Goal: Entertainment & Leisure: Browse casually

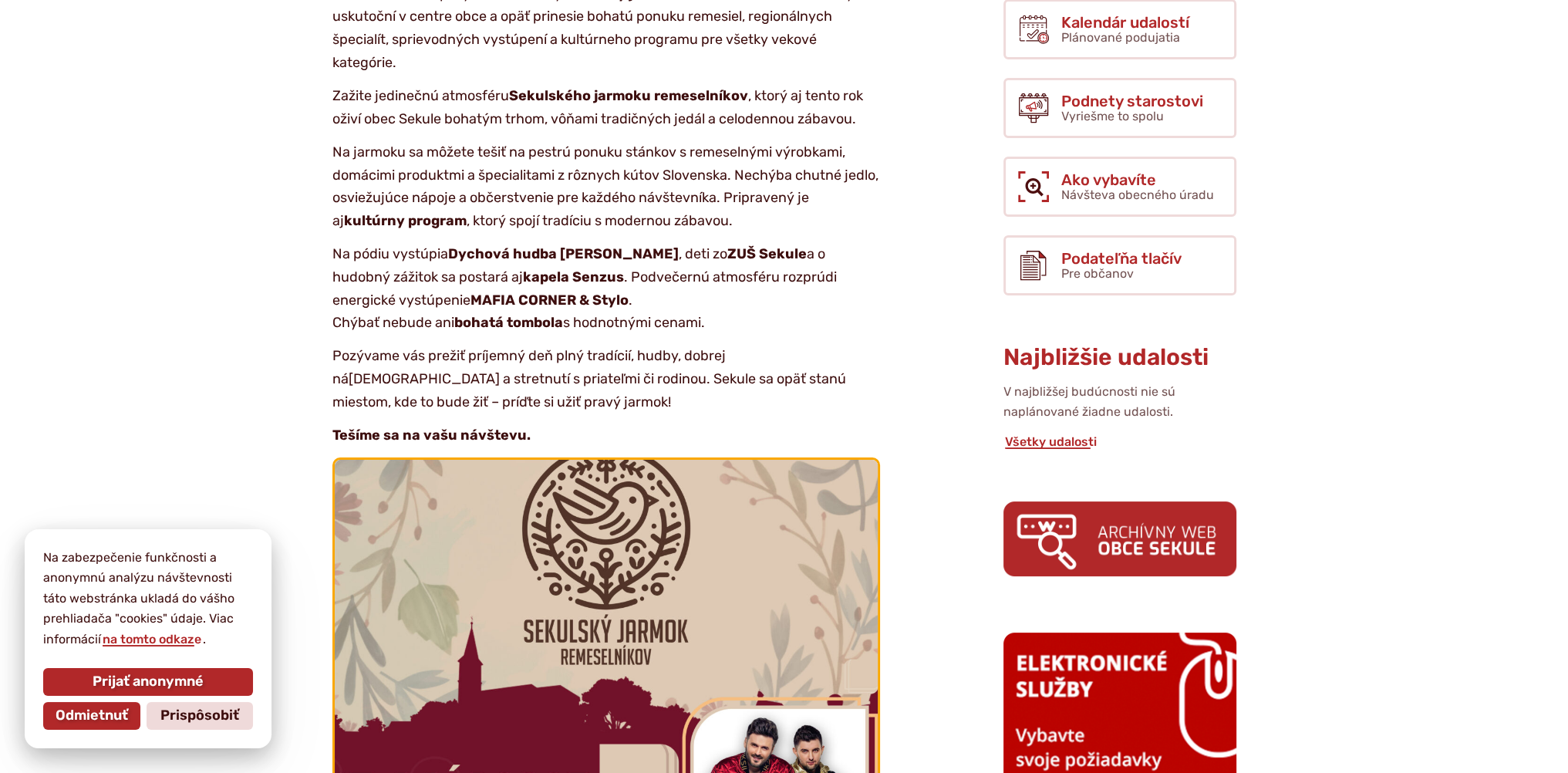
scroll to position [694, 0]
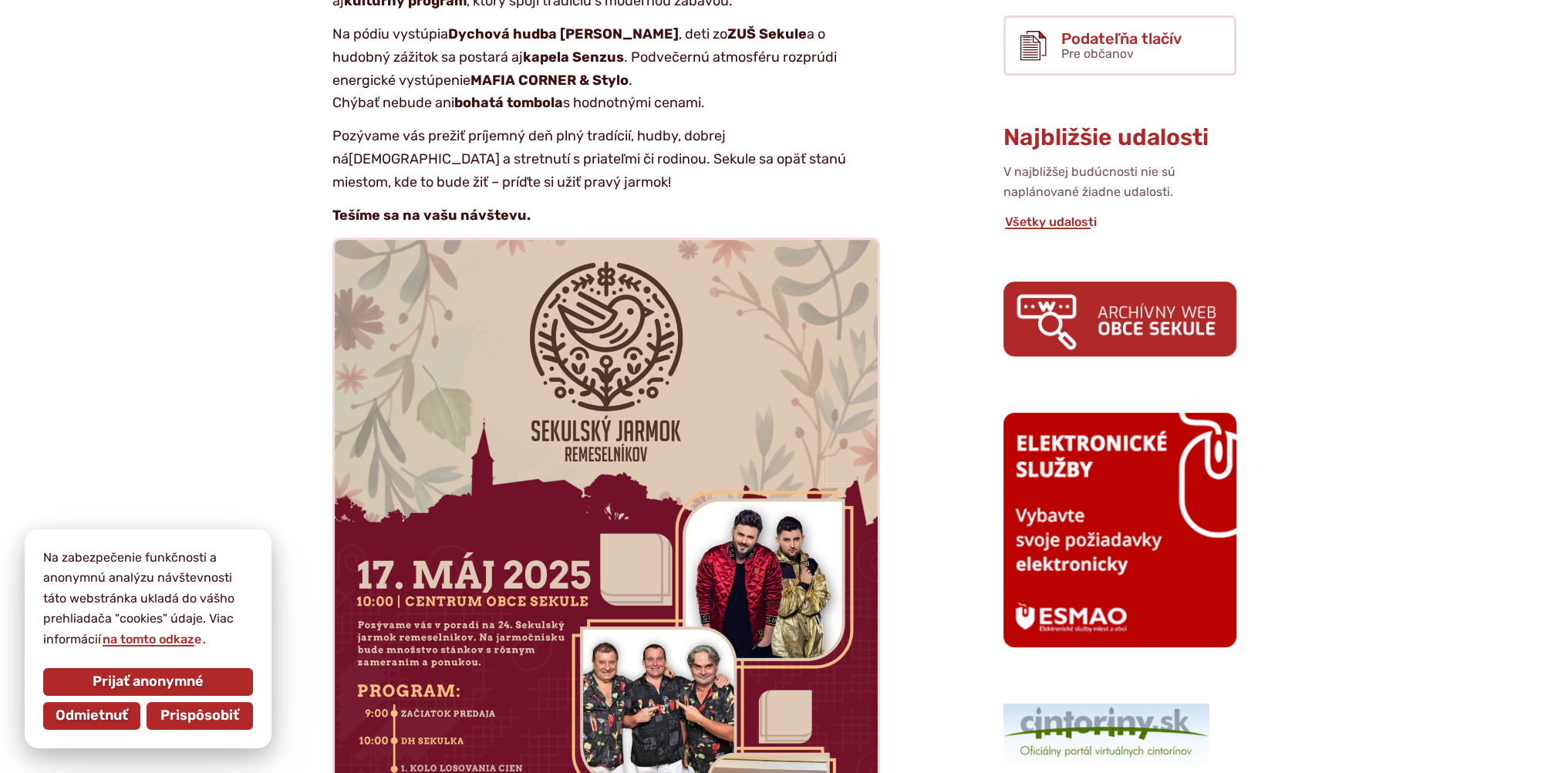
click at [187, 713] on span "Prispôsobiť" at bounding box center [200, 716] width 79 height 17
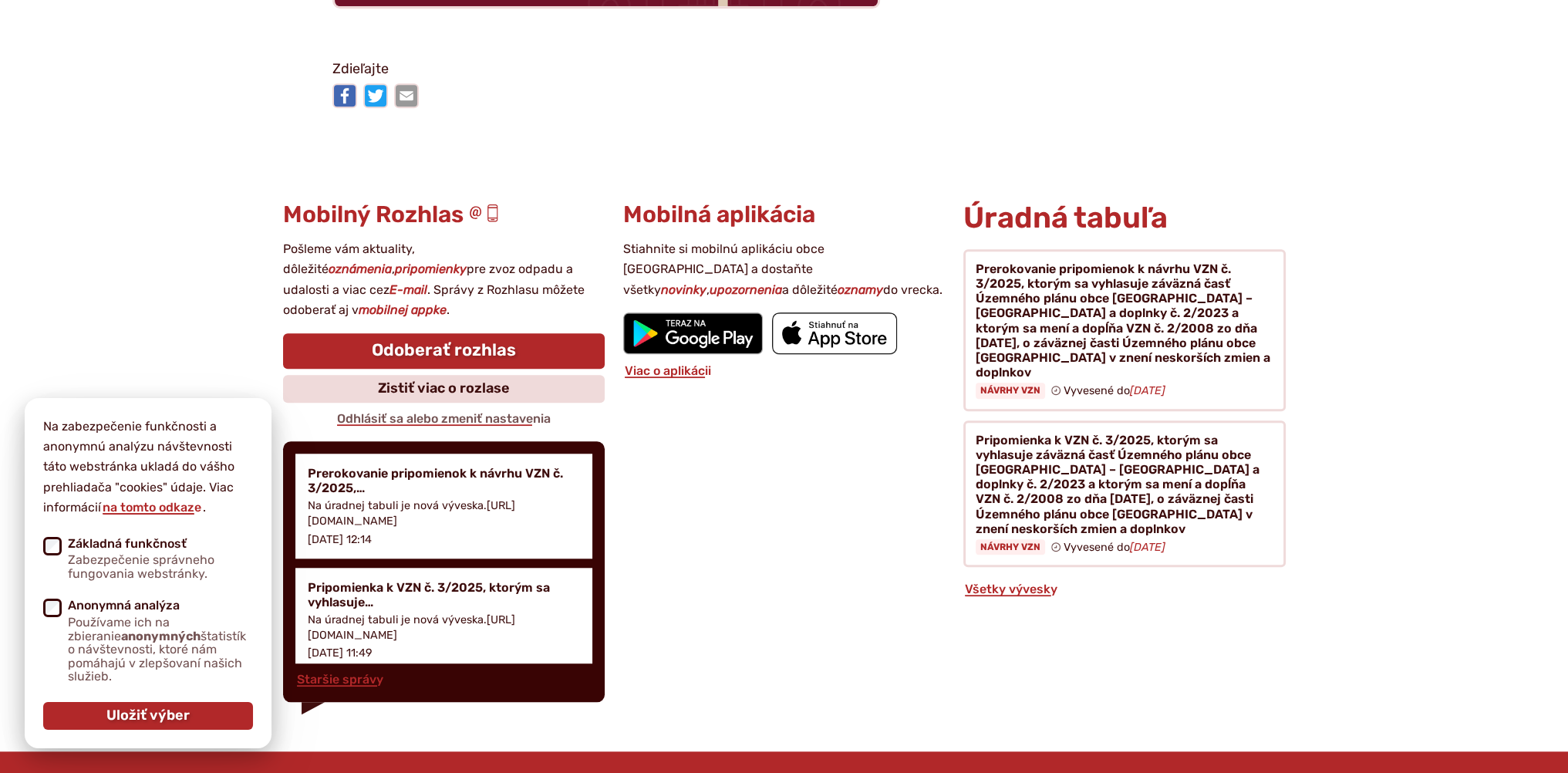
scroll to position [1697, 0]
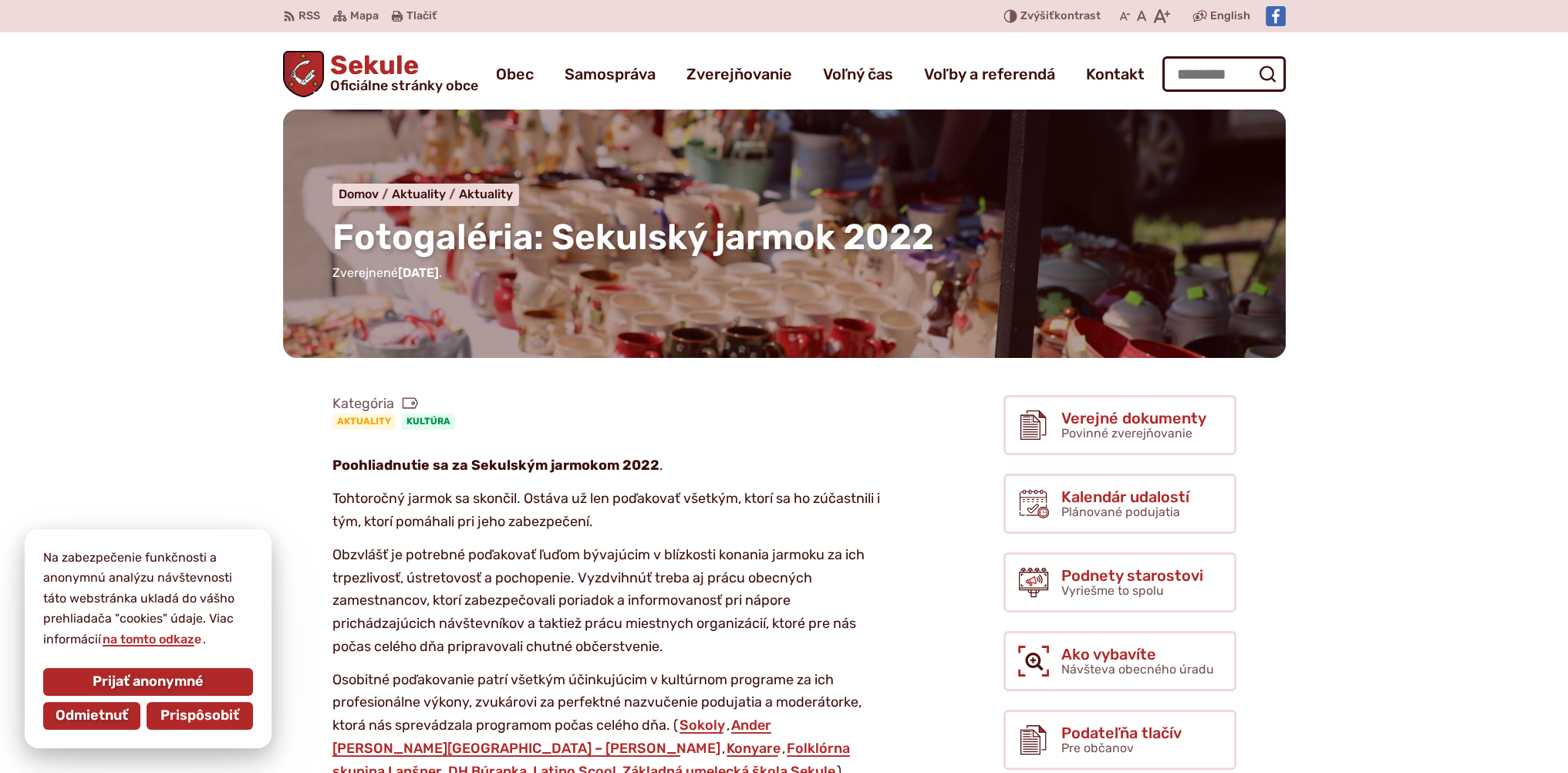
click at [227, 712] on span "Prispôsobiť" at bounding box center [200, 716] width 79 height 17
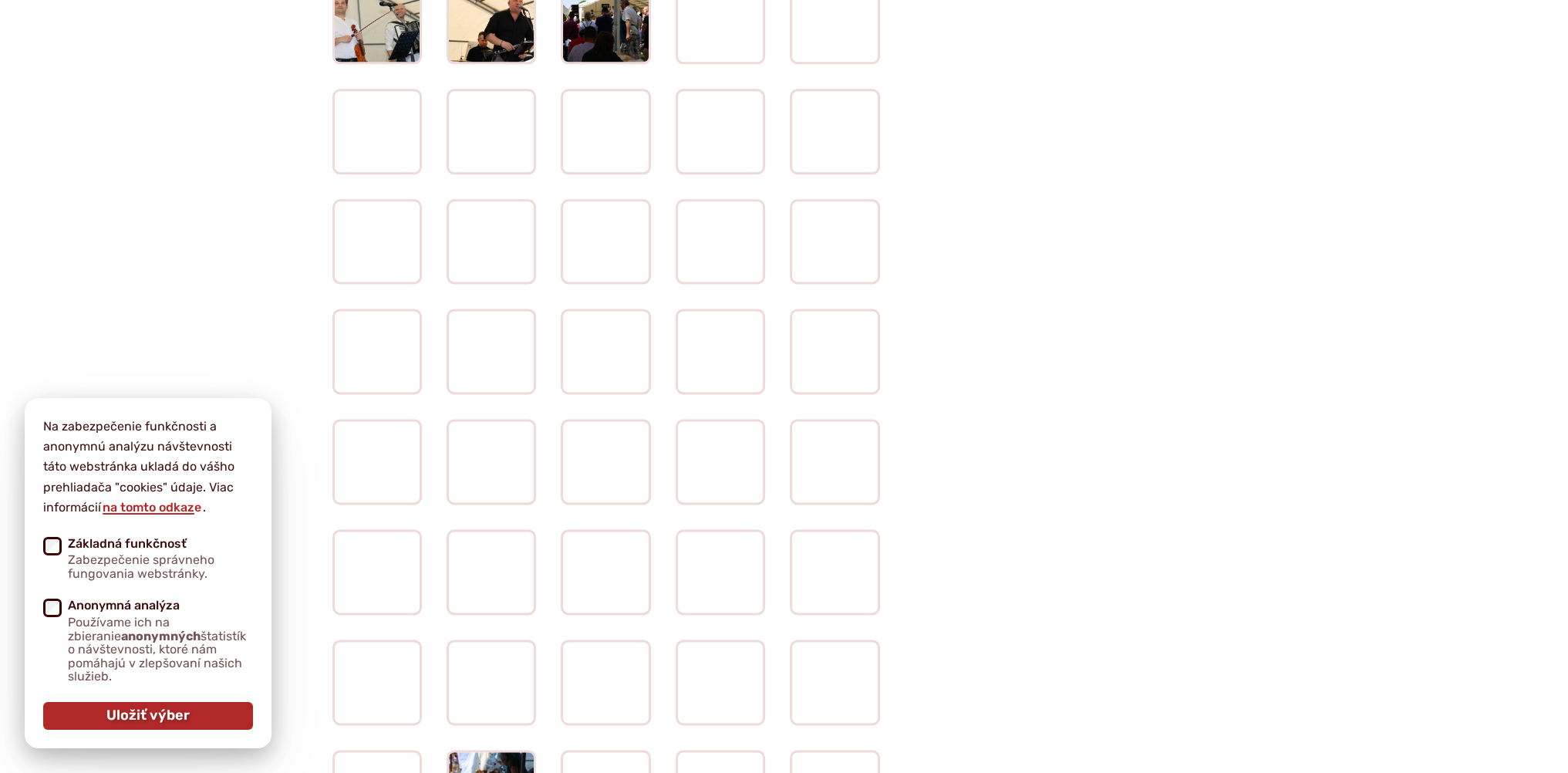
scroll to position [3086, 0]
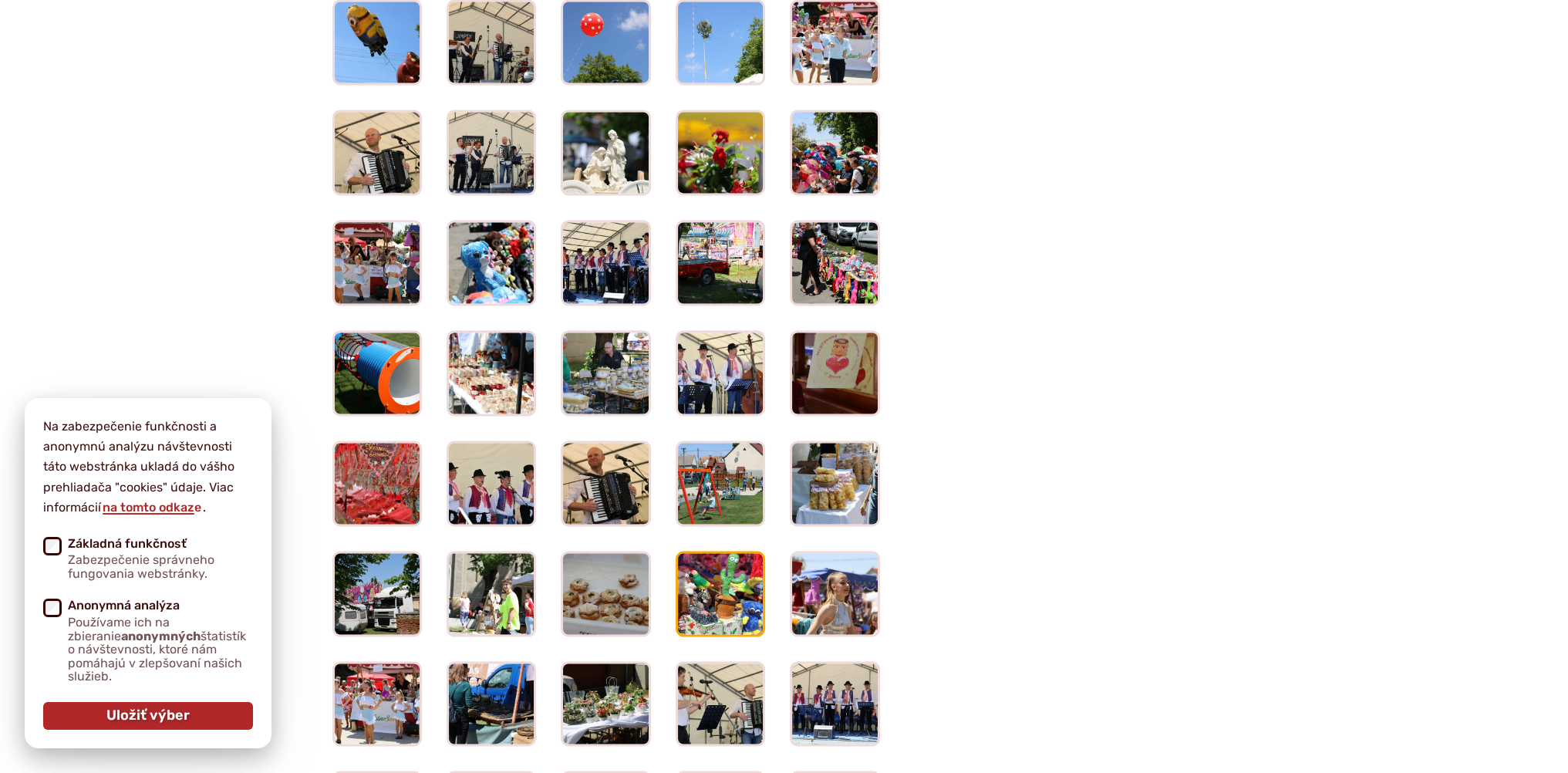
click at [692, 576] on img at bounding box center [720, 592] width 93 height 89
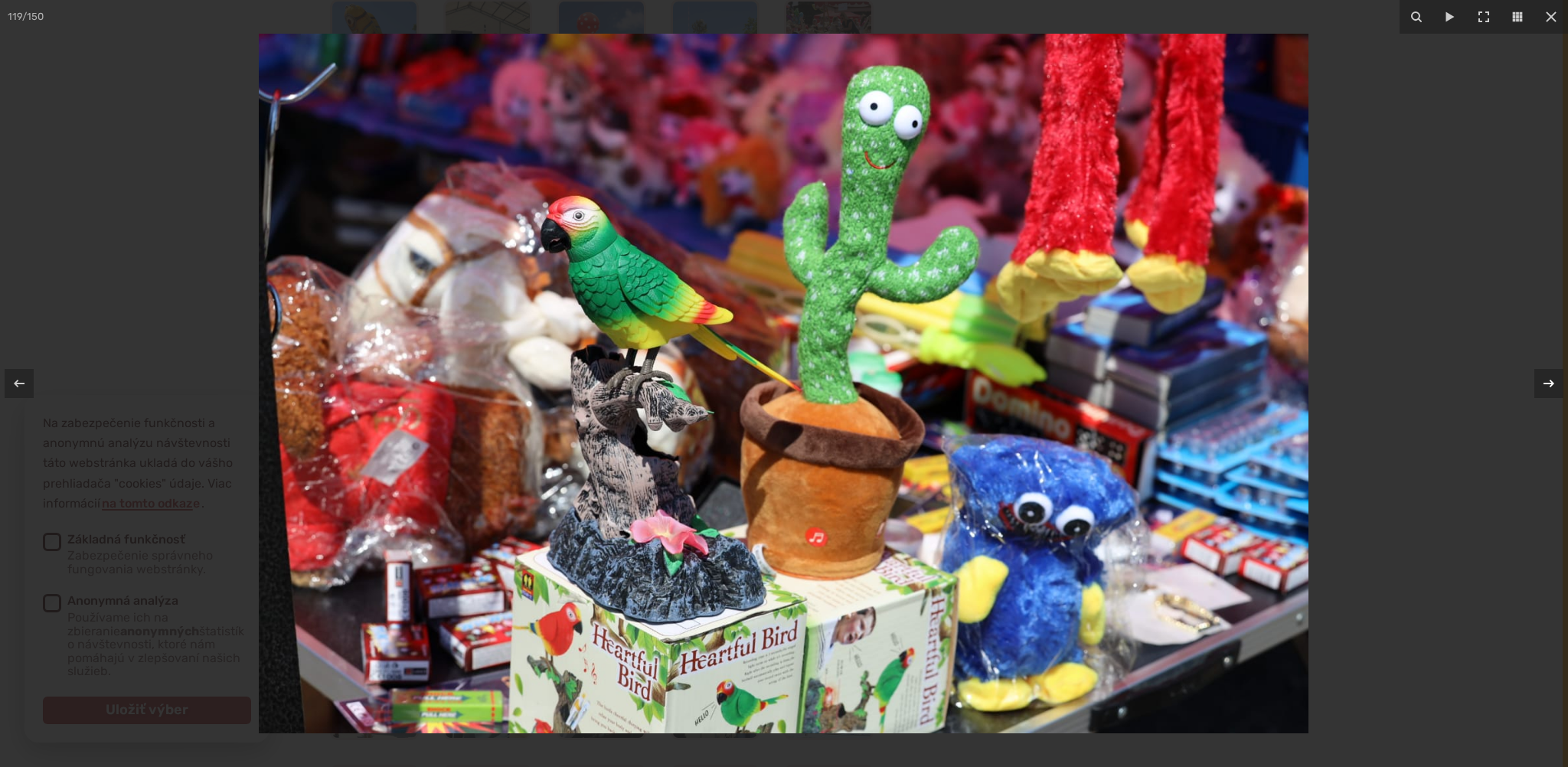
click at [1545, 381] on icon at bounding box center [1549, 384] width 18 height 18
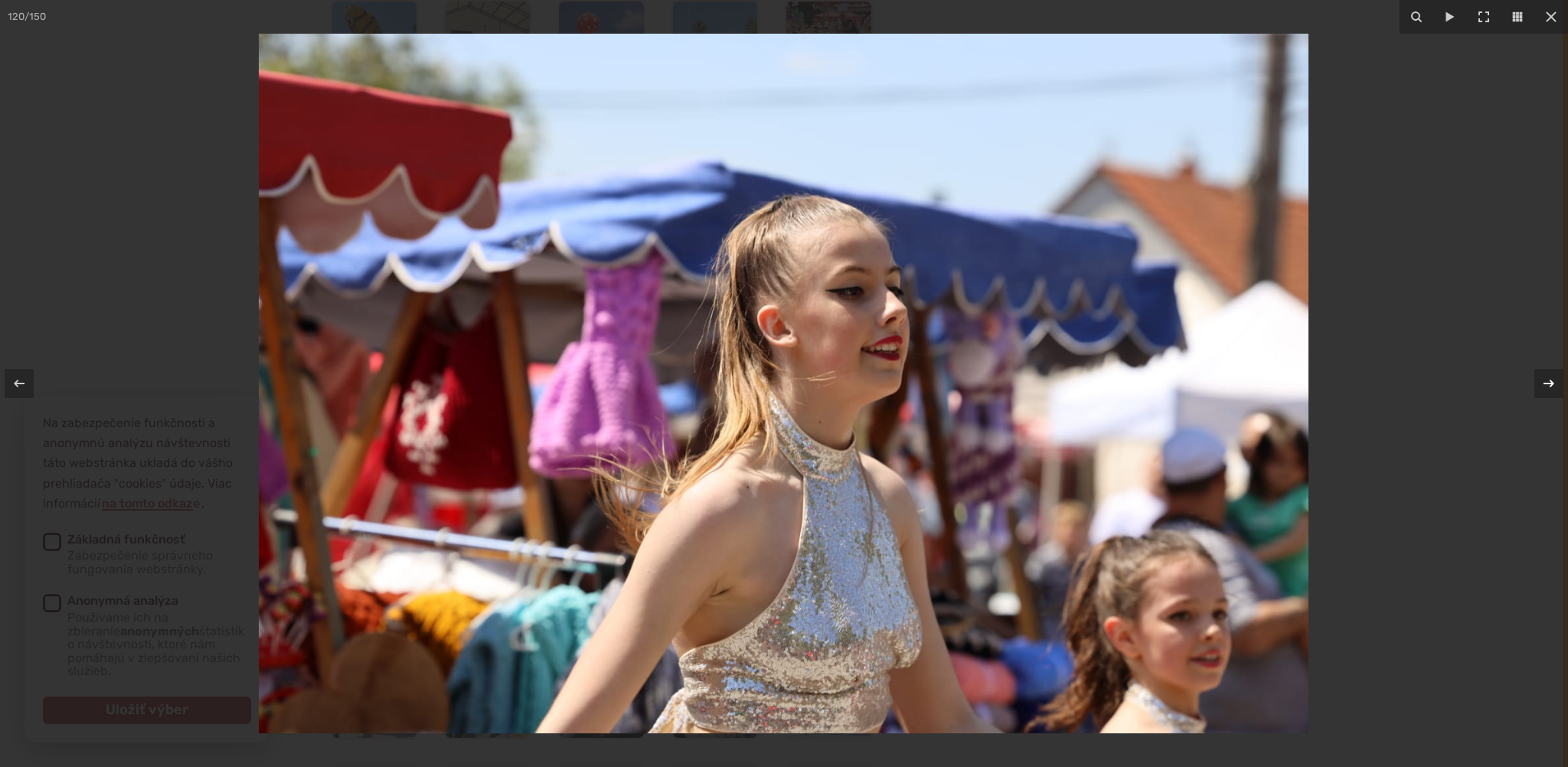
click at [1544, 384] on icon at bounding box center [1549, 384] width 11 height 8
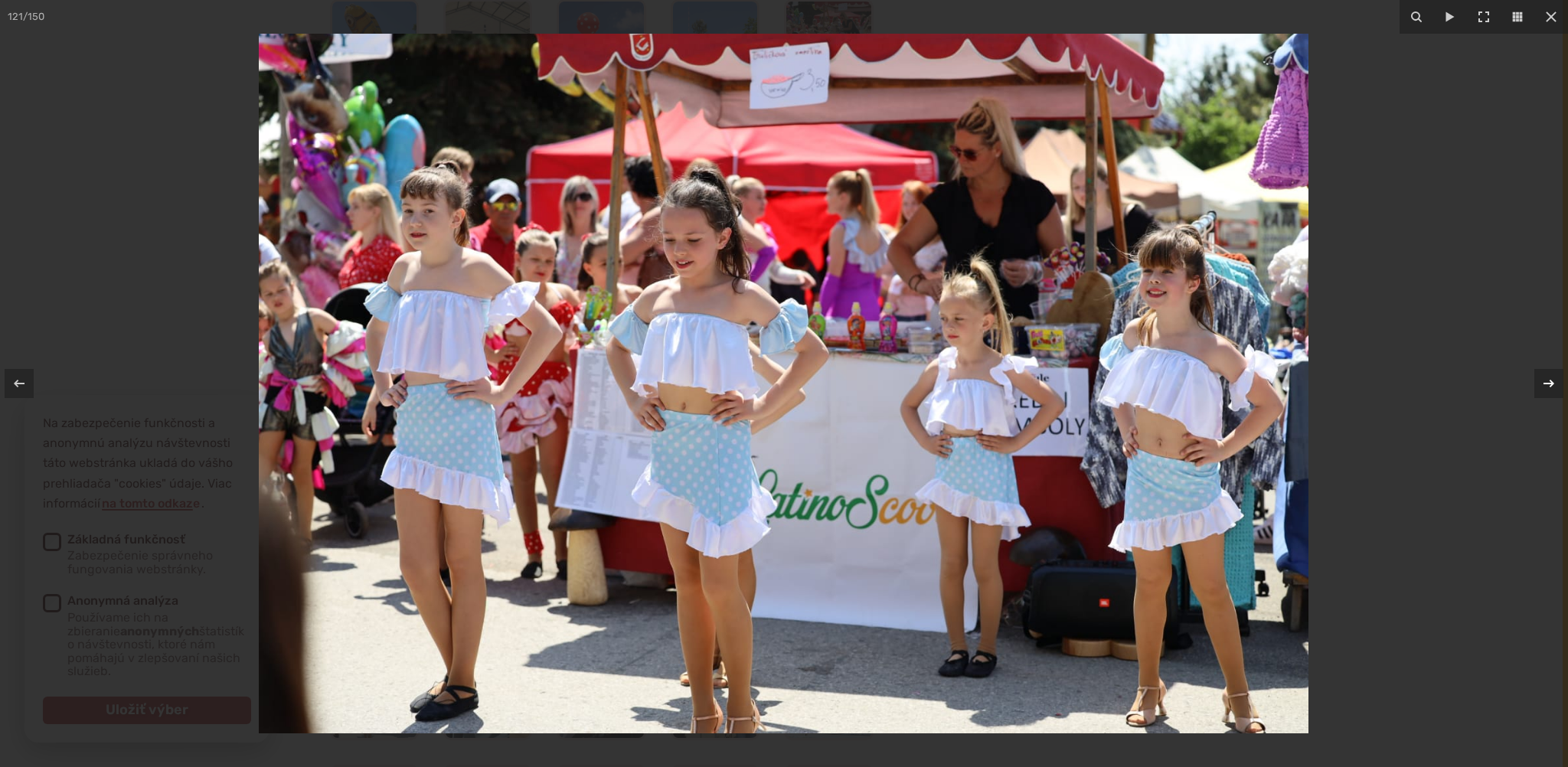
click at [1541, 384] on icon at bounding box center [1549, 384] width 18 height 18
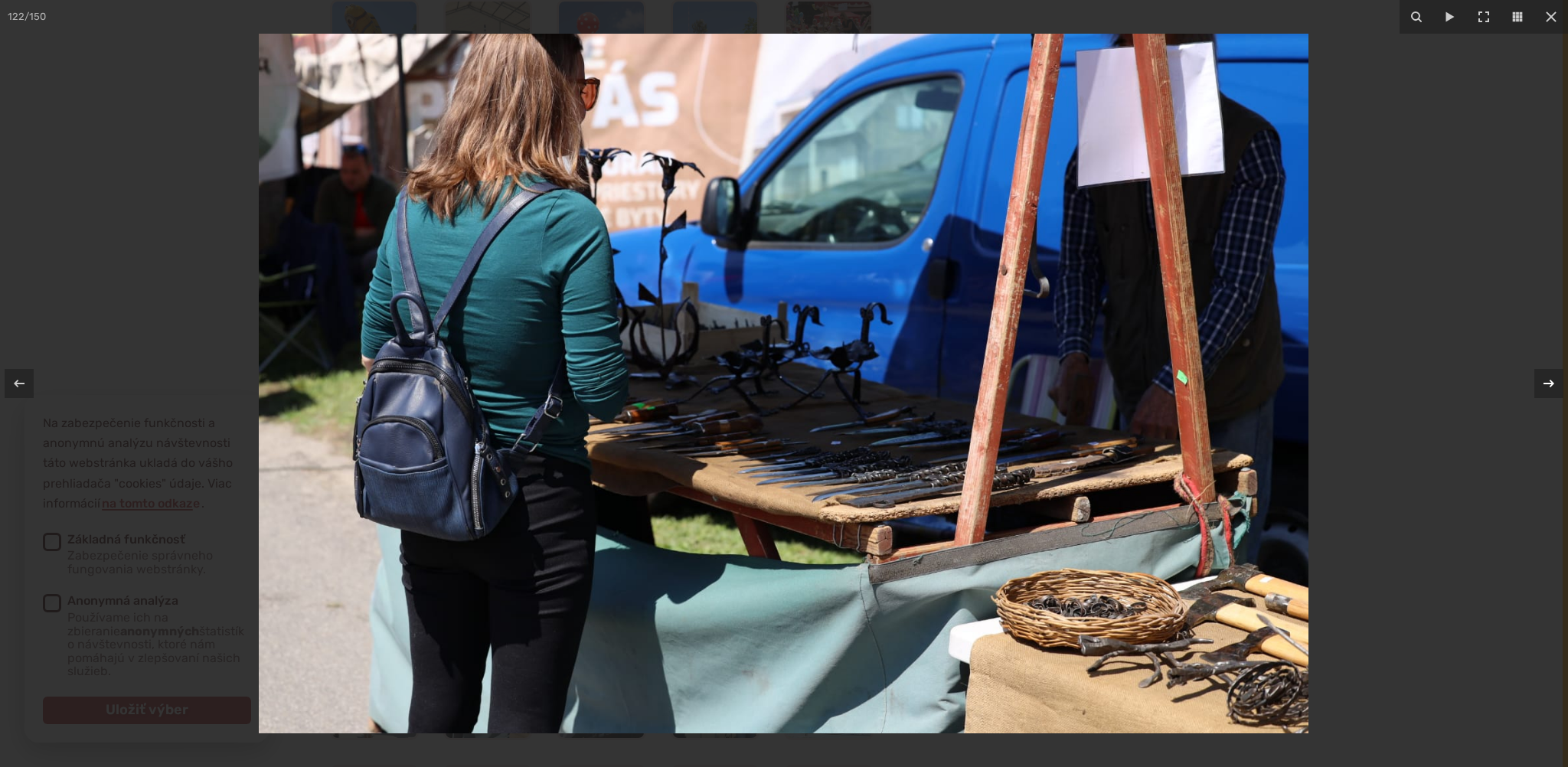
click at [1538, 384] on div at bounding box center [1549, 384] width 29 height 29
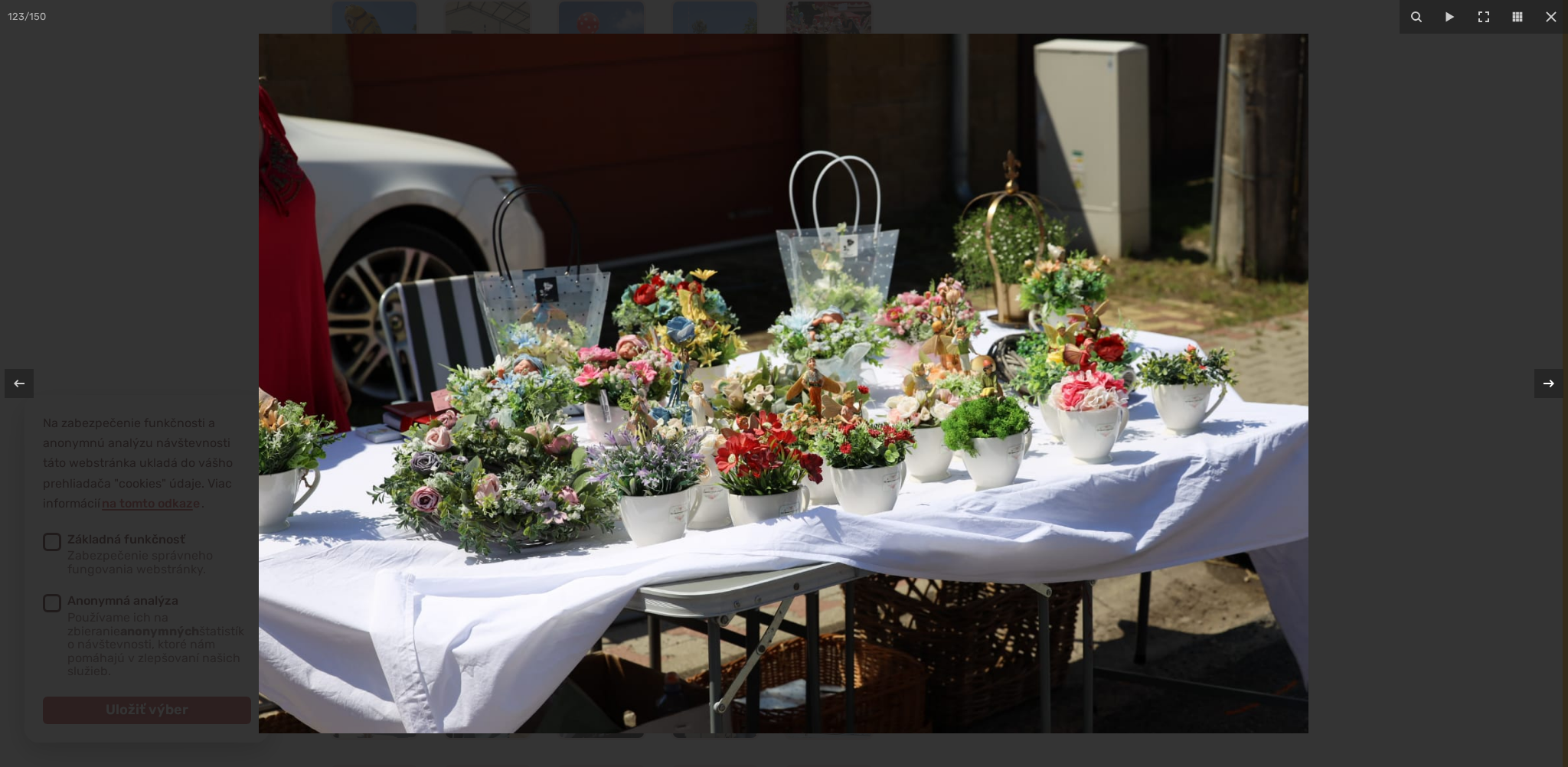
click at [1535, 385] on div at bounding box center [1549, 384] width 29 height 29
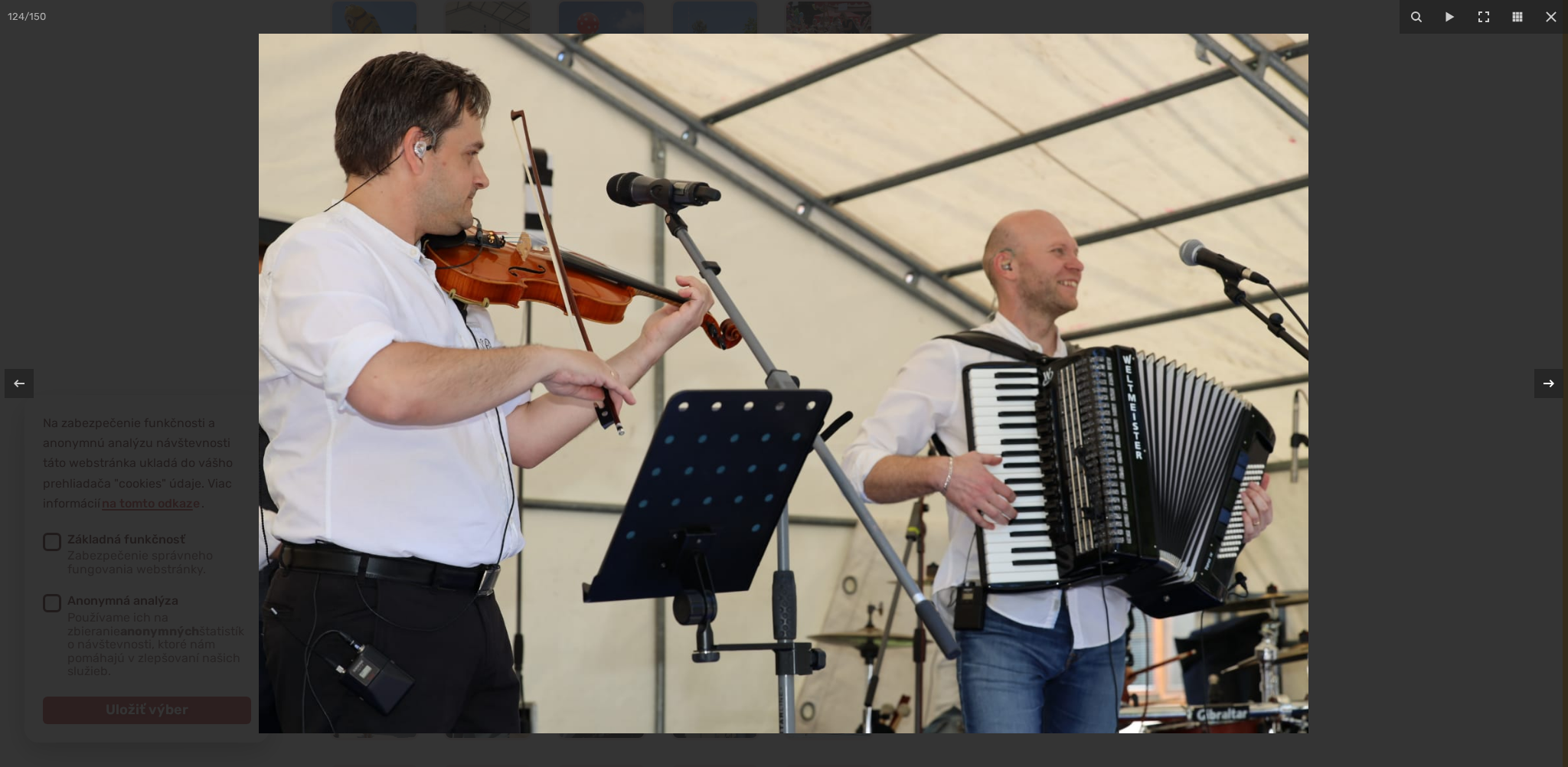
click at [1532, 386] on button at bounding box center [1542, 383] width 54 height 77
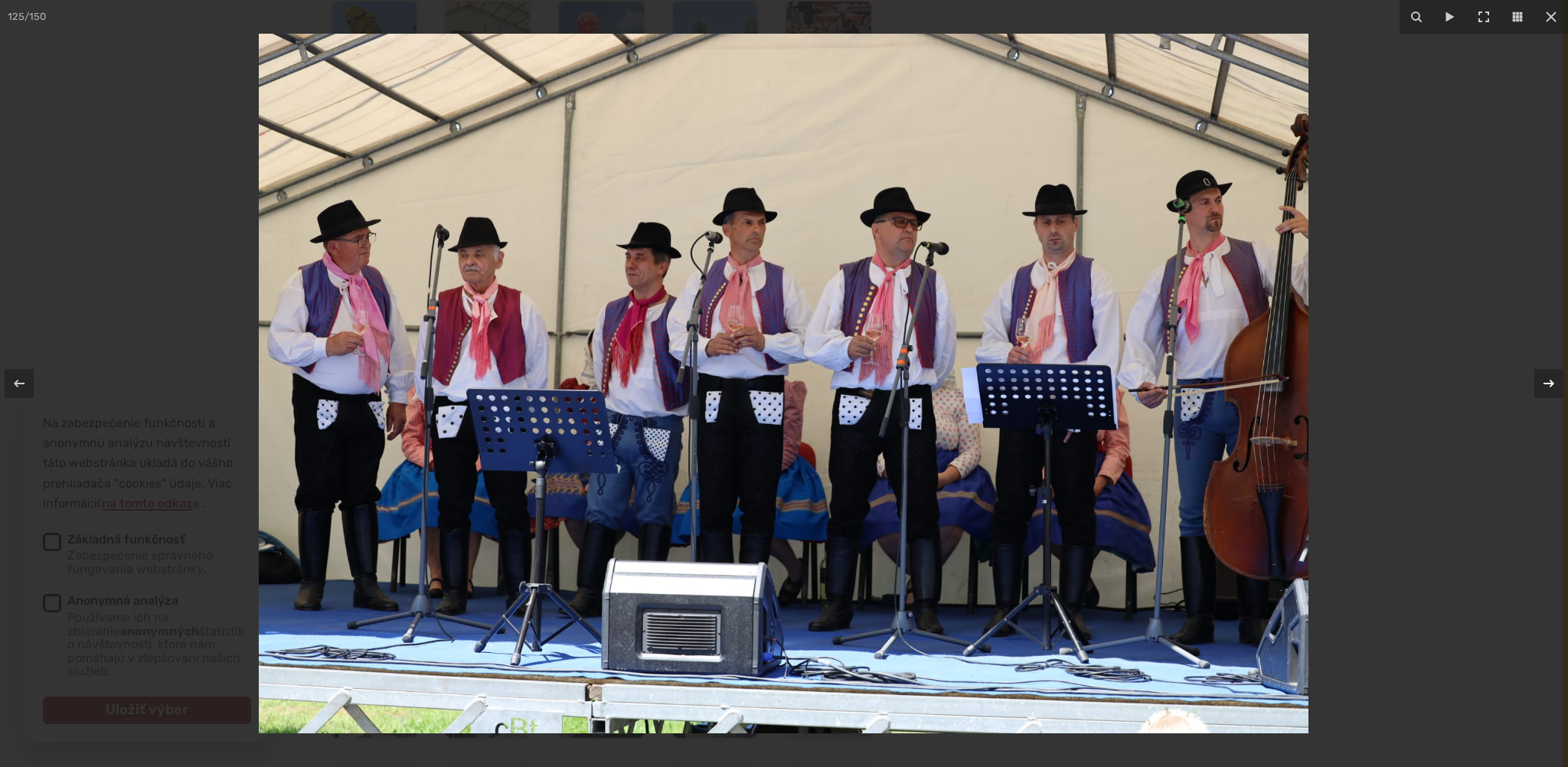
click at [1530, 386] on button at bounding box center [1542, 383] width 54 height 77
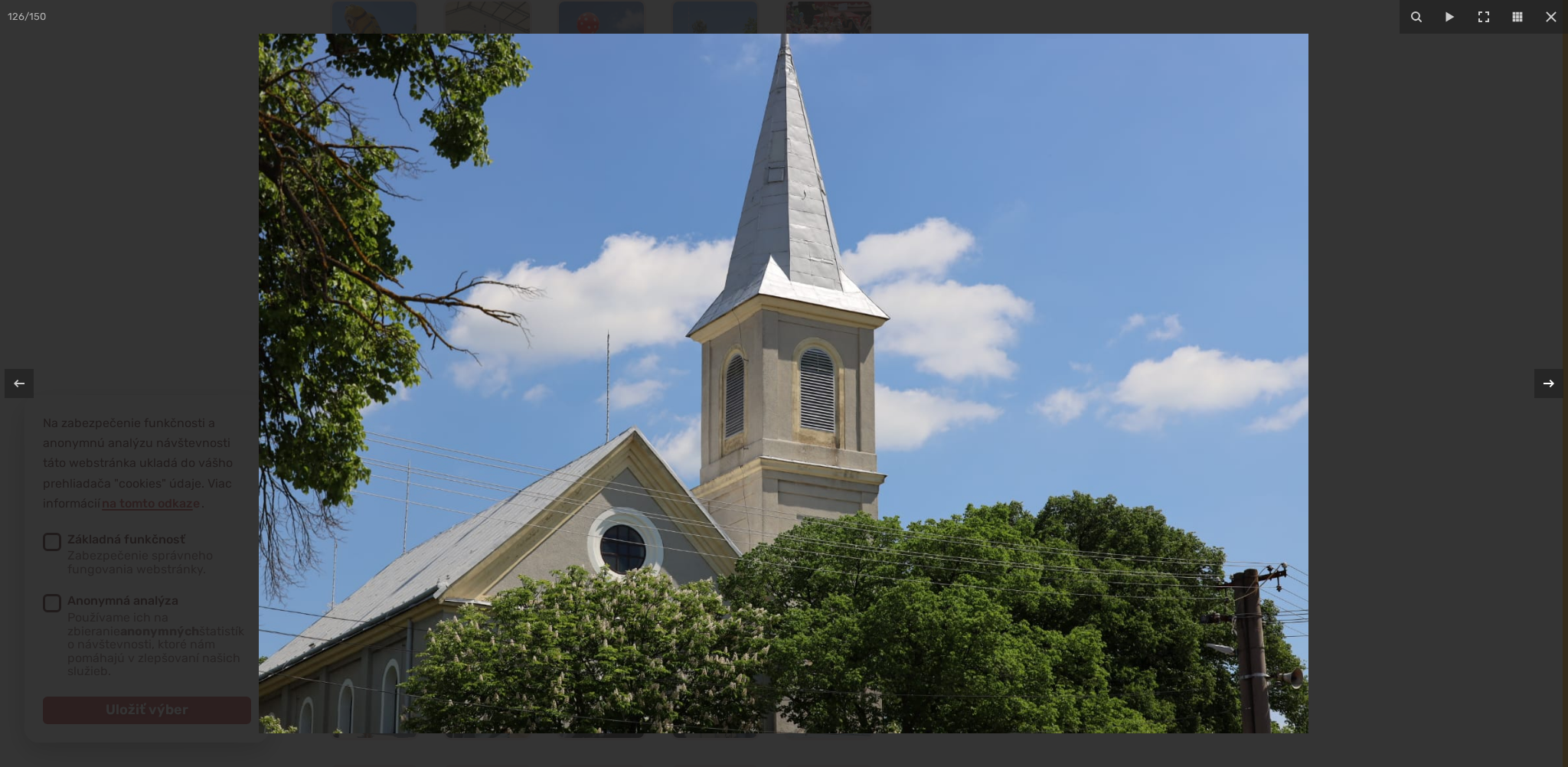
click at [1528, 386] on button at bounding box center [1542, 383] width 54 height 77
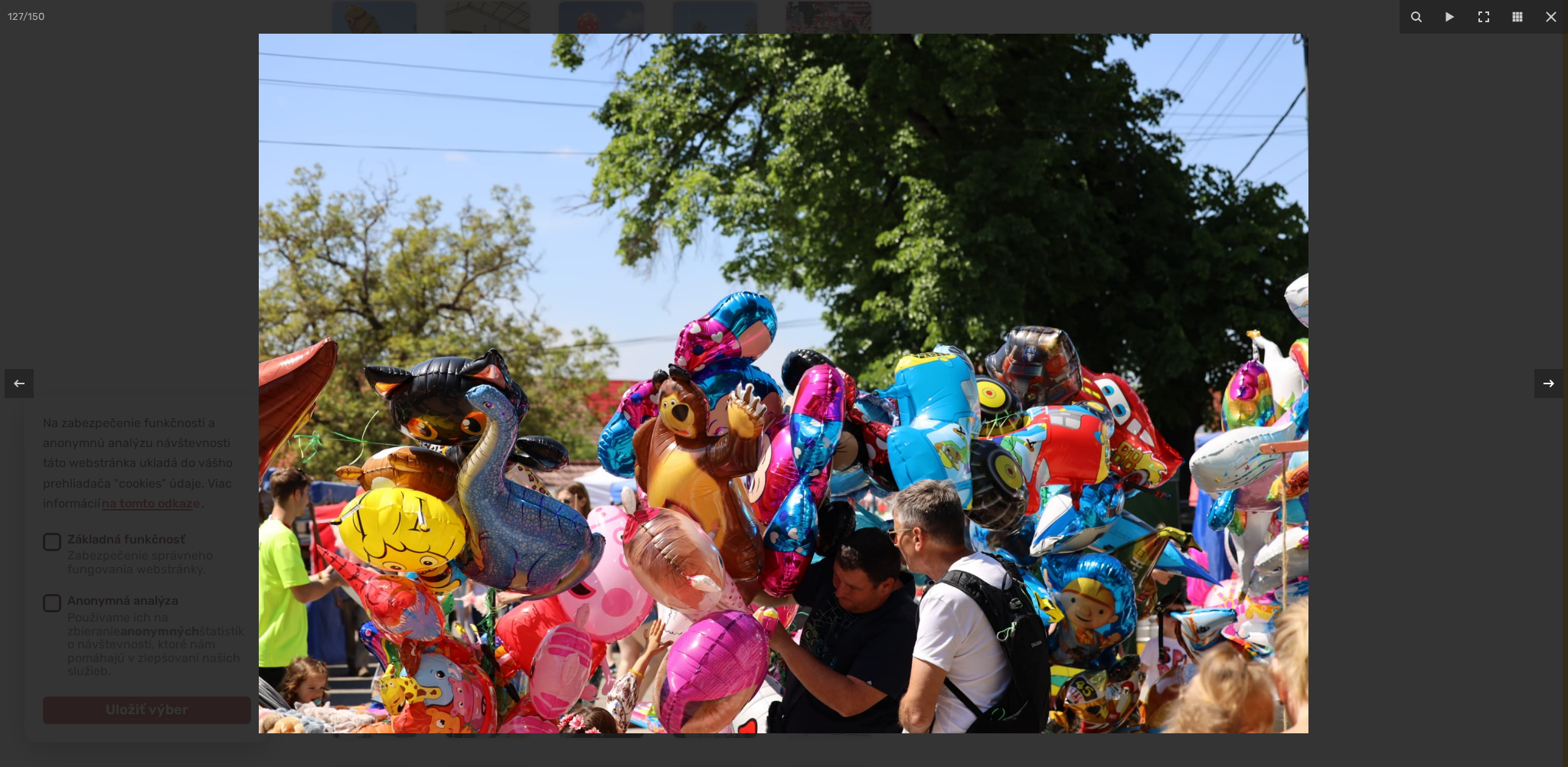
click at [1525, 388] on button at bounding box center [1542, 383] width 54 height 77
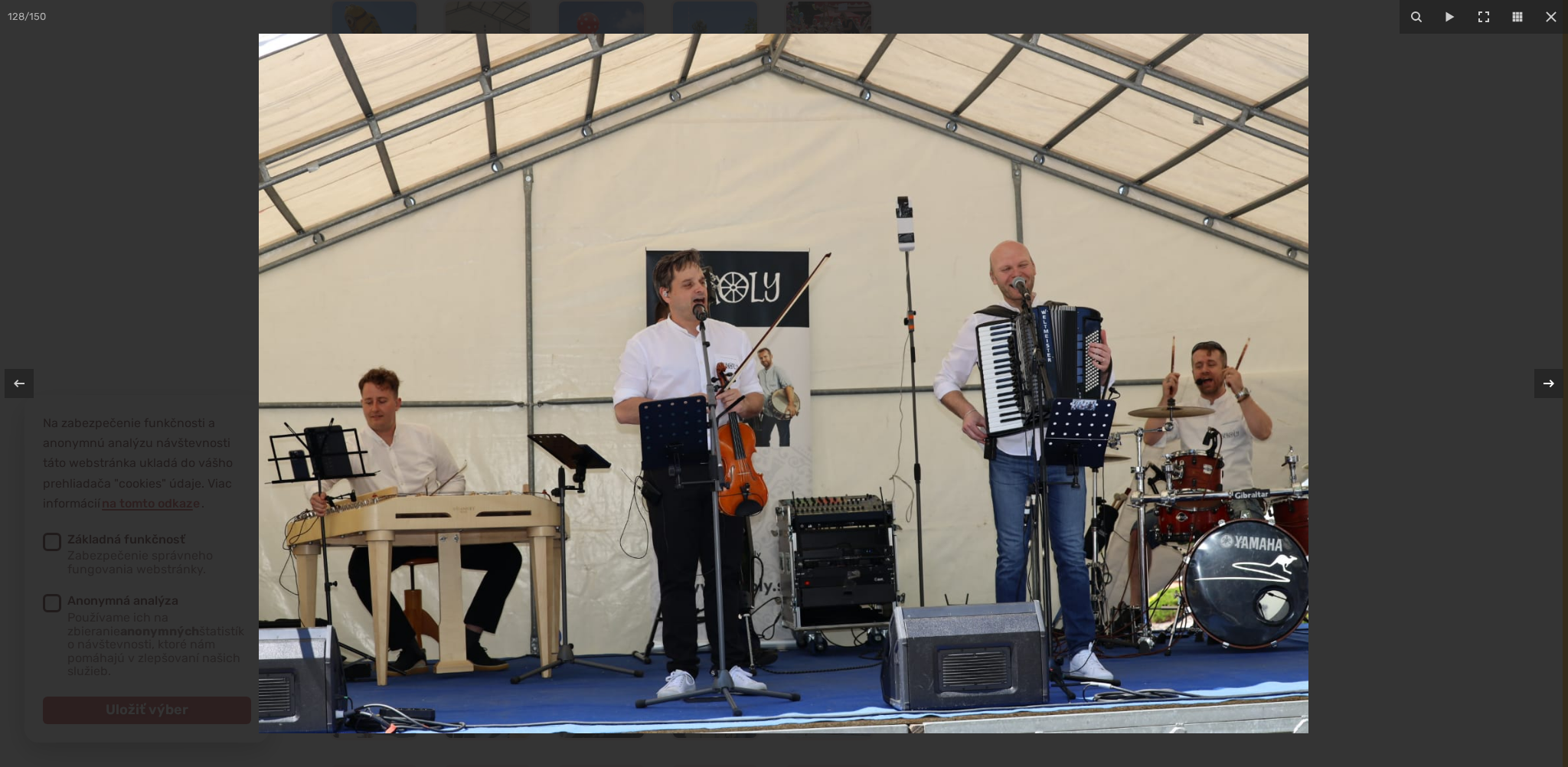
click at [1520, 390] on button at bounding box center [1542, 383] width 54 height 77
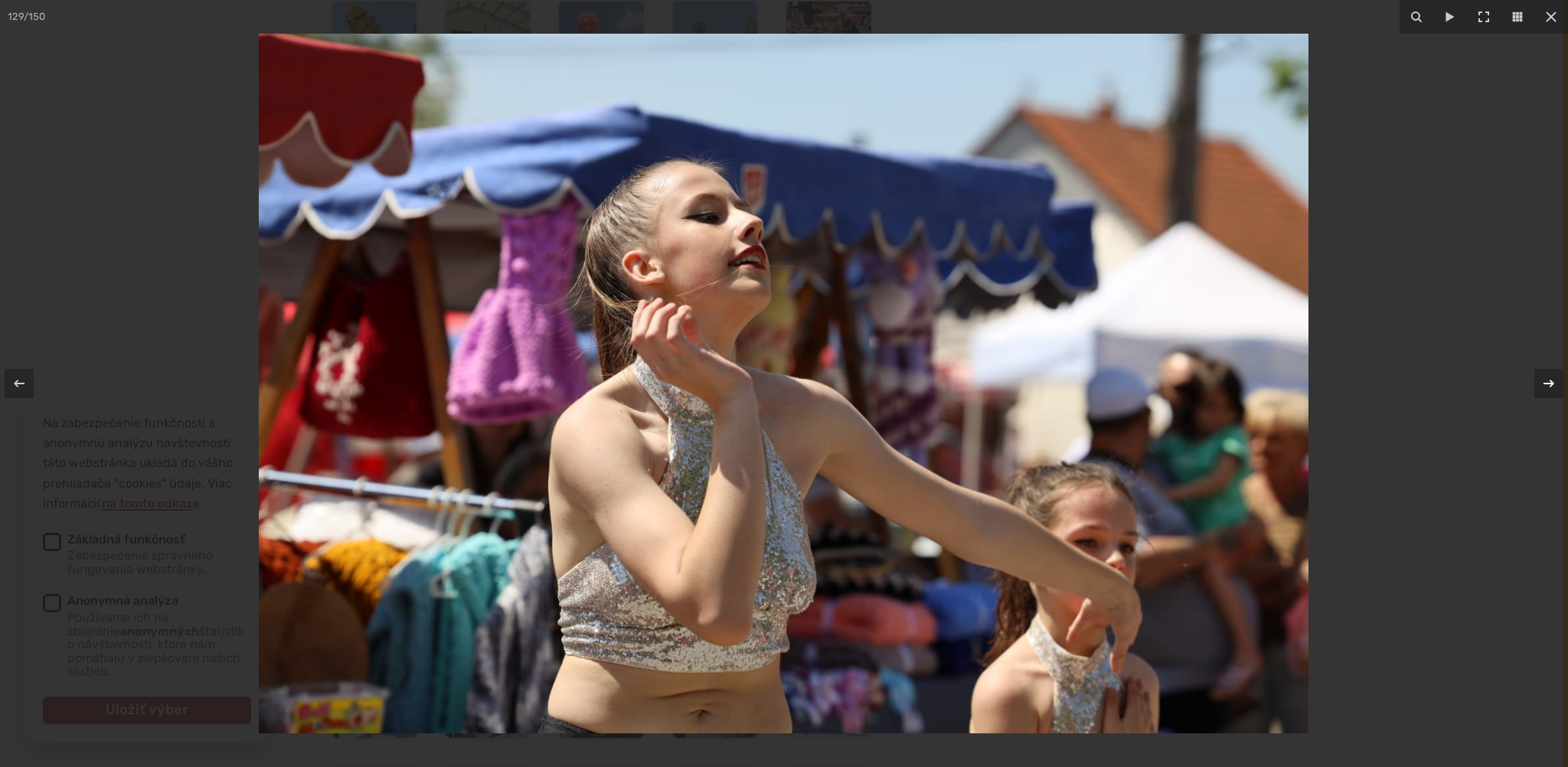
click at [1519, 390] on button at bounding box center [1542, 383] width 54 height 77
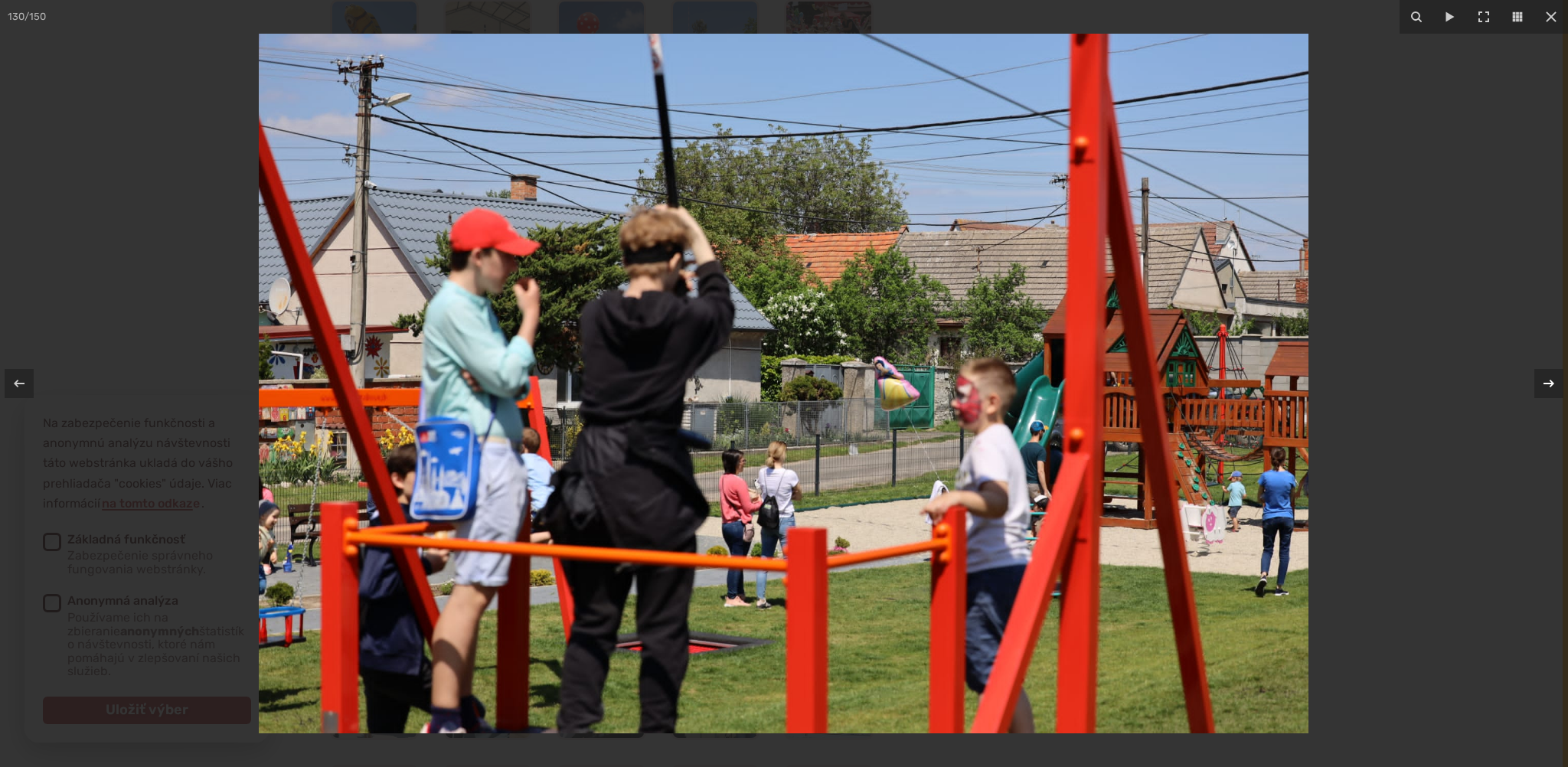
click at [1518, 390] on button at bounding box center [1542, 383] width 54 height 77
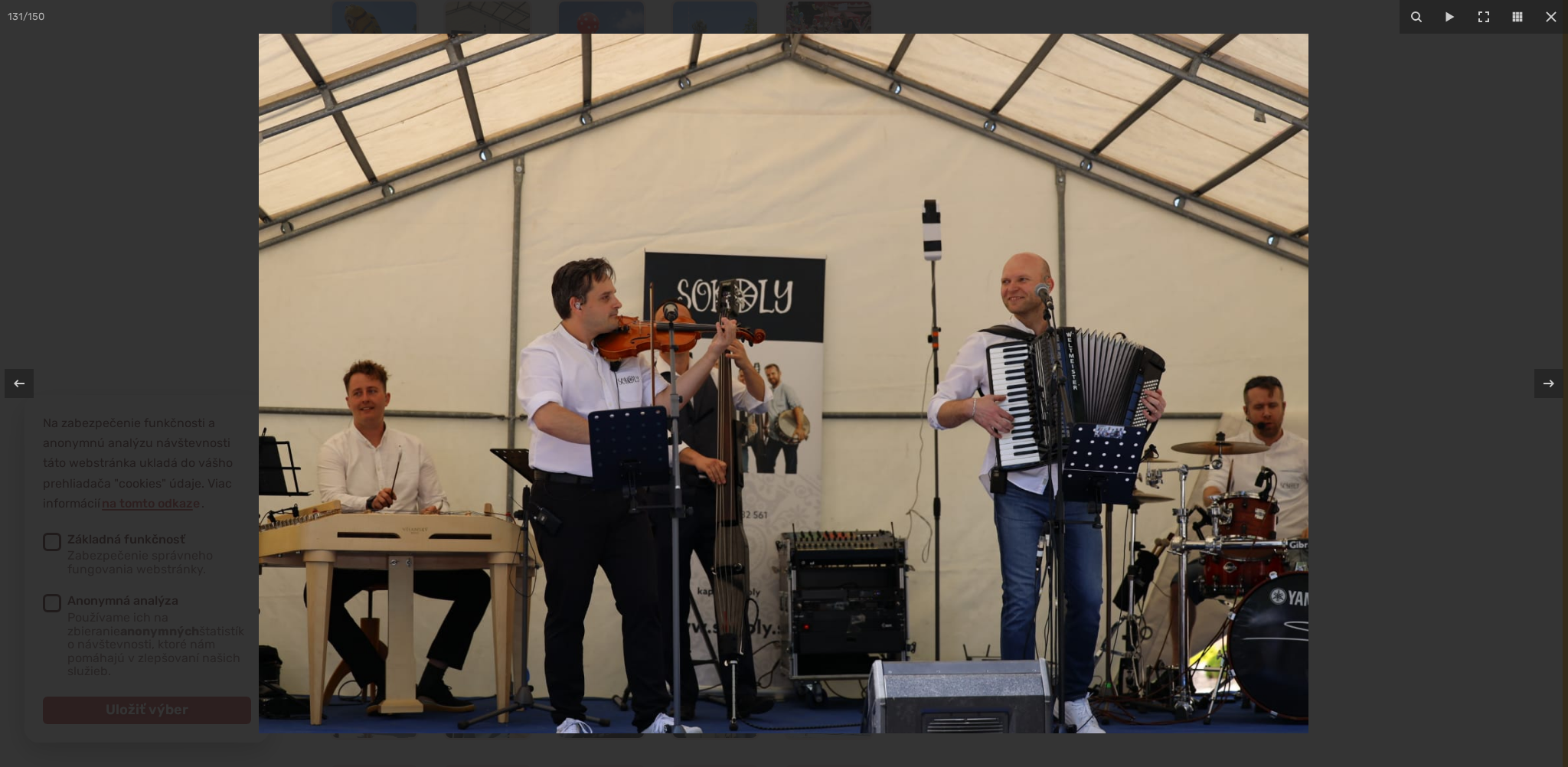
click at [1513, 393] on div "131 / 150" at bounding box center [784, 384] width 1568 height 767
click at [1537, 385] on div at bounding box center [1549, 384] width 29 height 29
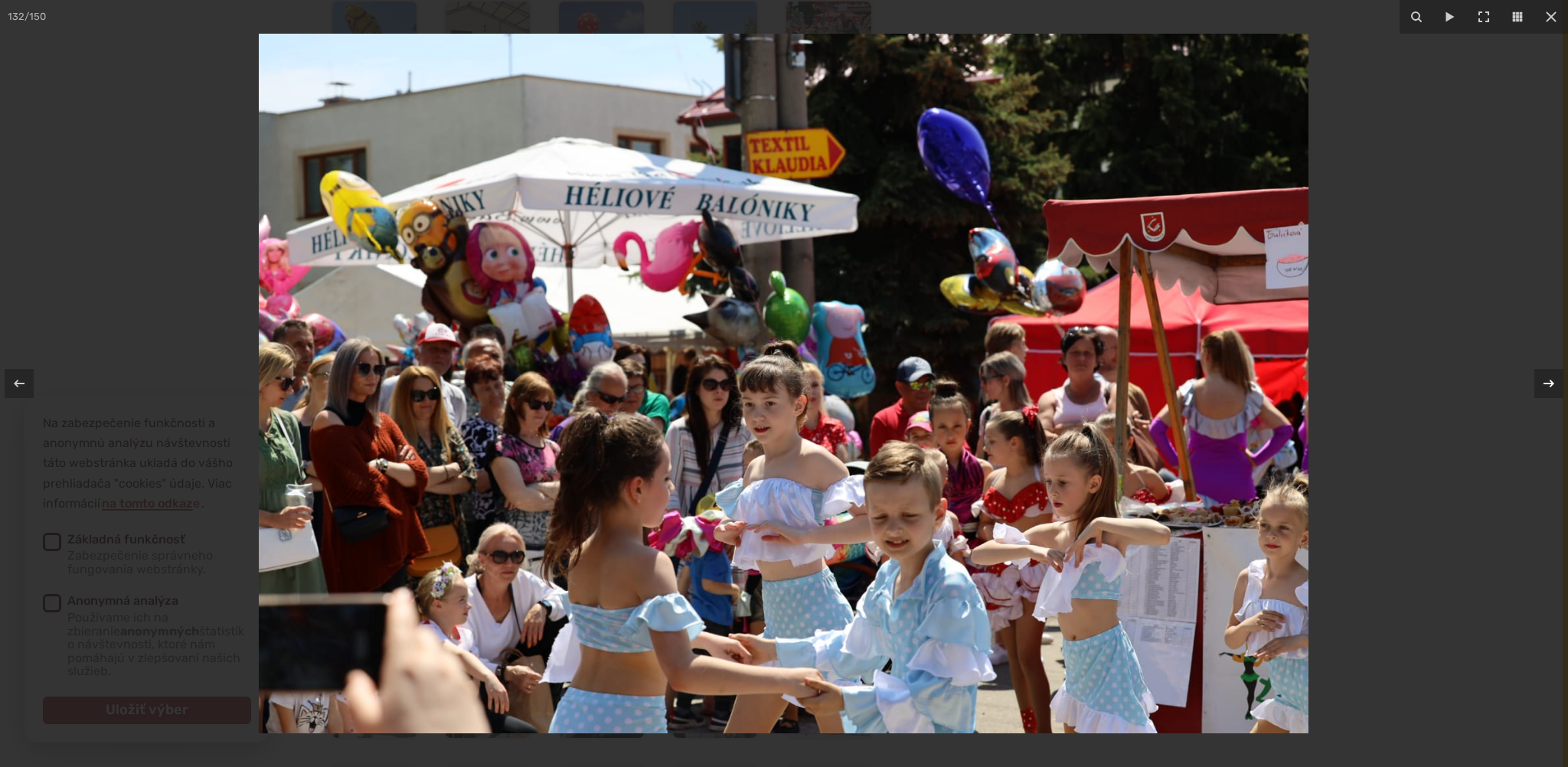
click at [1537, 385] on div at bounding box center [1549, 384] width 29 height 29
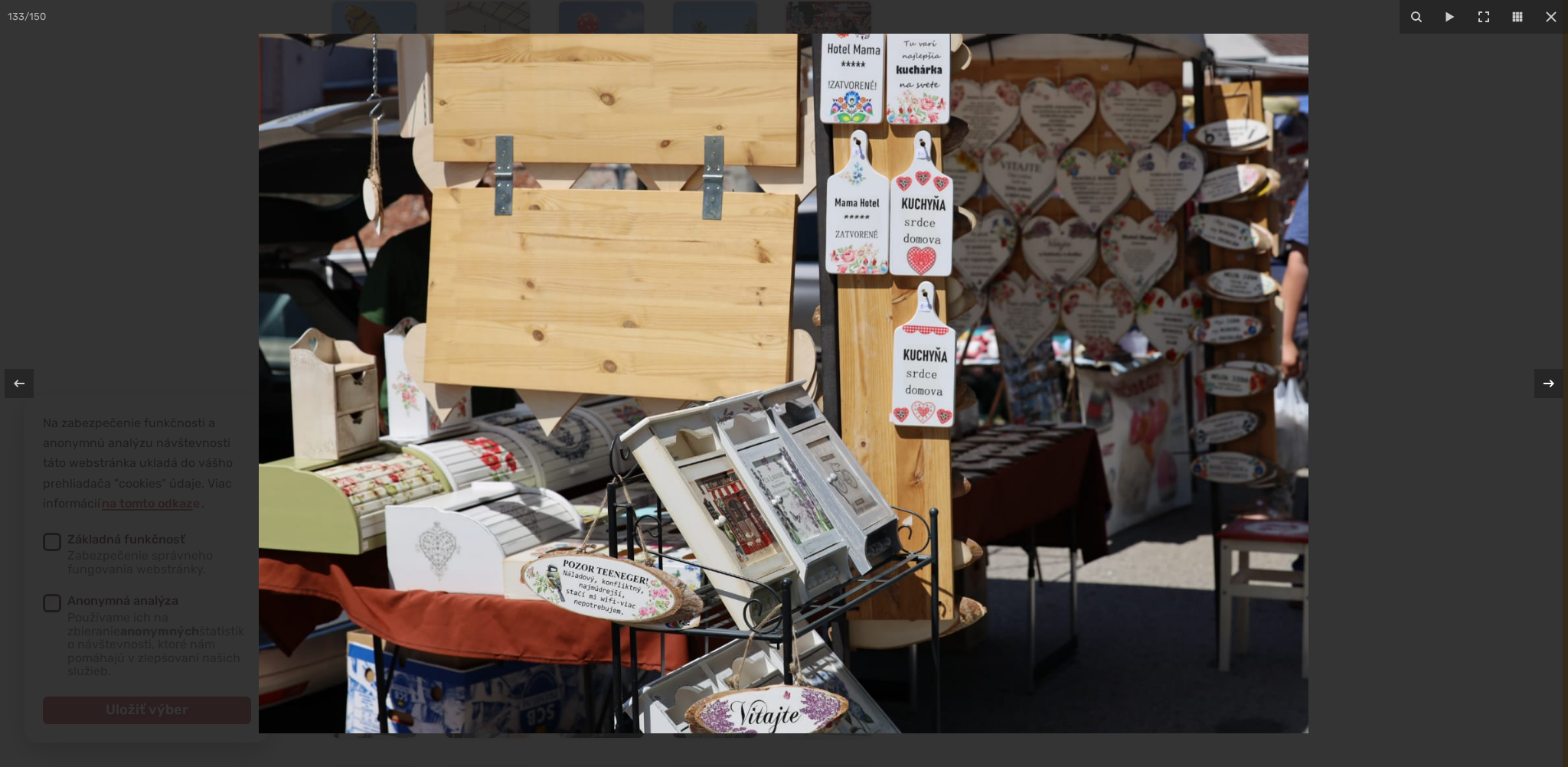
click at [1537, 385] on div at bounding box center [1549, 384] width 29 height 29
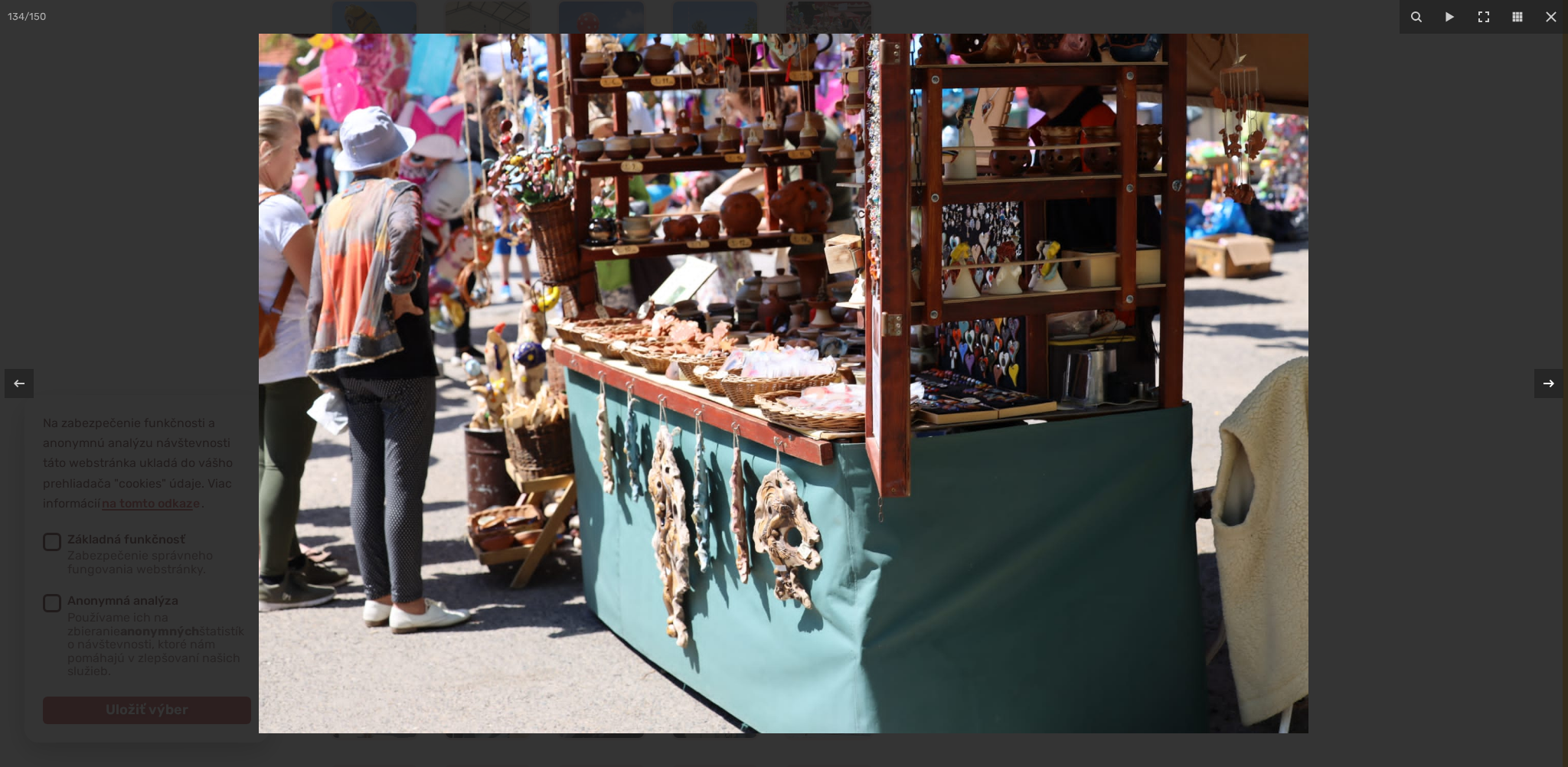
click at [1535, 386] on div at bounding box center [1549, 384] width 29 height 29
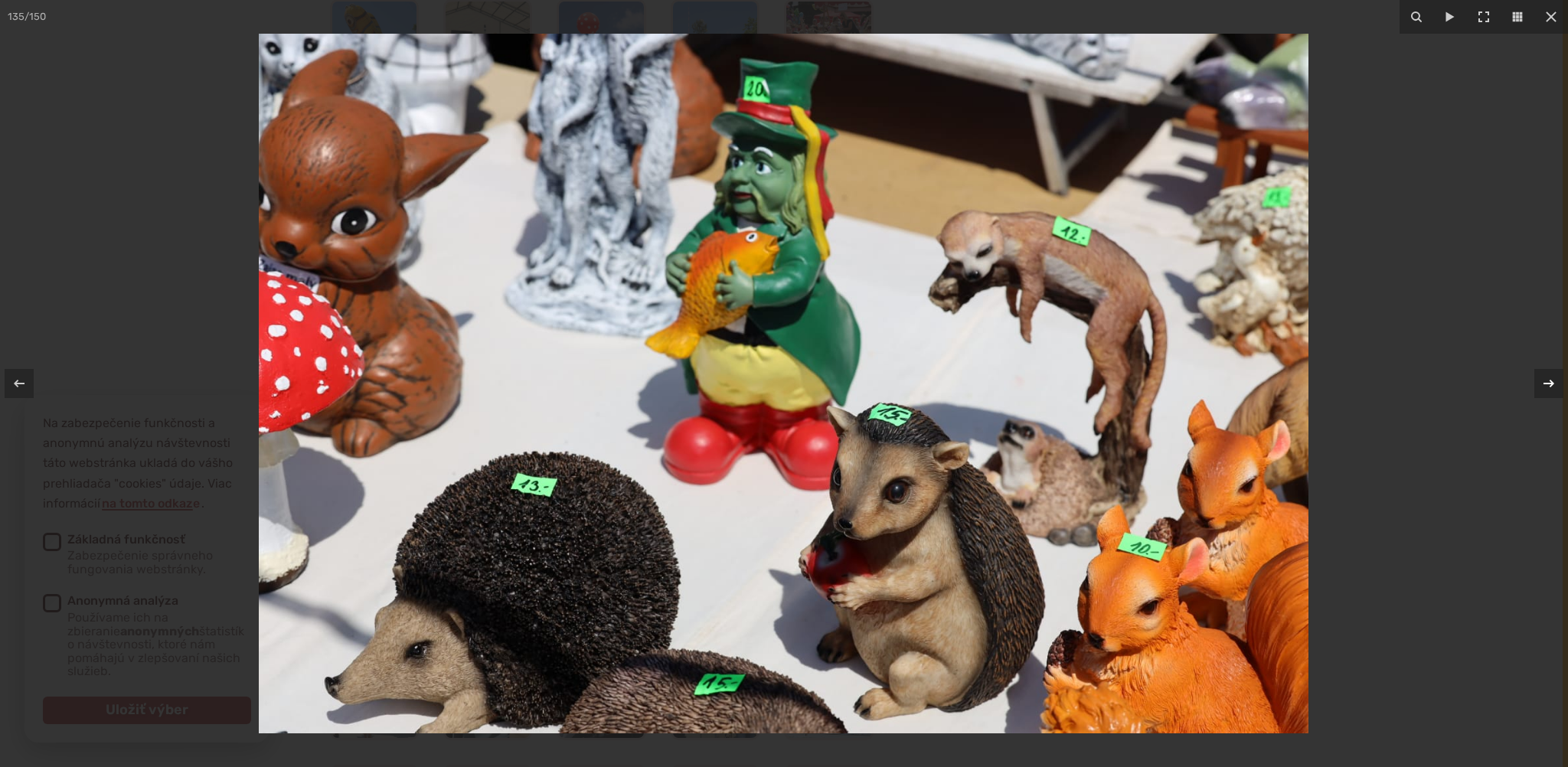
click at [1535, 386] on div at bounding box center [1549, 384] width 29 height 29
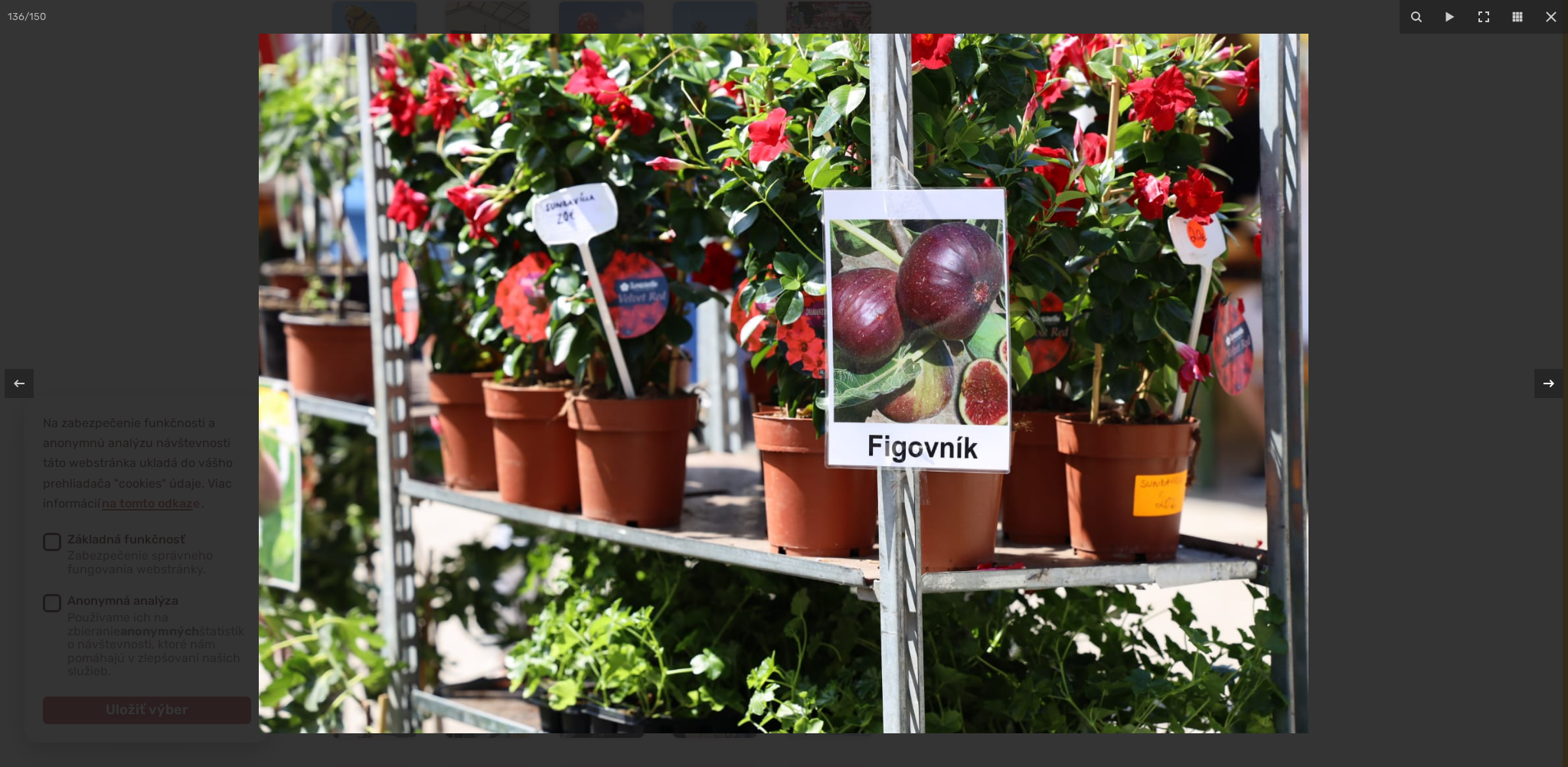
click at [1535, 386] on div at bounding box center [1549, 384] width 29 height 29
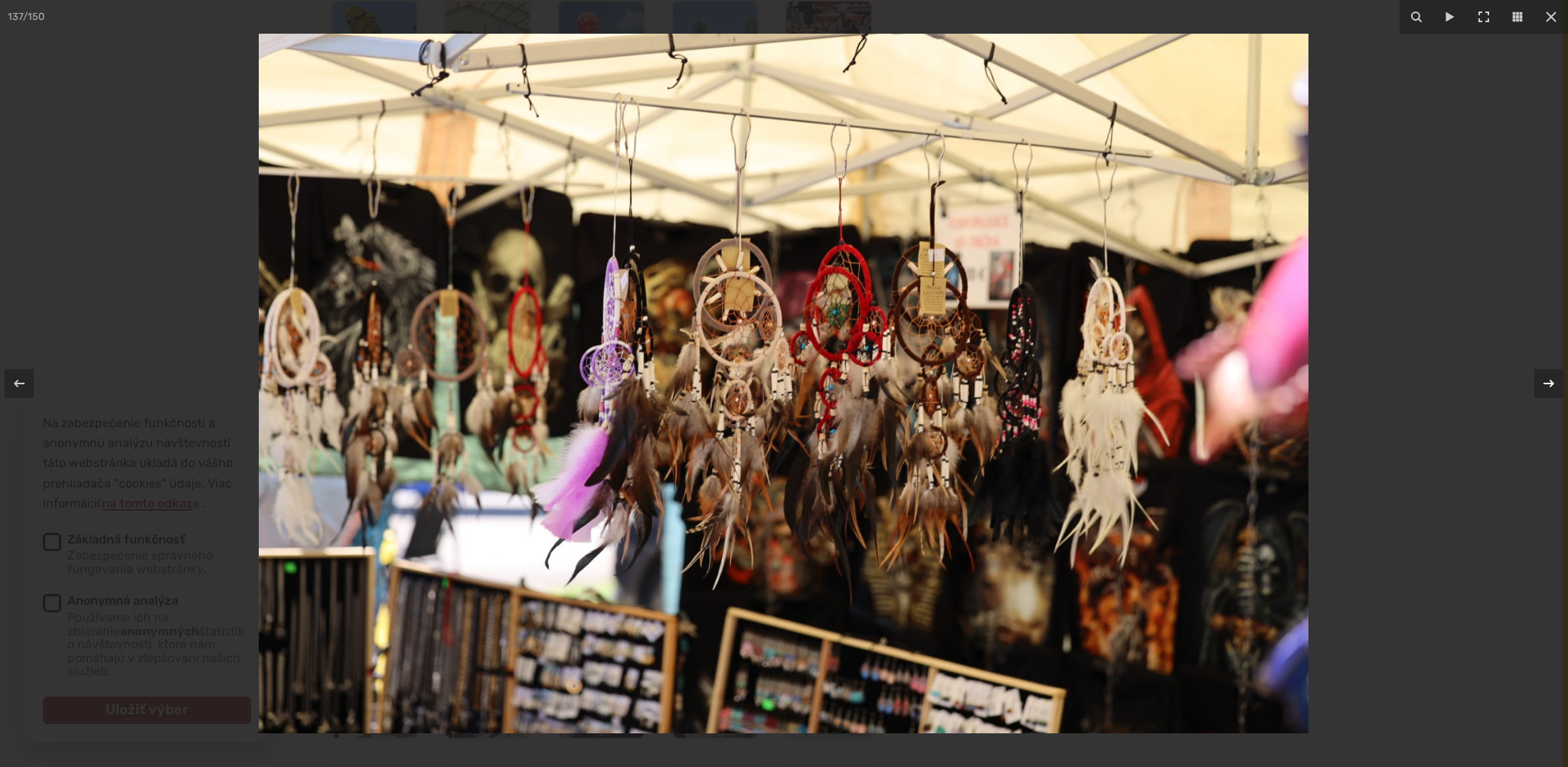
click at [1535, 386] on div at bounding box center [1549, 384] width 29 height 29
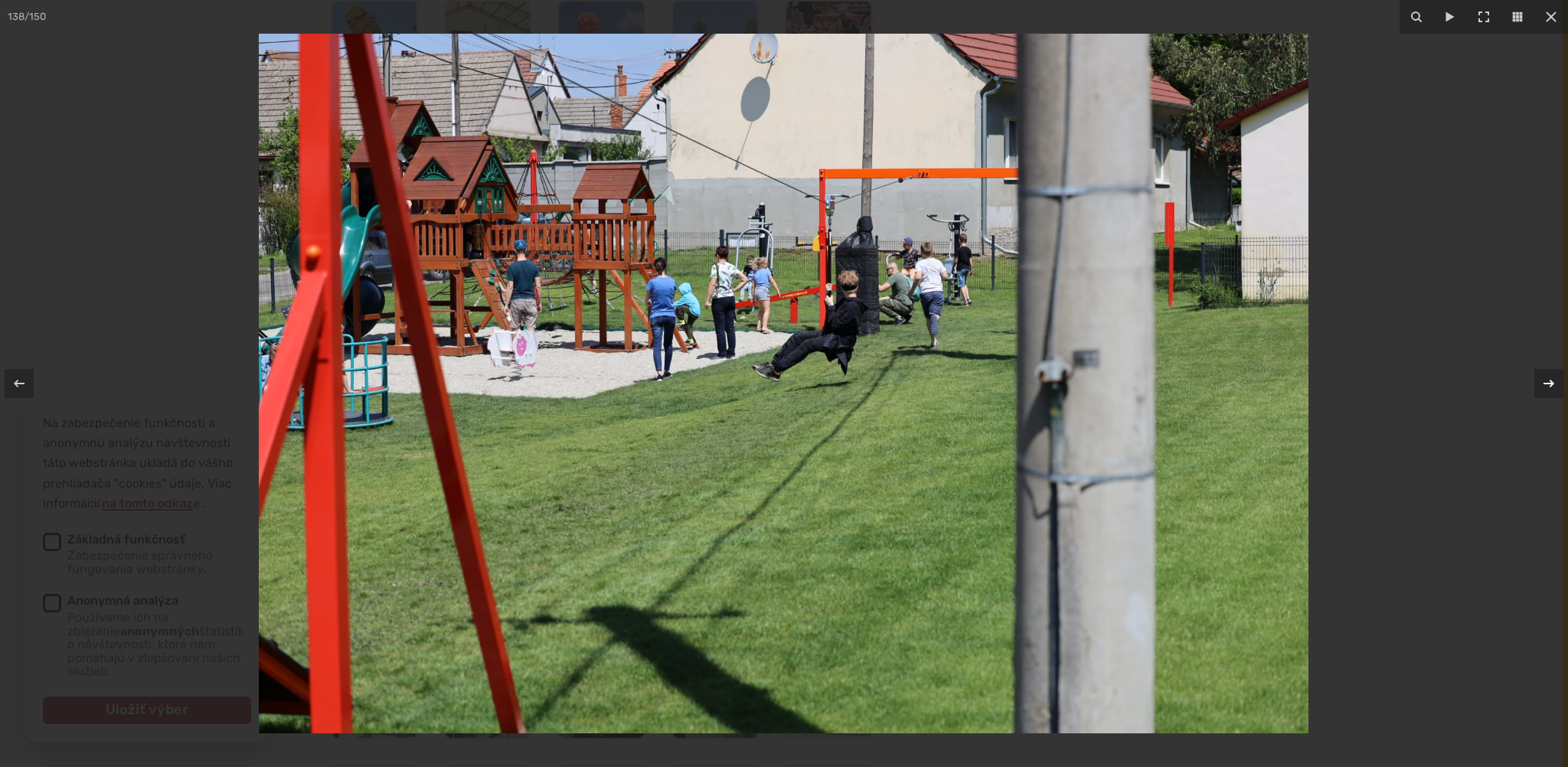
click at [1535, 386] on div at bounding box center [1549, 384] width 29 height 29
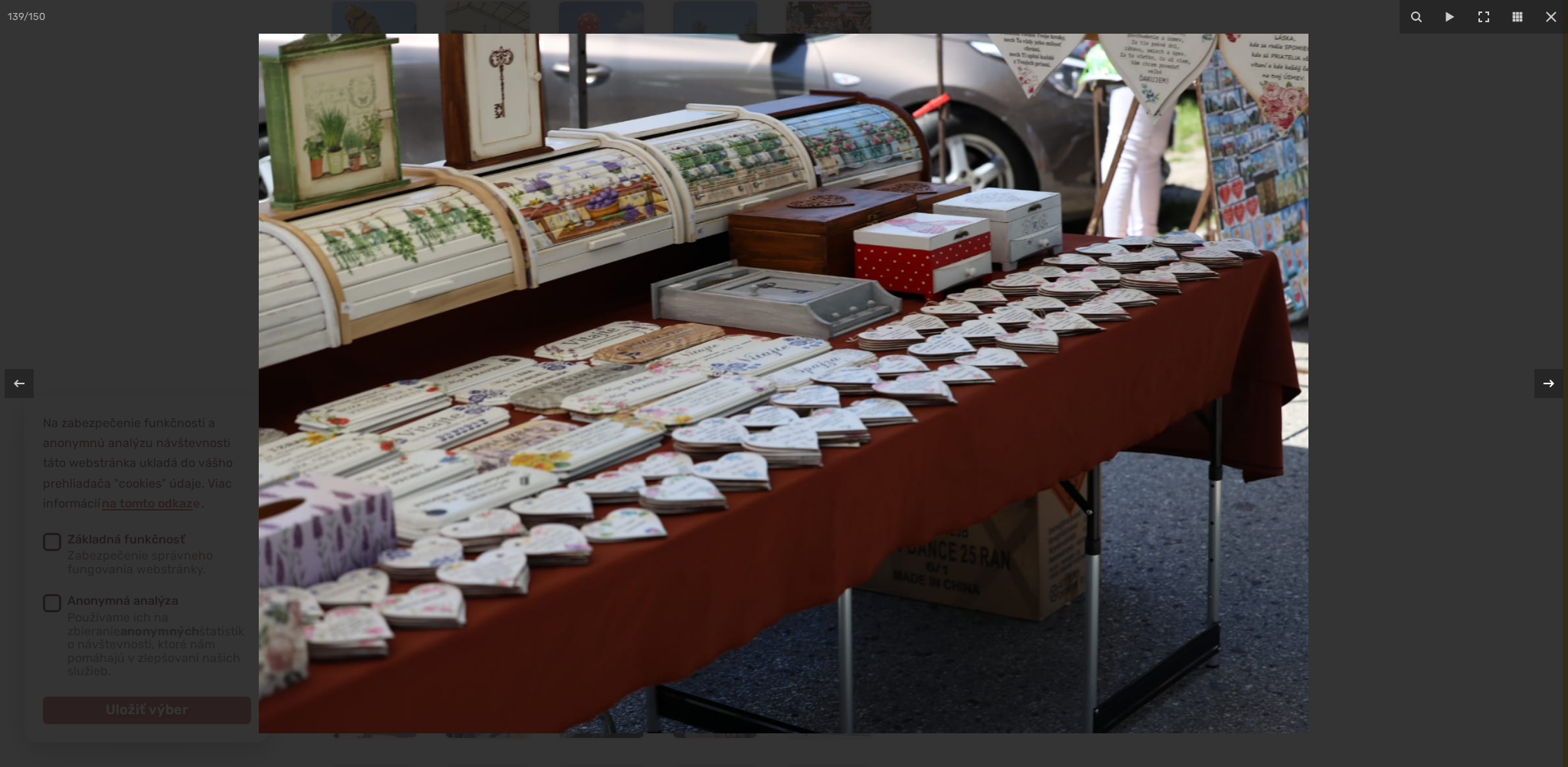
click at [1535, 386] on div at bounding box center [1549, 384] width 29 height 29
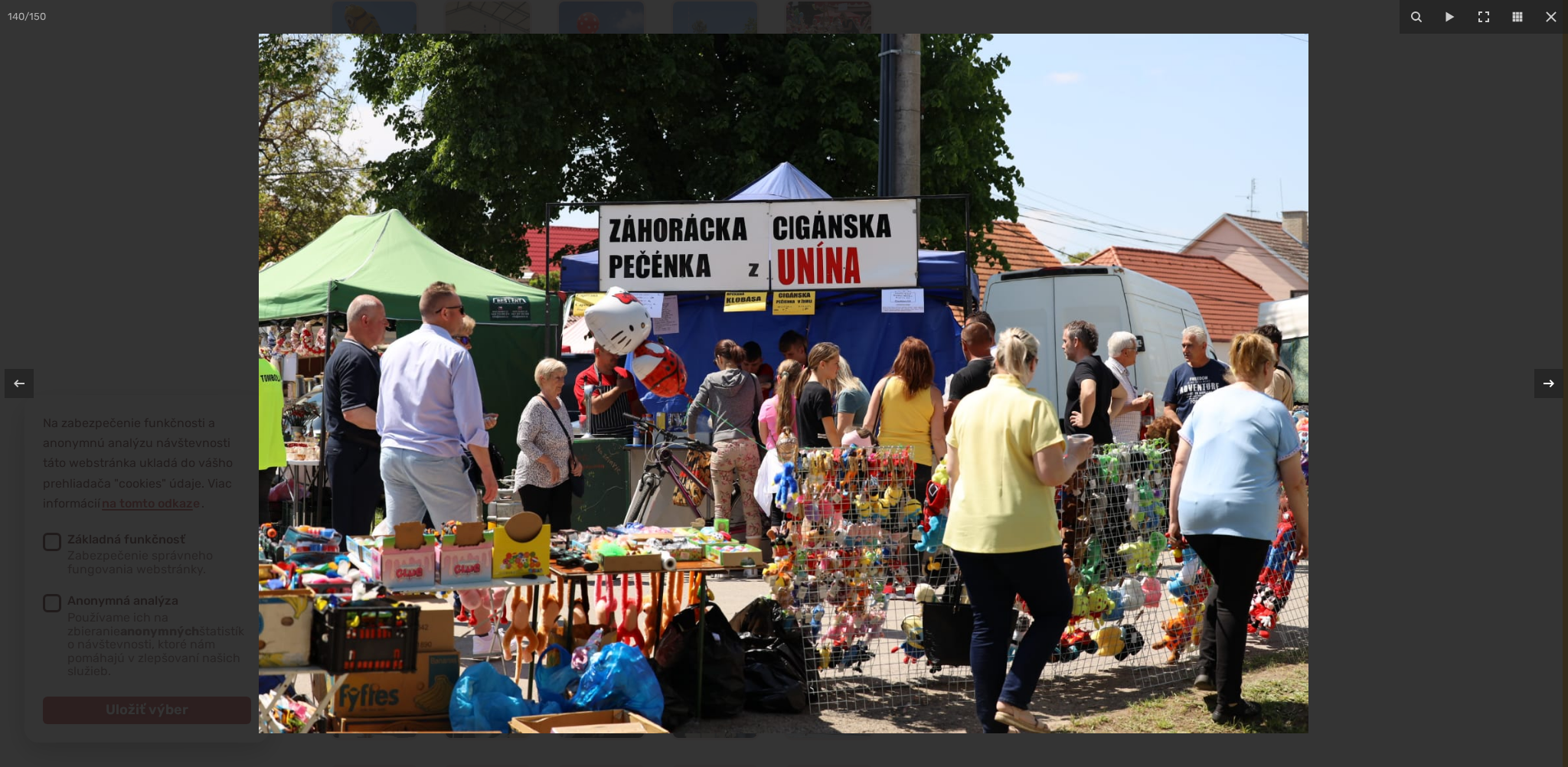
click at [1535, 387] on div at bounding box center [1549, 384] width 29 height 29
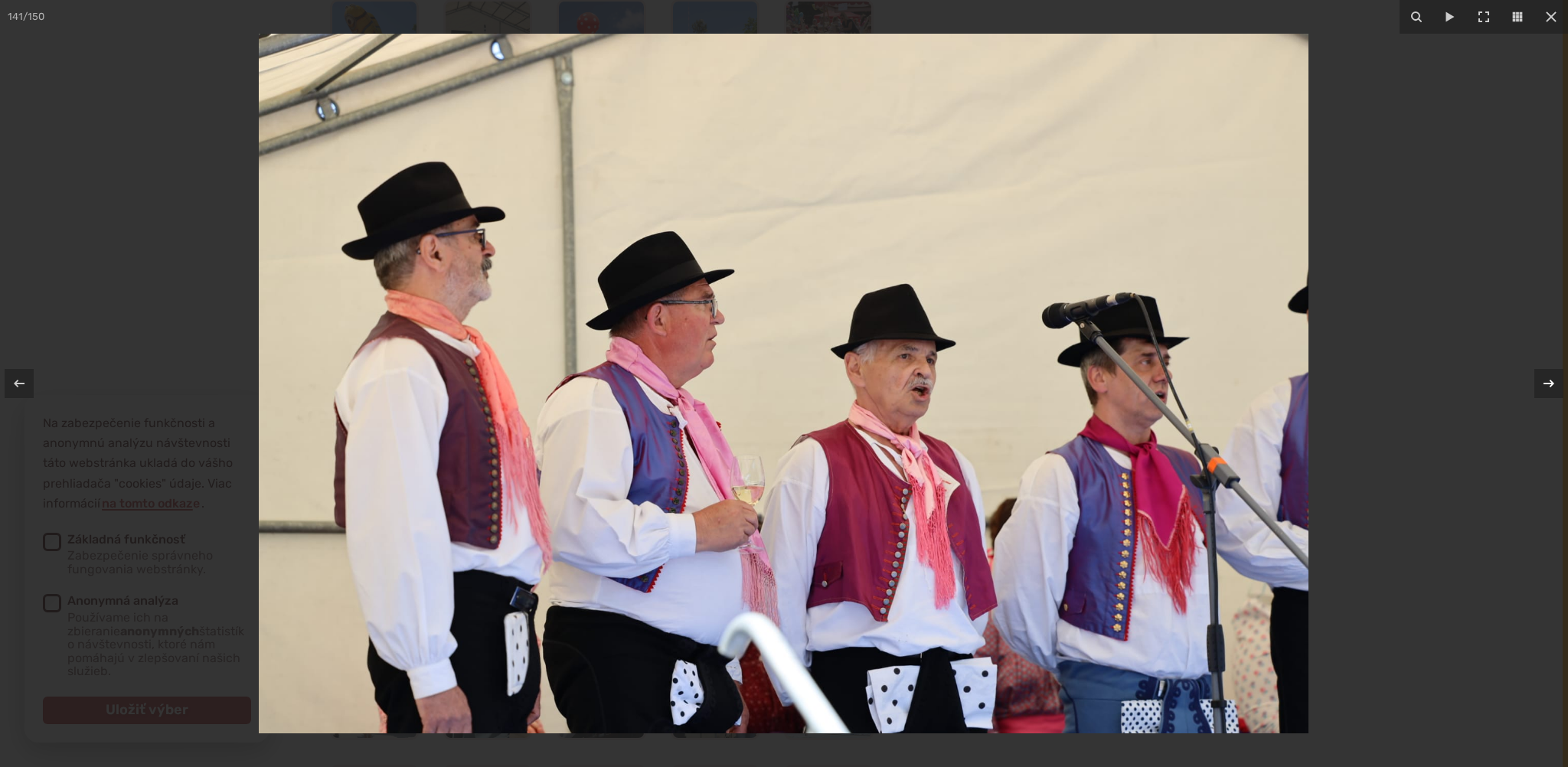
click at [1535, 387] on div at bounding box center [1549, 384] width 29 height 29
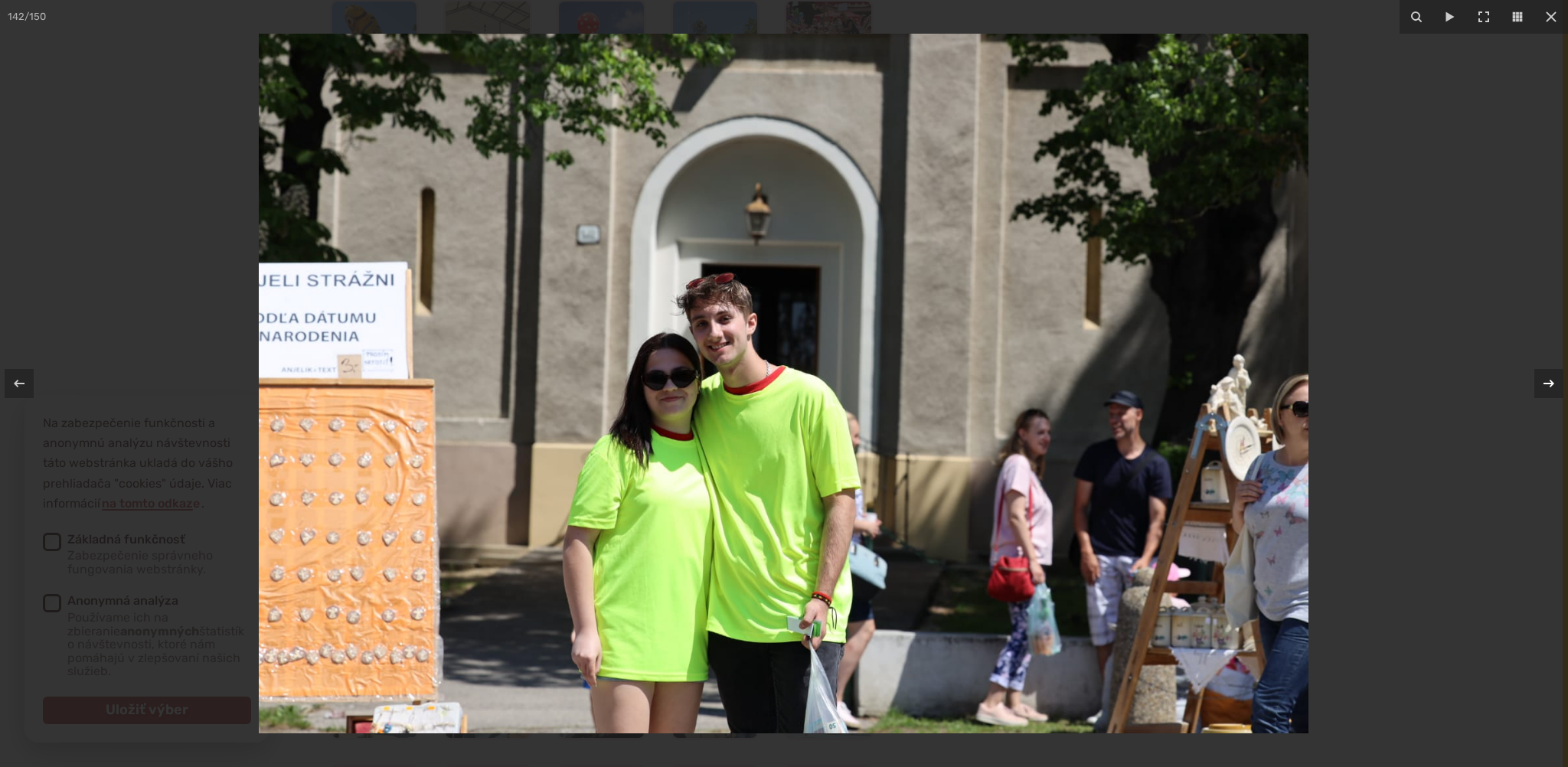
click at [1535, 388] on div at bounding box center [1549, 384] width 29 height 29
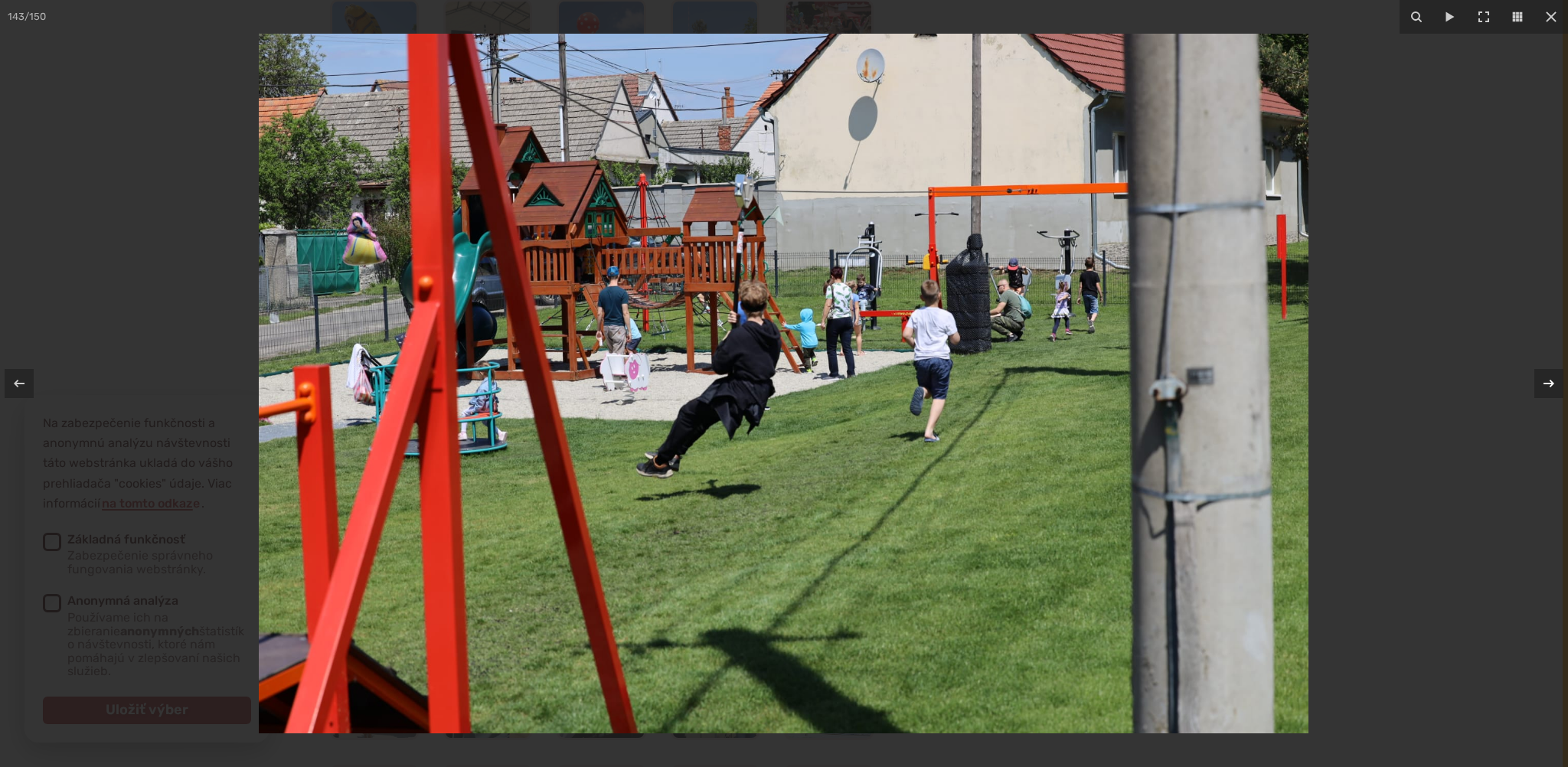
click at [1535, 388] on div at bounding box center [1549, 384] width 29 height 29
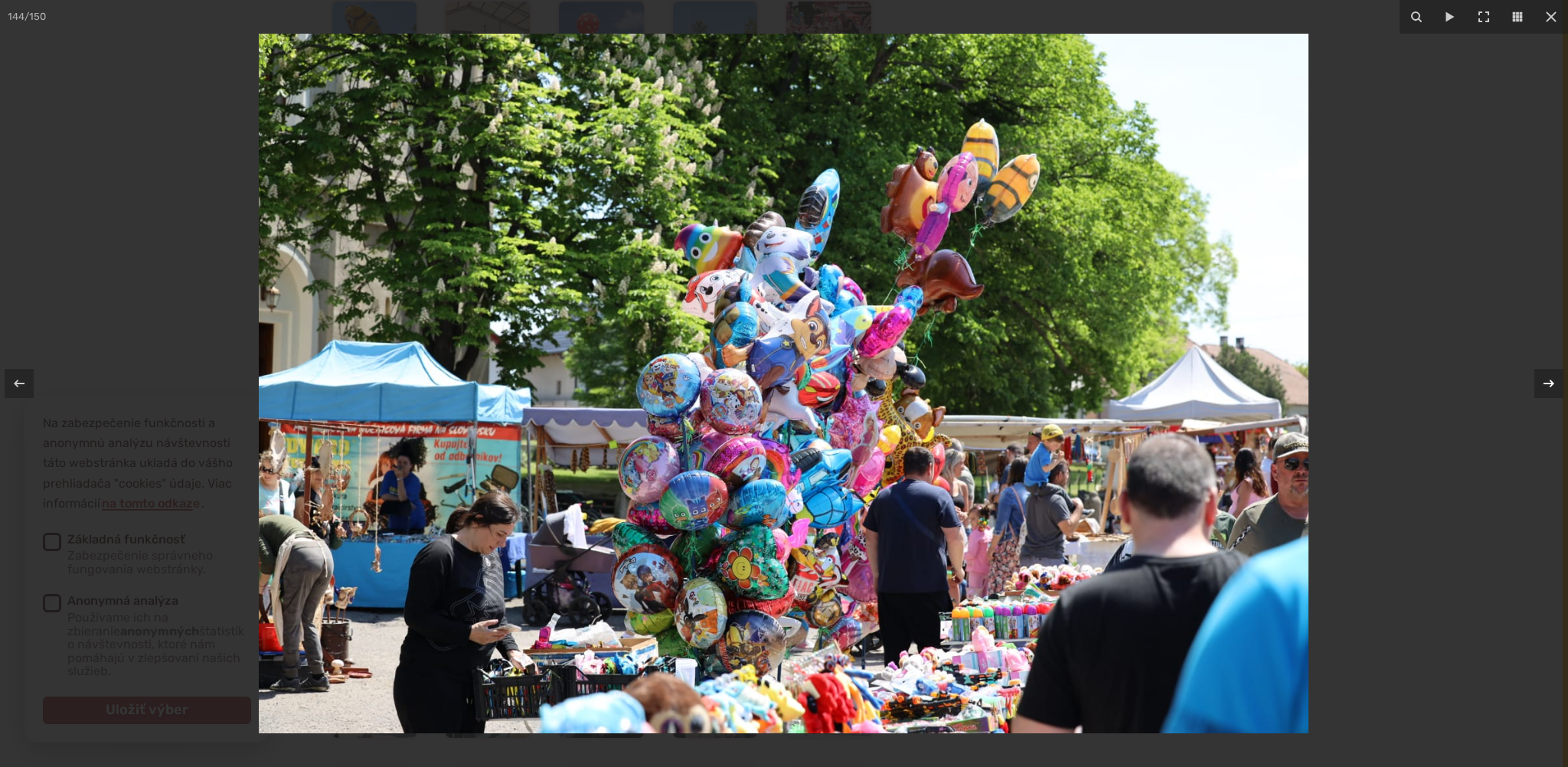
click at [1535, 388] on div at bounding box center [1549, 384] width 29 height 29
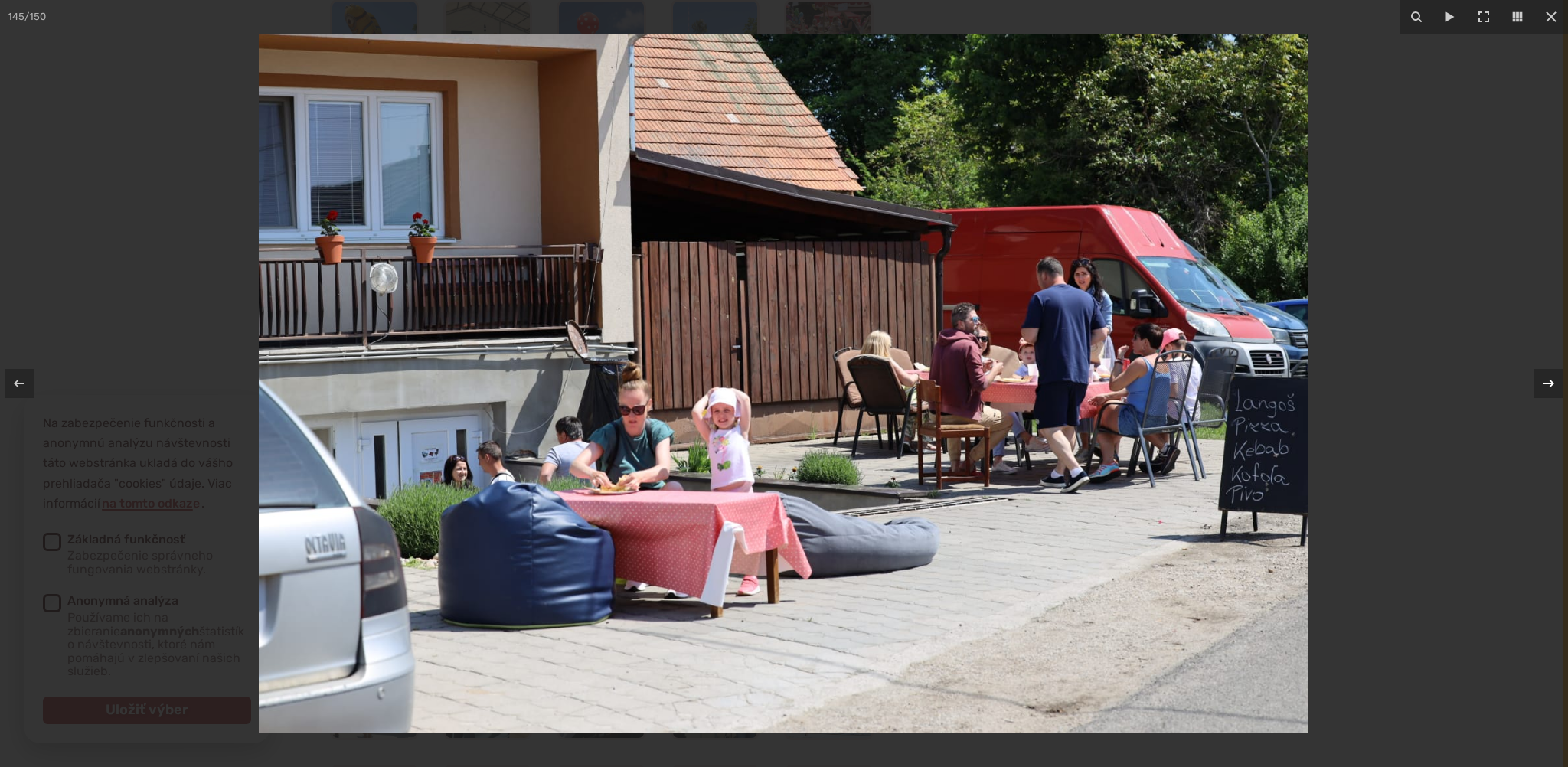
click at [1535, 388] on div "145 / 150" at bounding box center [784, 384] width 1568 height 767
click at [1540, 384] on icon at bounding box center [1549, 384] width 18 height 18
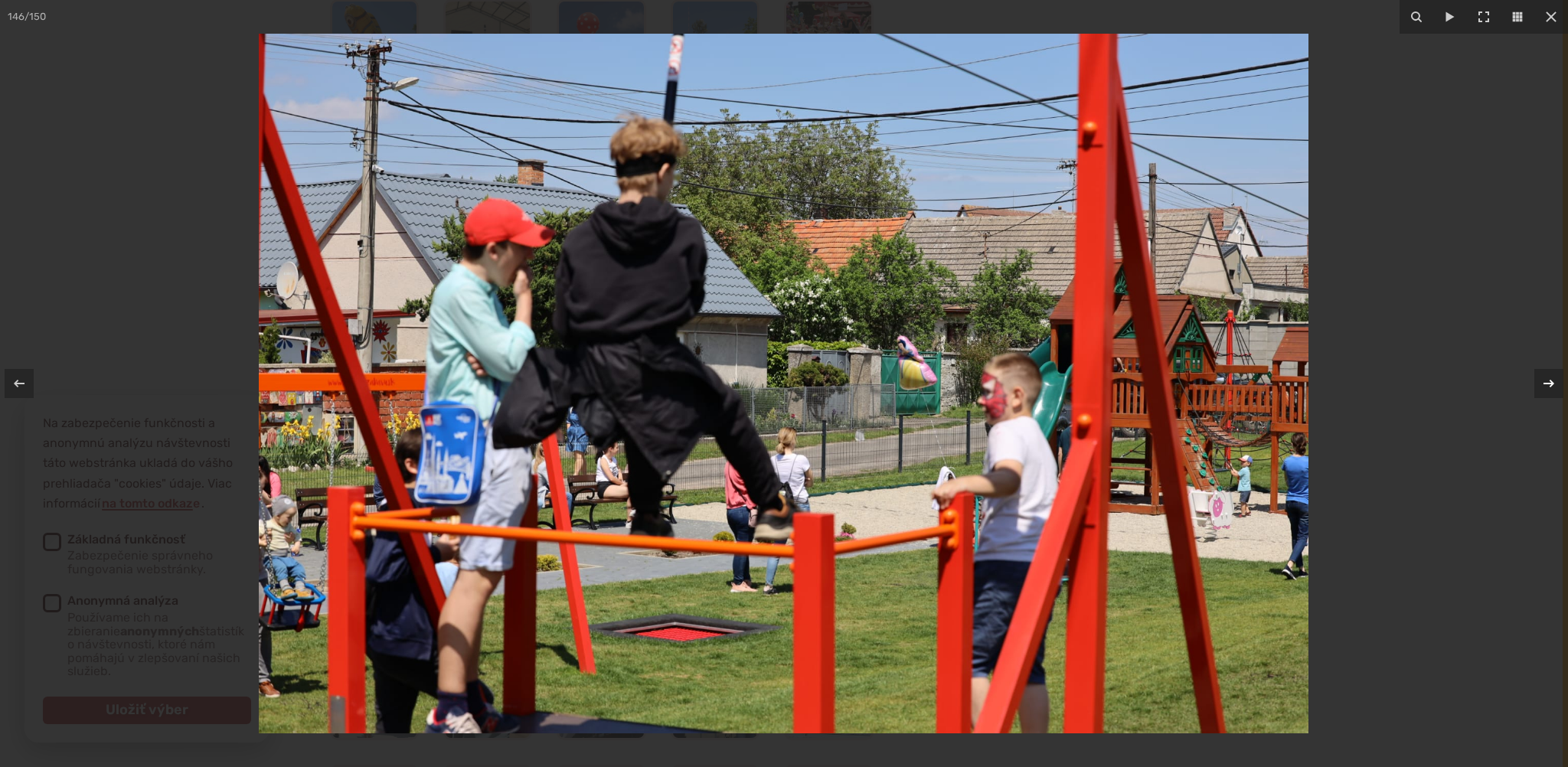
click at [1540, 384] on icon at bounding box center [1549, 384] width 18 height 18
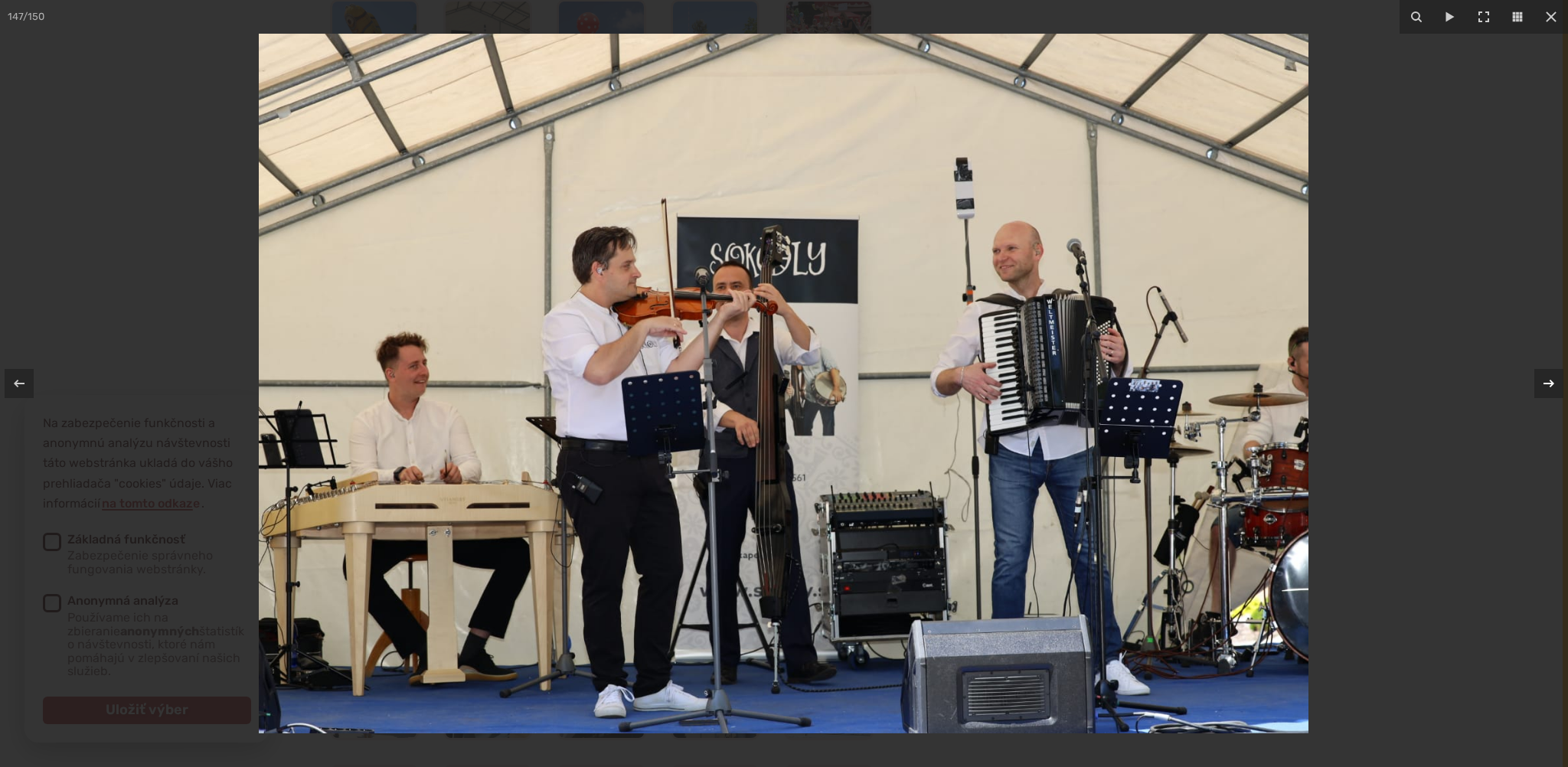
click at [1540, 384] on icon at bounding box center [1549, 384] width 18 height 18
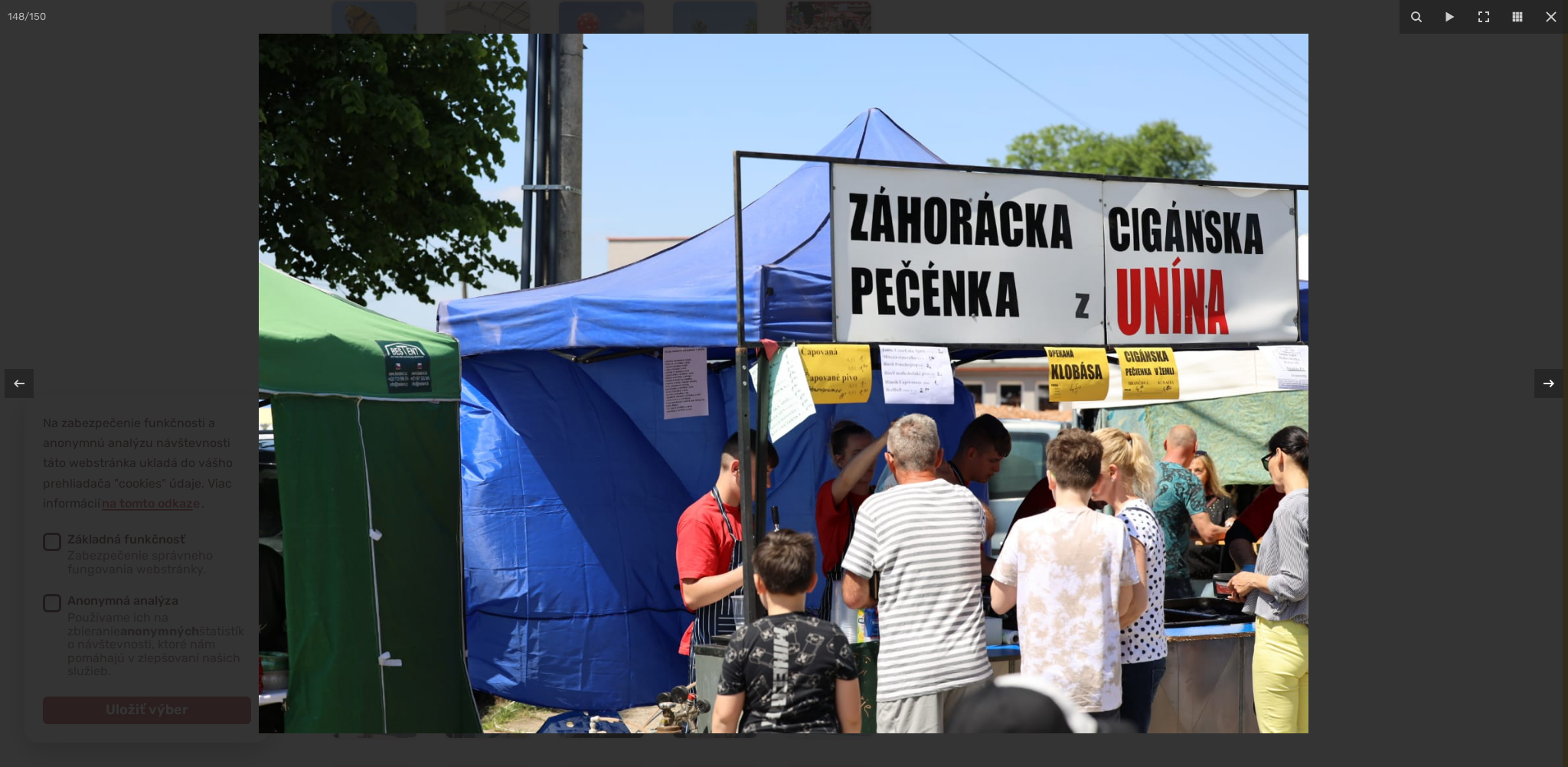
click at [1540, 384] on icon at bounding box center [1549, 384] width 18 height 18
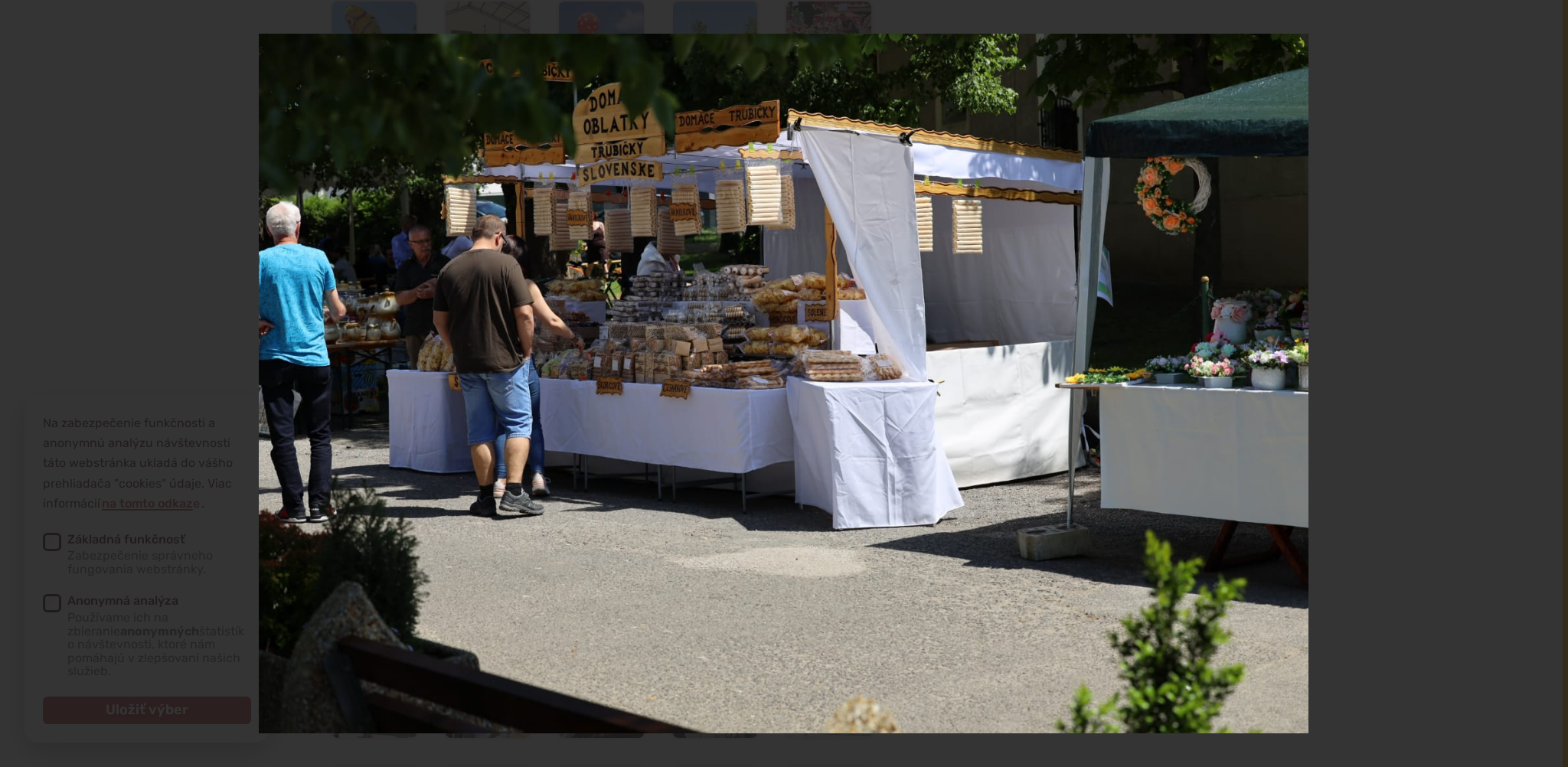
click at [1540, 384] on div "149 / 150" at bounding box center [784, 384] width 1568 height 767
click at [1552, 384] on icon at bounding box center [1549, 384] width 11 height 8
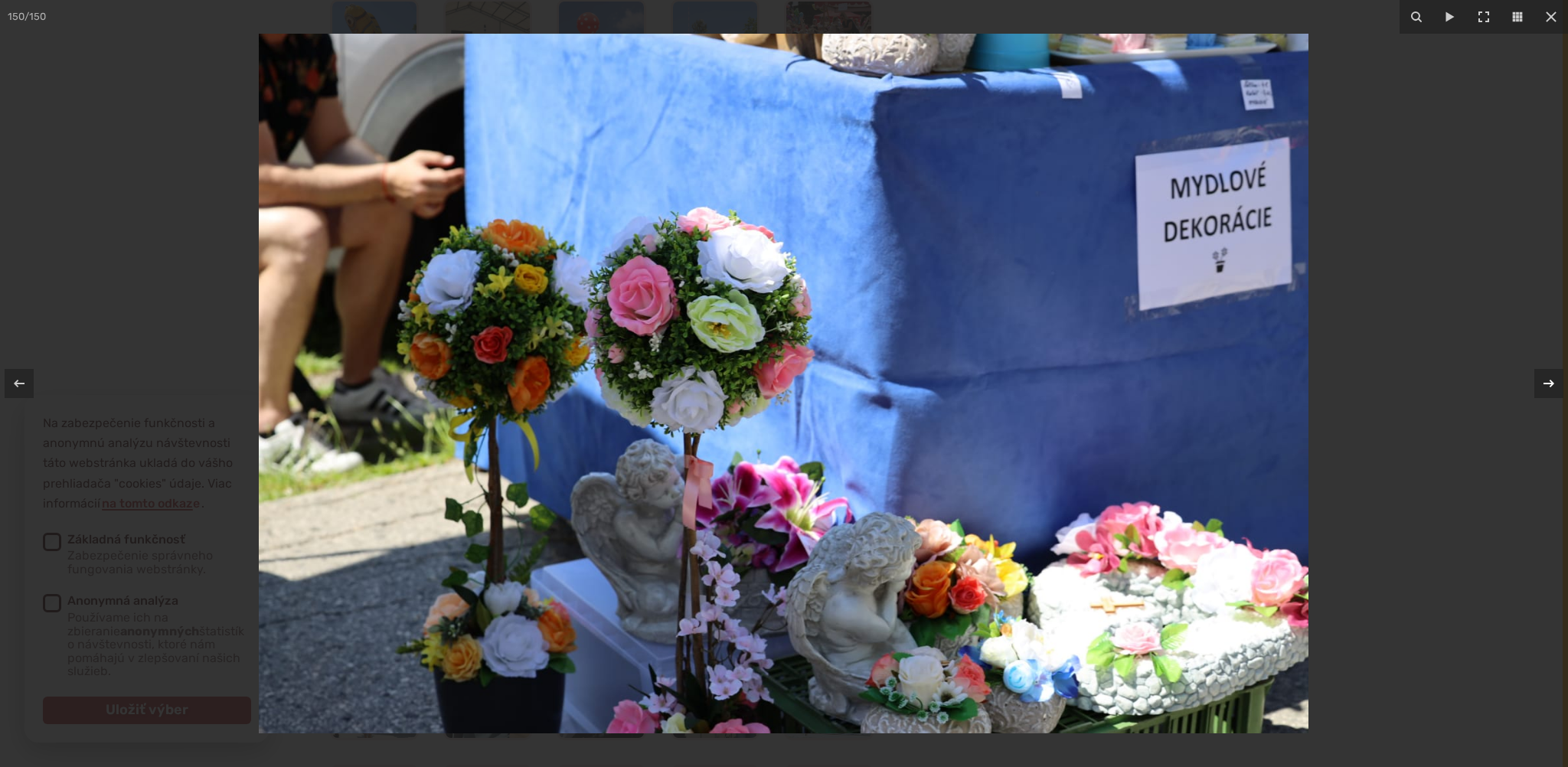
click at [1552, 384] on icon at bounding box center [1549, 384] width 11 height 8
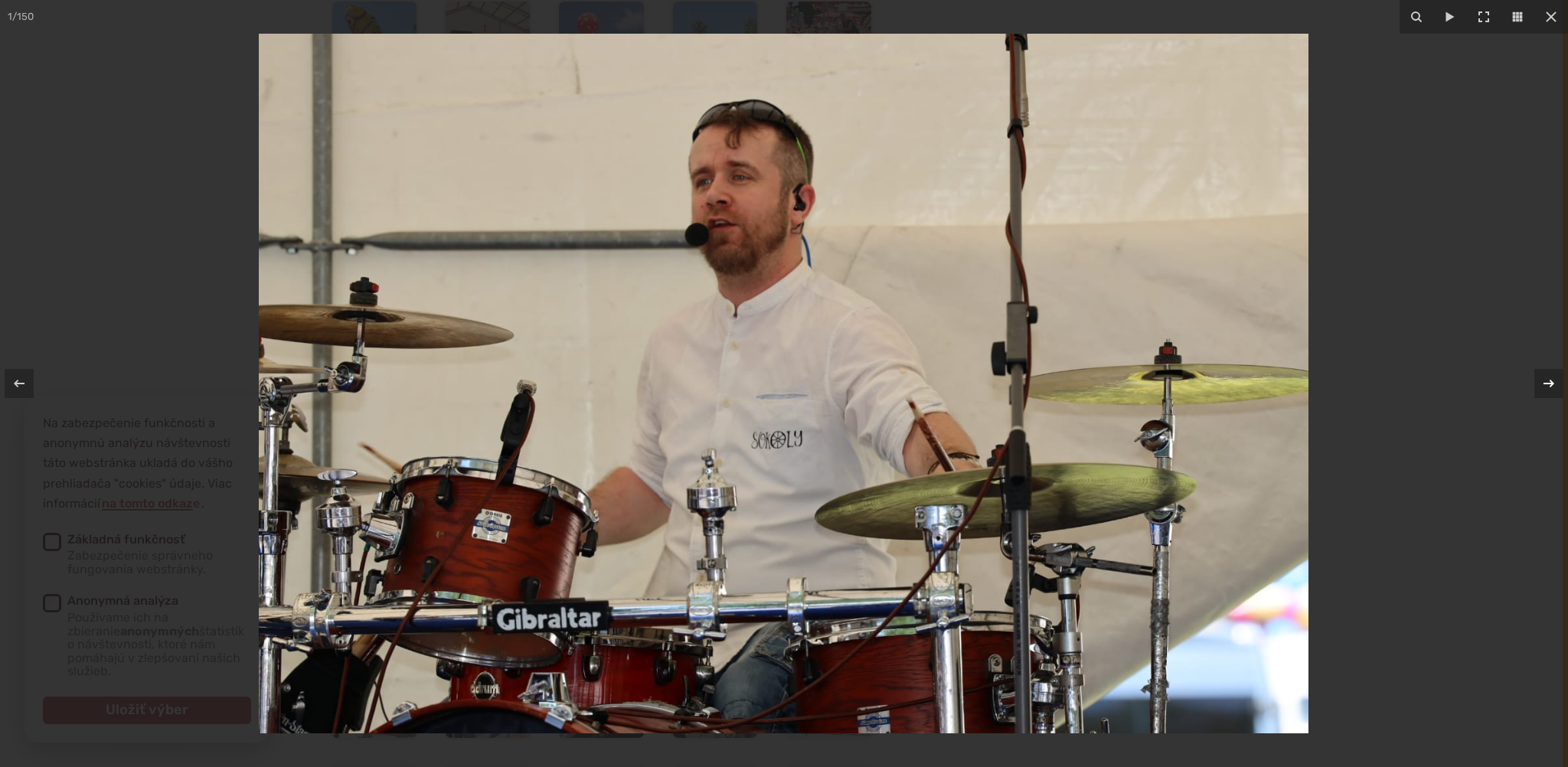
click at [1552, 384] on icon at bounding box center [1549, 384] width 11 height 8
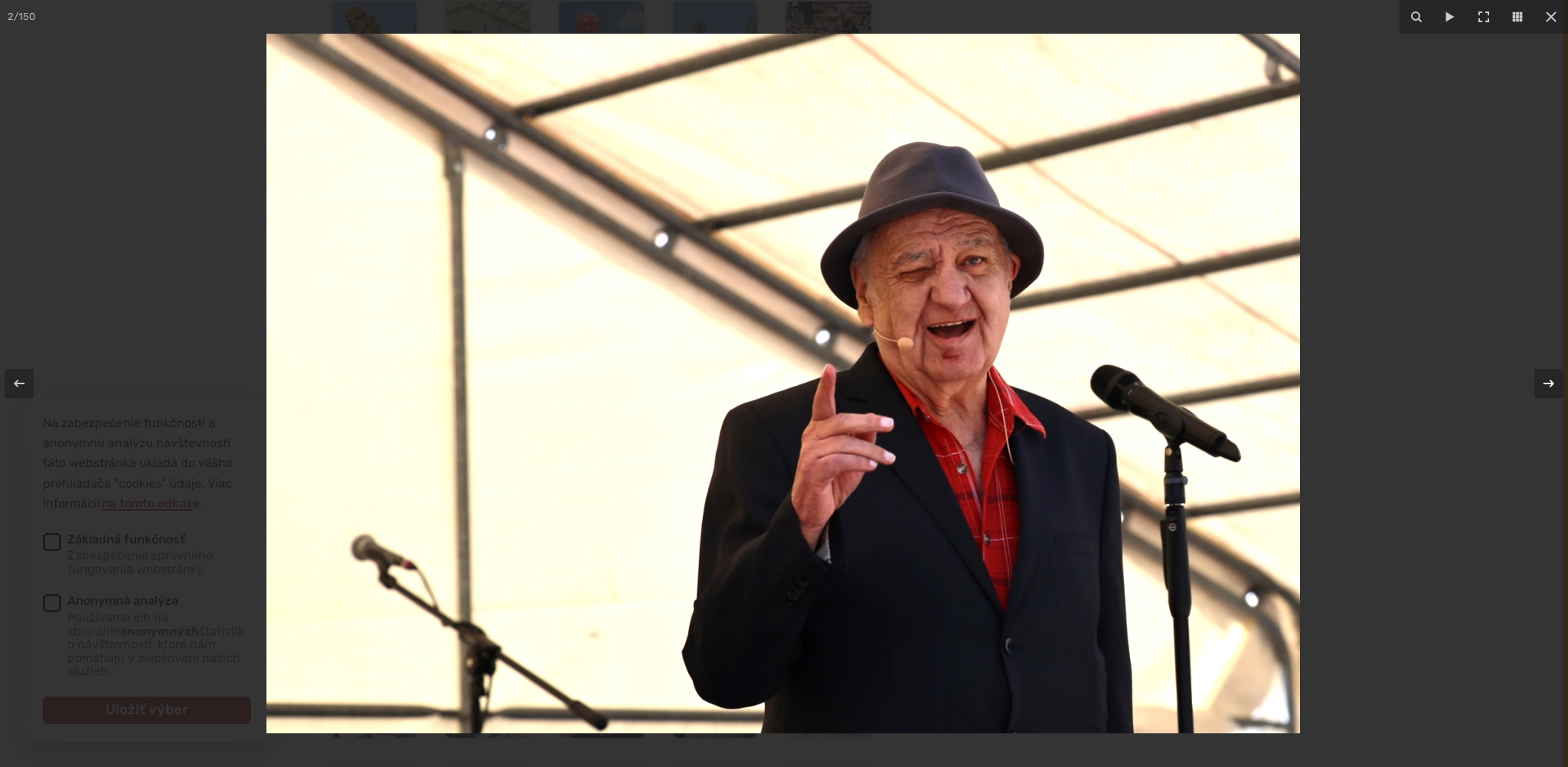
click at [1552, 384] on icon at bounding box center [1549, 384] width 11 height 8
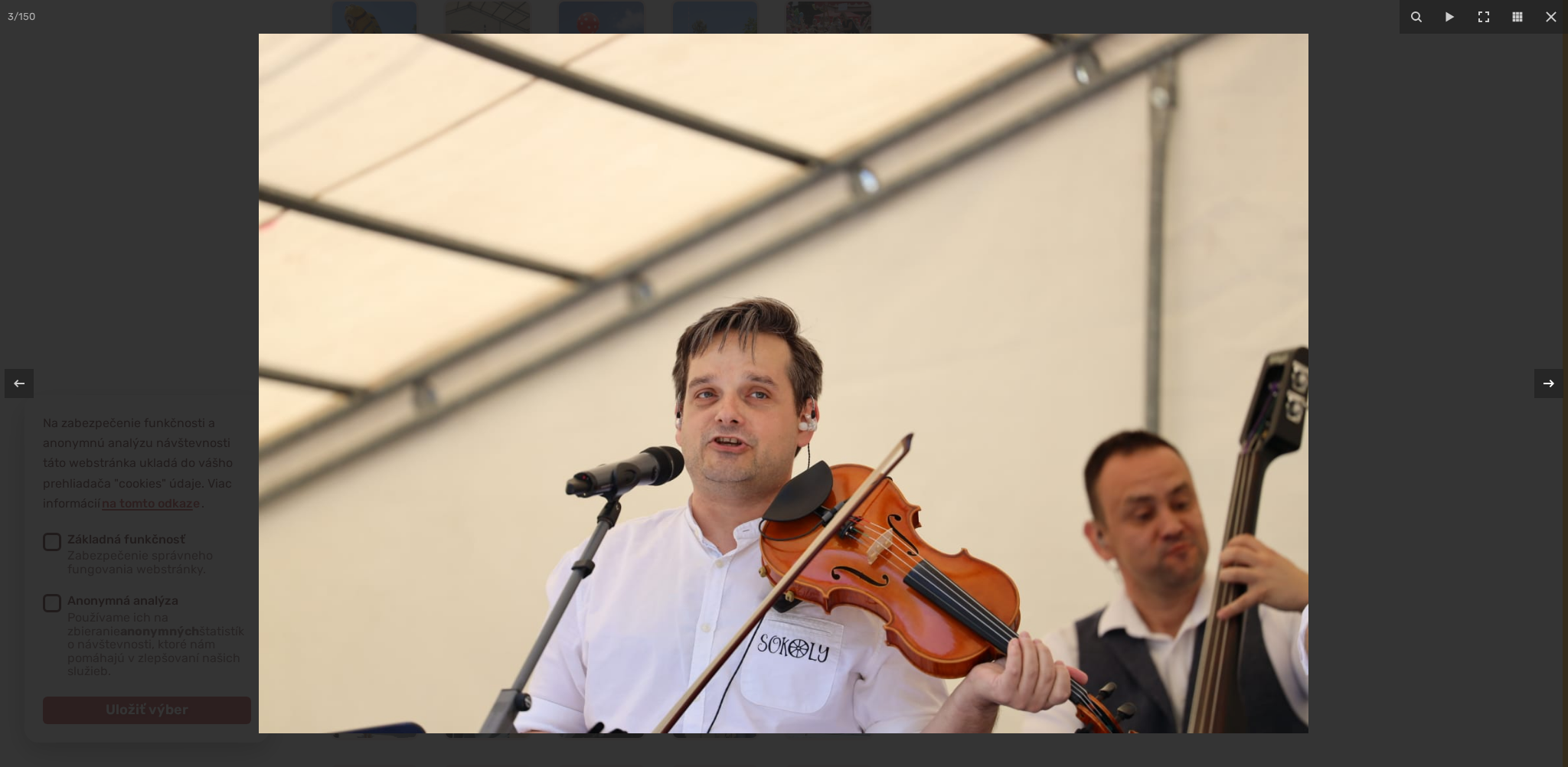
click at [1552, 384] on icon at bounding box center [1549, 384] width 11 height 8
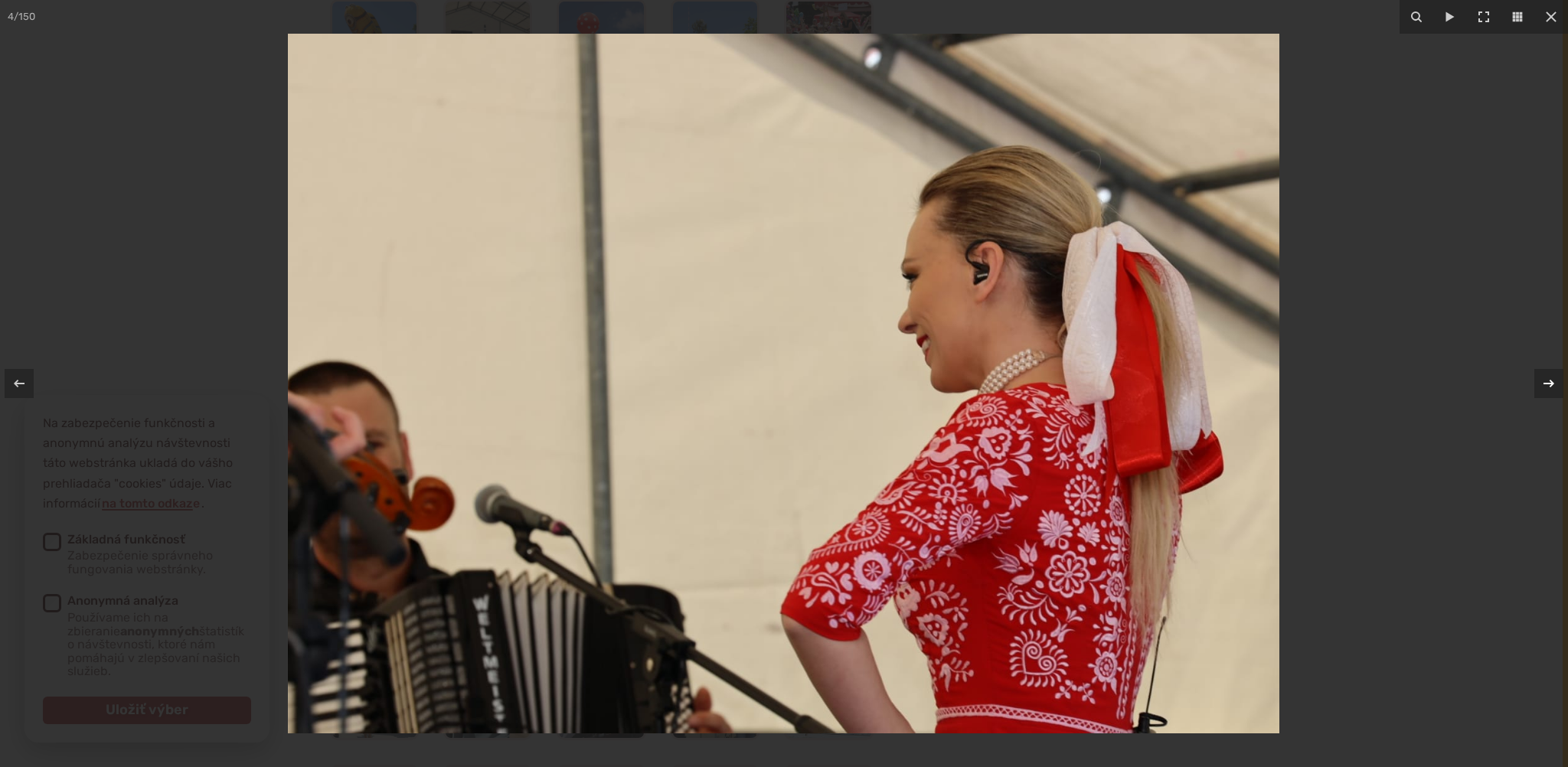
click at [1552, 384] on icon at bounding box center [1549, 384] width 11 height 8
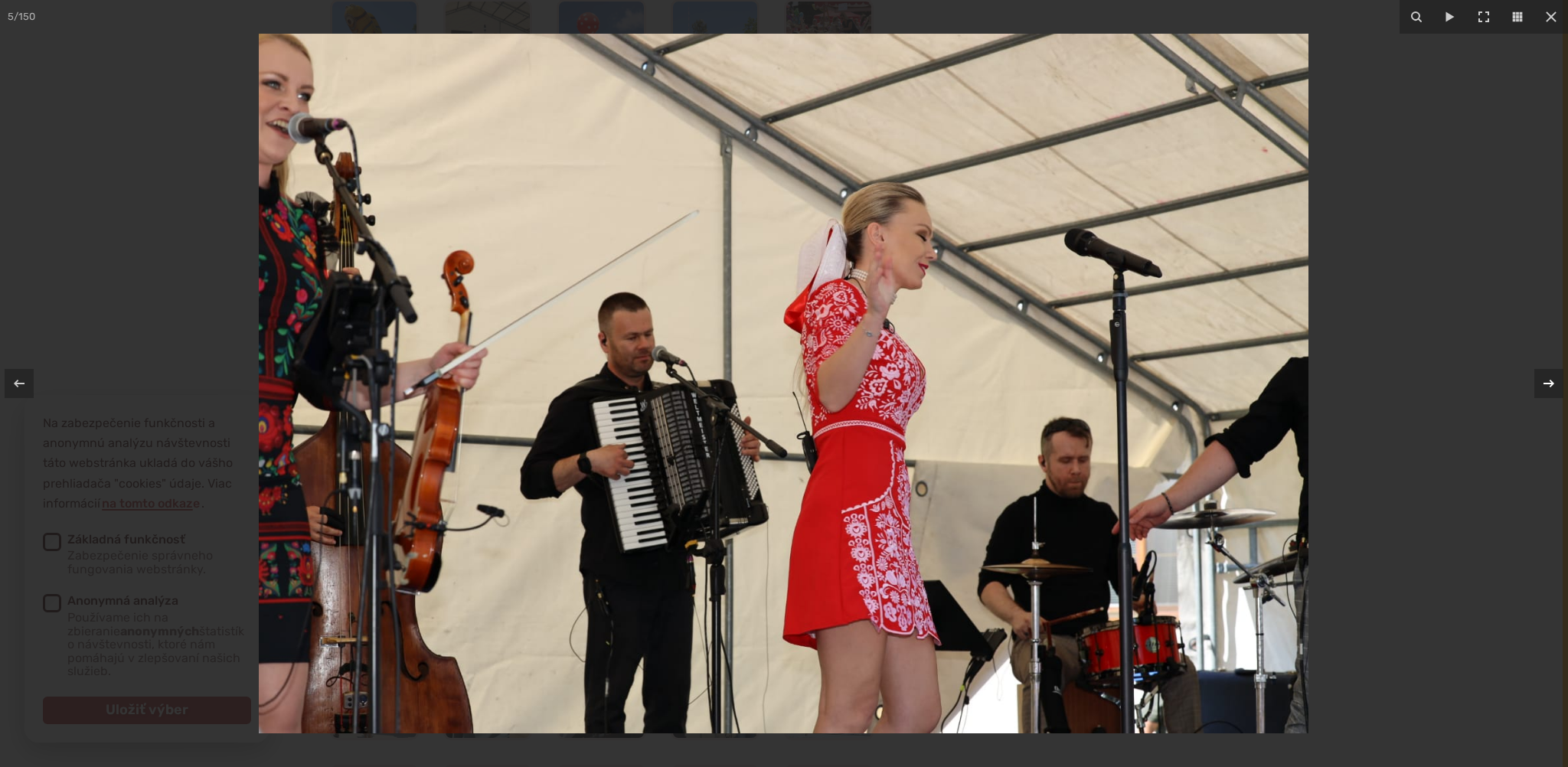
click at [1552, 384] on icon at bounding box center [1549, 384] width 11 height 8
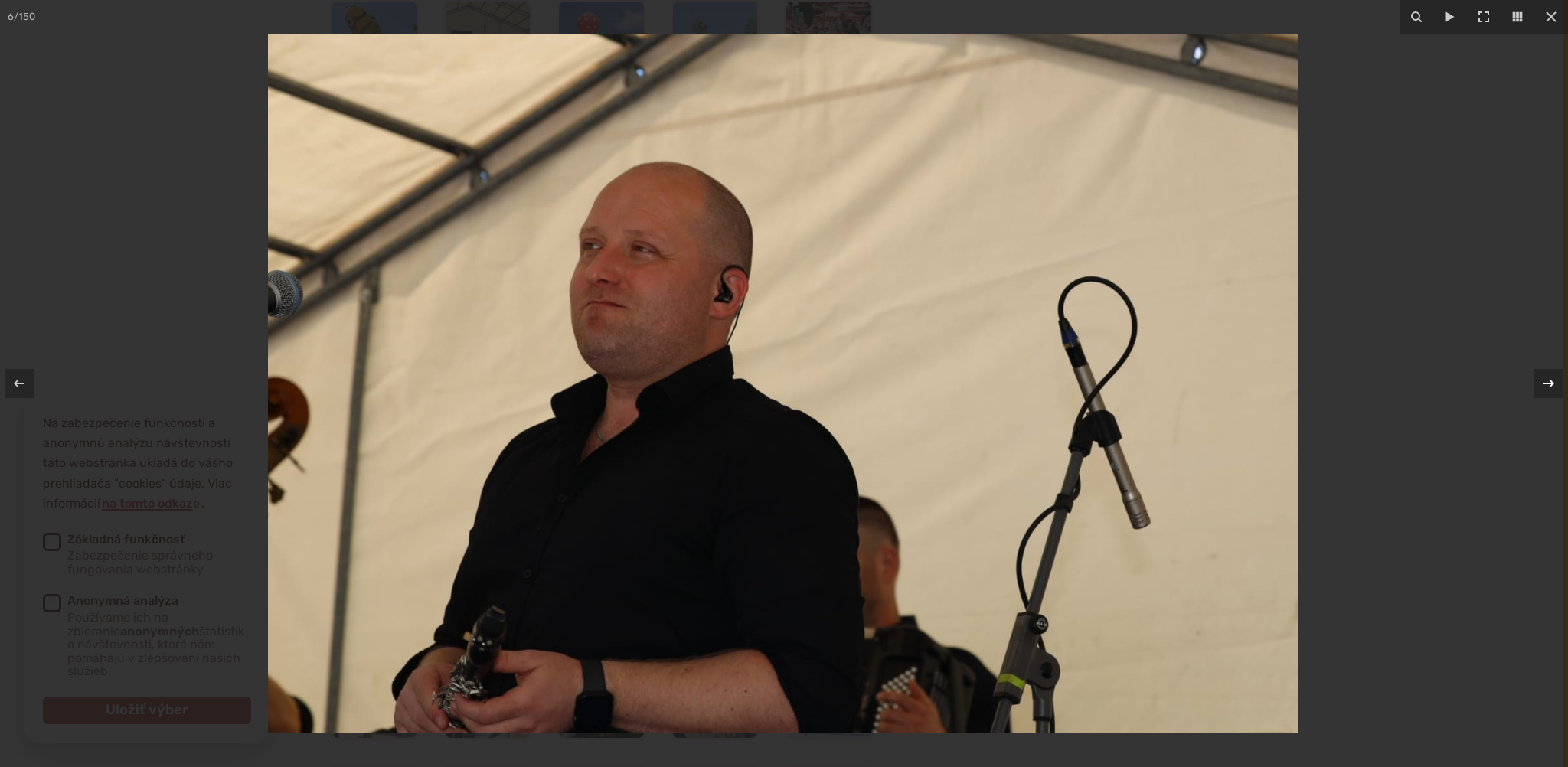
click at [1552, 384] on icon at bounding box center [1549, 384] width 11 height 8
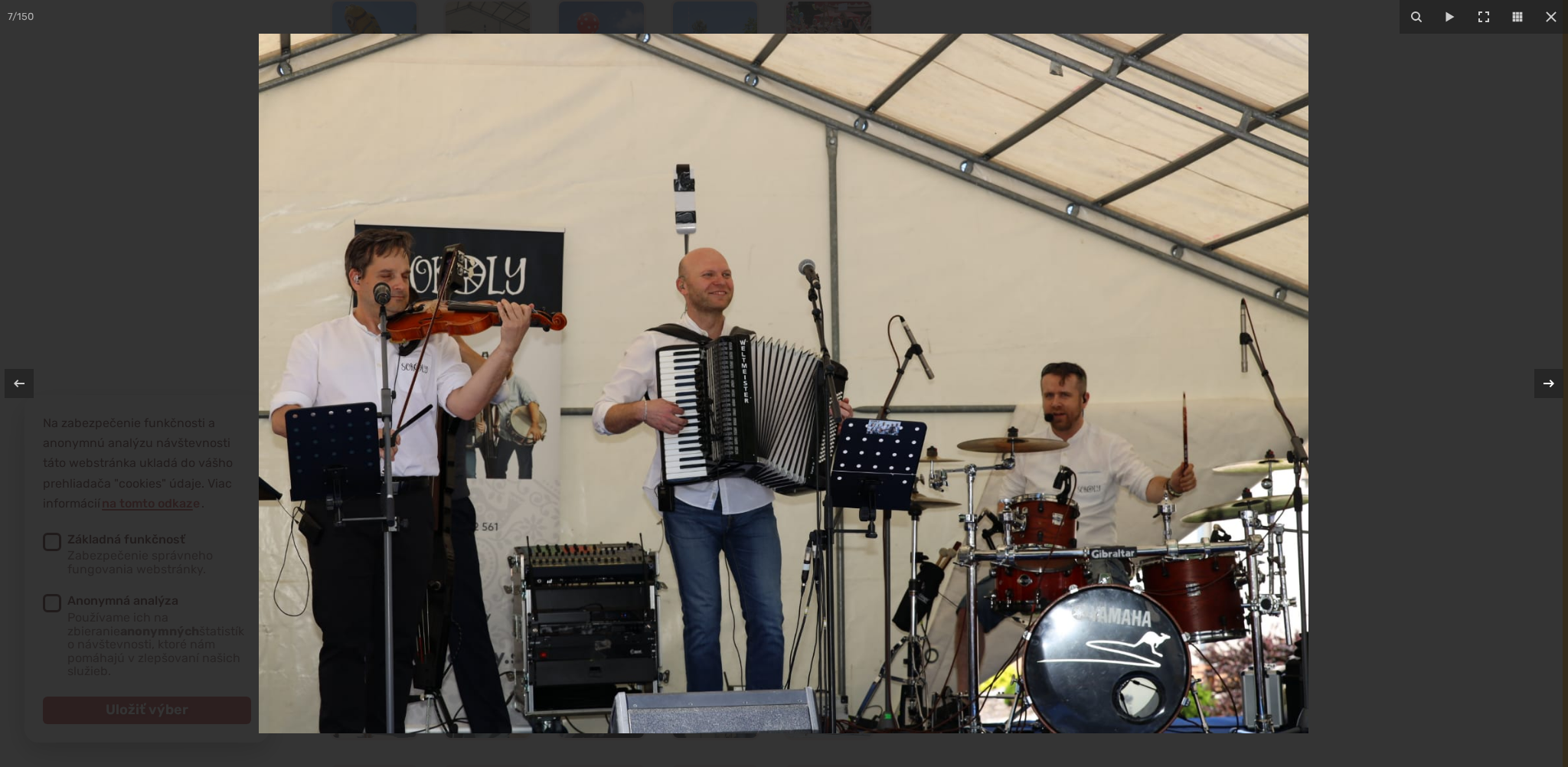
click at [1552, 384] on icon at bounding box center [1549, 384] width 11 height 8
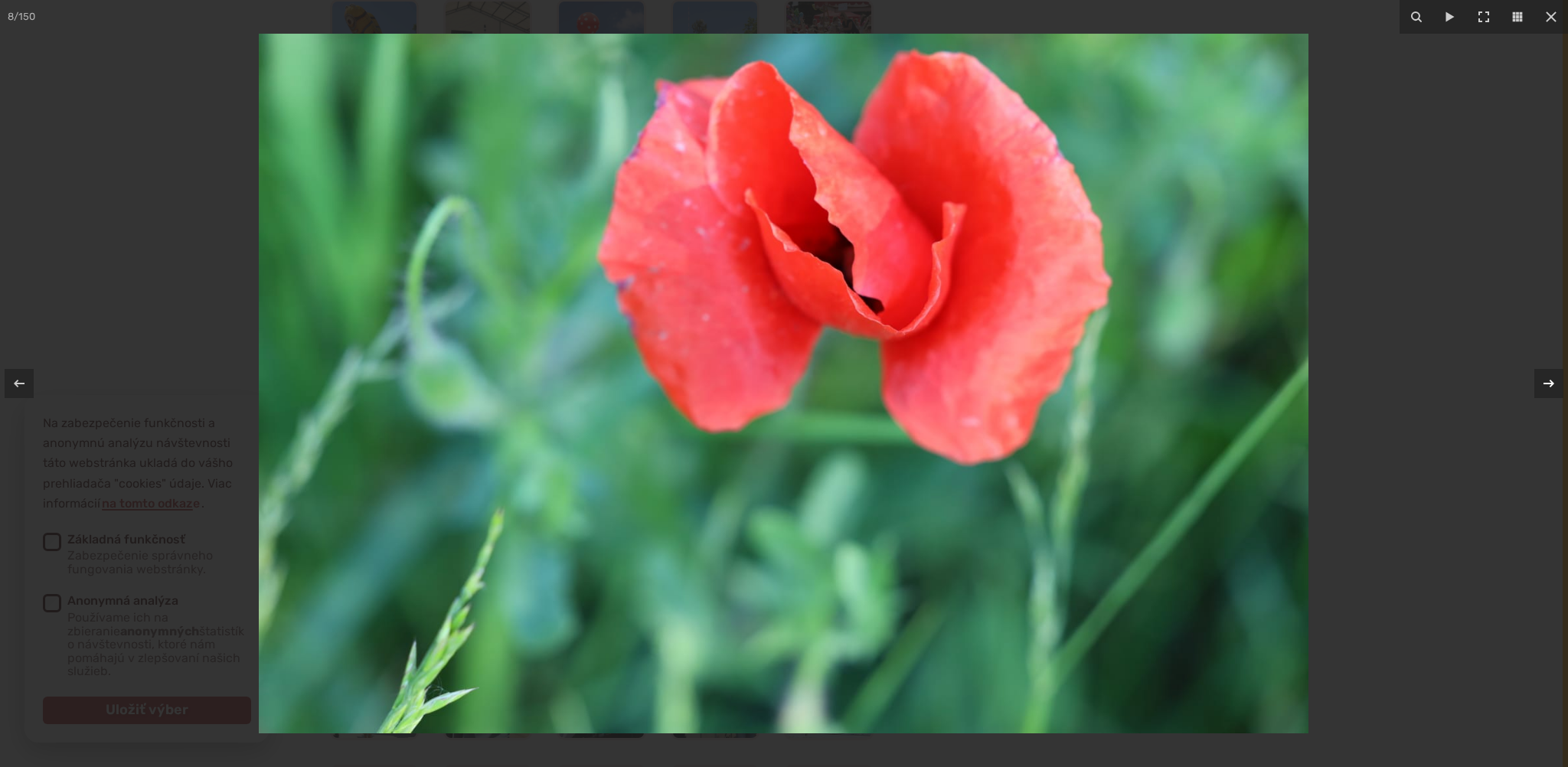
click at [1552, 384] on icon at bounding box center [1549, 384] width 11 height 8
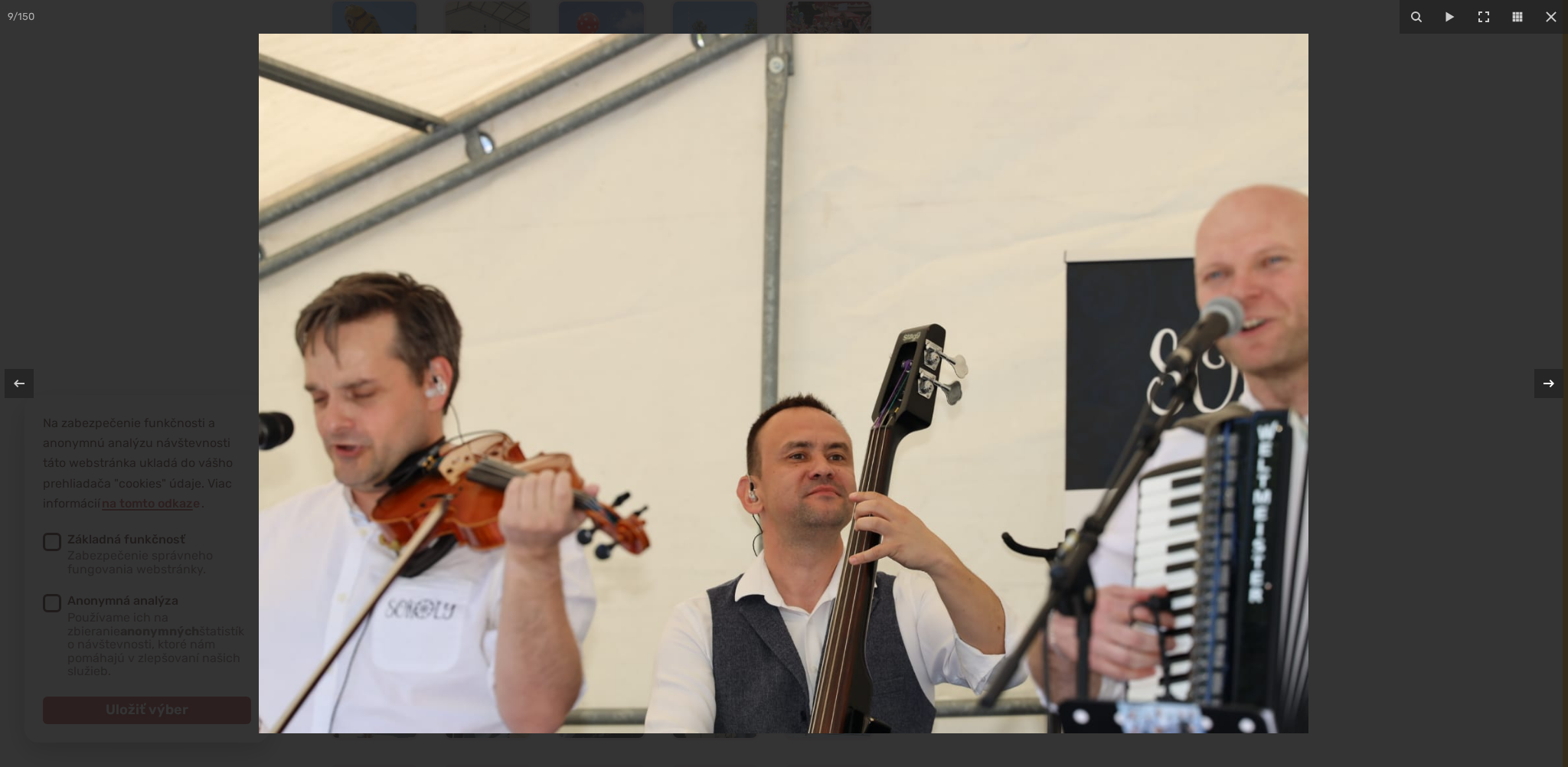
click at [1552, 384] on icon at bounding box center [1549, 384] width 11 height 8
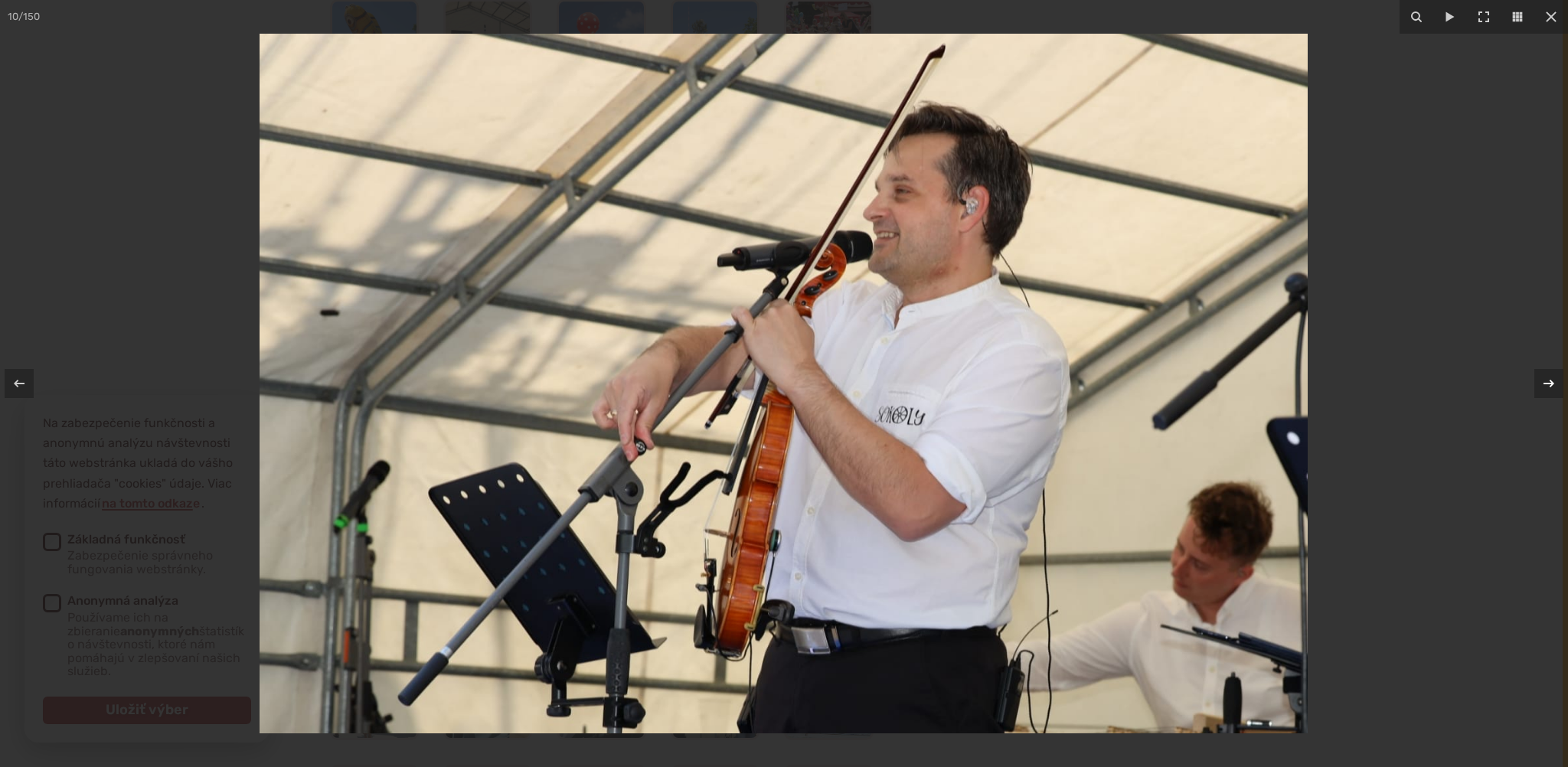
click at [1552, 384] on icon at bounding box center [1549, 384] width 11 height 8
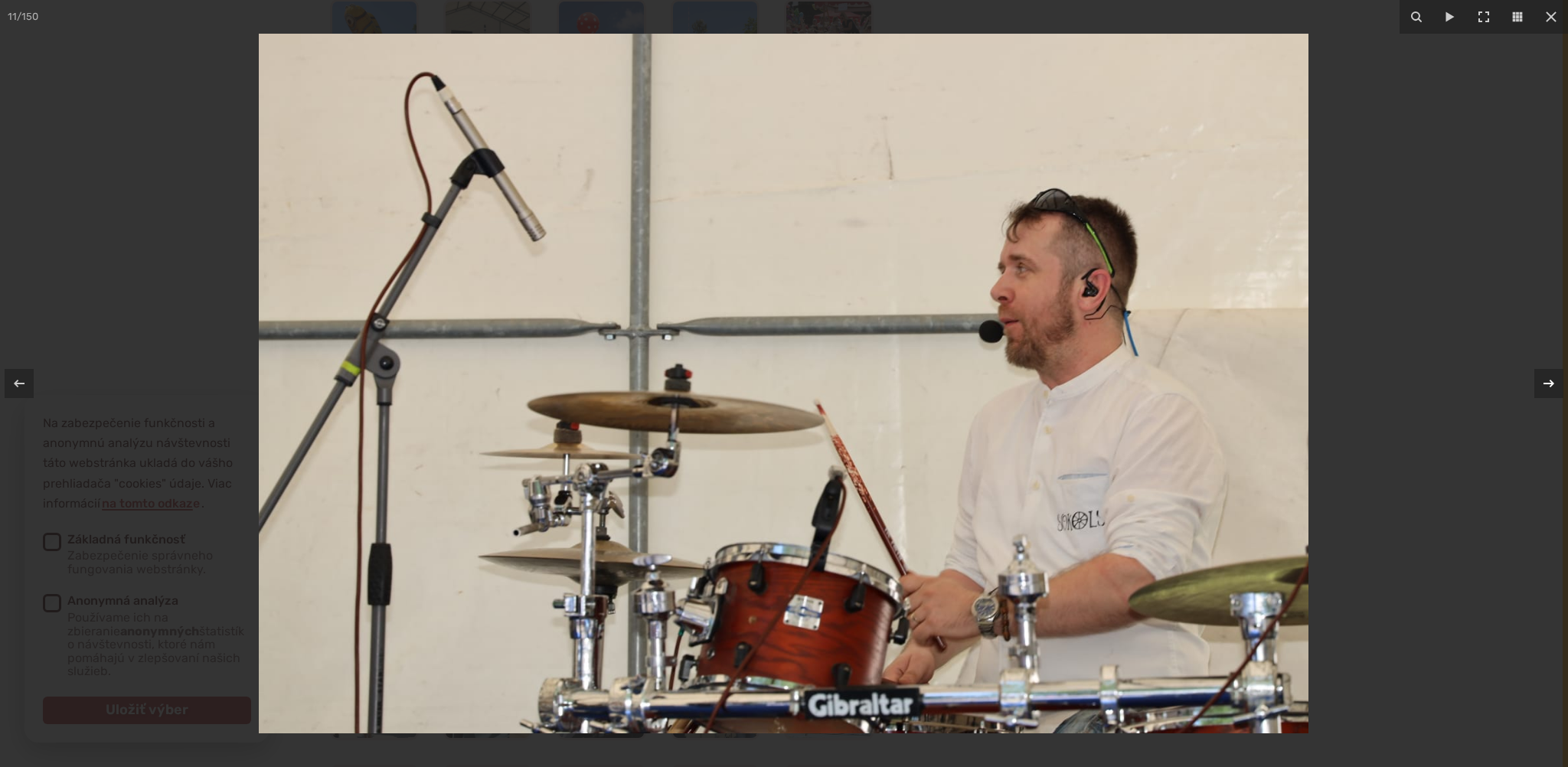
click at [1552, 384] on icon at bounding box center [1549, 384] width 11 height 8
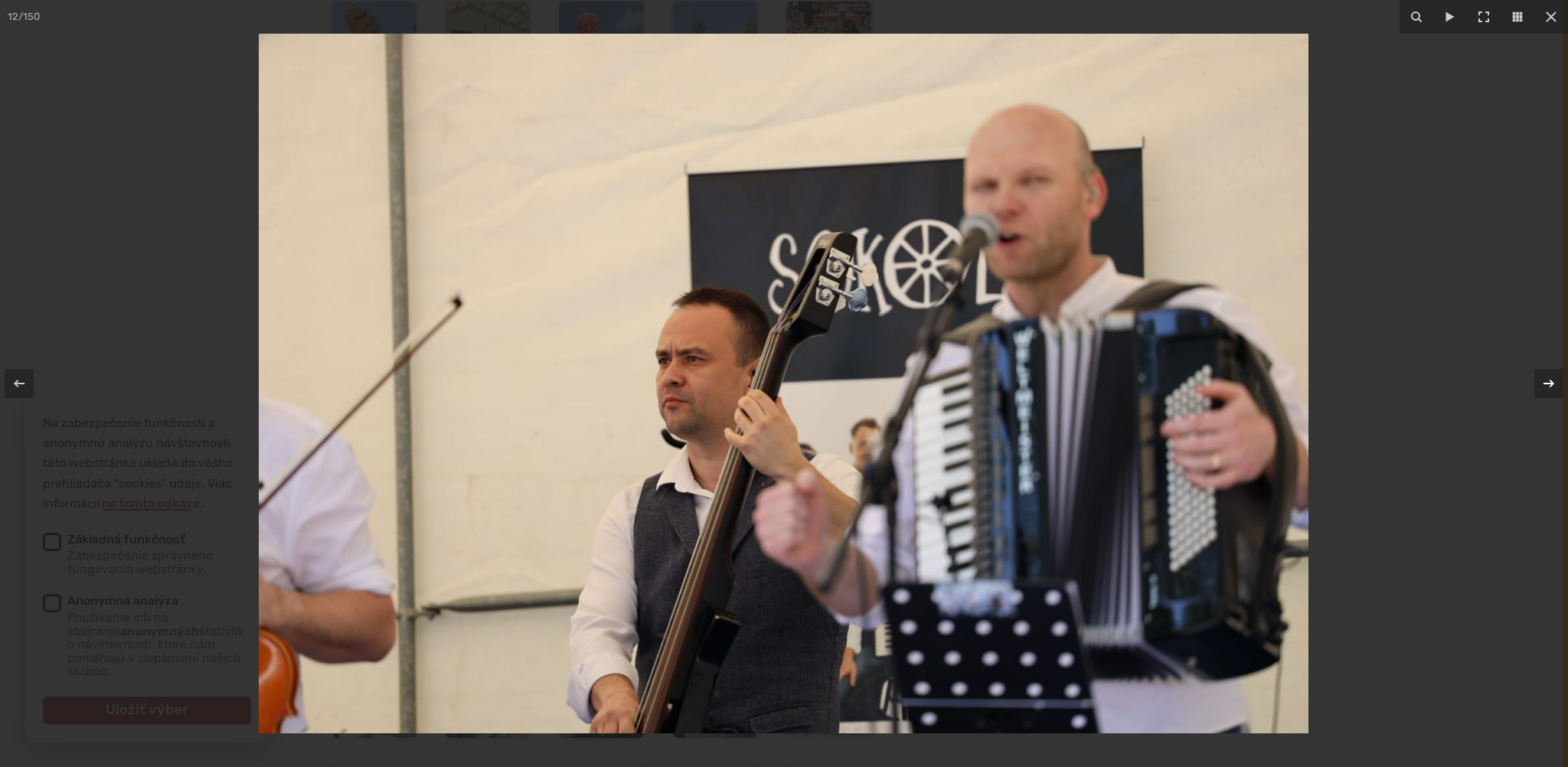
click at [1552, 384] on icon at bounding box center [1549, 384] width 11 height 8
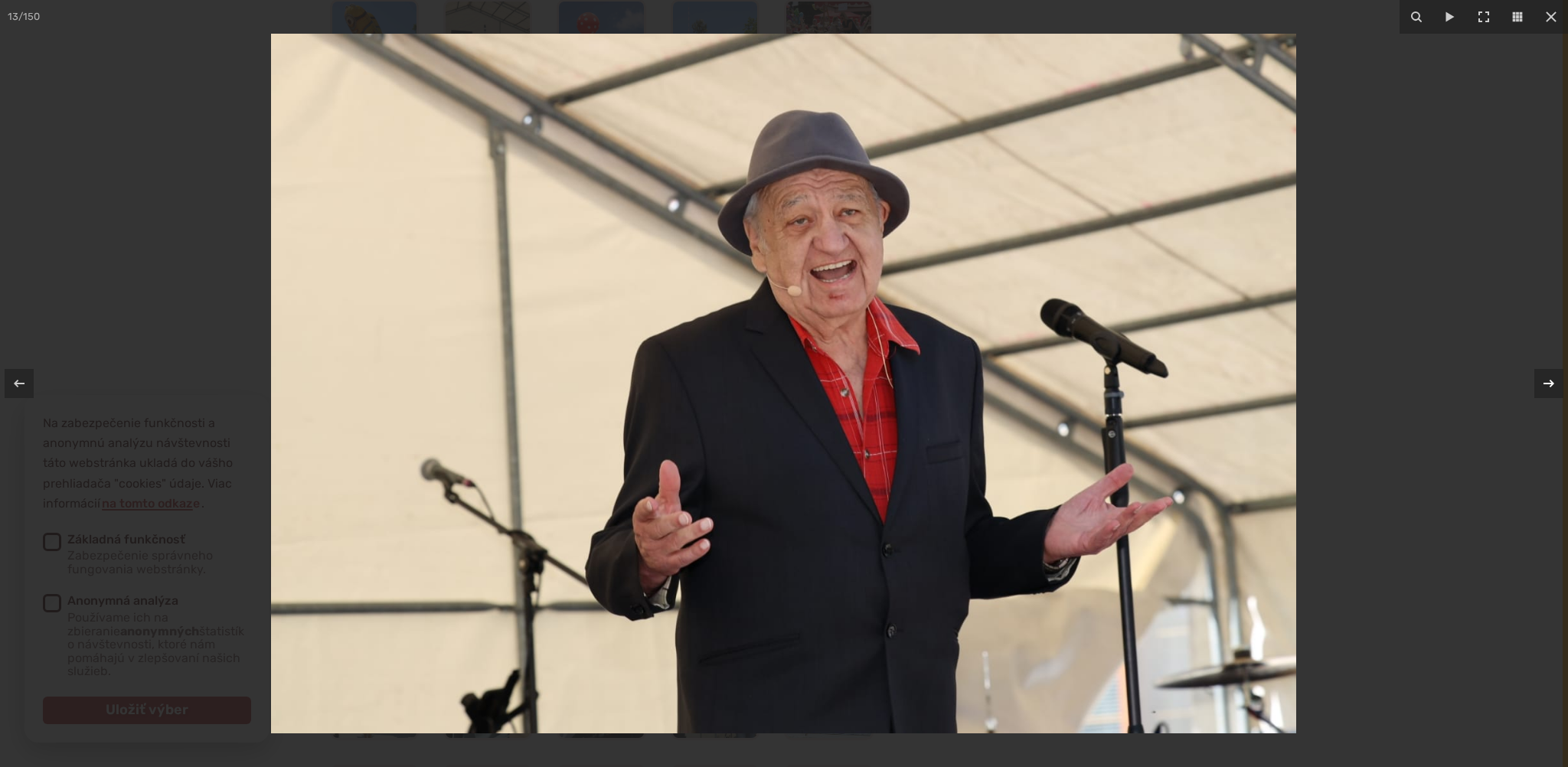
click at [1552, 384] on icon at bounding box center [1549, 384] width 11 height 8
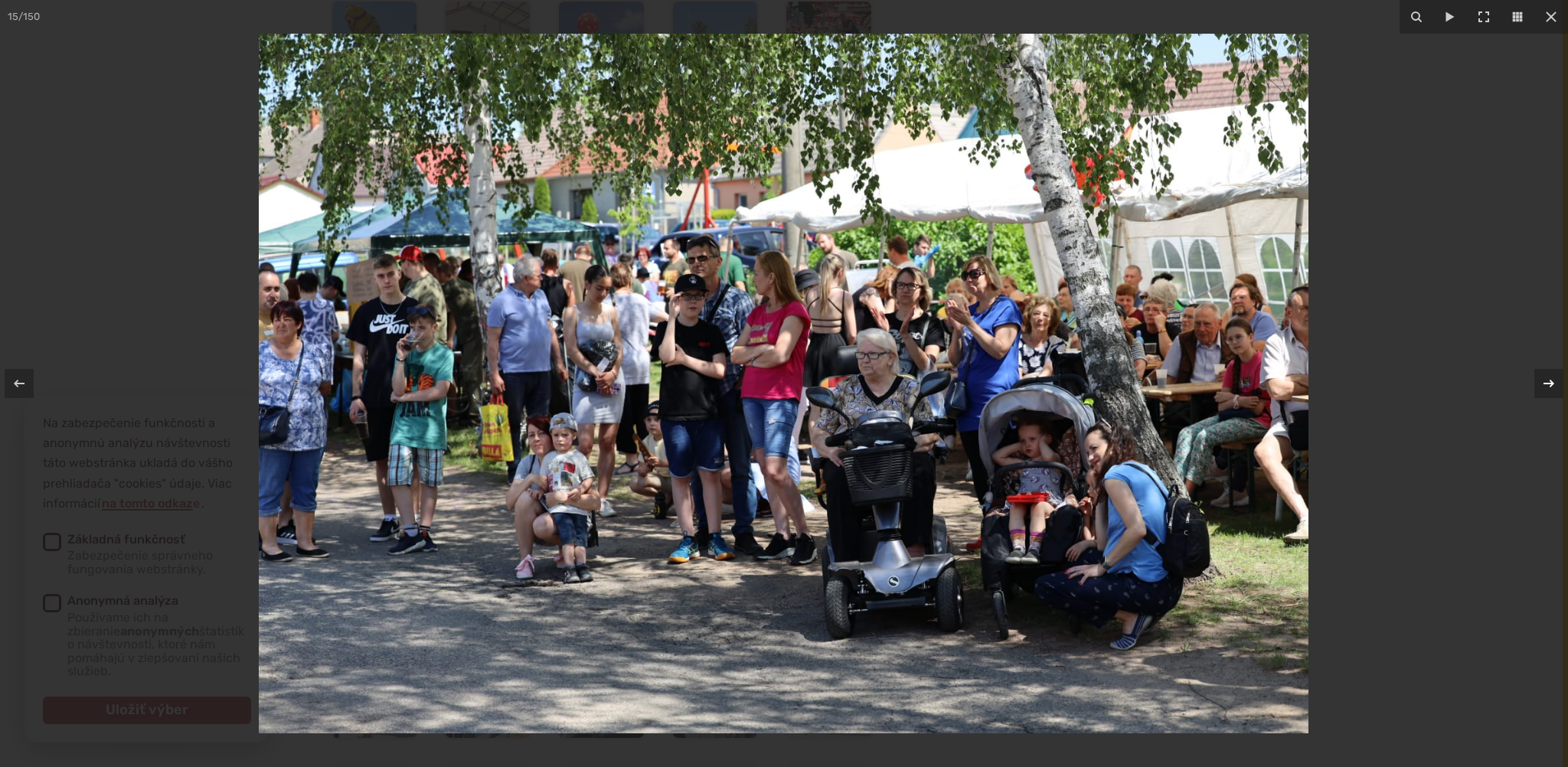
click at [1552, 384] on icon at bounding box center [1549, 384] width 11 height 8
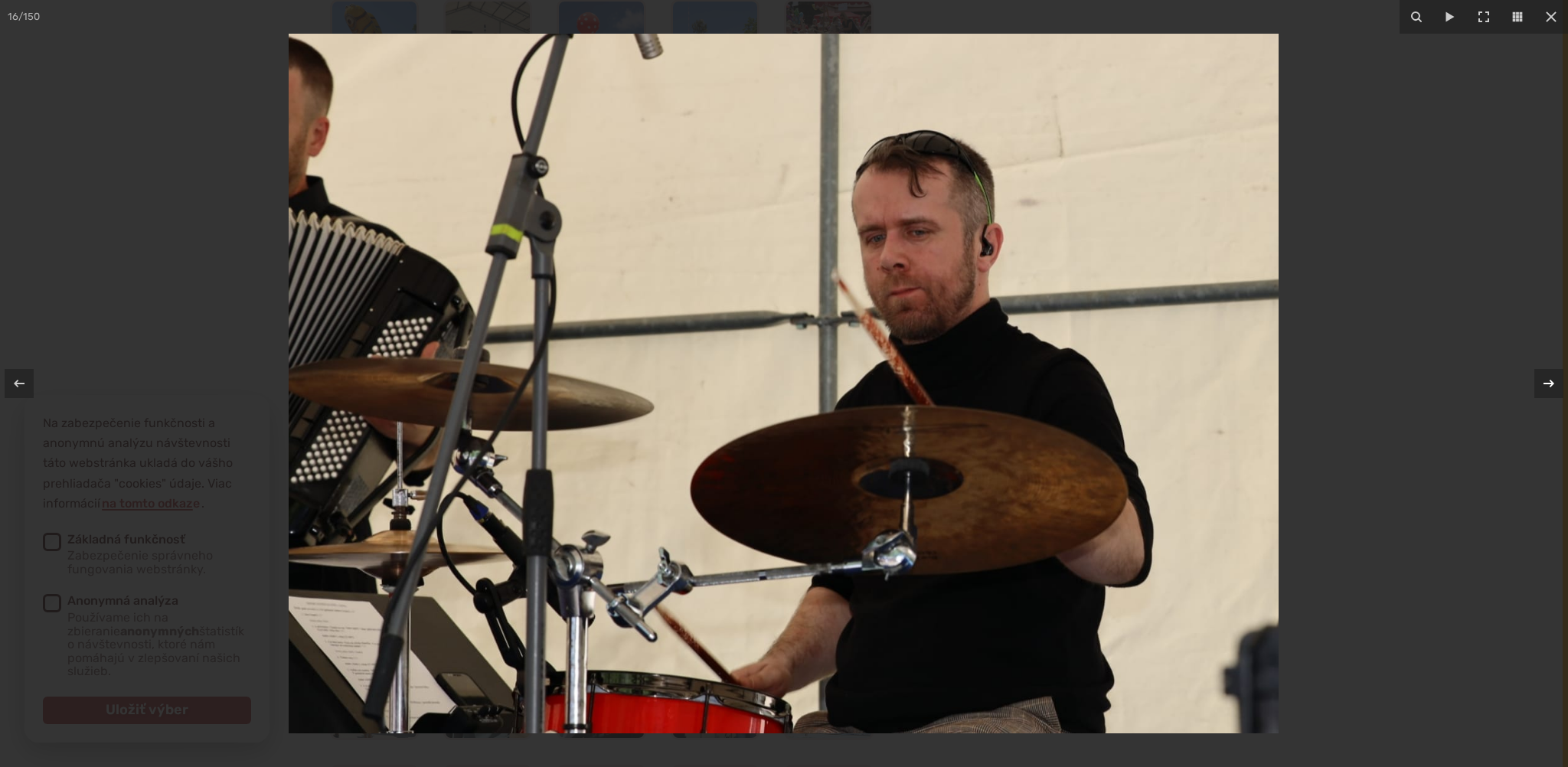
click at [1552, 384] on icon at bounding box center [1549, 384] width 11 height 8
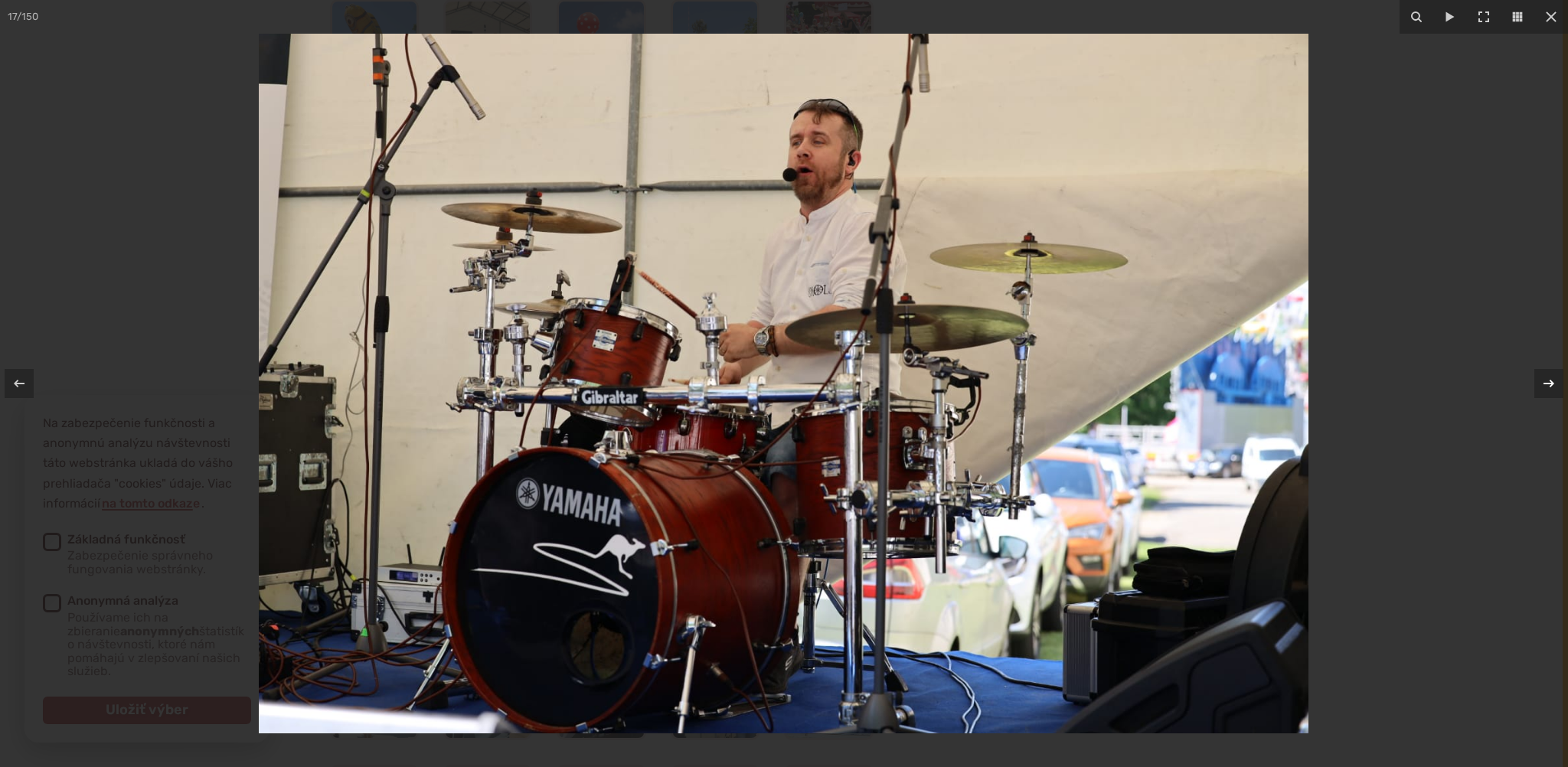
click at [1552, 384] on icon at bounding box center [1549, 384] width 11 height 8
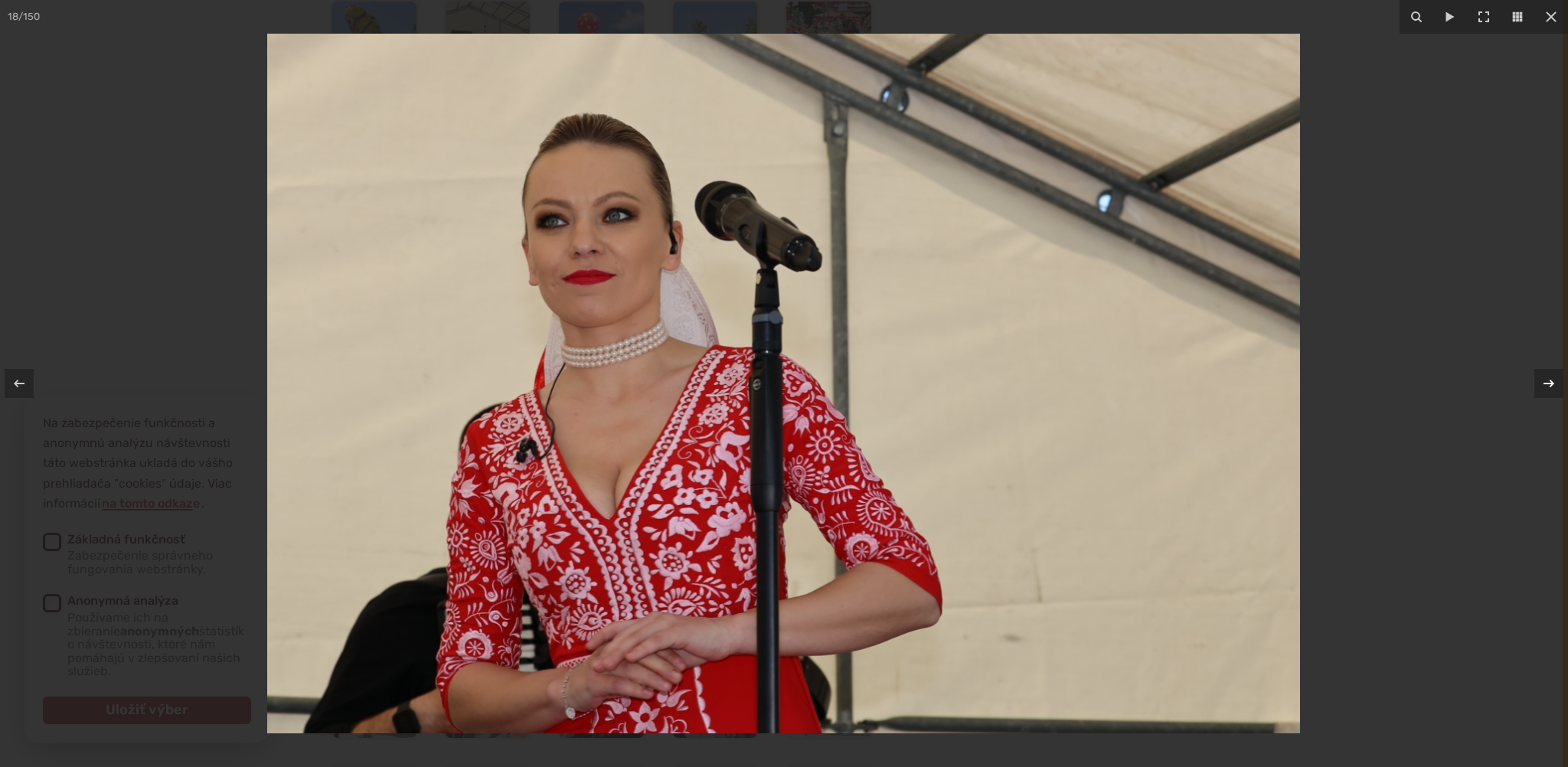
click at [1552, 384] on icon at bounding box center [1549, 384] width 11 height 8
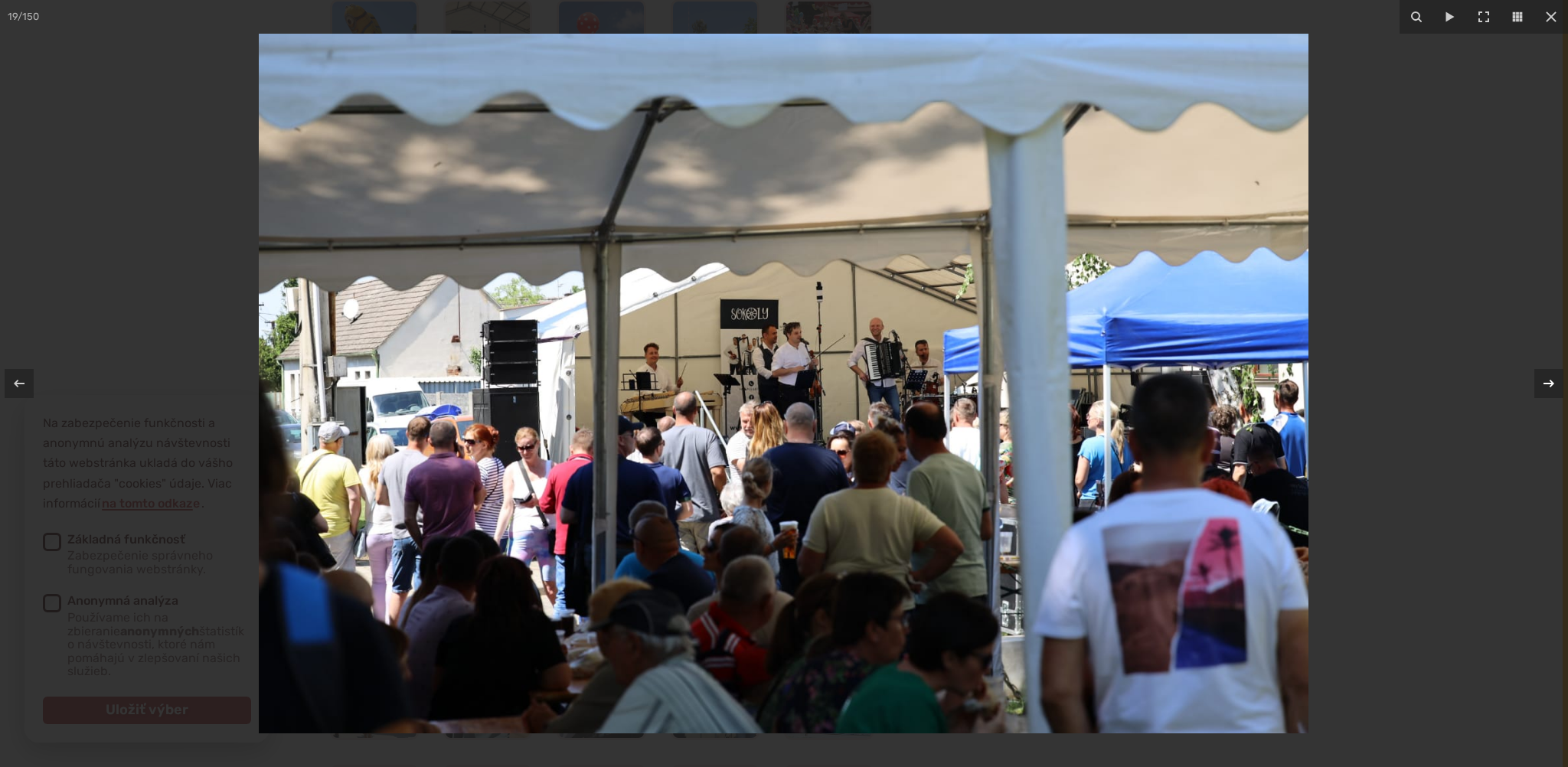
click at [1552, 384] on icon at bounding box center [1549, 384] width 11 height 8
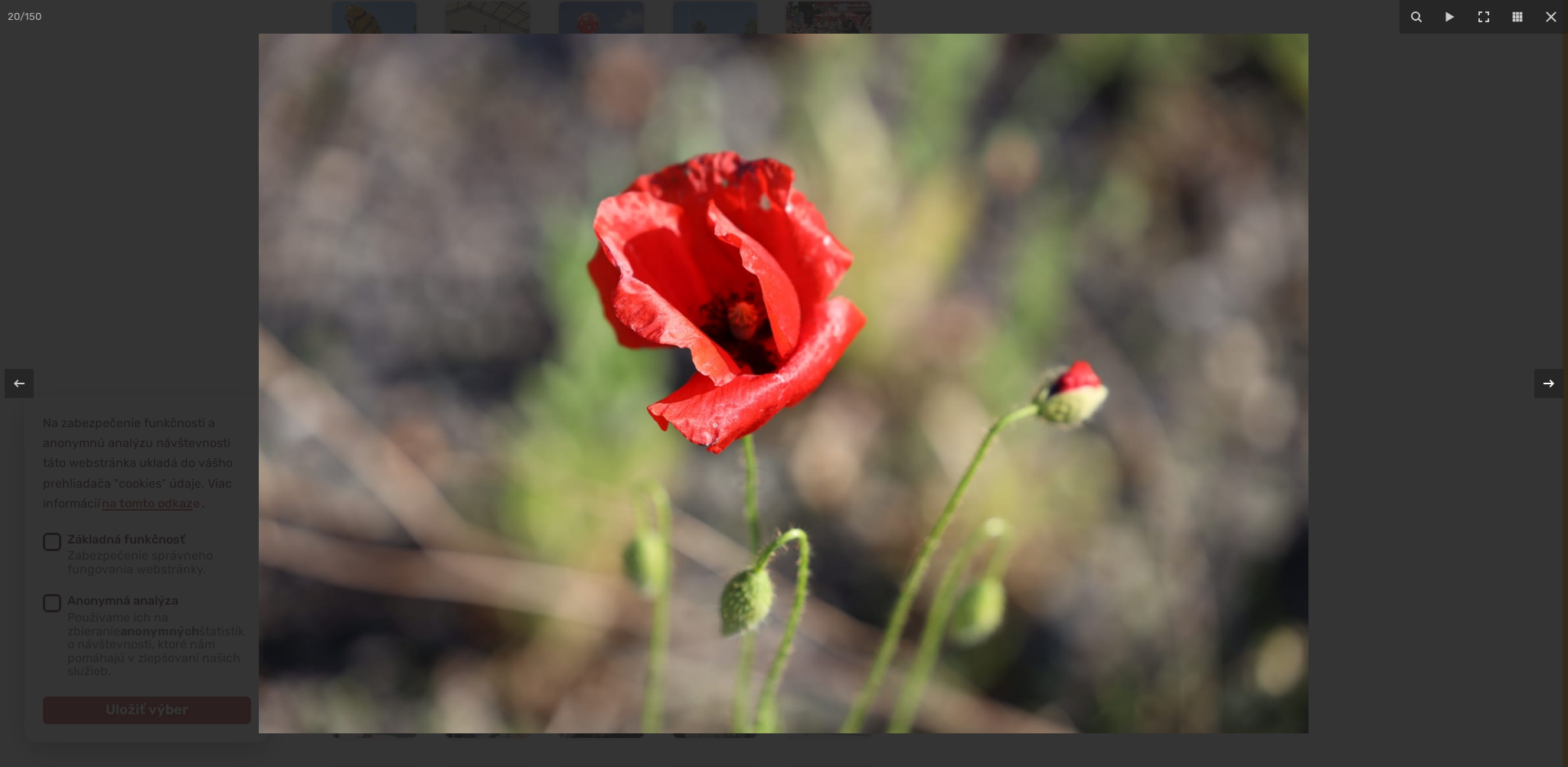
click at [1552, 384] on icon at bounding box center [1549, 384] width 11 height 8
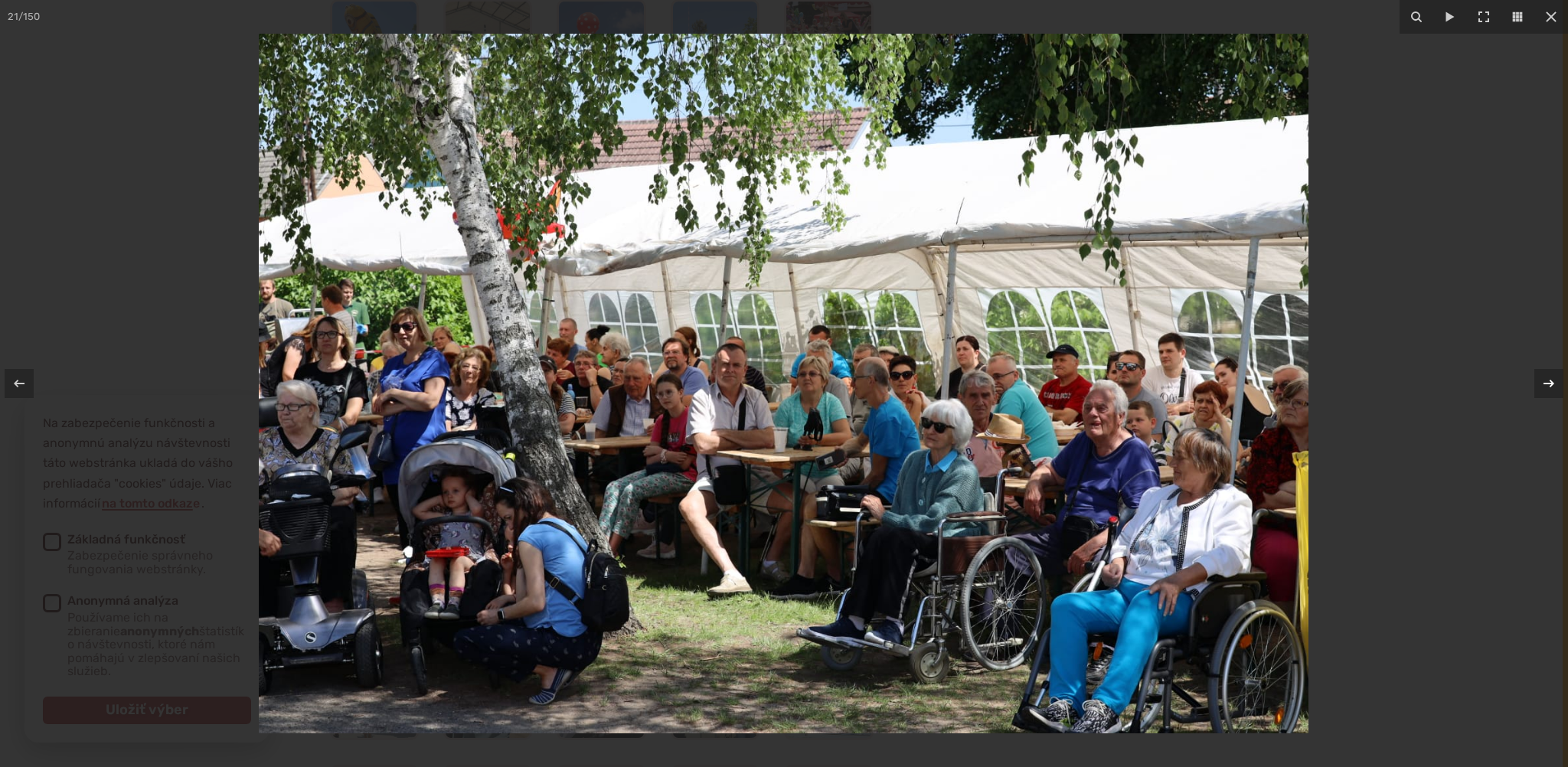
click at [1552, 384] on icon at bounding box center [1549, 384] width 11 height 8
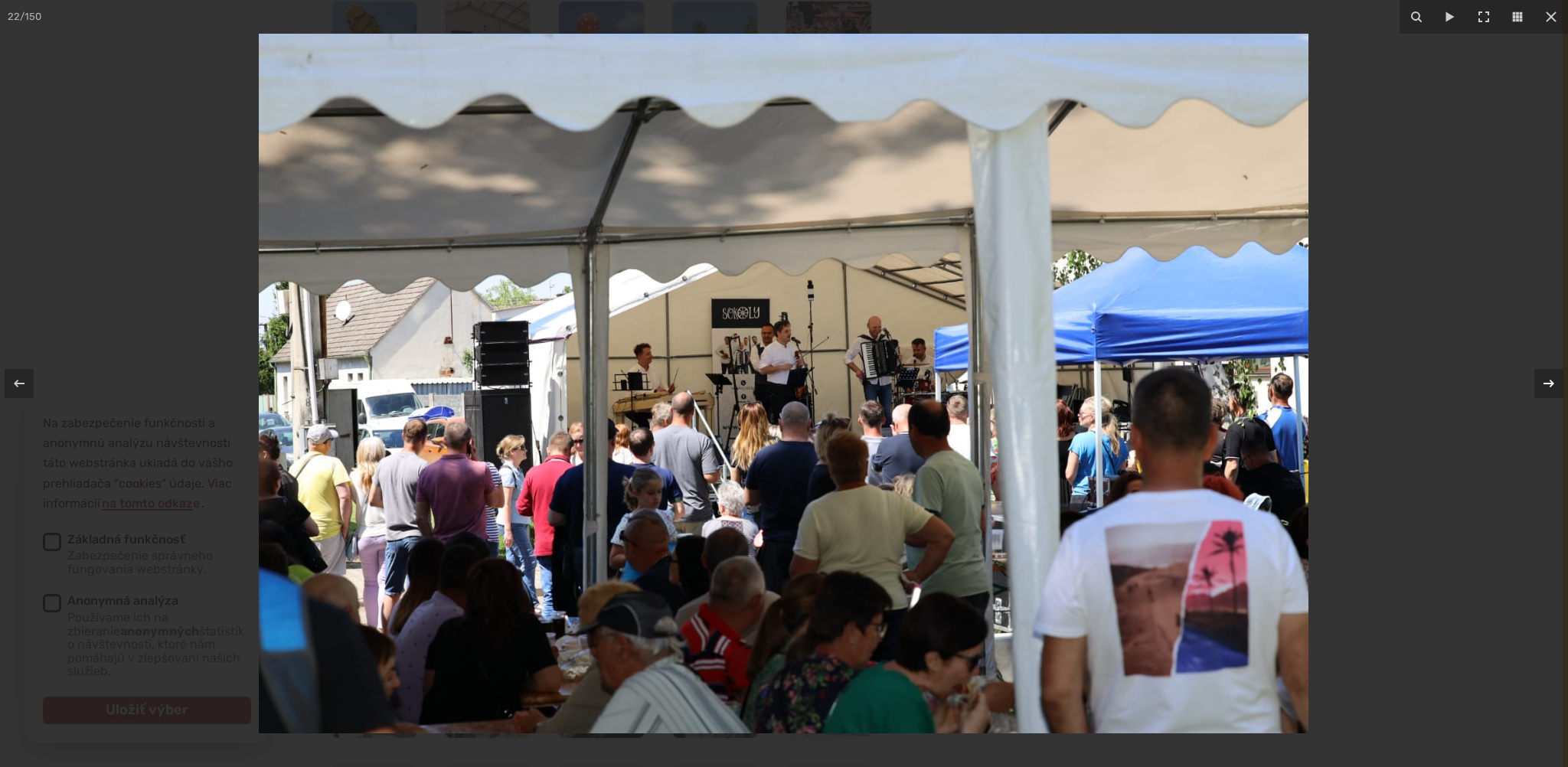
click at [1552, 384] on icon at bounding box center [1549, 384] width 11 height 8
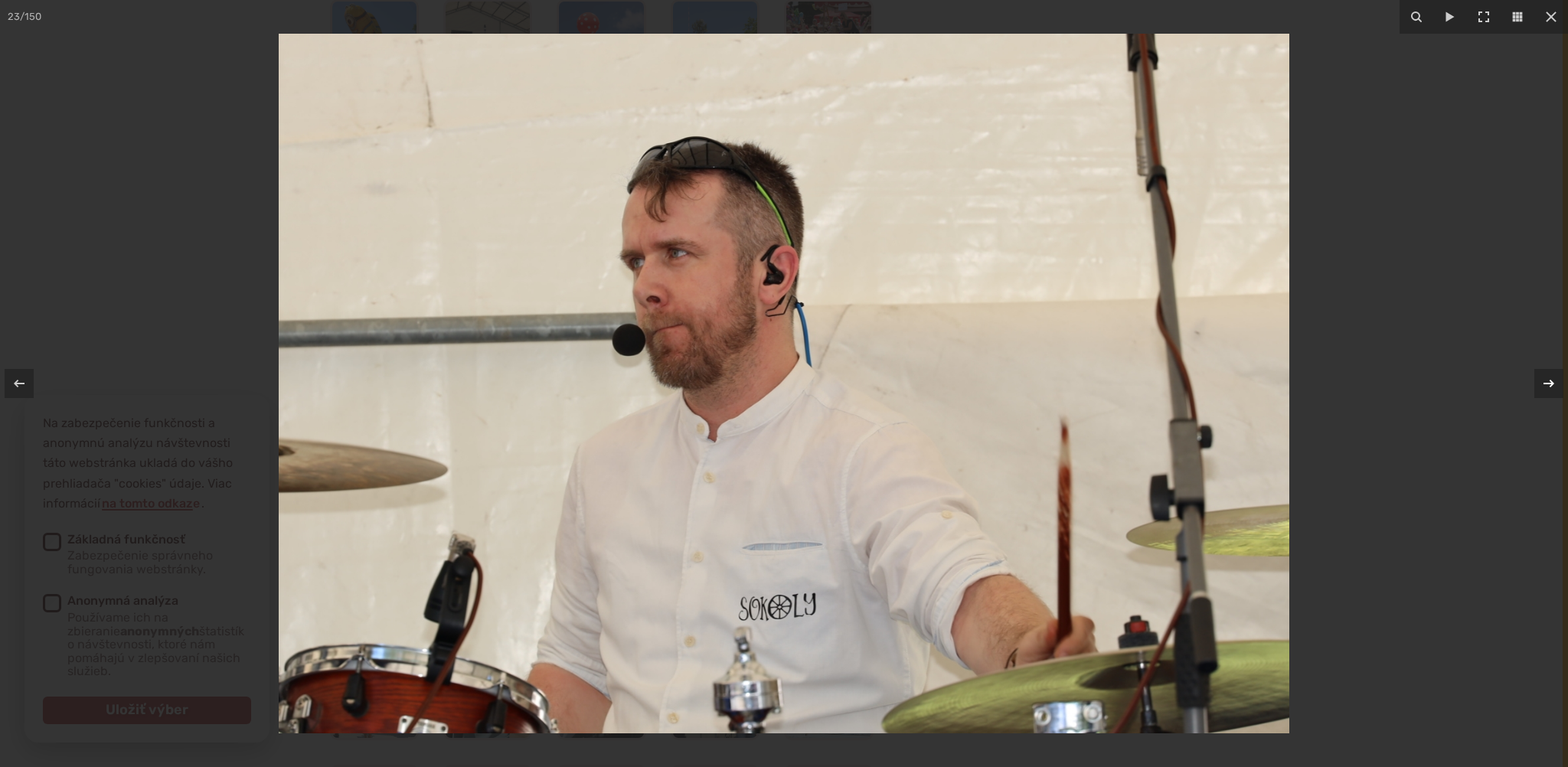
click at [1552, 384] on icon at bounding box center [1549, 384] width 11 height 8
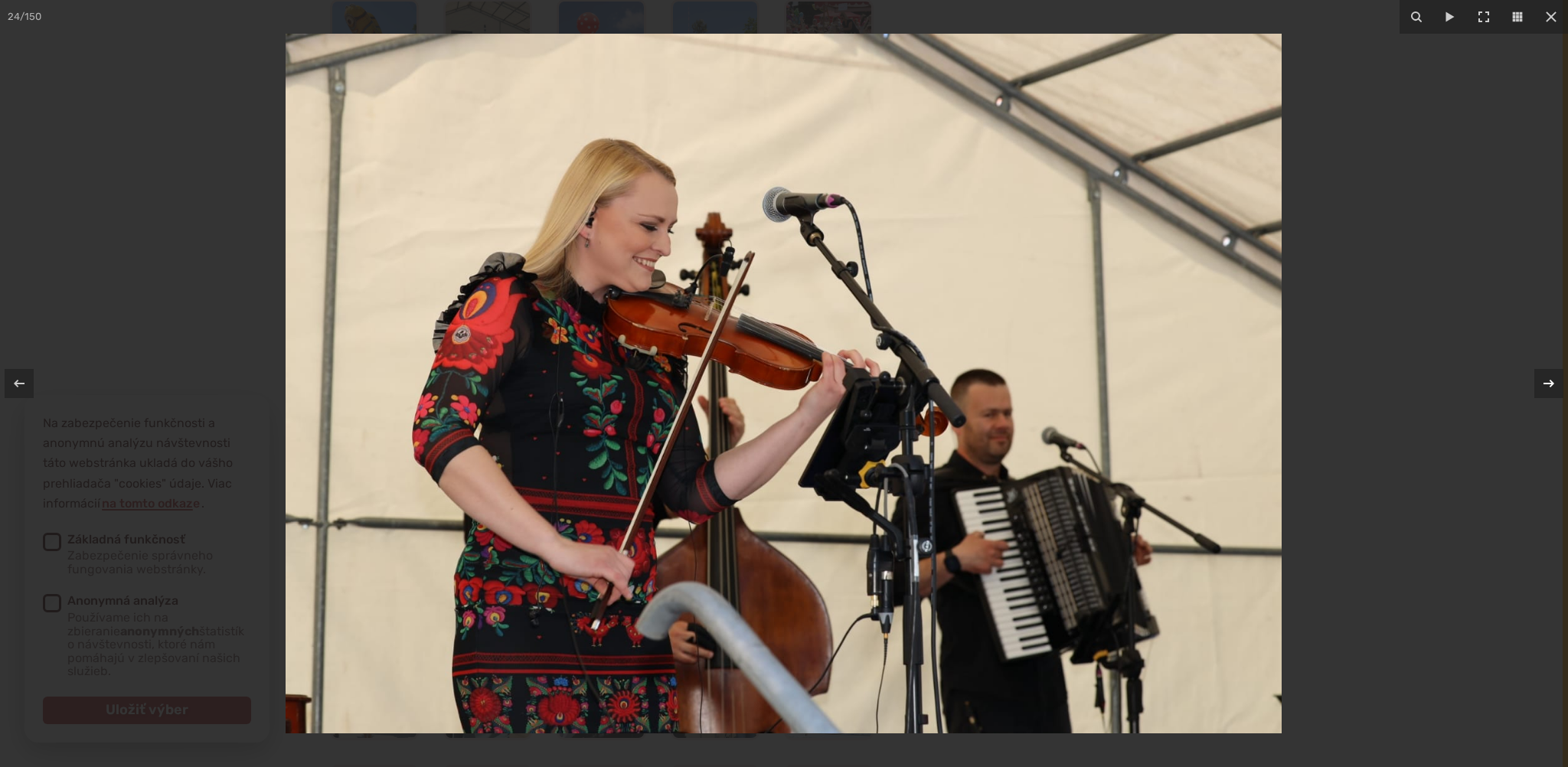
click at [1552, 384] on icon at bounding box center [1549, 384] width 11 height 8
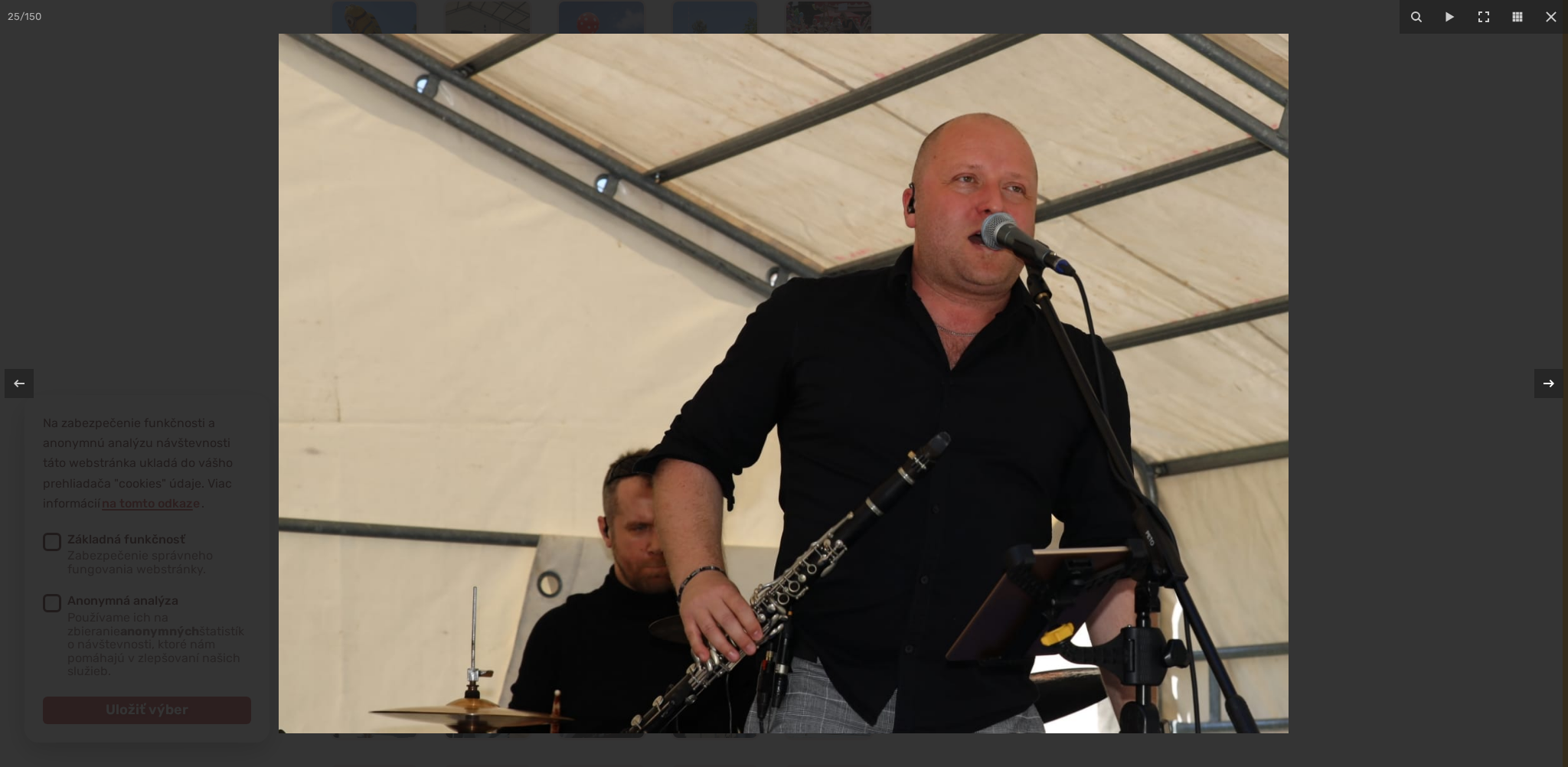
click at [1552, 384] on icon at bounding box center [1549, 384] width 11 height 8
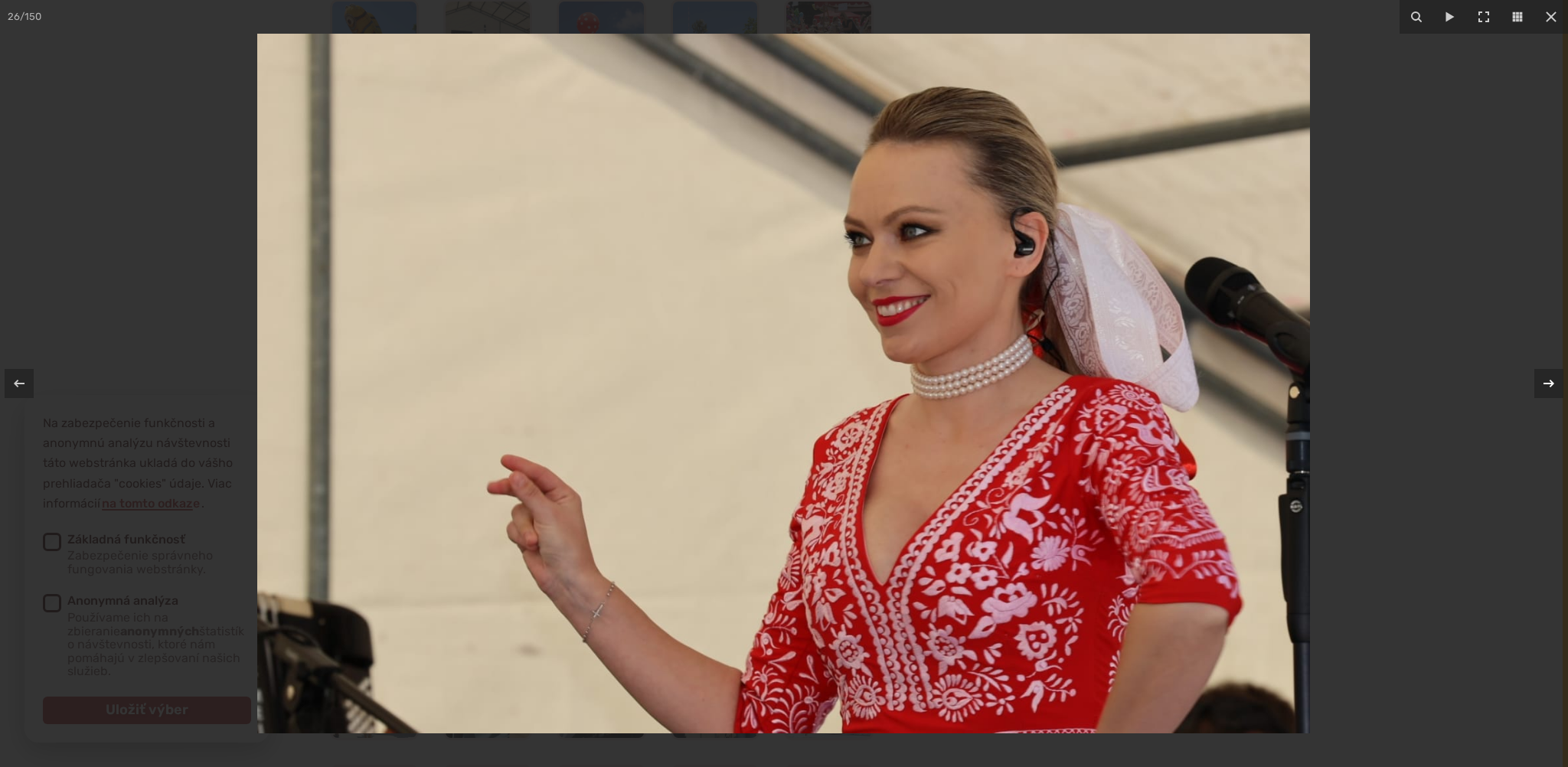
click at [1552, 384] on icon at bounding box center [1549, 384] width 11 height 8
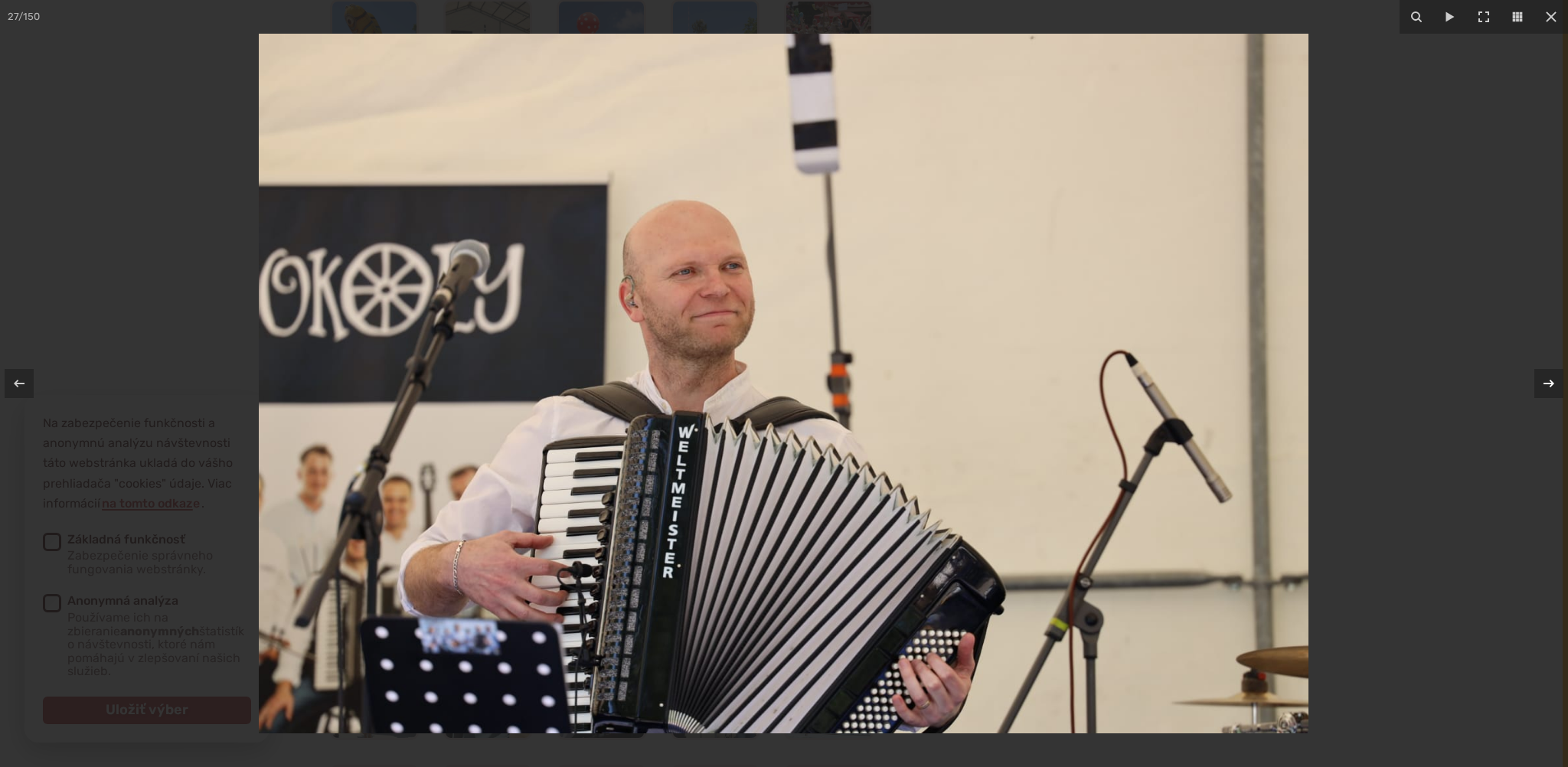
click at [1552, 384] on icon at bounding box center [1549, 384] width 11 height 8
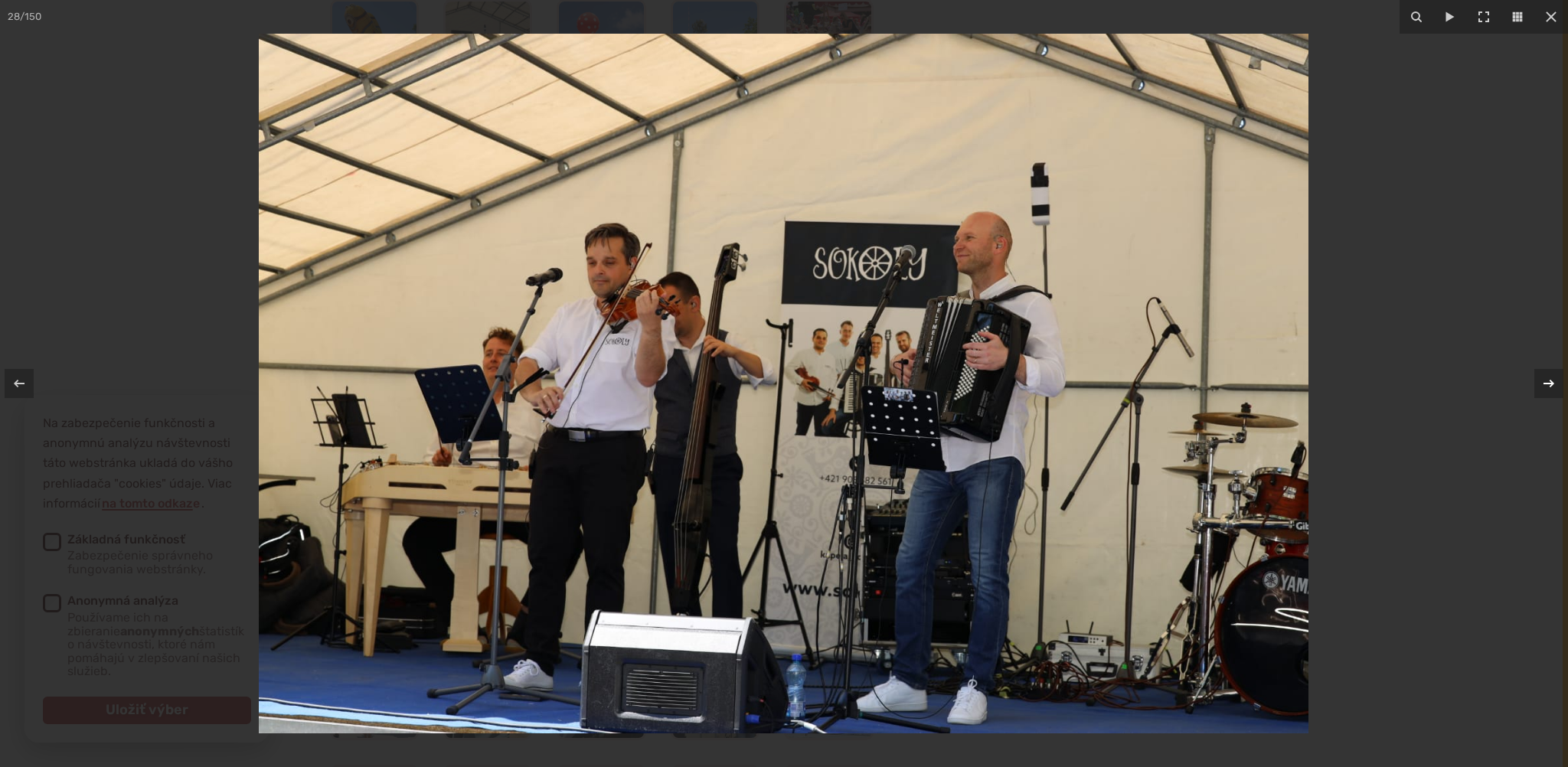
click at [1552, 384] on icon at bounding box center [1549, 384] width 11 height 8
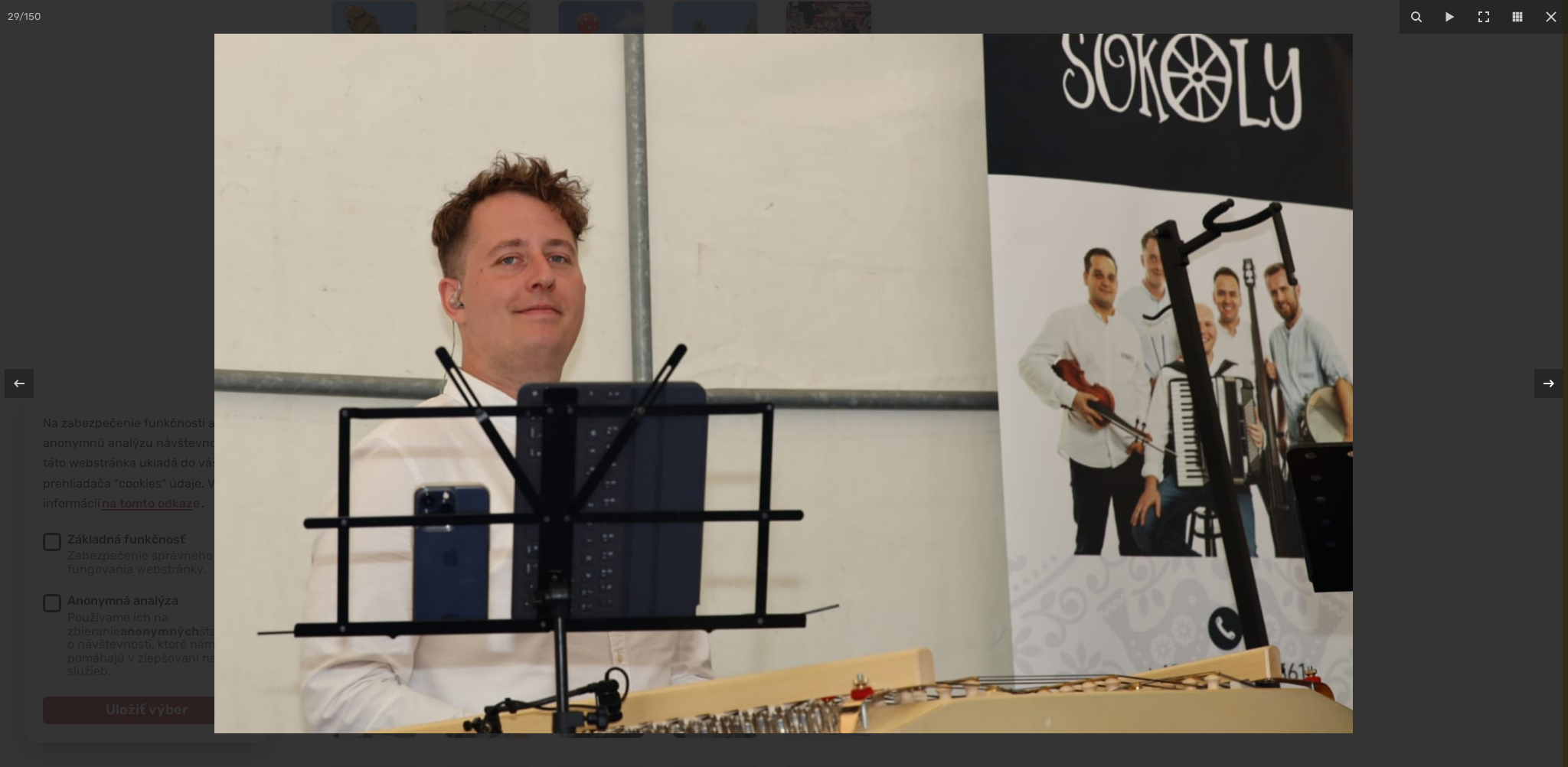
click at [1552, 384] on icon at bounding box center [1549, 384] width 11 height 8
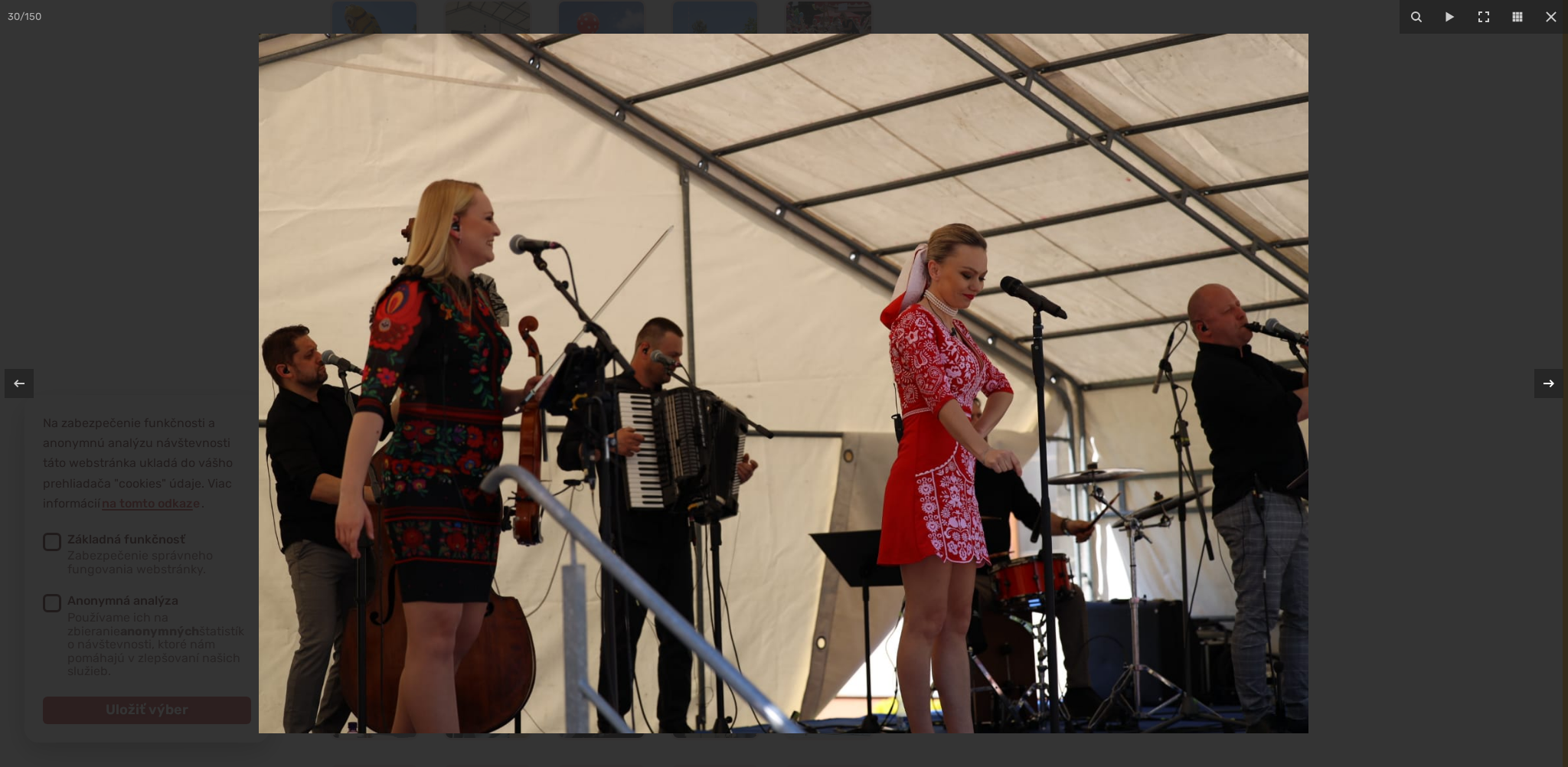
click at [1552, 384] on icon at bounding box center [1549, 384] width 11 height 8
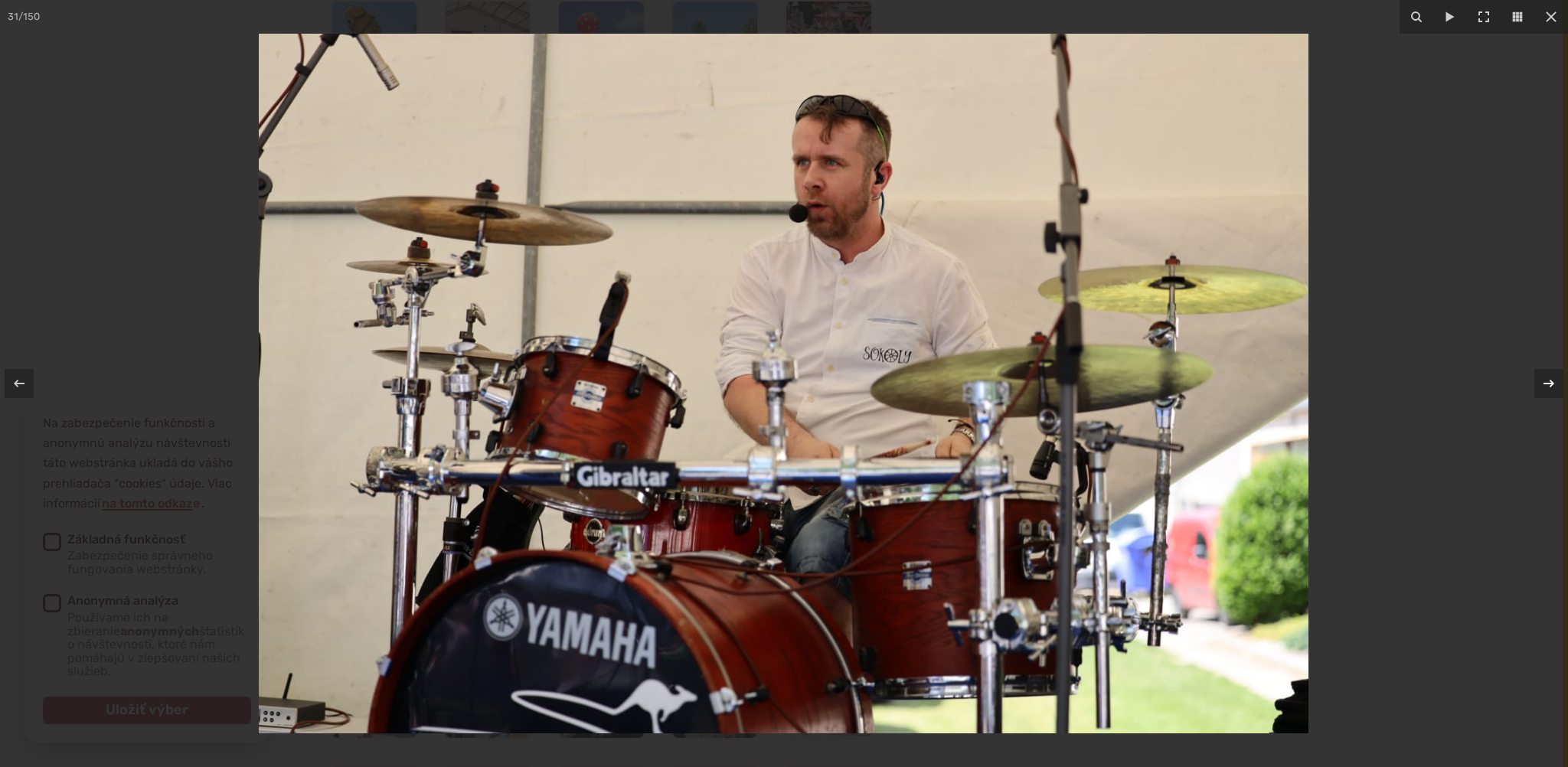
click at [1552, 384] on icon at bounding box center [1549, 384] width 11 height 8
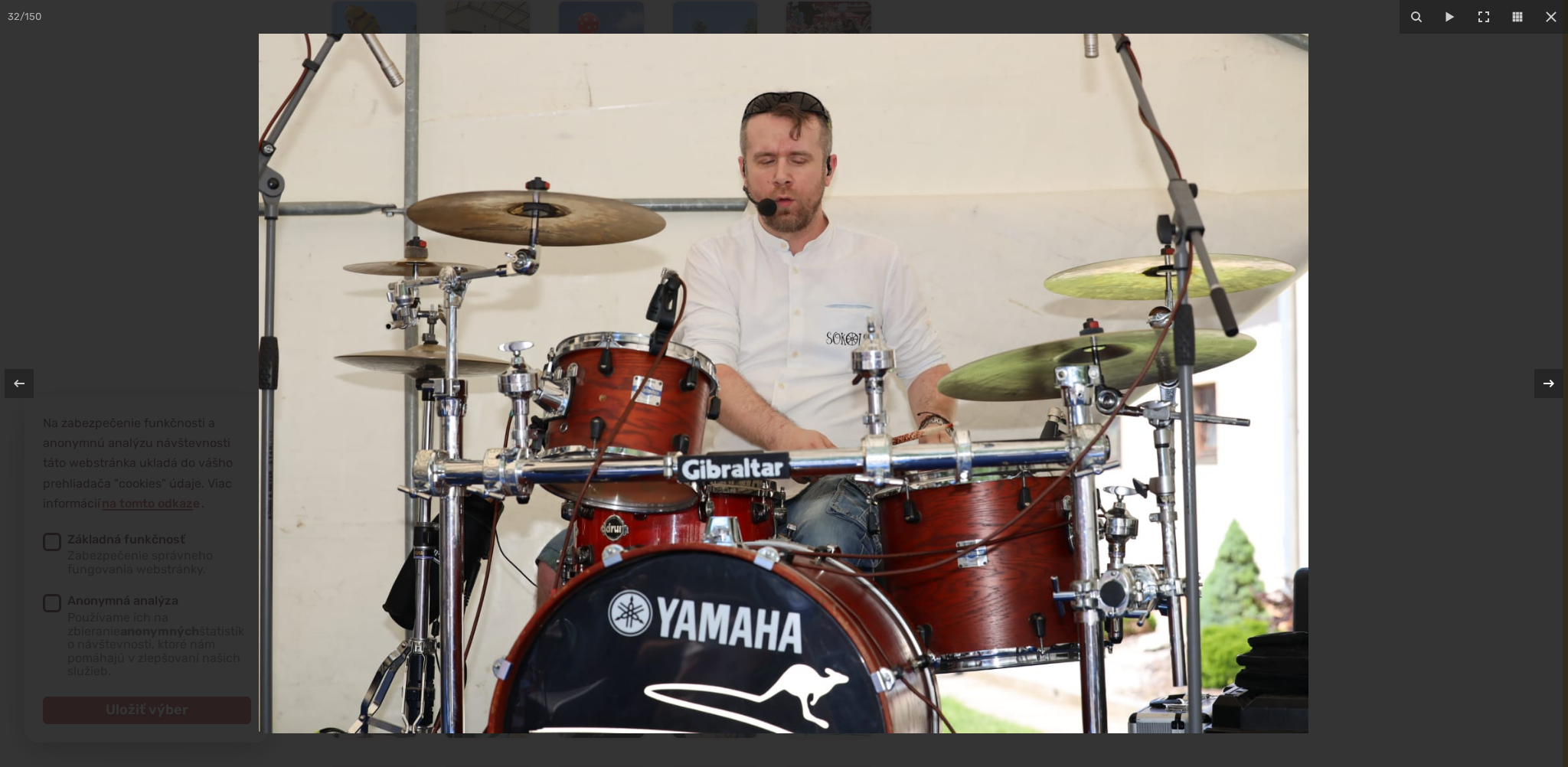
click at [1552, 384] on icon at bounding box center [1549, 384] width 11 height 8
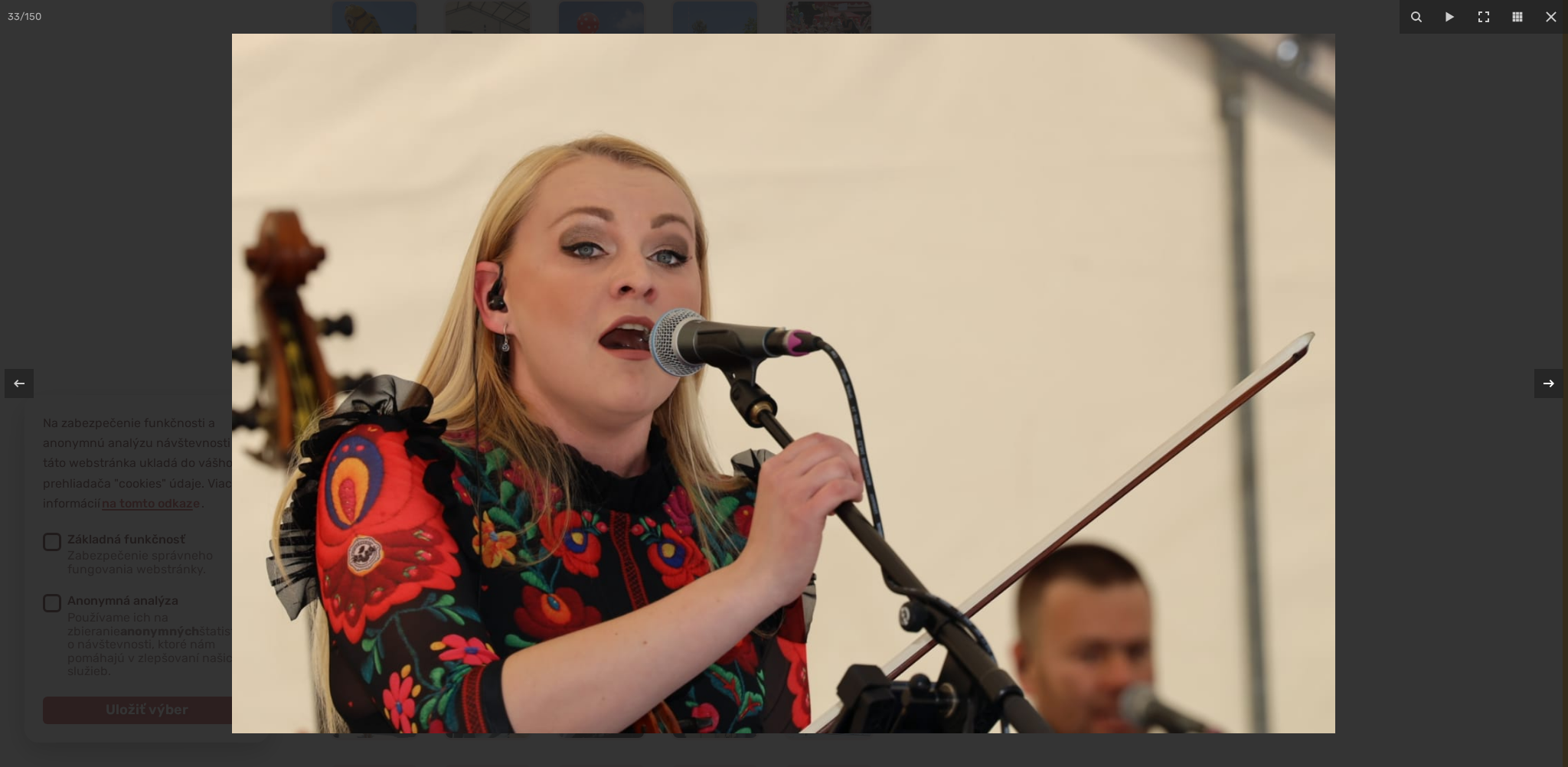
click at [1552, 384] on icon at bounding box center [1549, 384] width 11 height 8
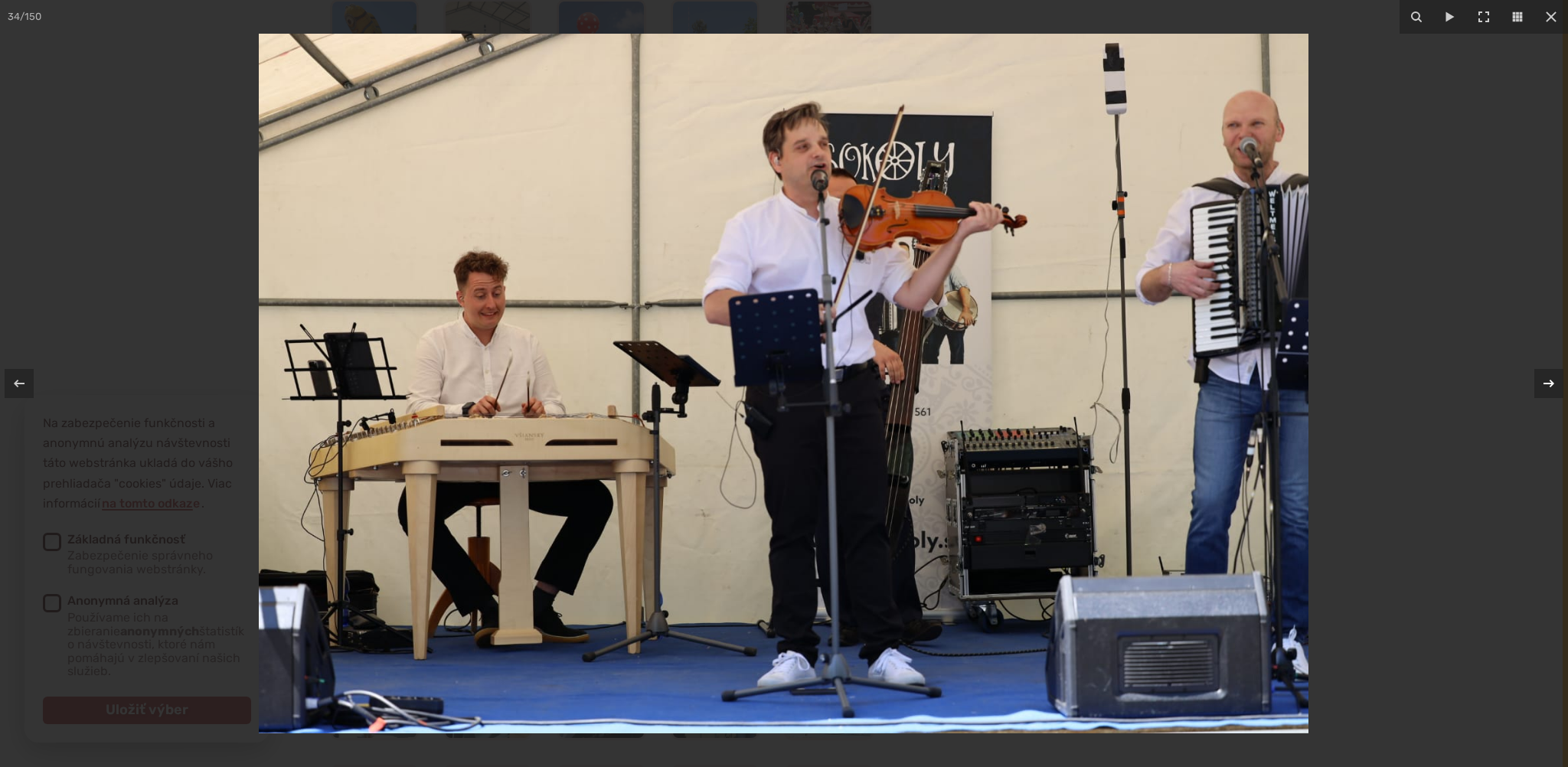
click at [1552, 384] on icon at bounding box center [1549, 384] width 11 height 8
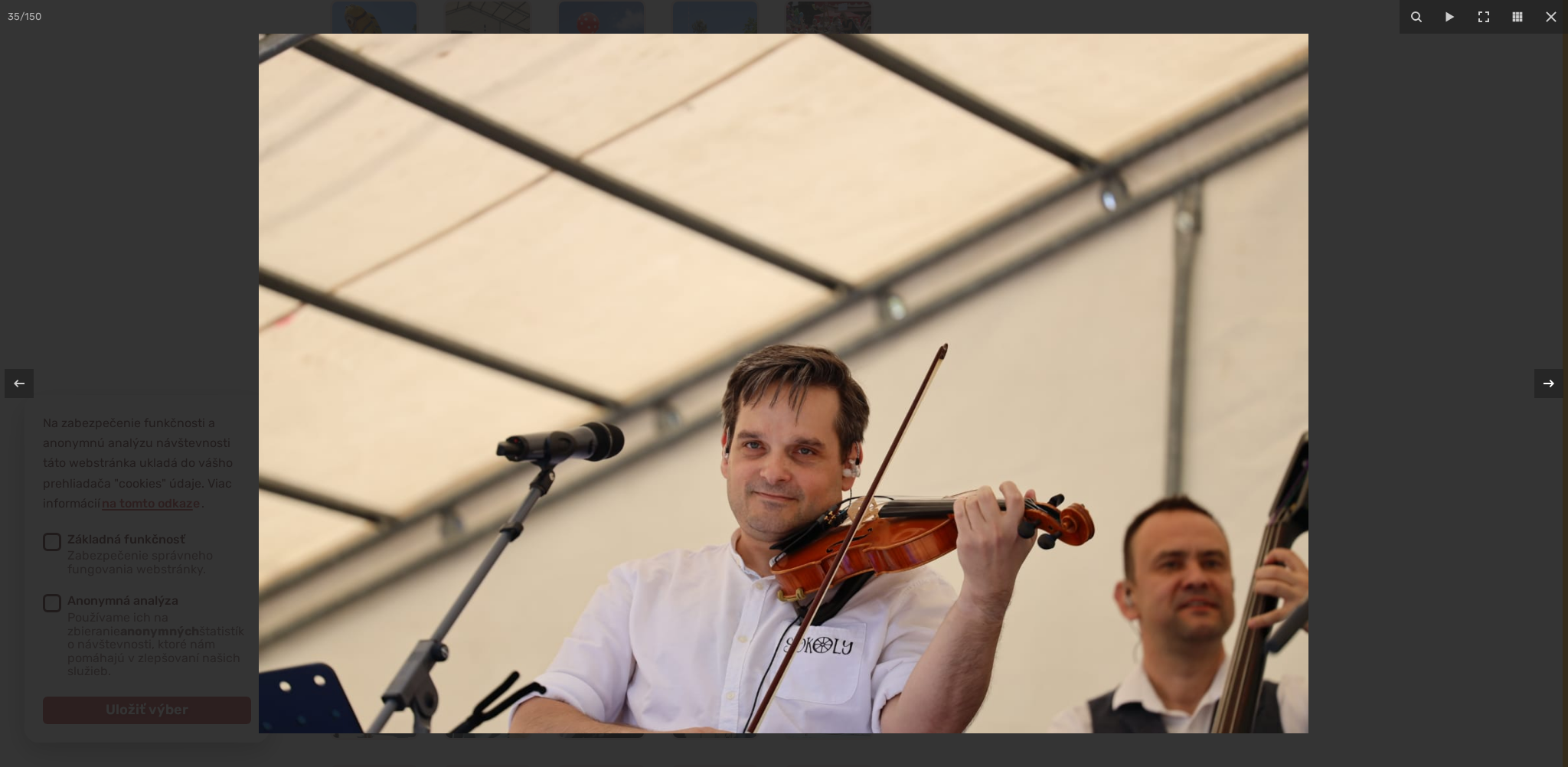
click at [1552, 384] on icon at bounding box center [1549, 384] width 11 height 8
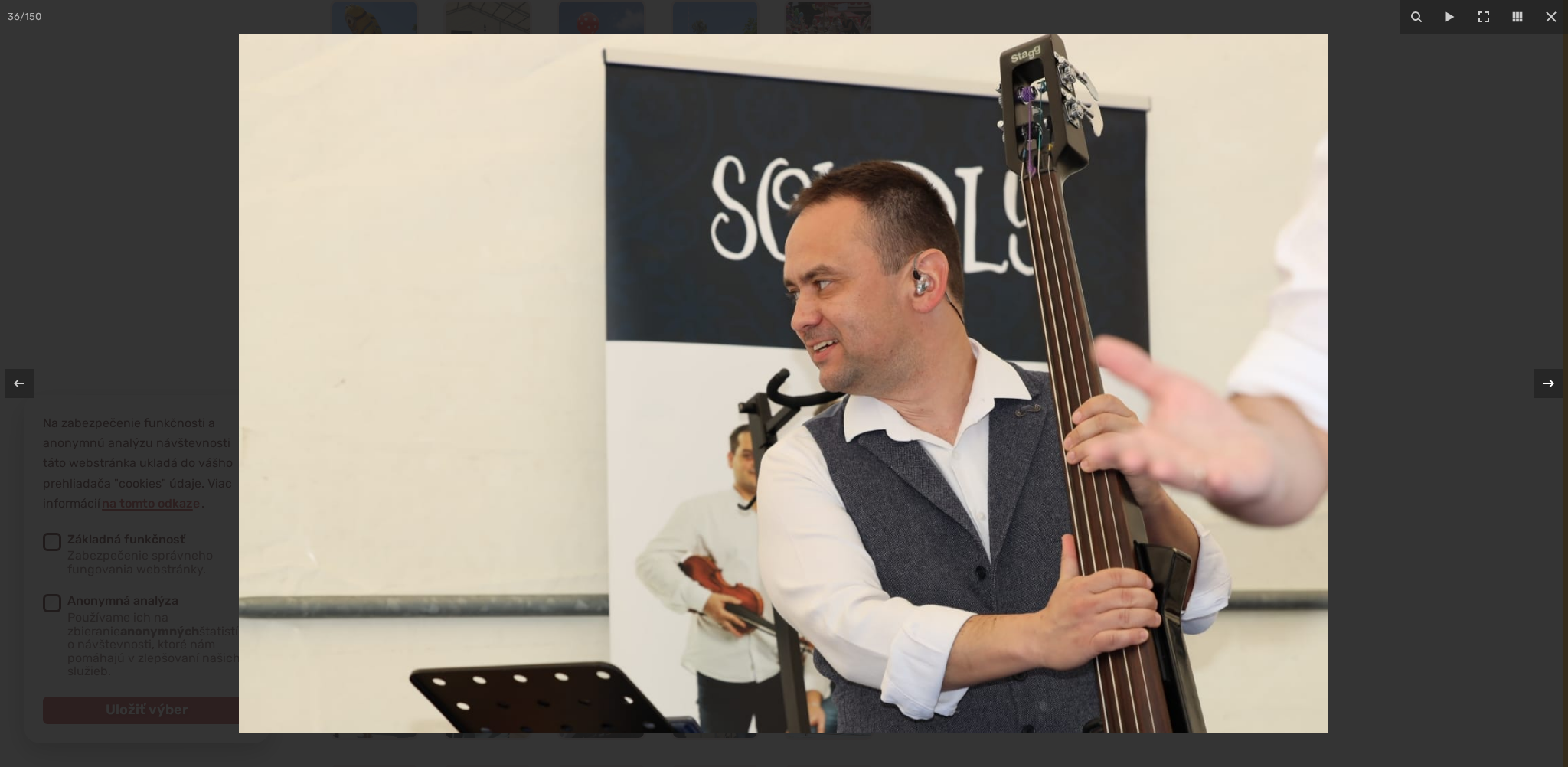
click at [1552, 384] on icon at bounding box center [1549, 384] width 11 height 8
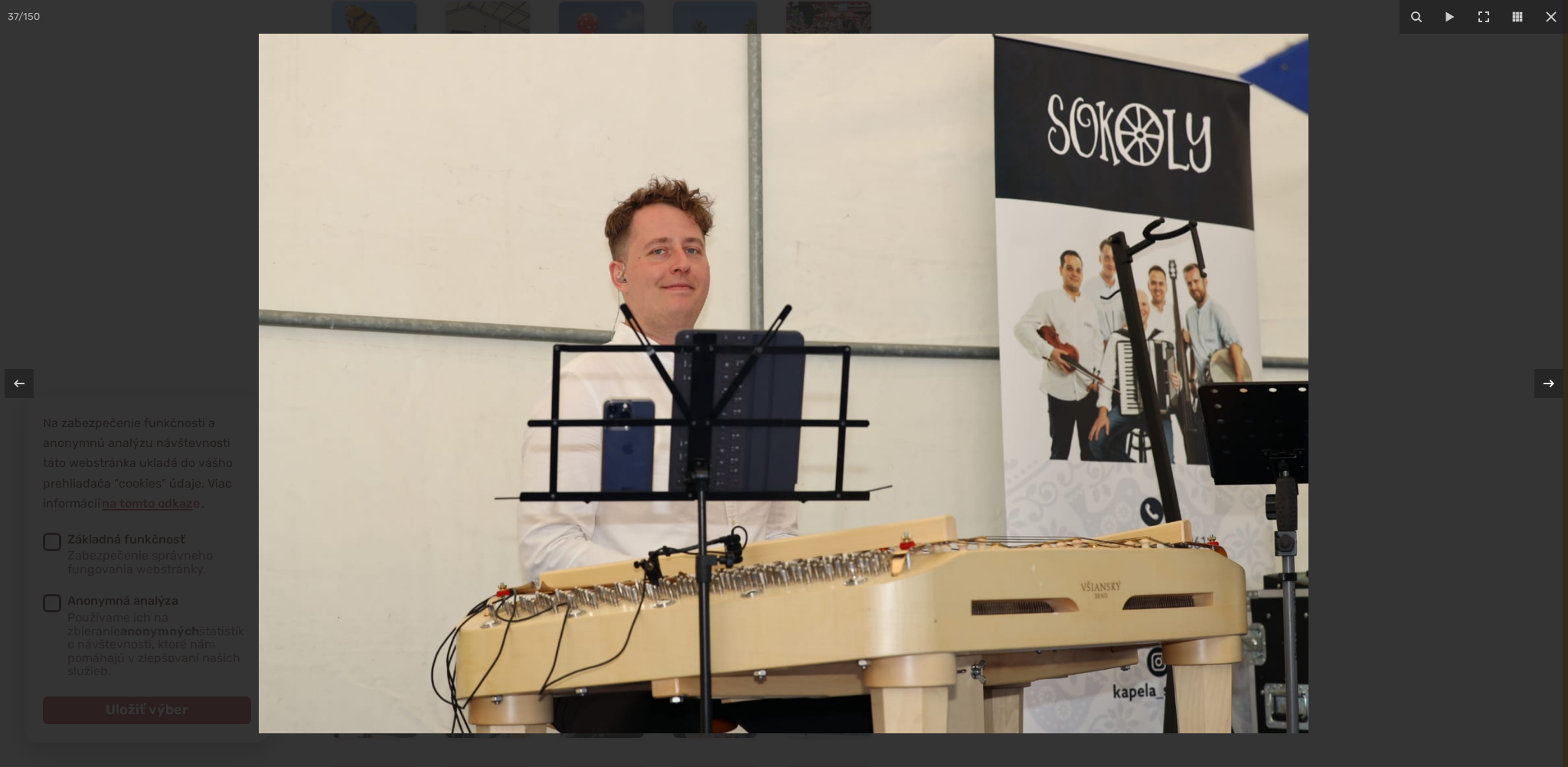
click at [1552, 384] on icon at bounding box center [1549, 384] width 11 height 8
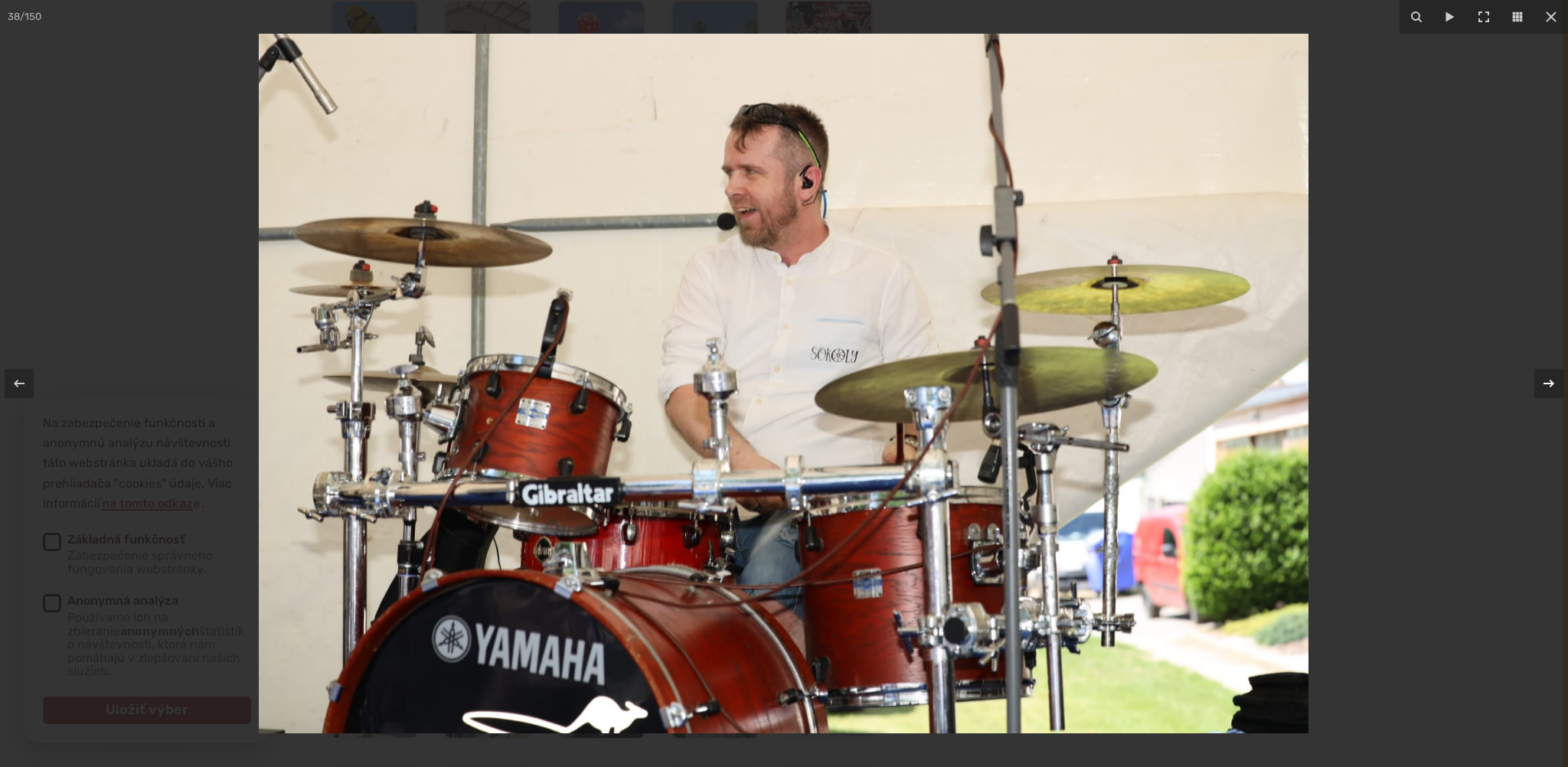
click at [1552, 384] on icon at bounding box center [1549, 384] width 11 height 8
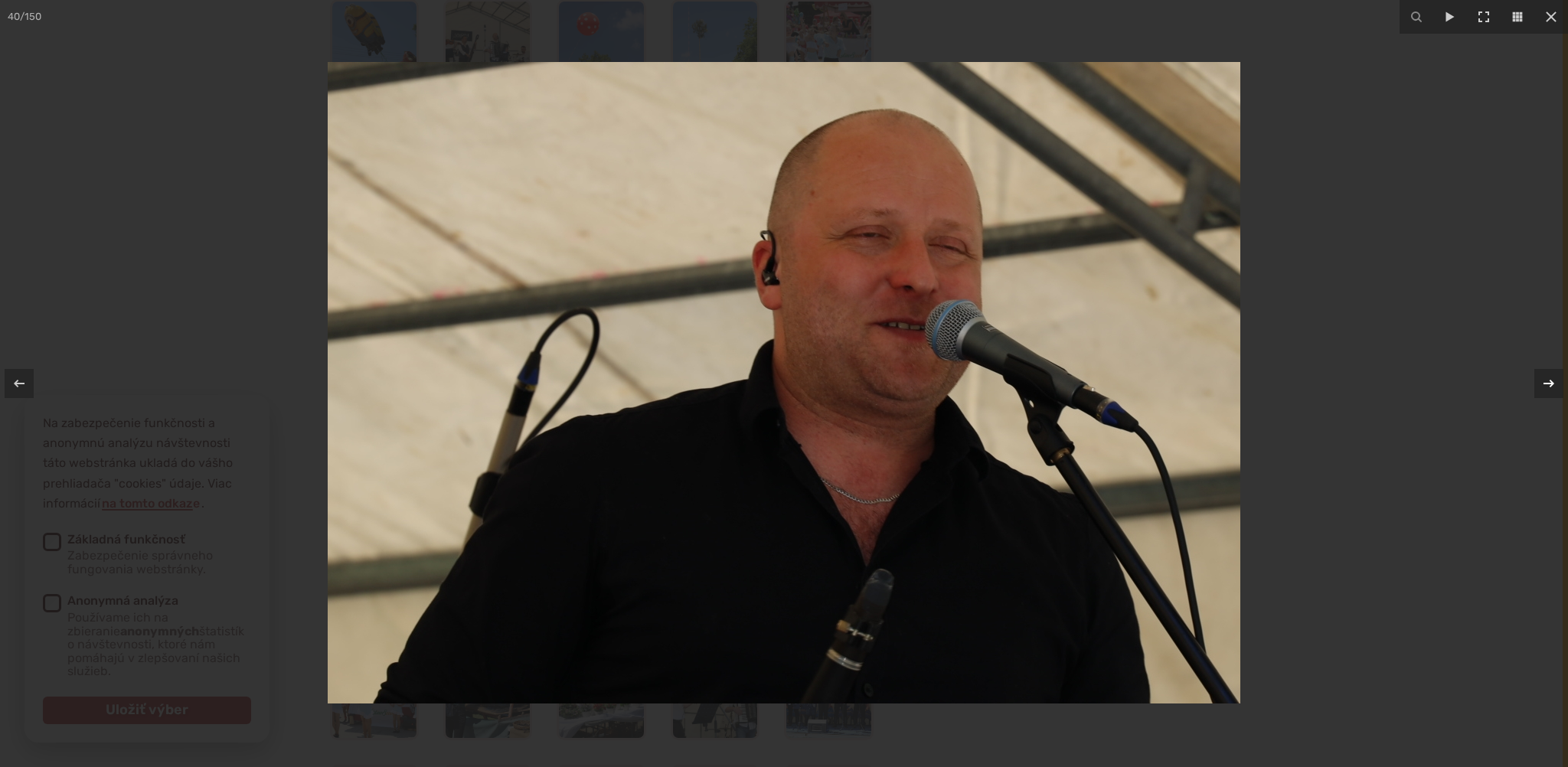
click at [1552, 384] on icon at bounding box center [1549, 384] width 11 height 8
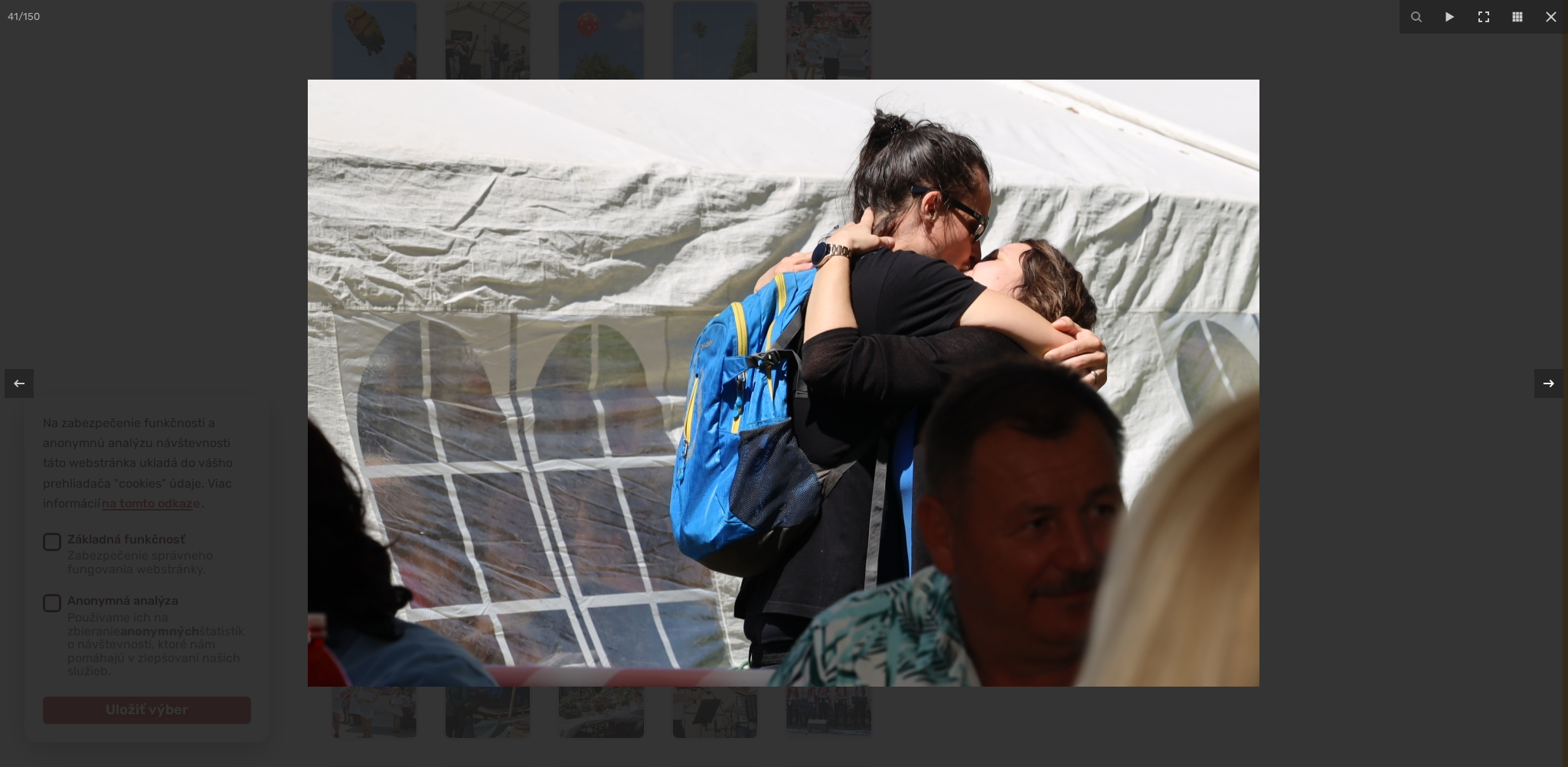
click at [1552, 384] on icon at bounding box center [1549, 384] width 11 height 8
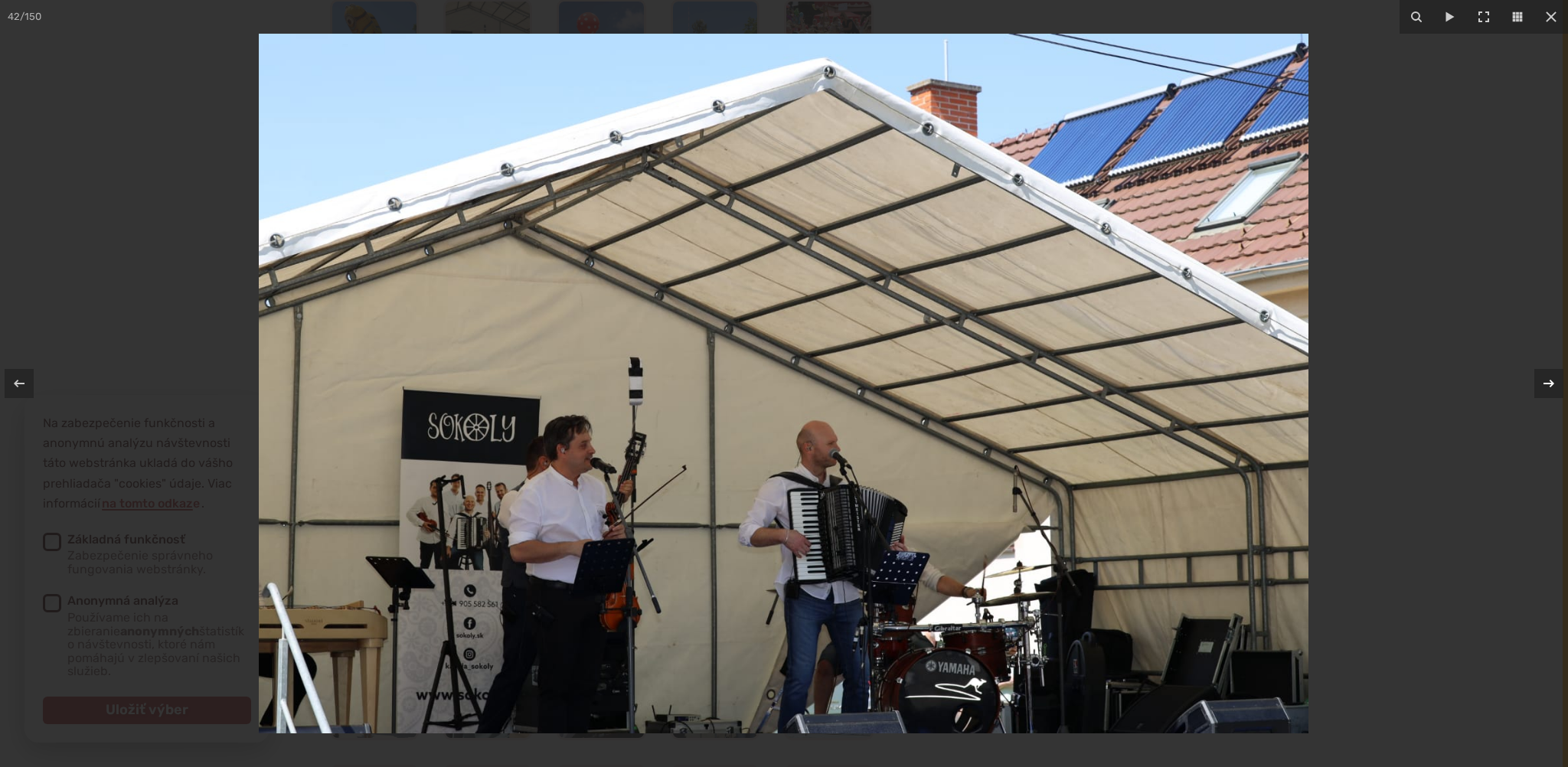
click at [1552, 384] on icon at bounding box center [1549, 384] width 11 height 8
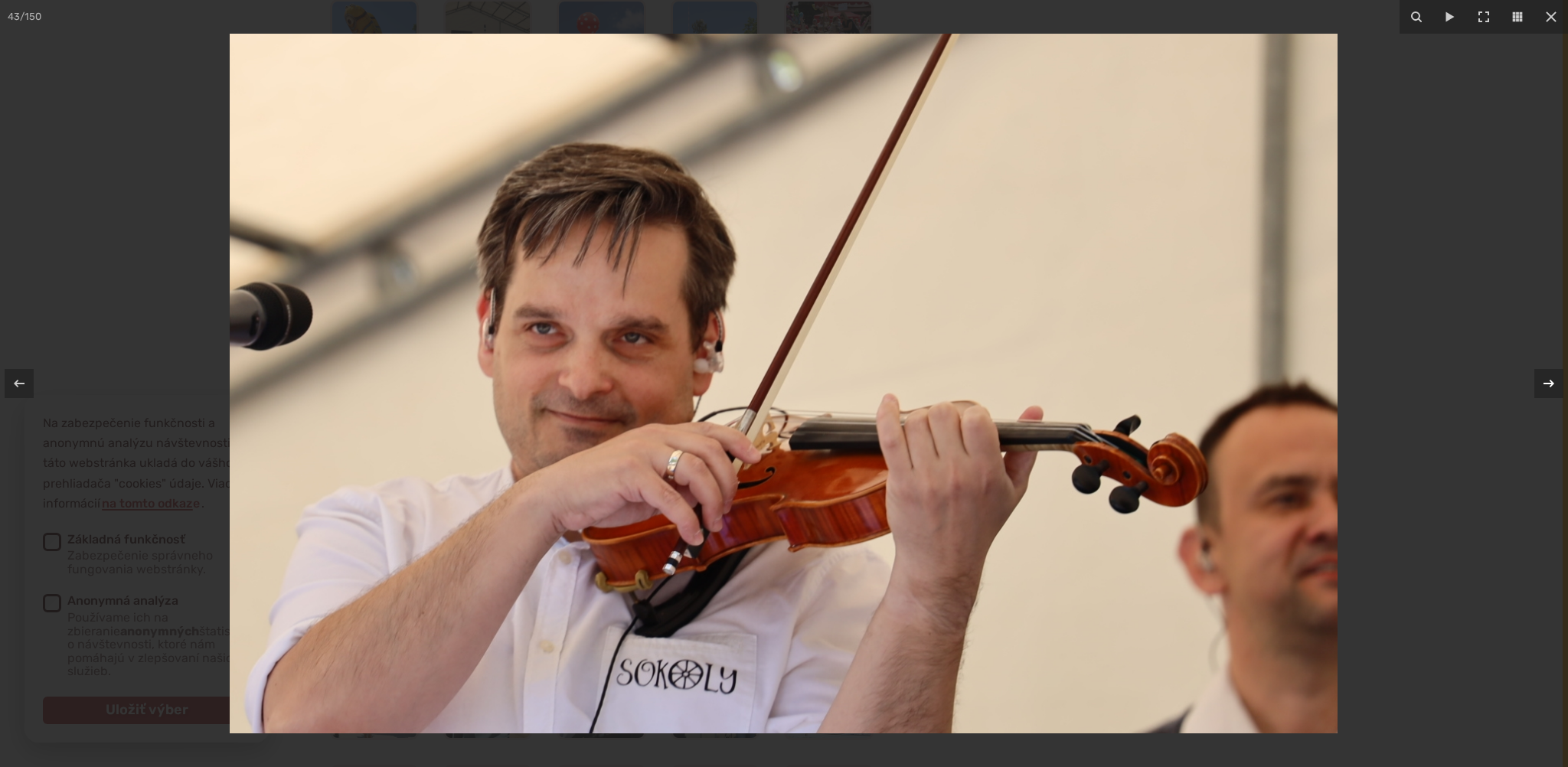
click at [1552, 384] on icon at bounding box center [1549, 384] width 11 height 8
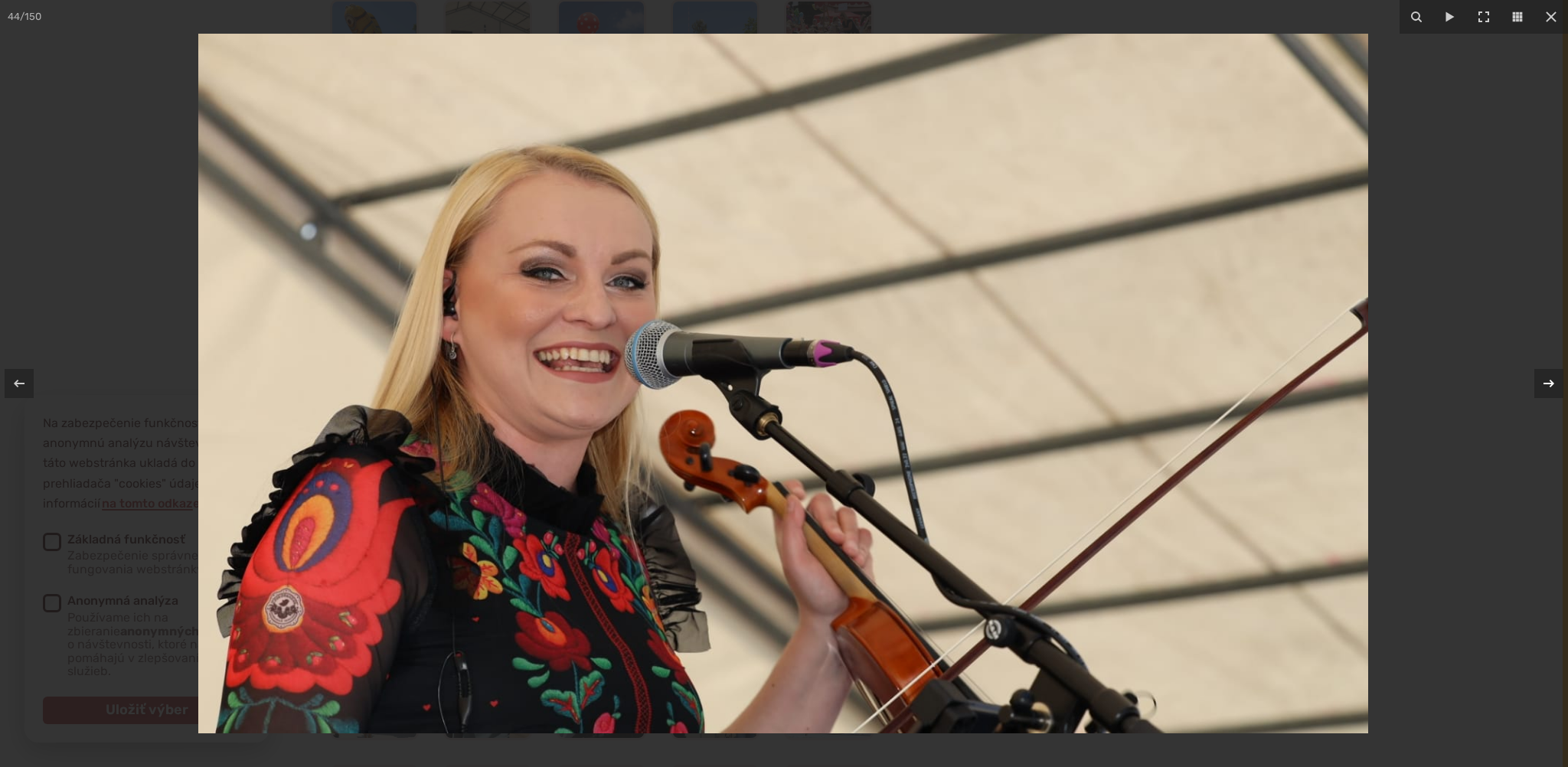
click at [1552, 384] on icon at bounding box center [1549, 384] width 11 height 8
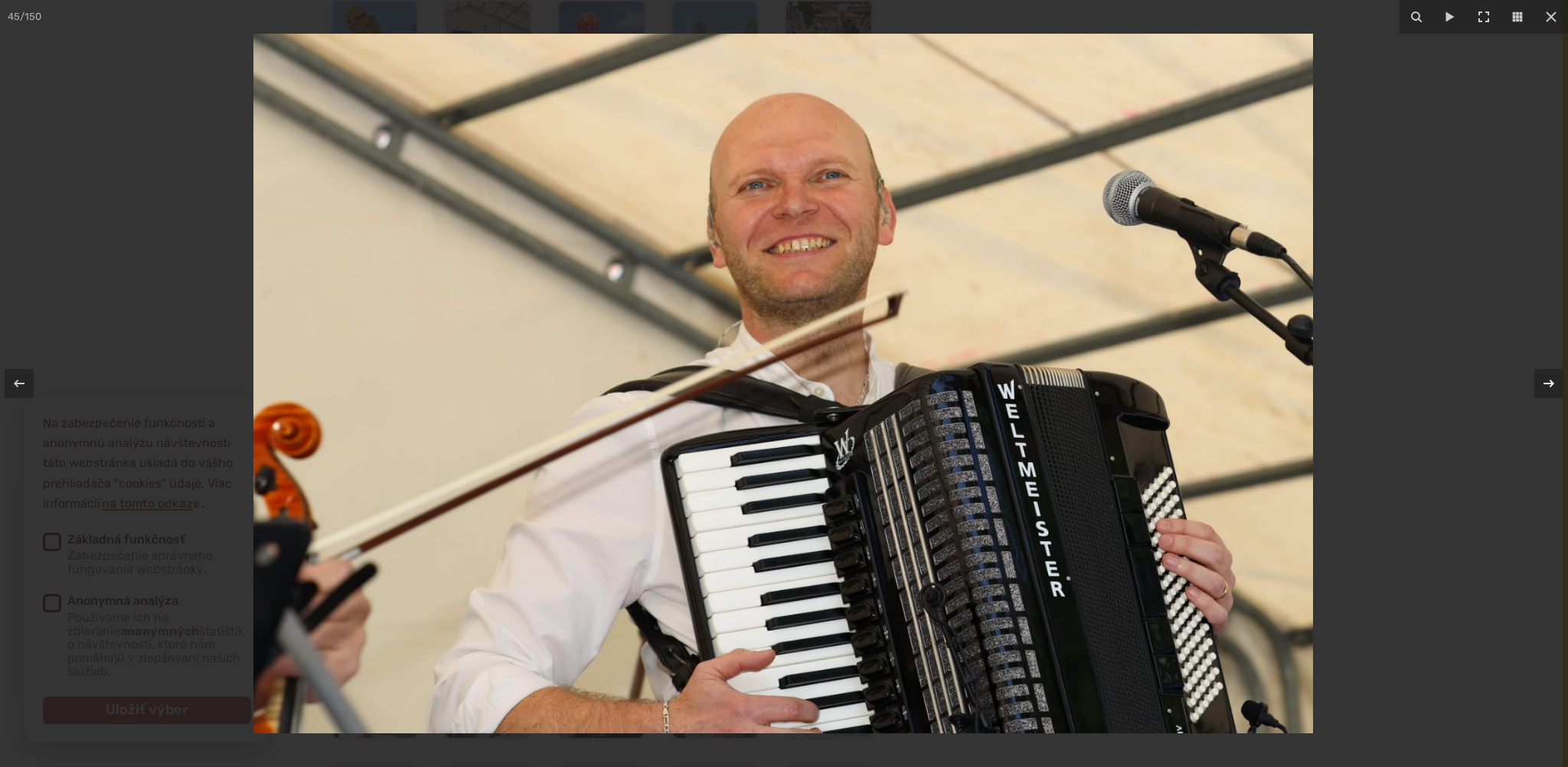
click at [1552, 384] on icon at bounding box center [1549, 384] width 11 height 8
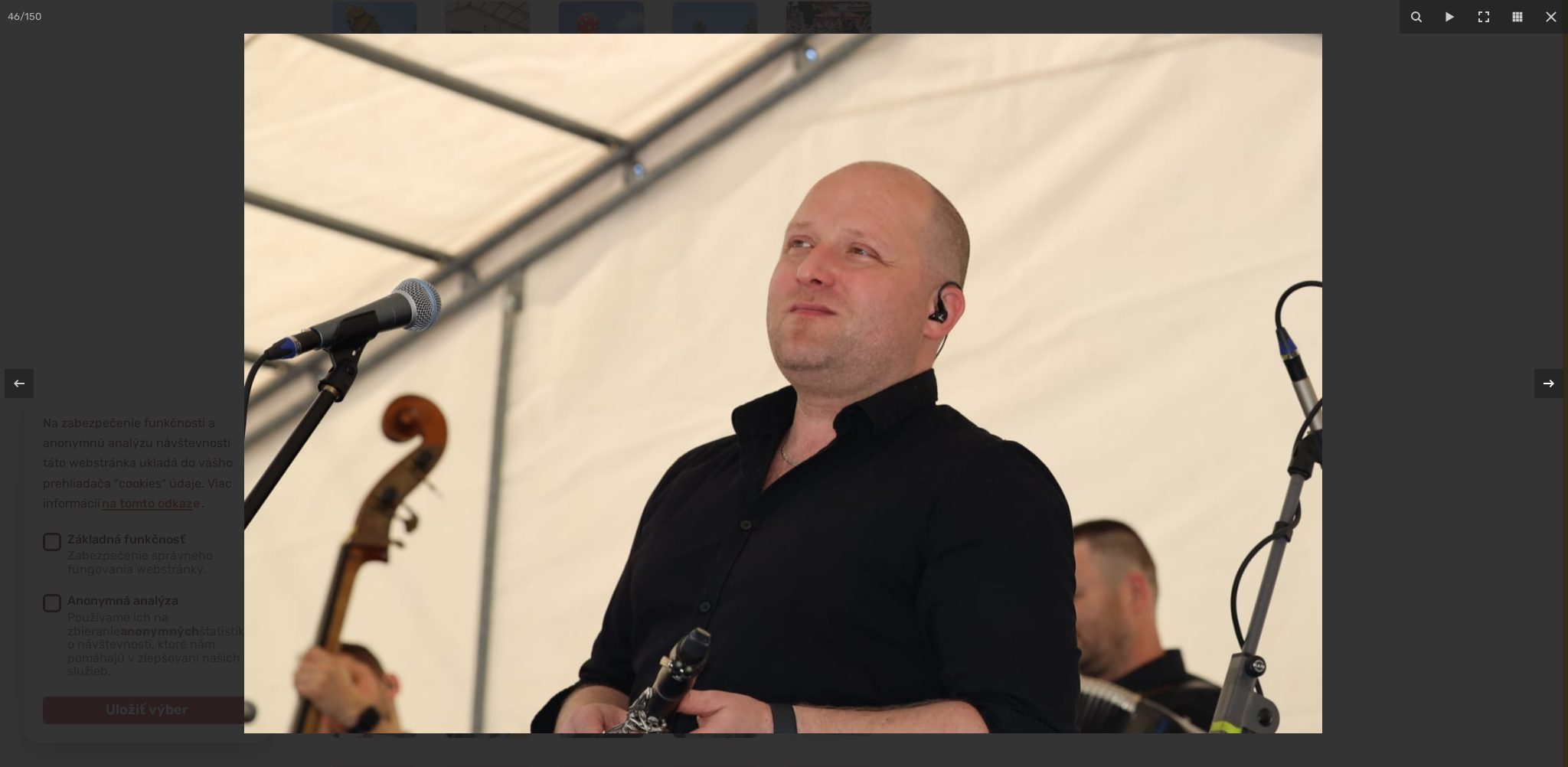
click at [1552, 384] on icon at bounding box center [1549, 384] width 11 height 8
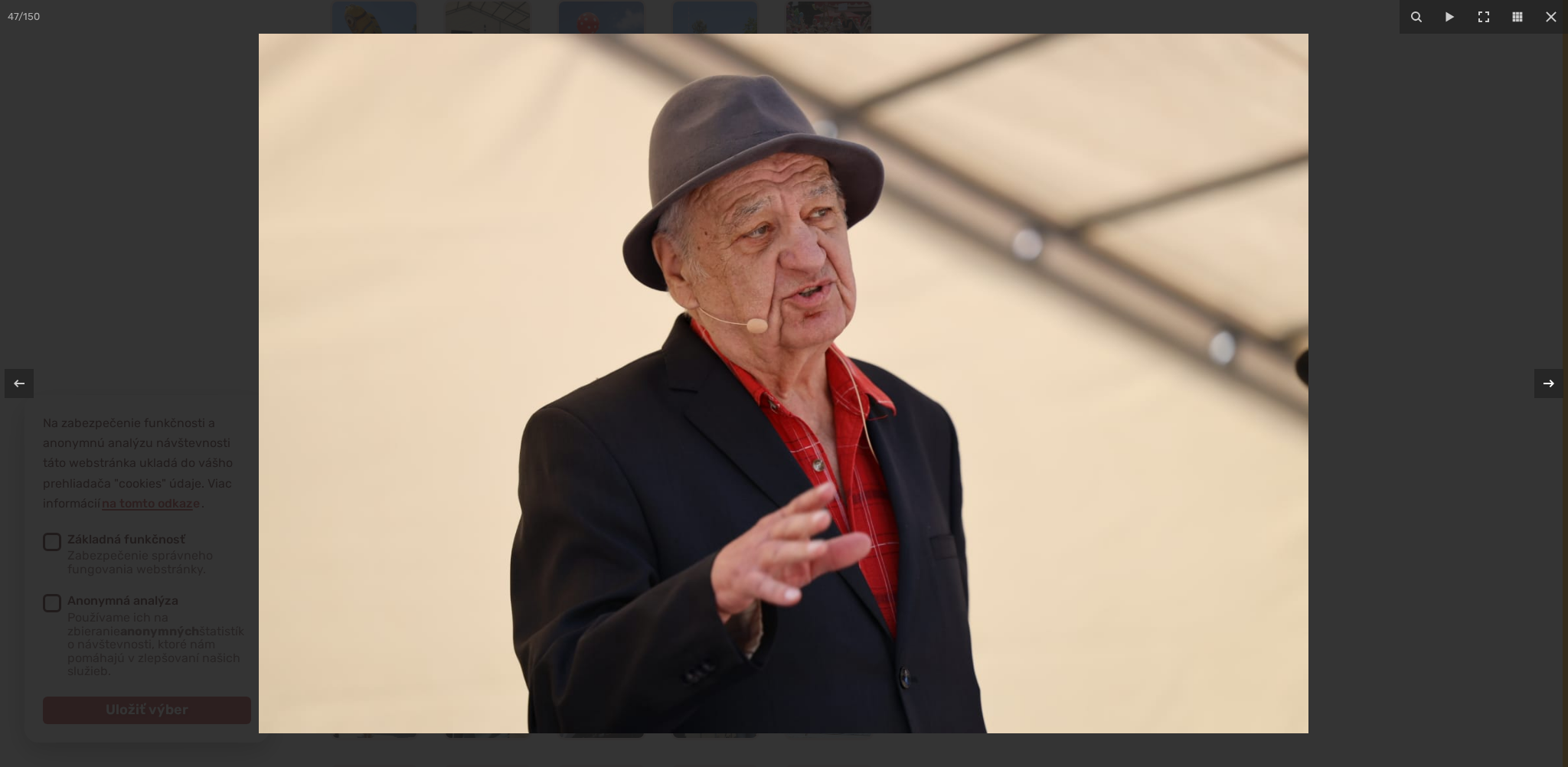
click at [1552, 384] on icon at bounding box center [1549, 384] width 11 height 8
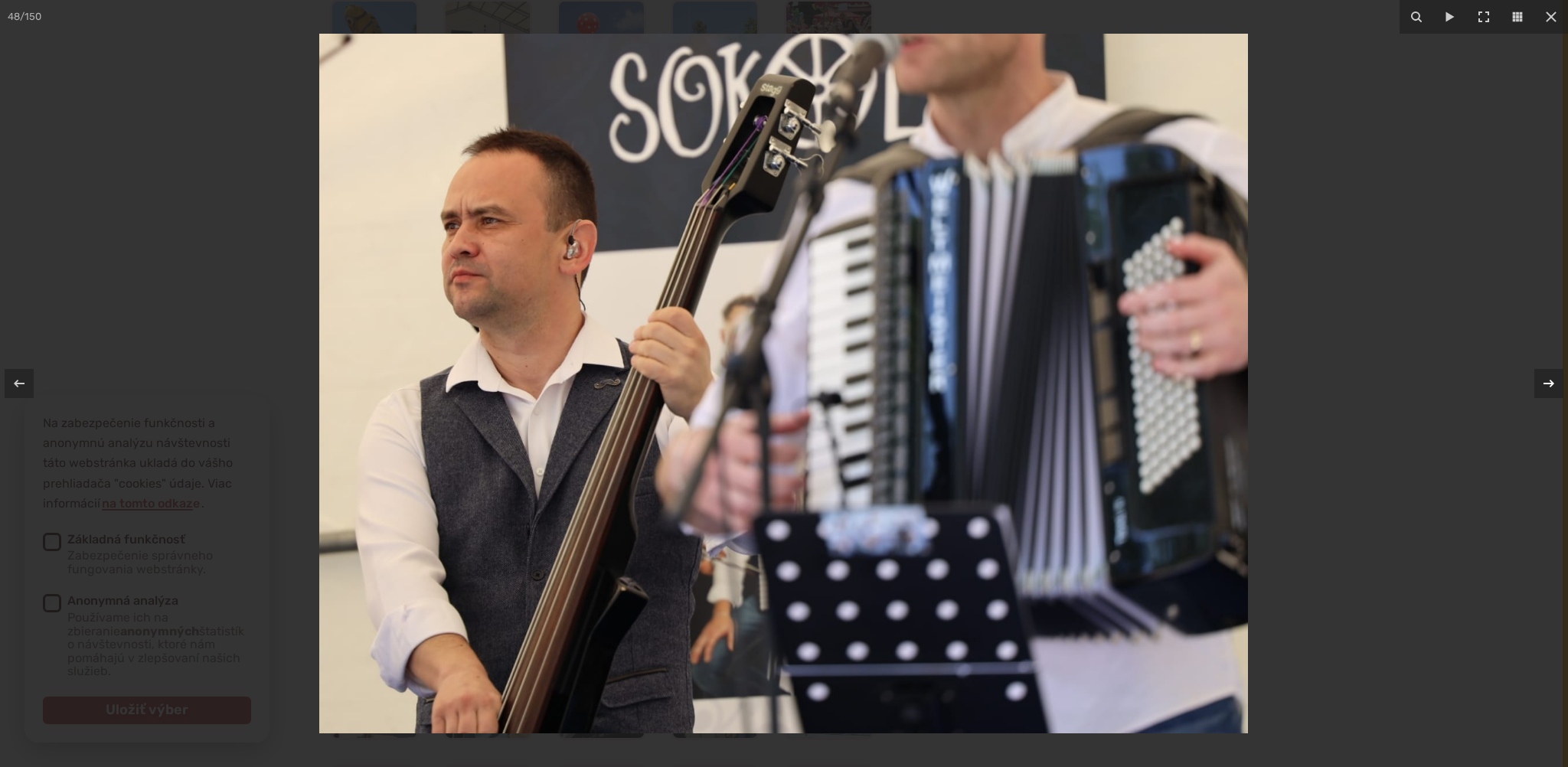
click at [1552, 384] on icon at bounding box center [1549, 384] width 11 height 8
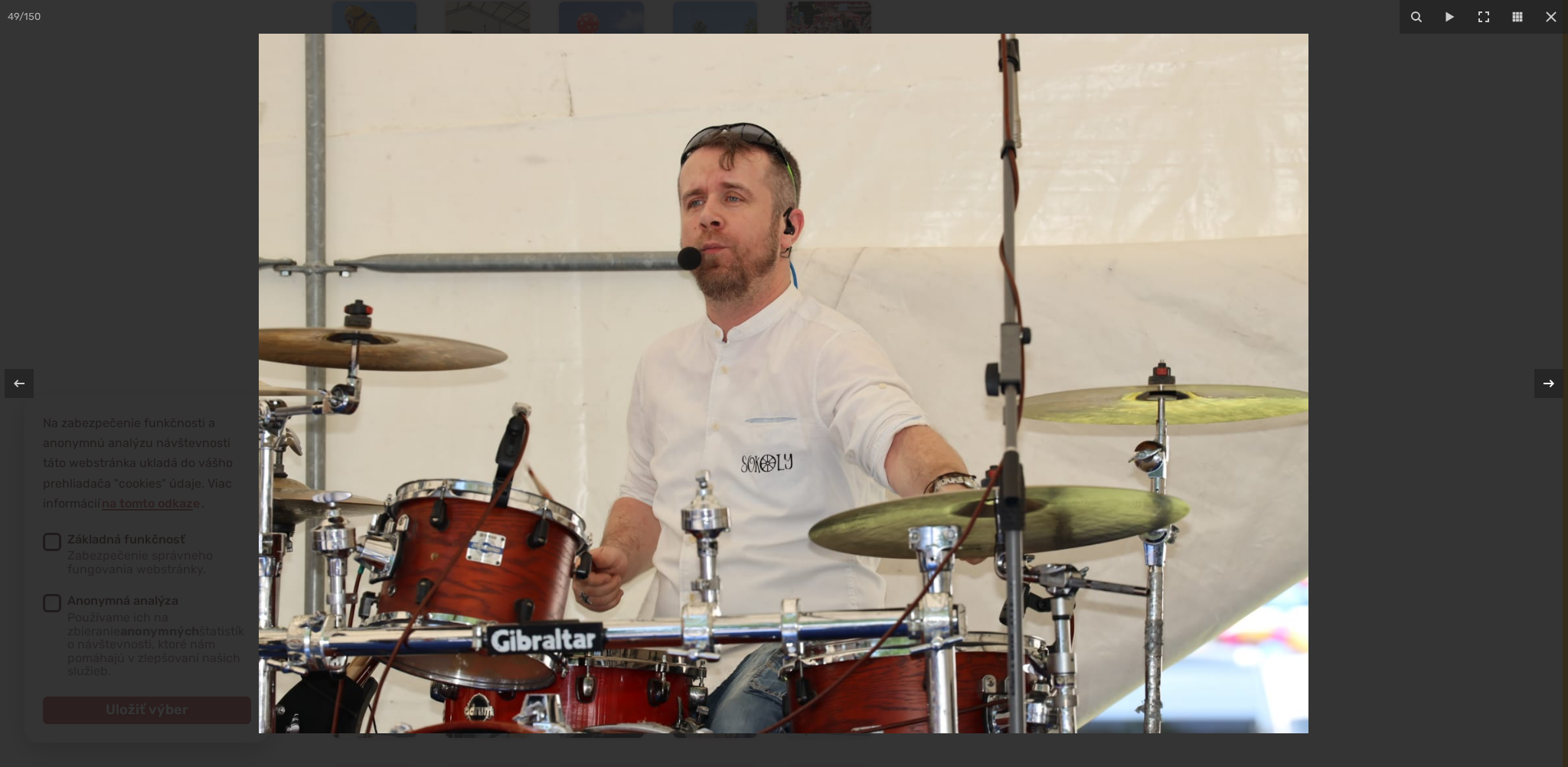
click at [1552, 384] on icon at bounding box center [1549, 384] width 11 height 8
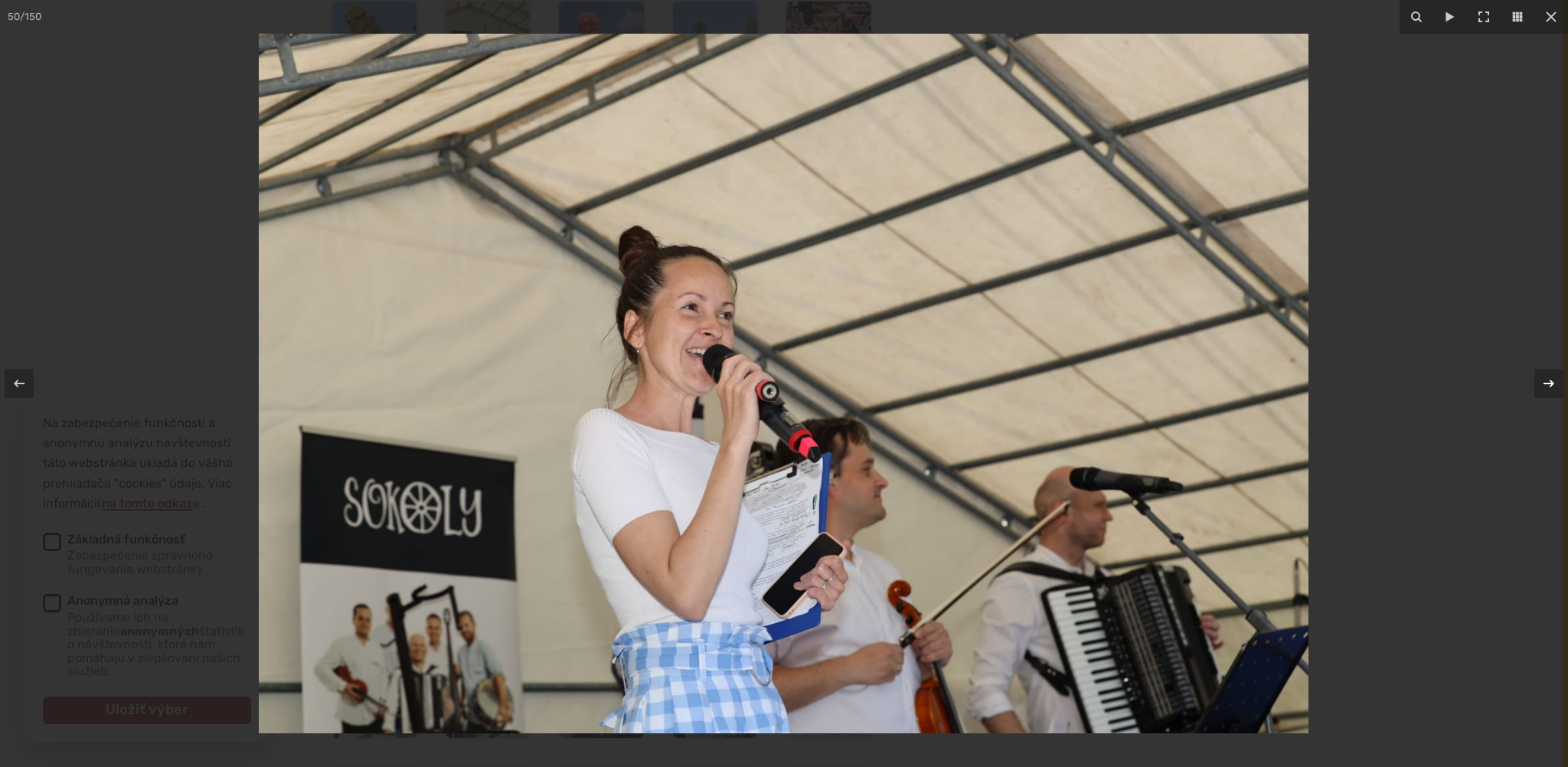
click at [1552, 384] on icon at bounding box center [1549, 384] width 11 height 8
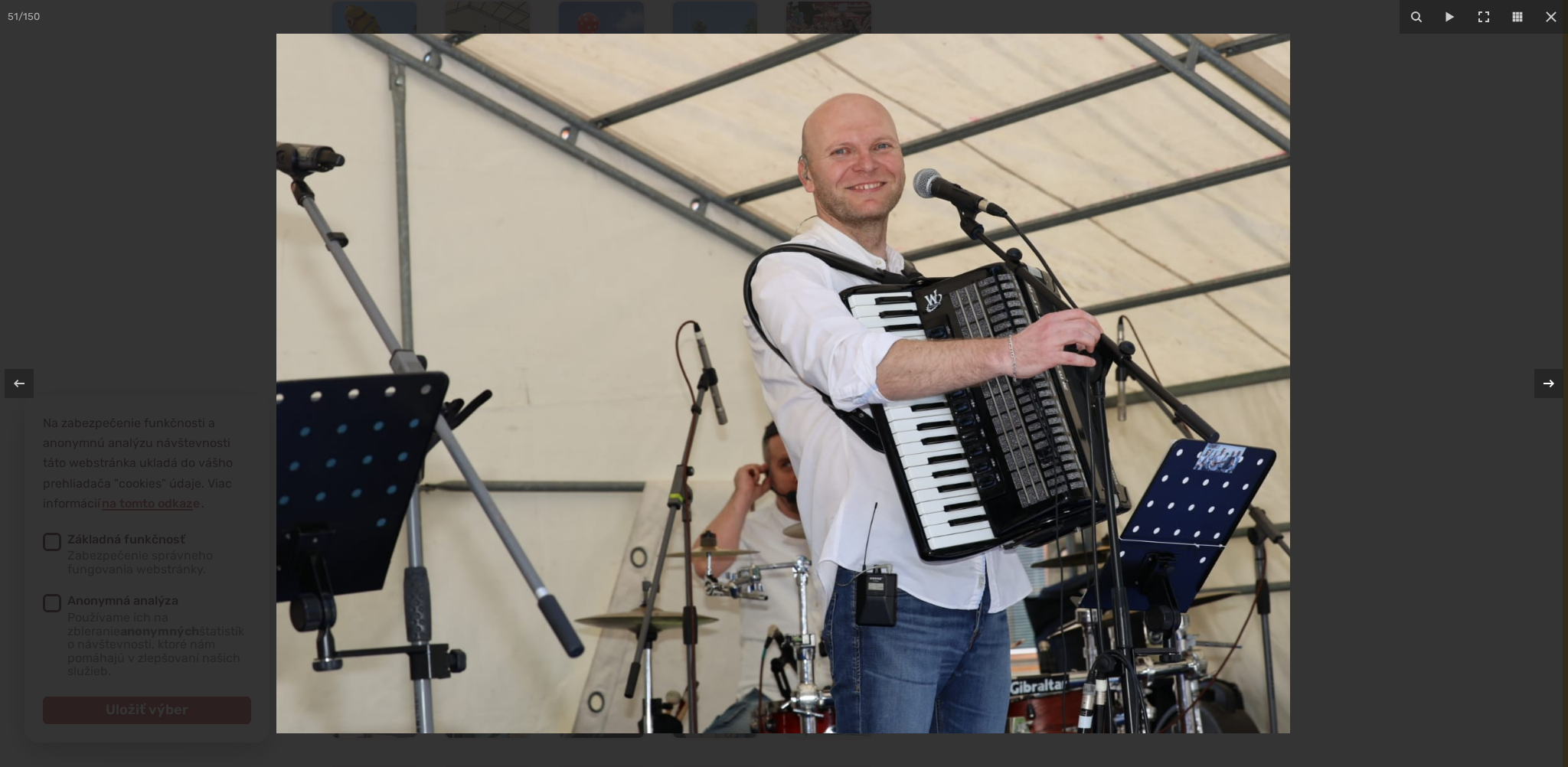
click at [1552, 384] on icon at bounding box center [1549, 384] width 11 height 8
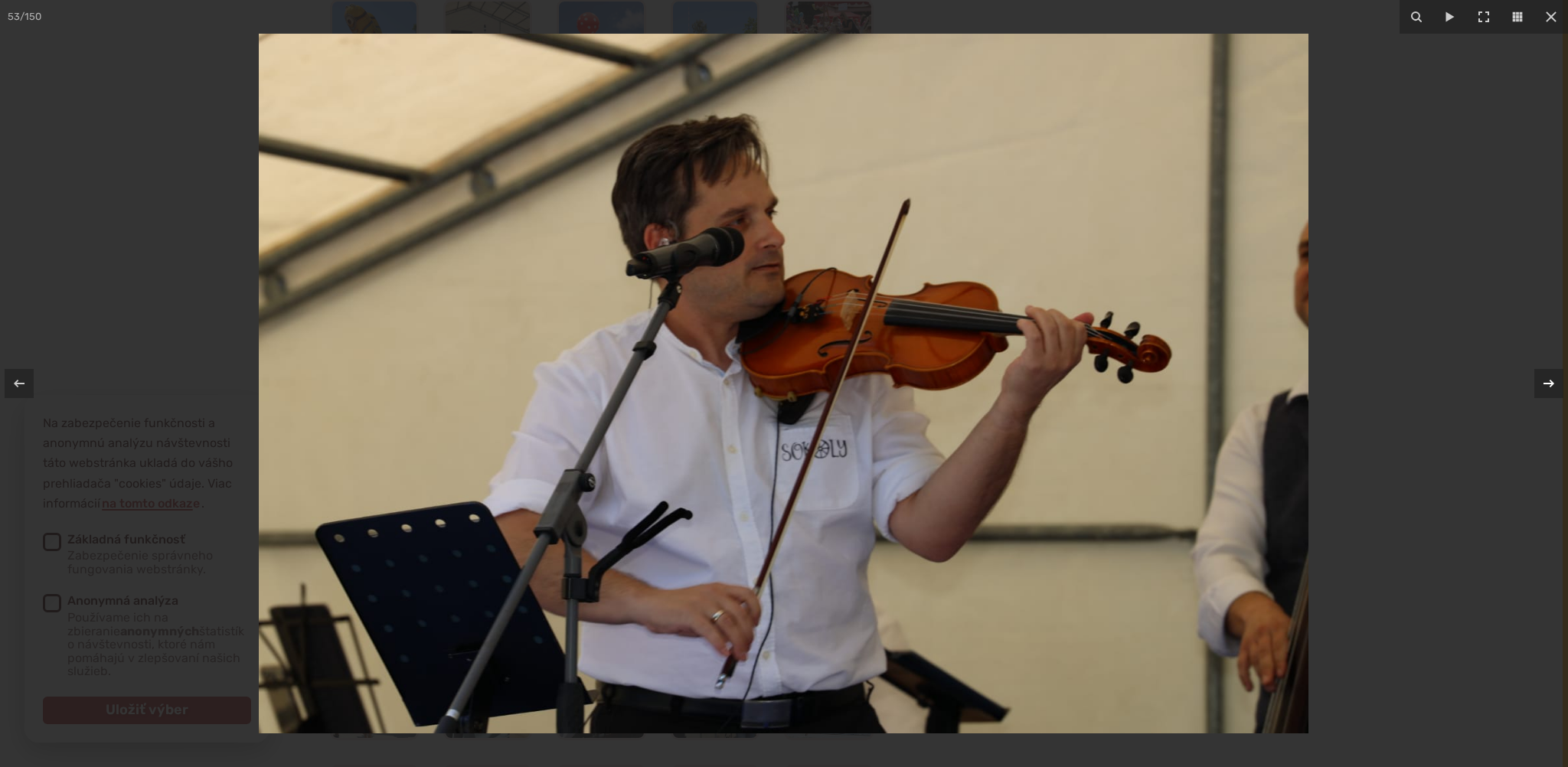
click at [1552, 384] on icon at bounding box center [1549, 384] width 11 height 8
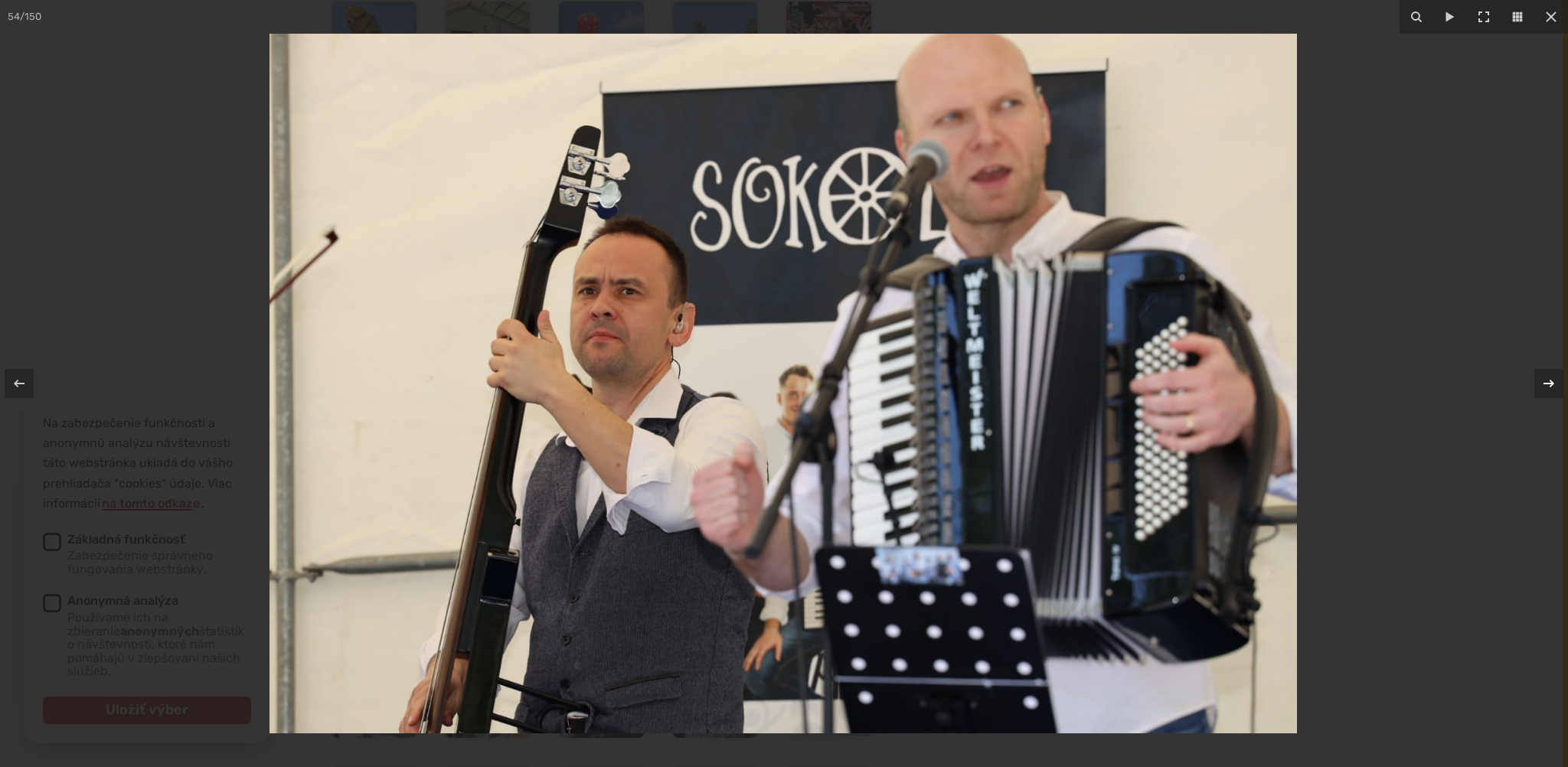
click at [1552, 384] on icon at bounding box center [1549, 384] width 11 height 8
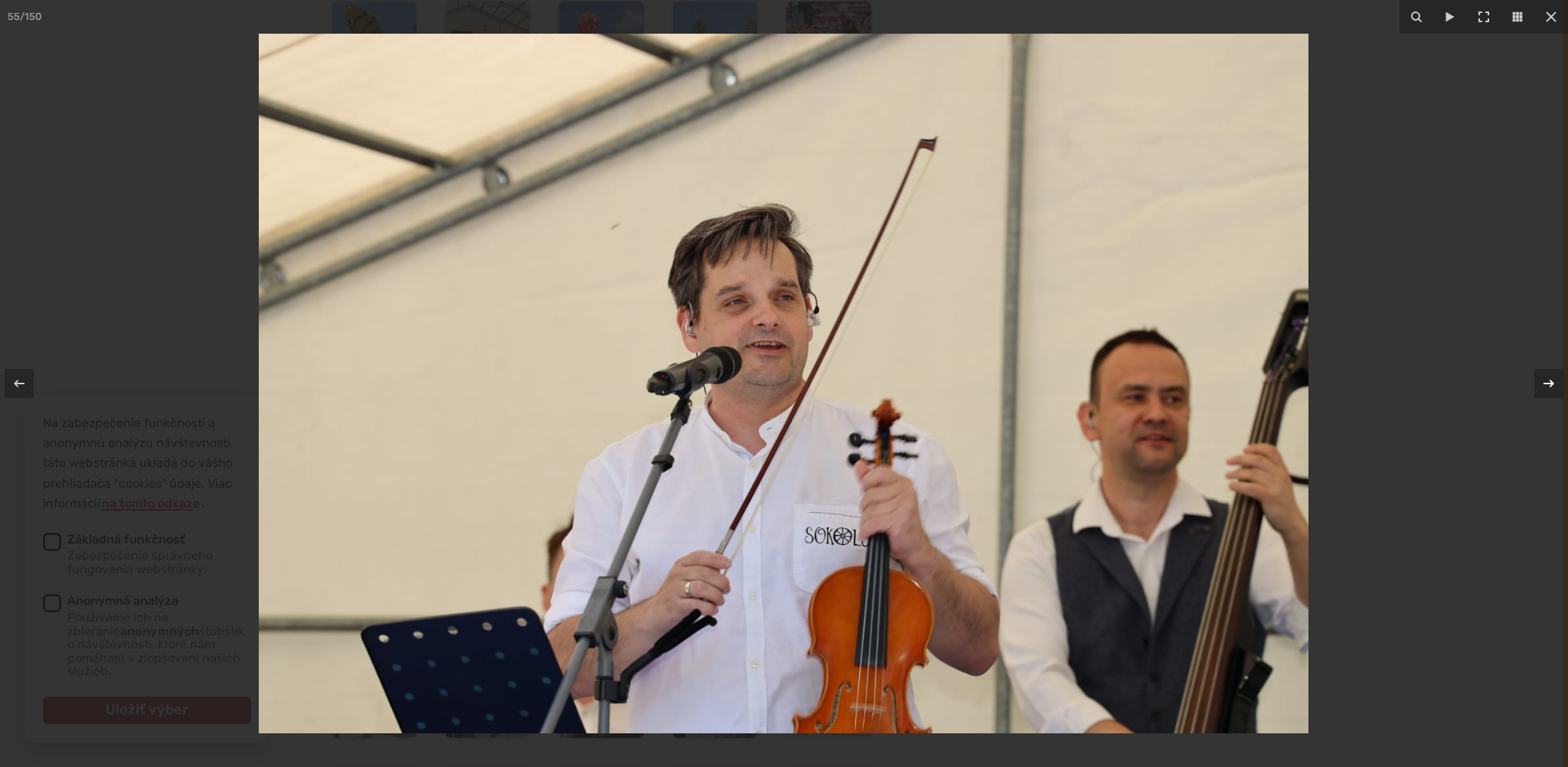
click at [1552, 384] on icon at bounding box center [1549, 384] width 11 height 8
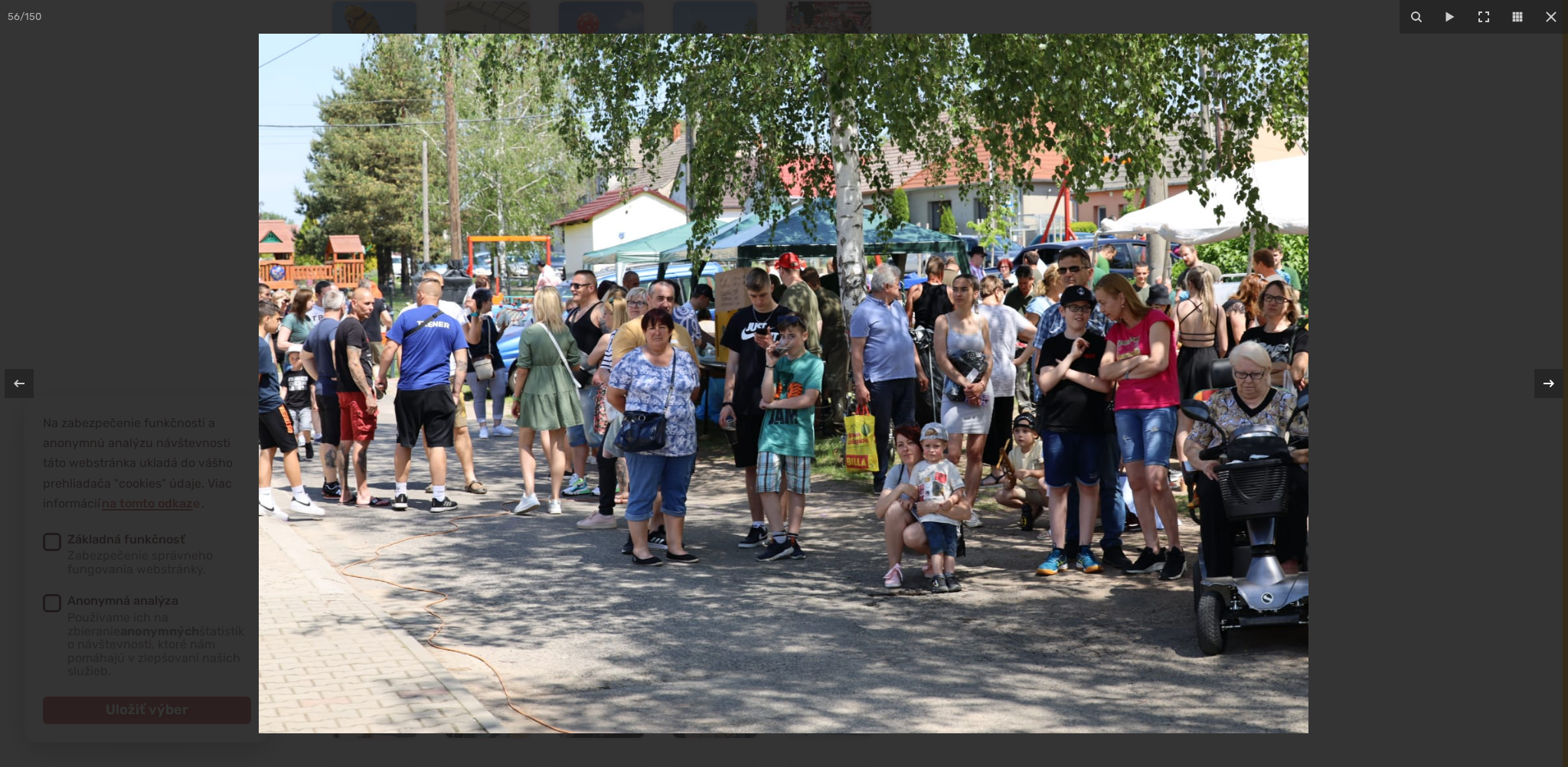
click at [1552, 384] on icon at bounding box center [1549, 384] width 11 height 8
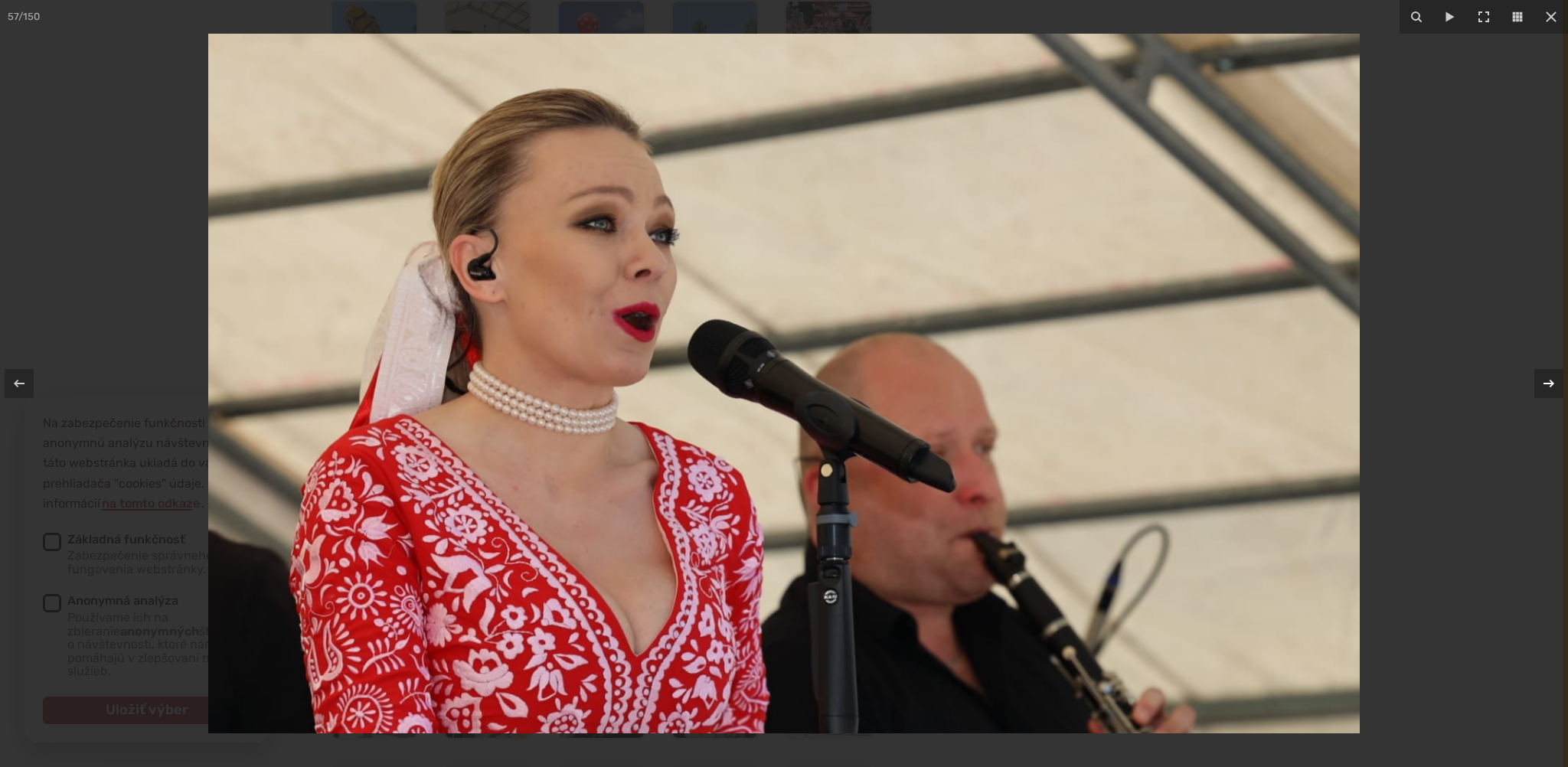
click at [1552, 384] on icon at bounding box center [1549, 384] width 11 height 8
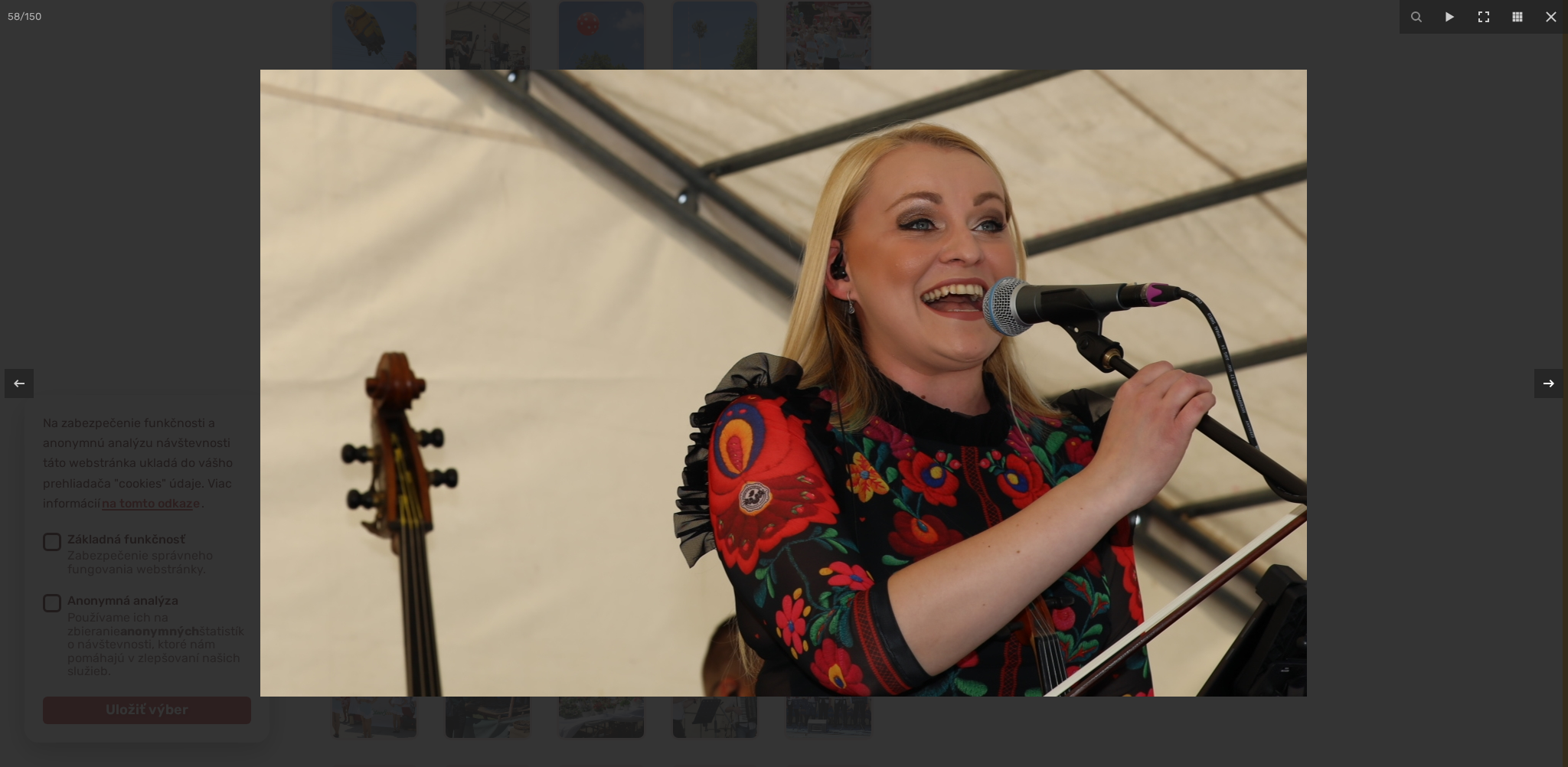
click at [1552, 384] on icon at bounding box center [1549, 384] width 11 height 8
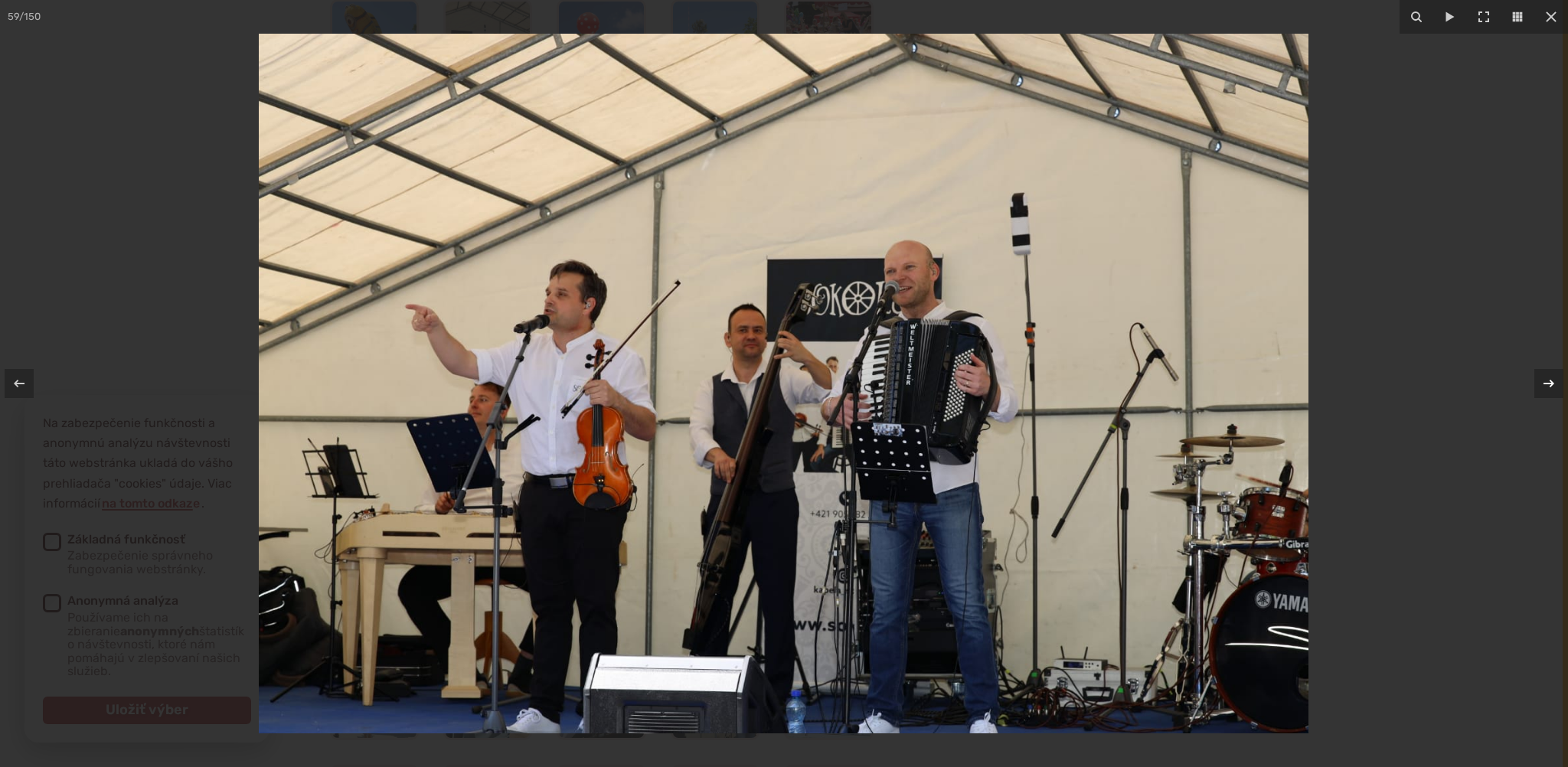
click at [1552, 384] on icon at bounding box center [1549, 384] width 11 height 8
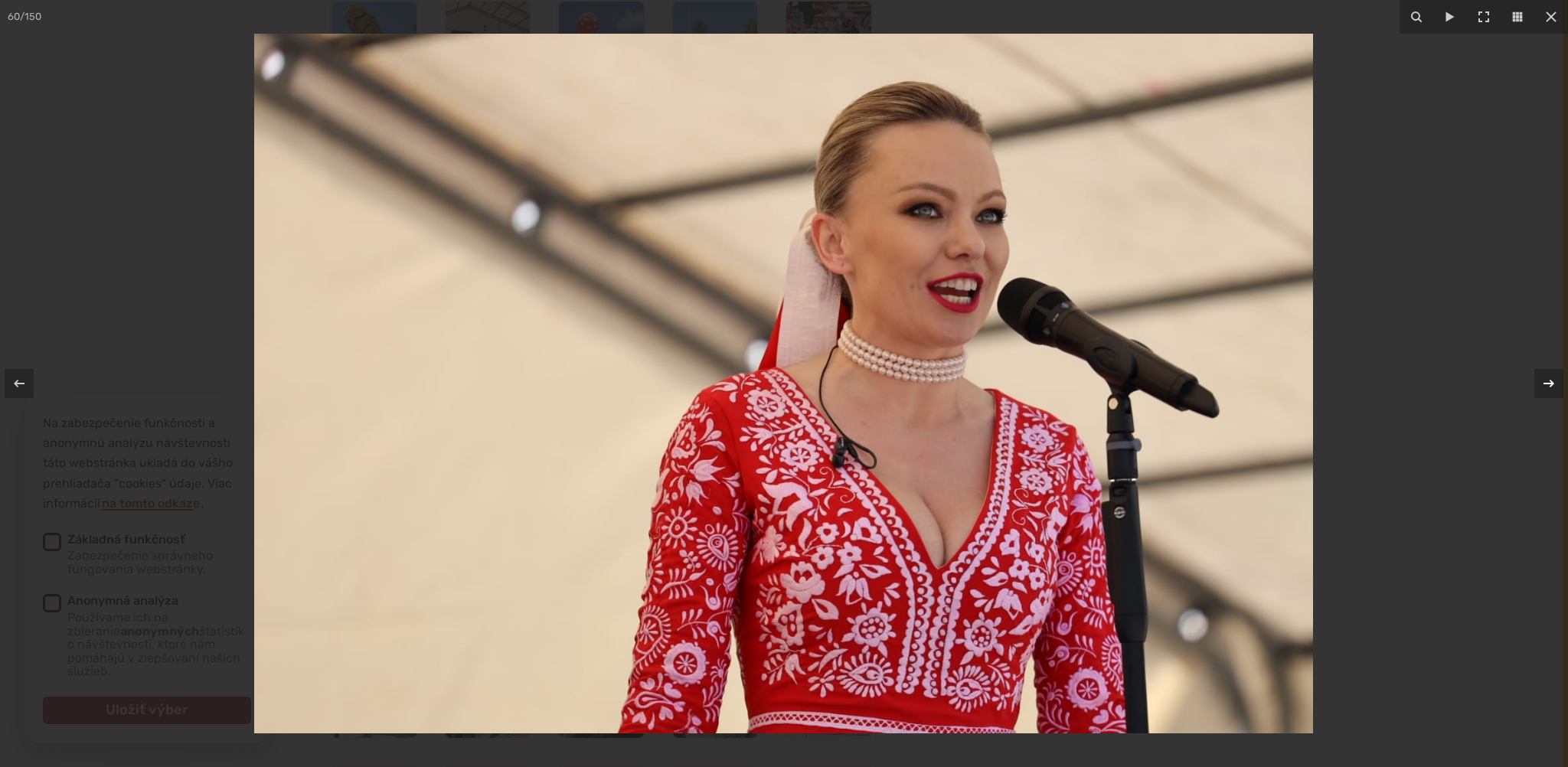
click at [1552, 384] on icon at bounding box center [1549, 384] width 11 height 8
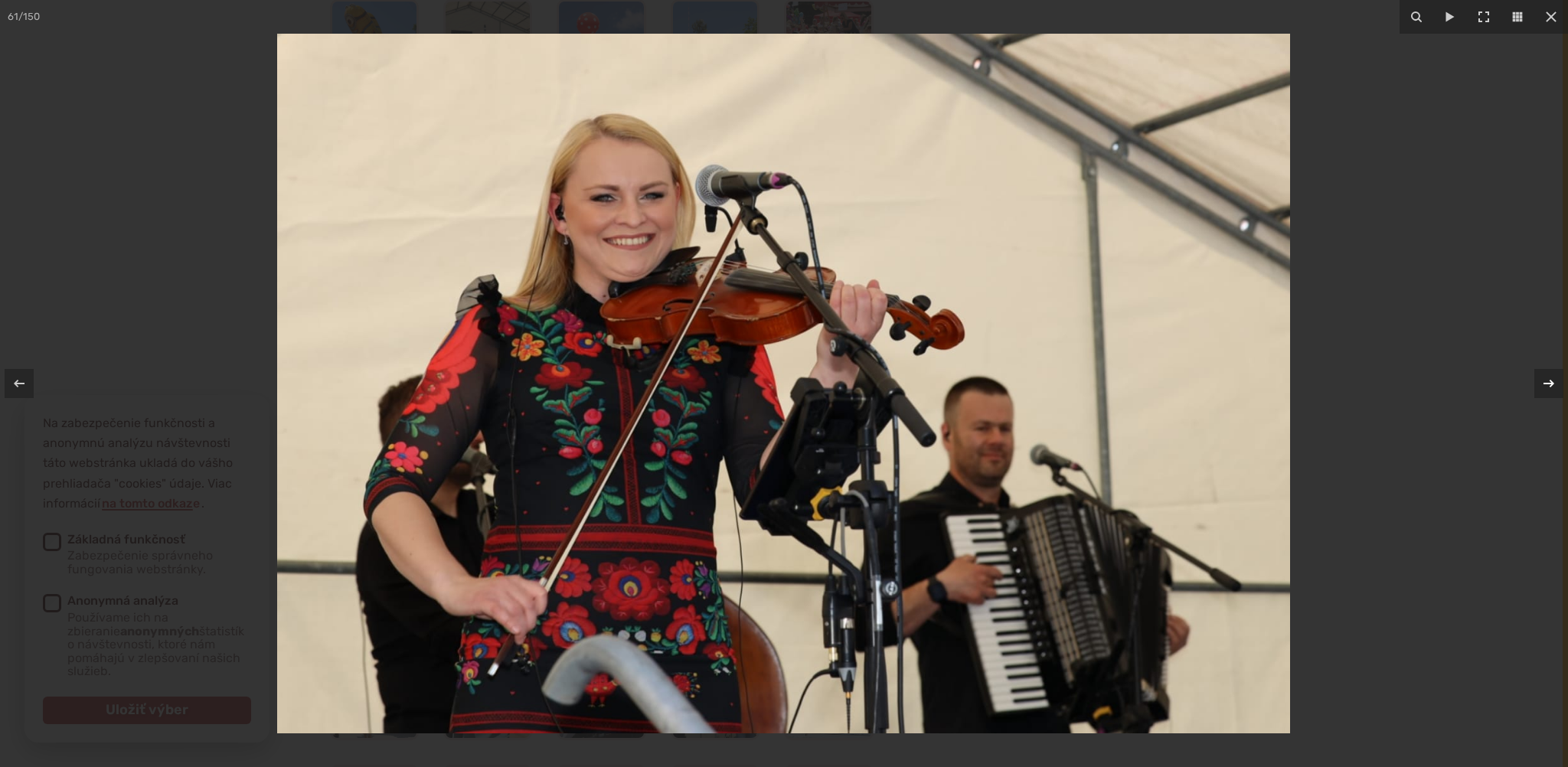
click at [1552, 384] on icon at bounding box center [1549, 384] width 11 height 8
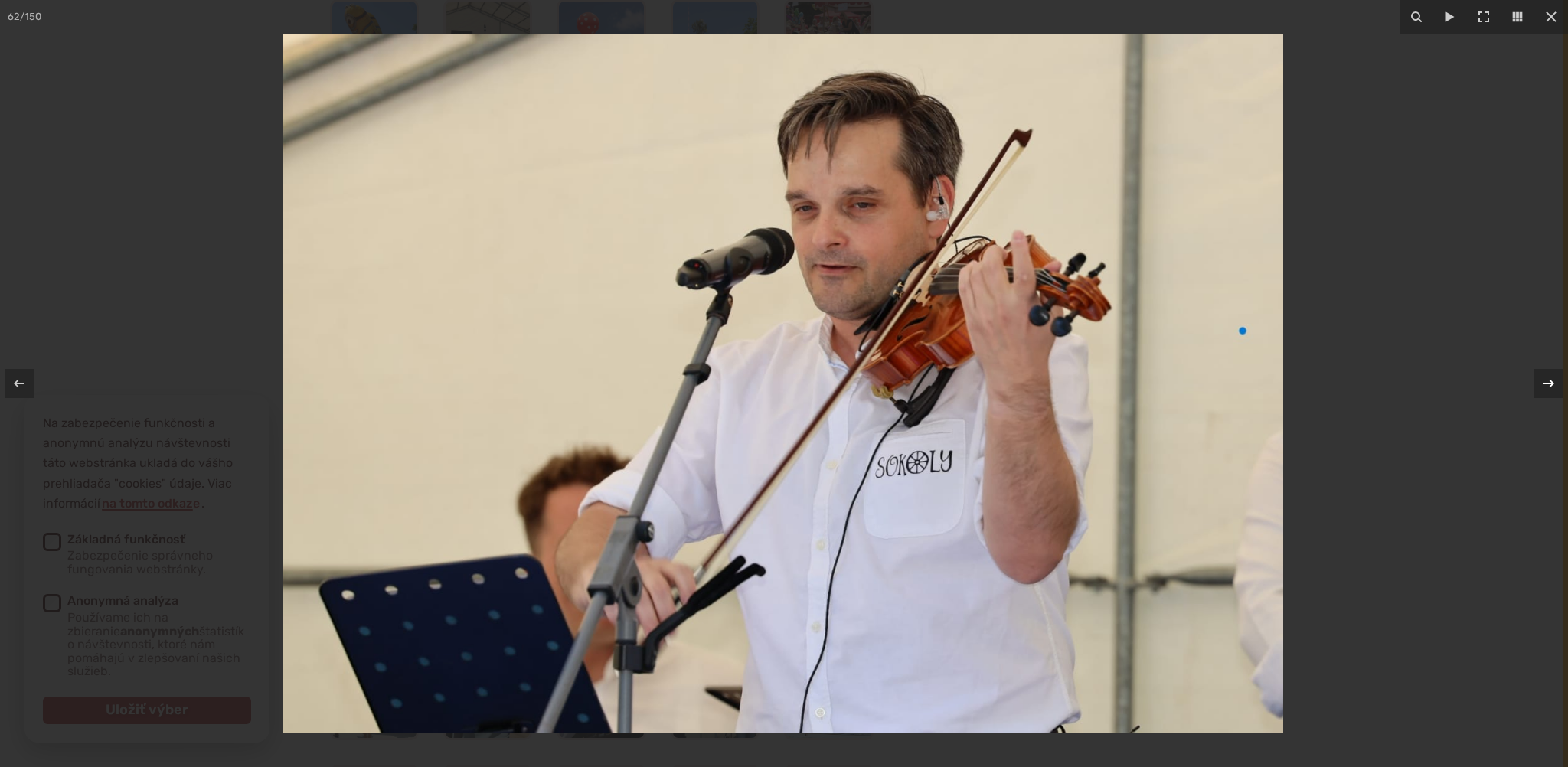
click at [1552, 384] on icon at bounding box center [1549, 384] width 11 height 8
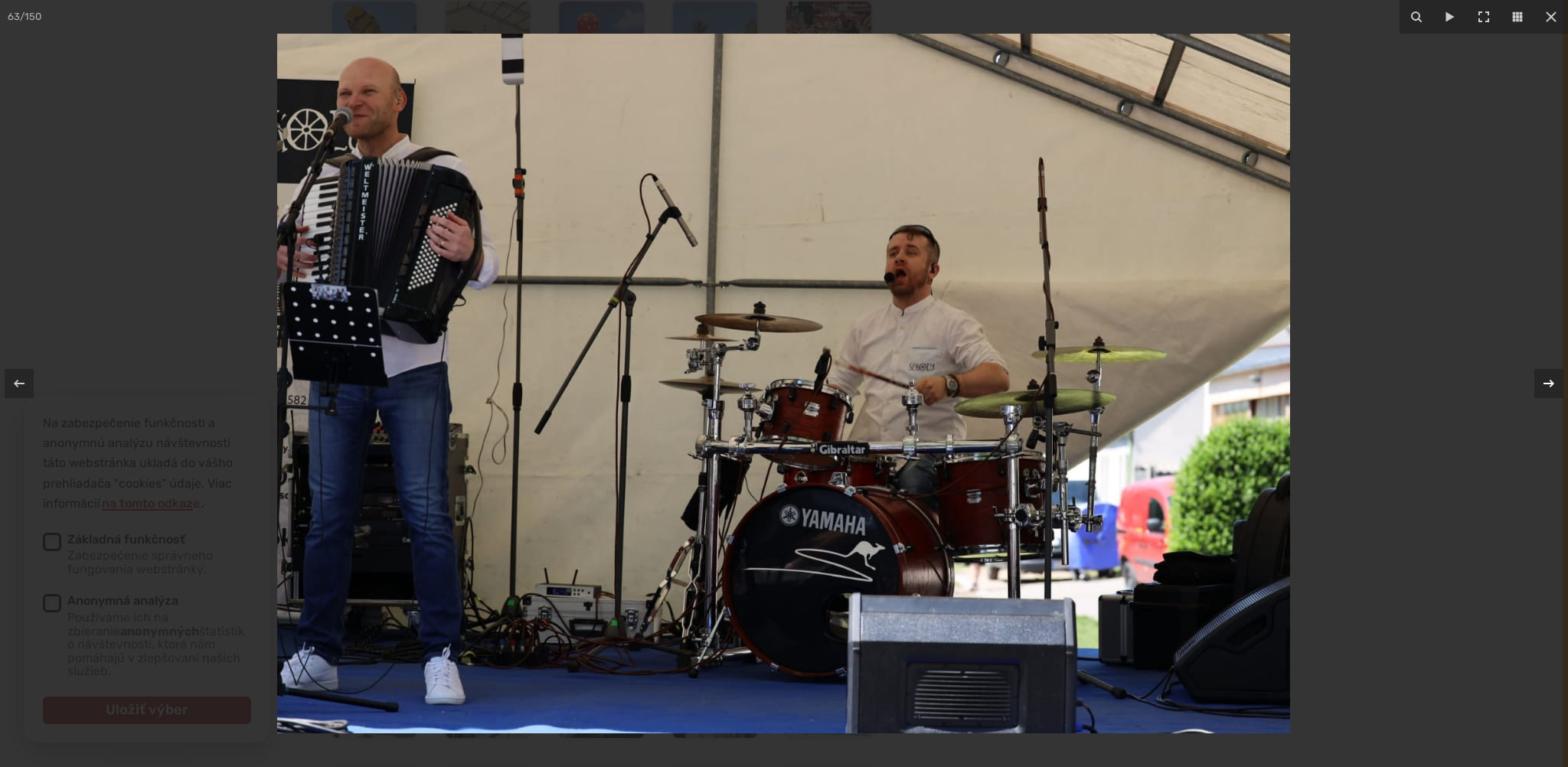
click at [1552, 384] on icon at bounding box center [1549, 384] width 11 height 8
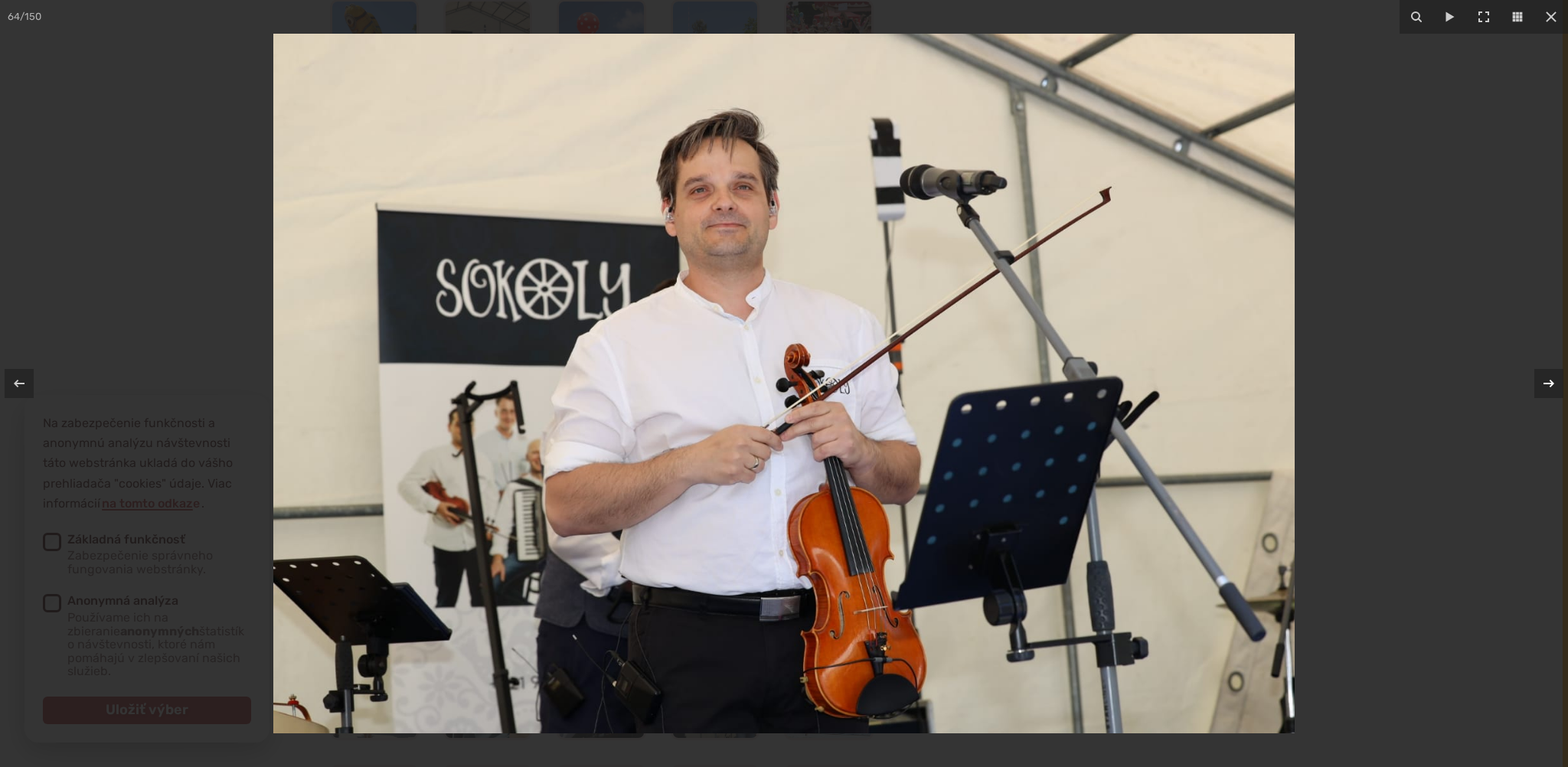
click at [1552, 384] on icon at bounding box center [1549, 384] width 11 height 8
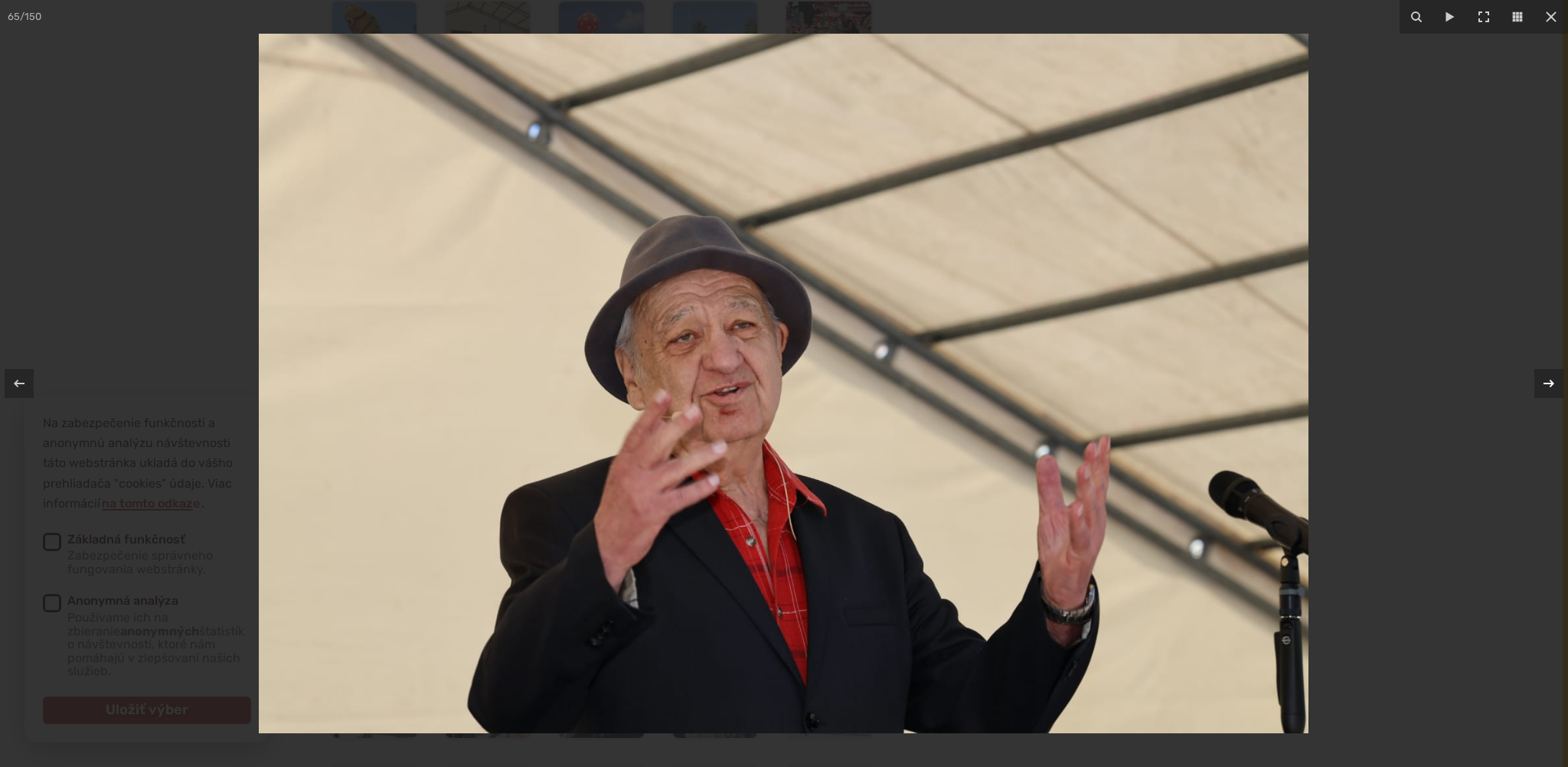
click at [1552, 384] on icon at bounding box center [1549, 384] width 11 height 8
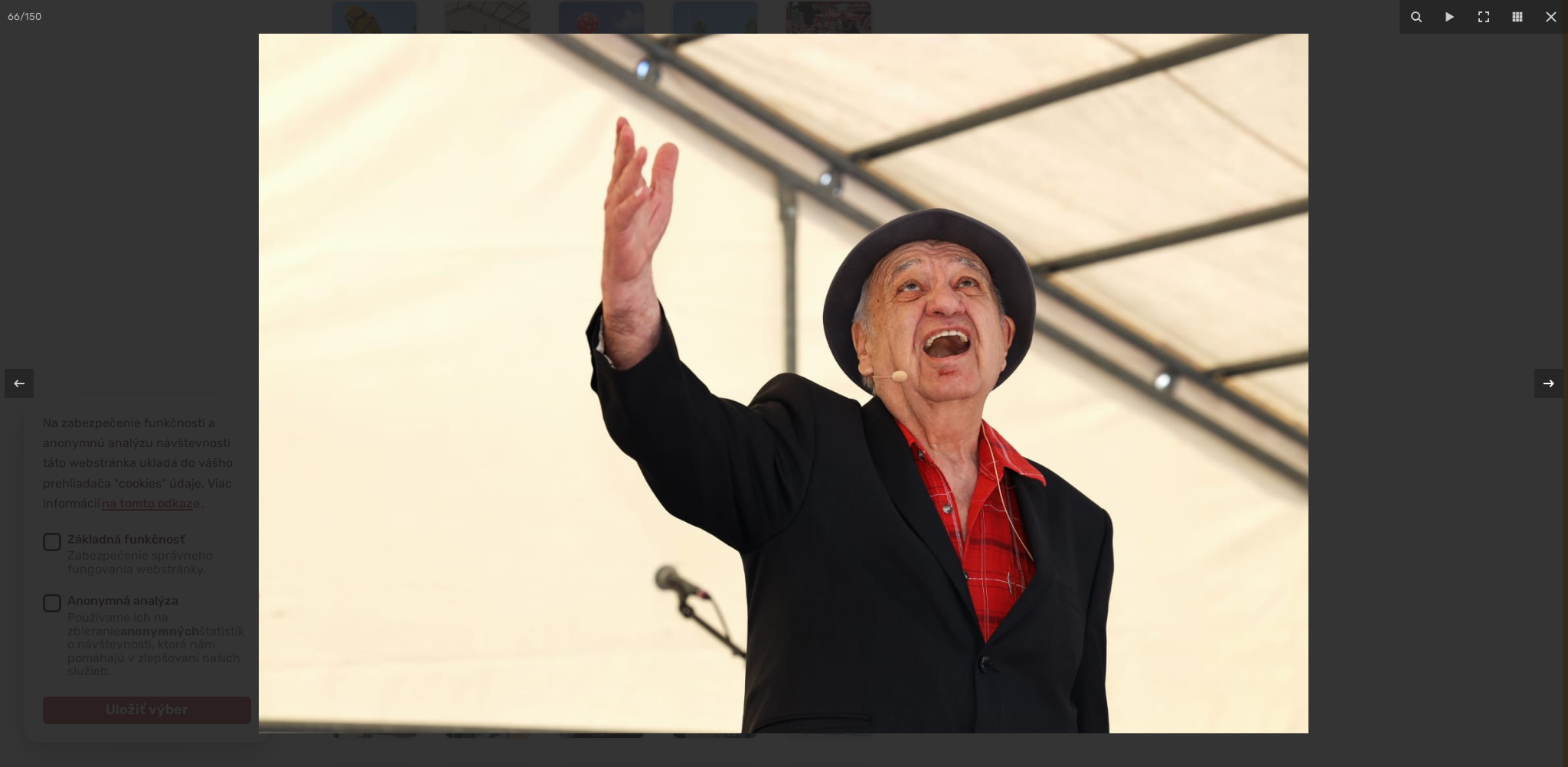
click at [1552, 384] on icon at bounding box center [1549, 384] width 11 height 8
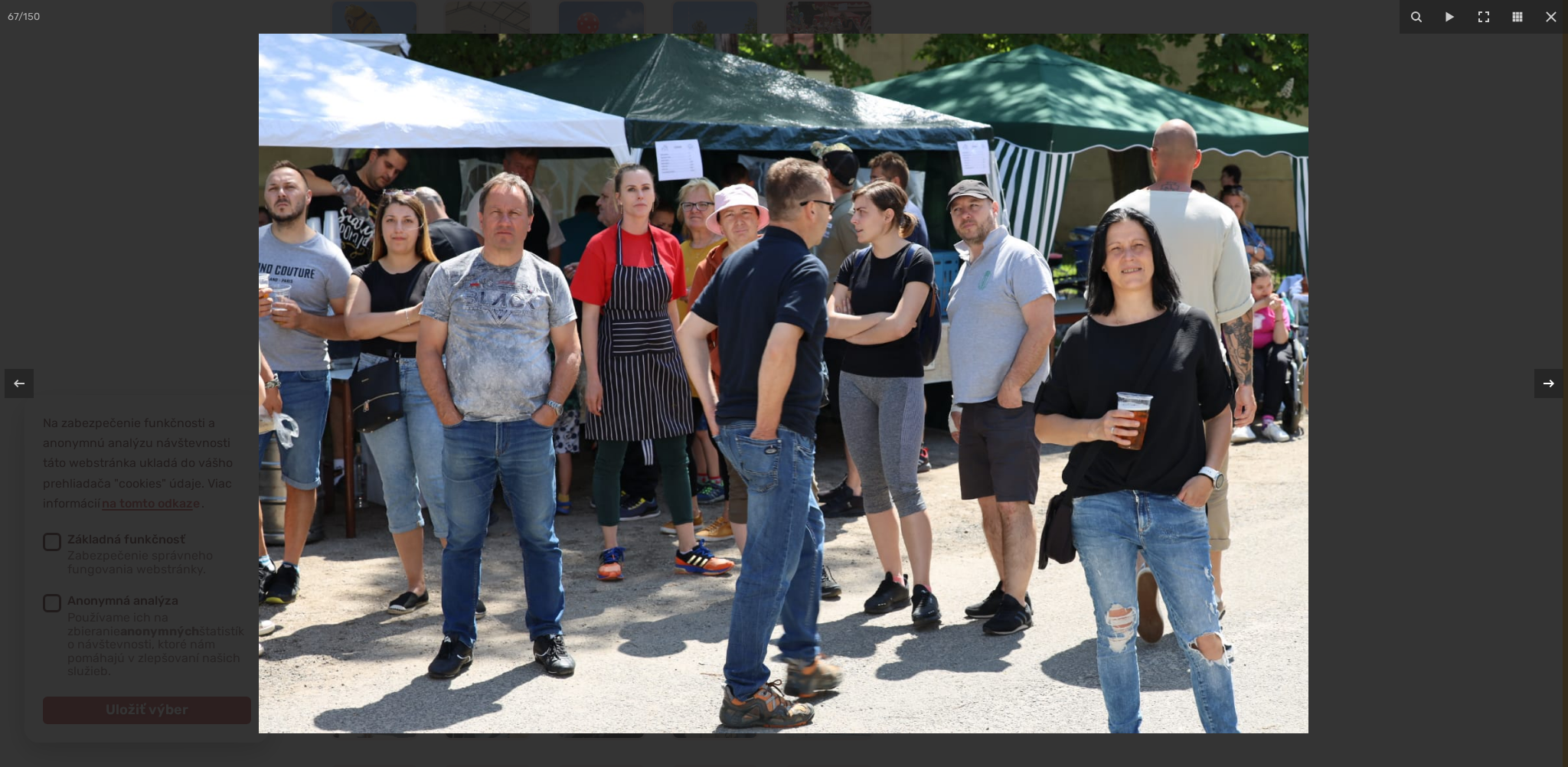
click at [1552, 384] on icon at bounding box center [1549, 384] width 11 height 8
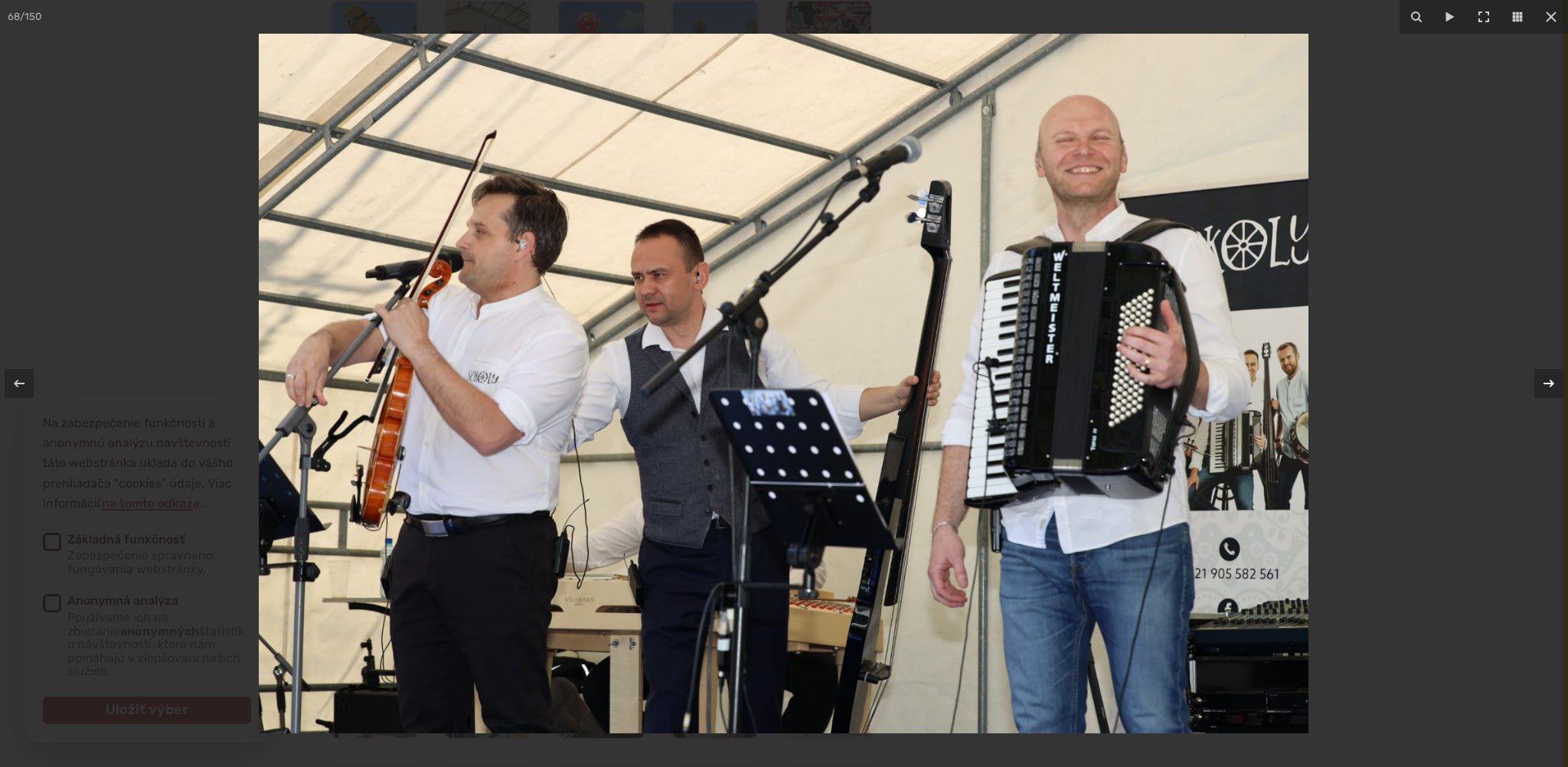
click at [1552, 384] on icon at bounding box center [1549, 384] width 11 height 8
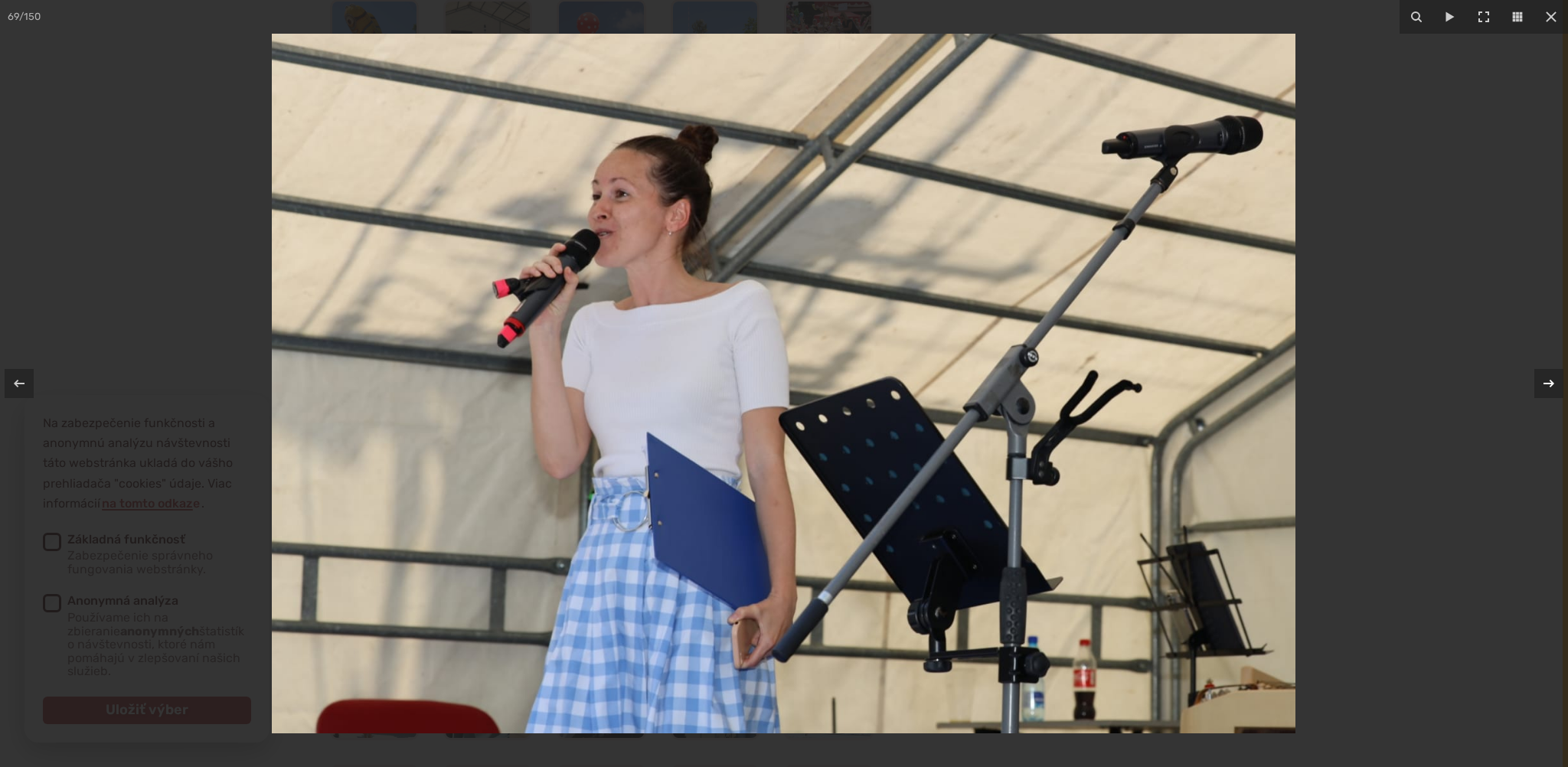
click at [1552, 384] on icon at bounding box center [1549, 384] width 11 height 8
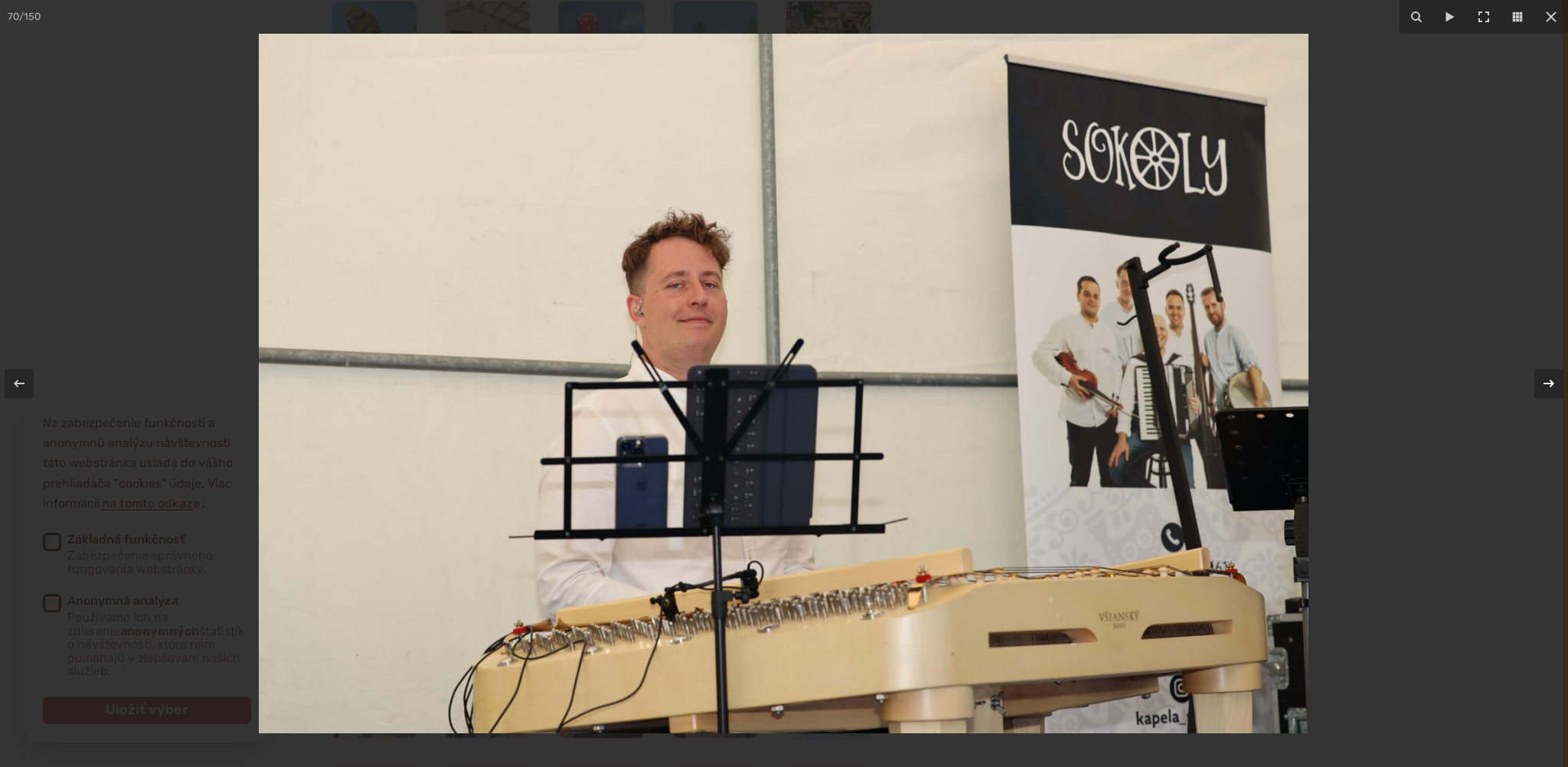
click at [1552, 384] on icon at bounding box center [1549, 384] width 11 height 8
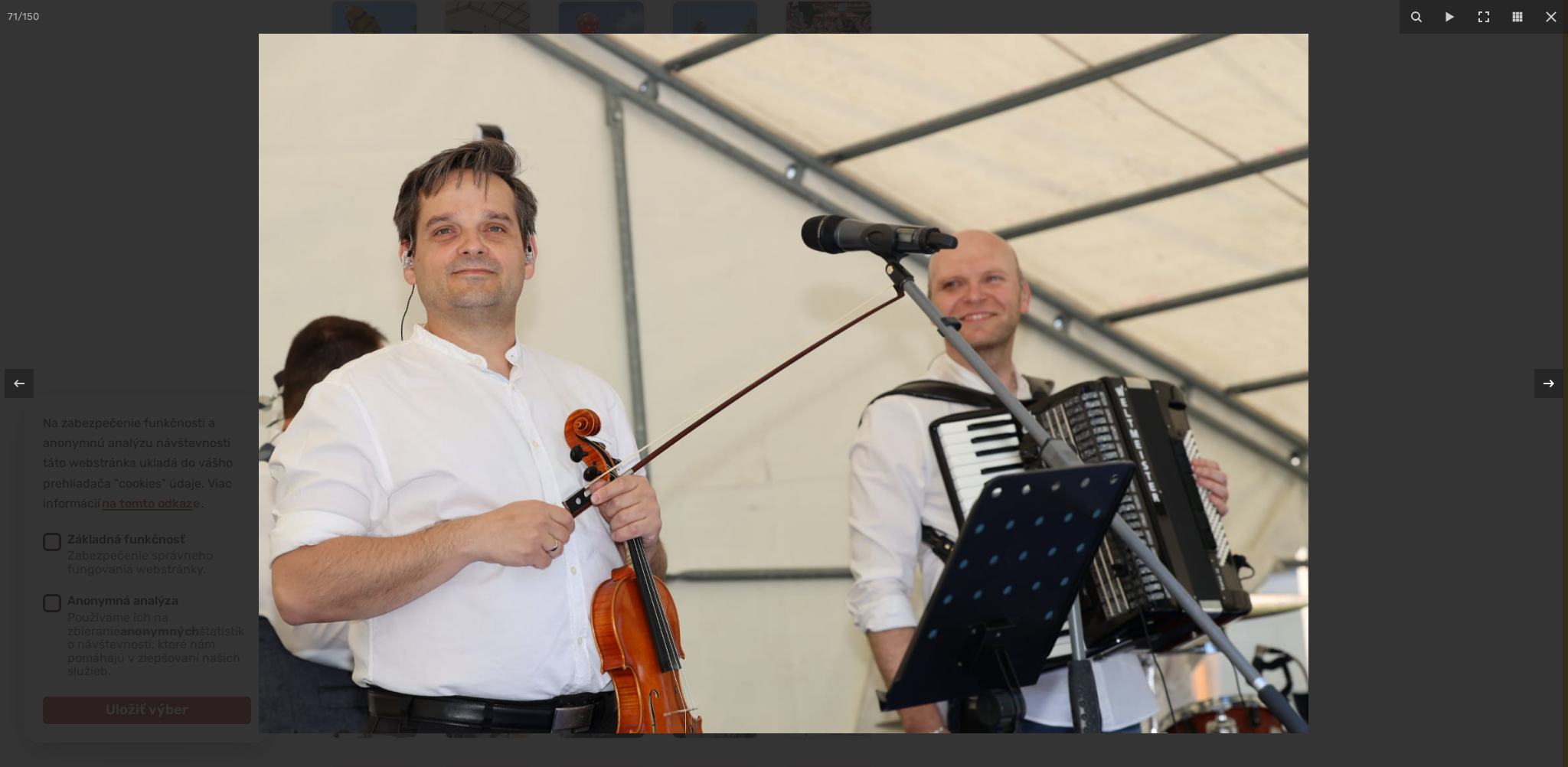
click at [1552, 384] on icon at bounding box center [1549, 384] width 11 height 8
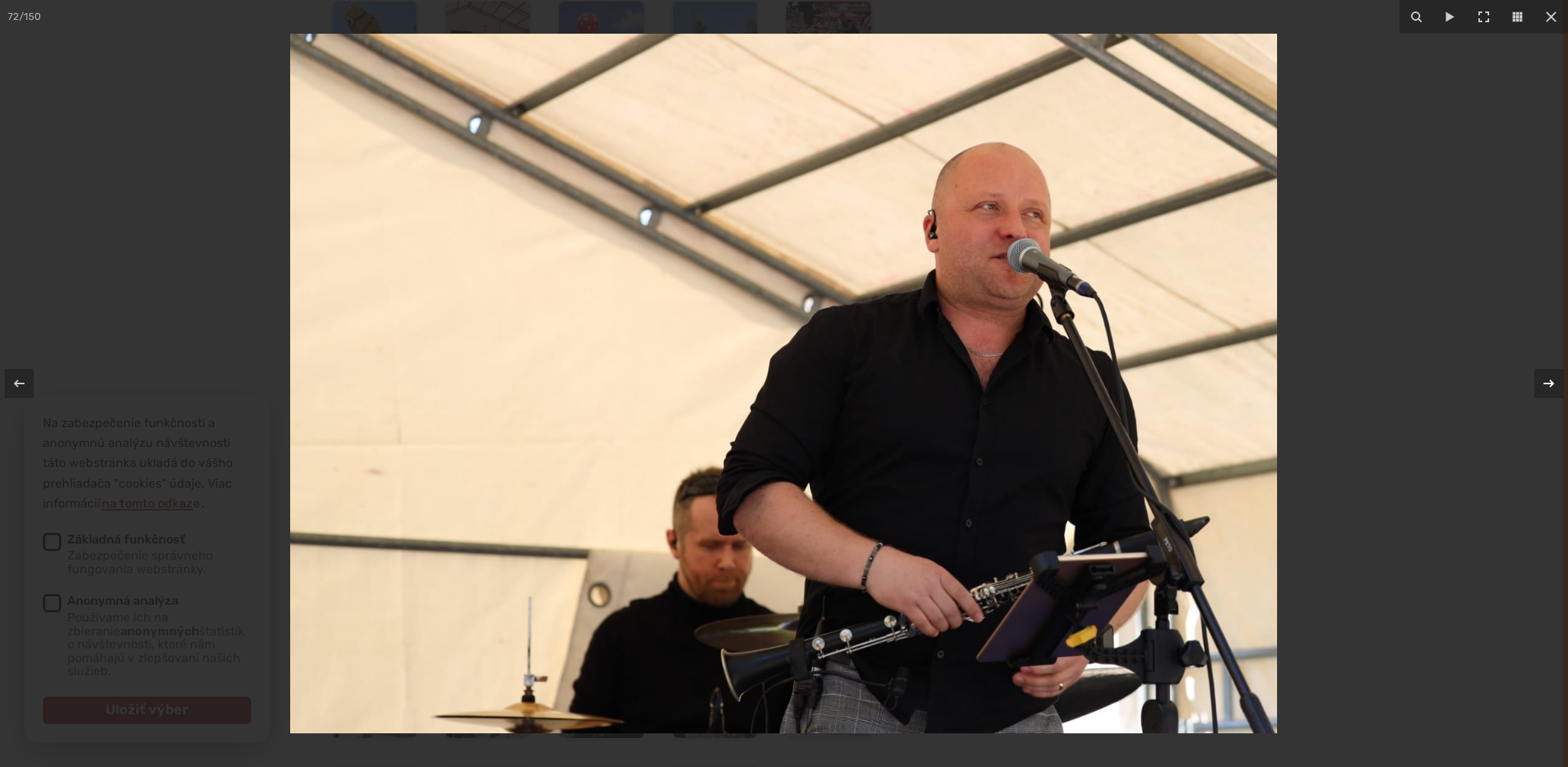
click at [1552, 384] on icon at bounding box center [1549, 384] width 11 height 8
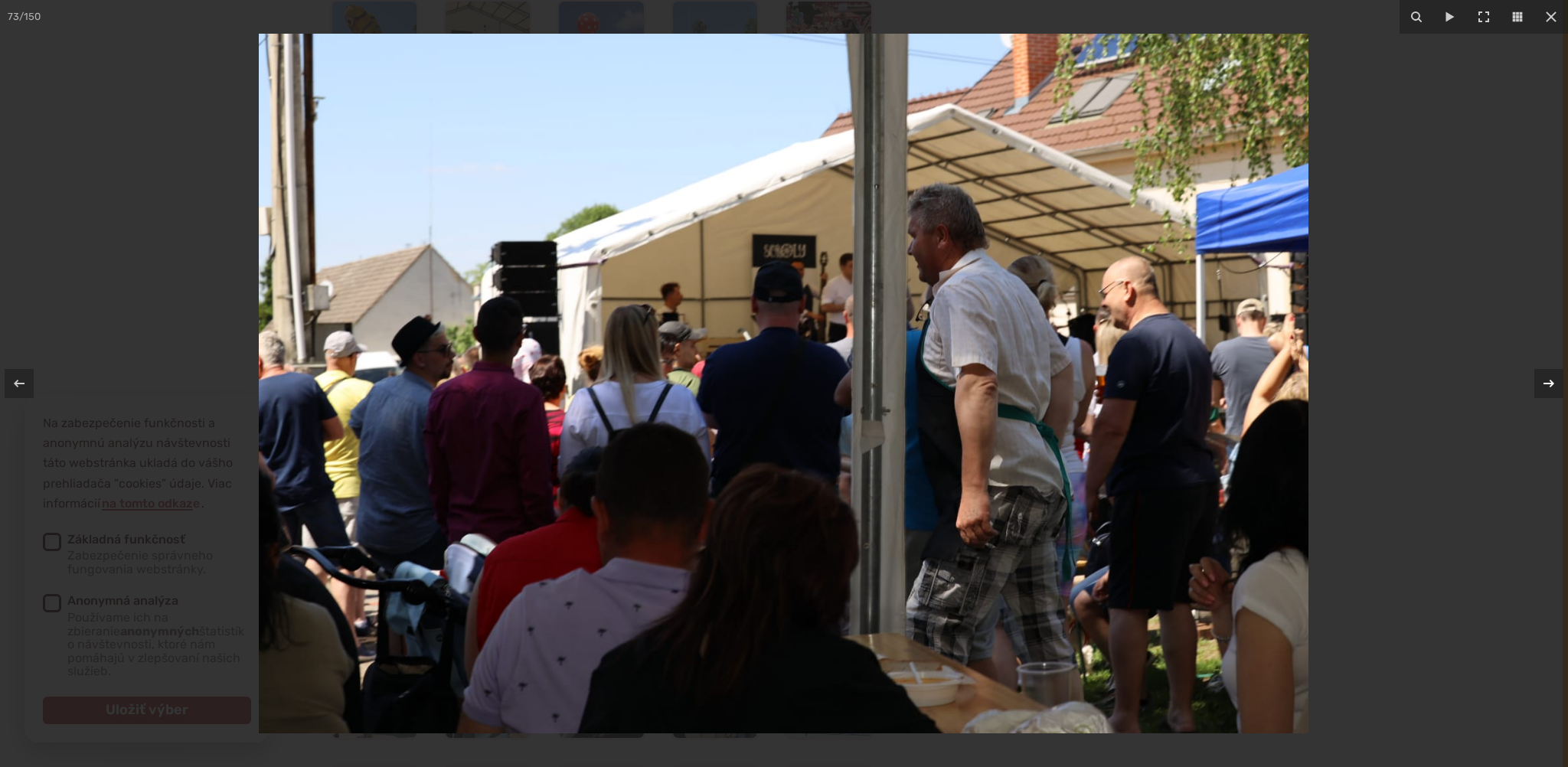
click at [1552, 382] on icon at bounding box center [1549, 384] width 11 height 8
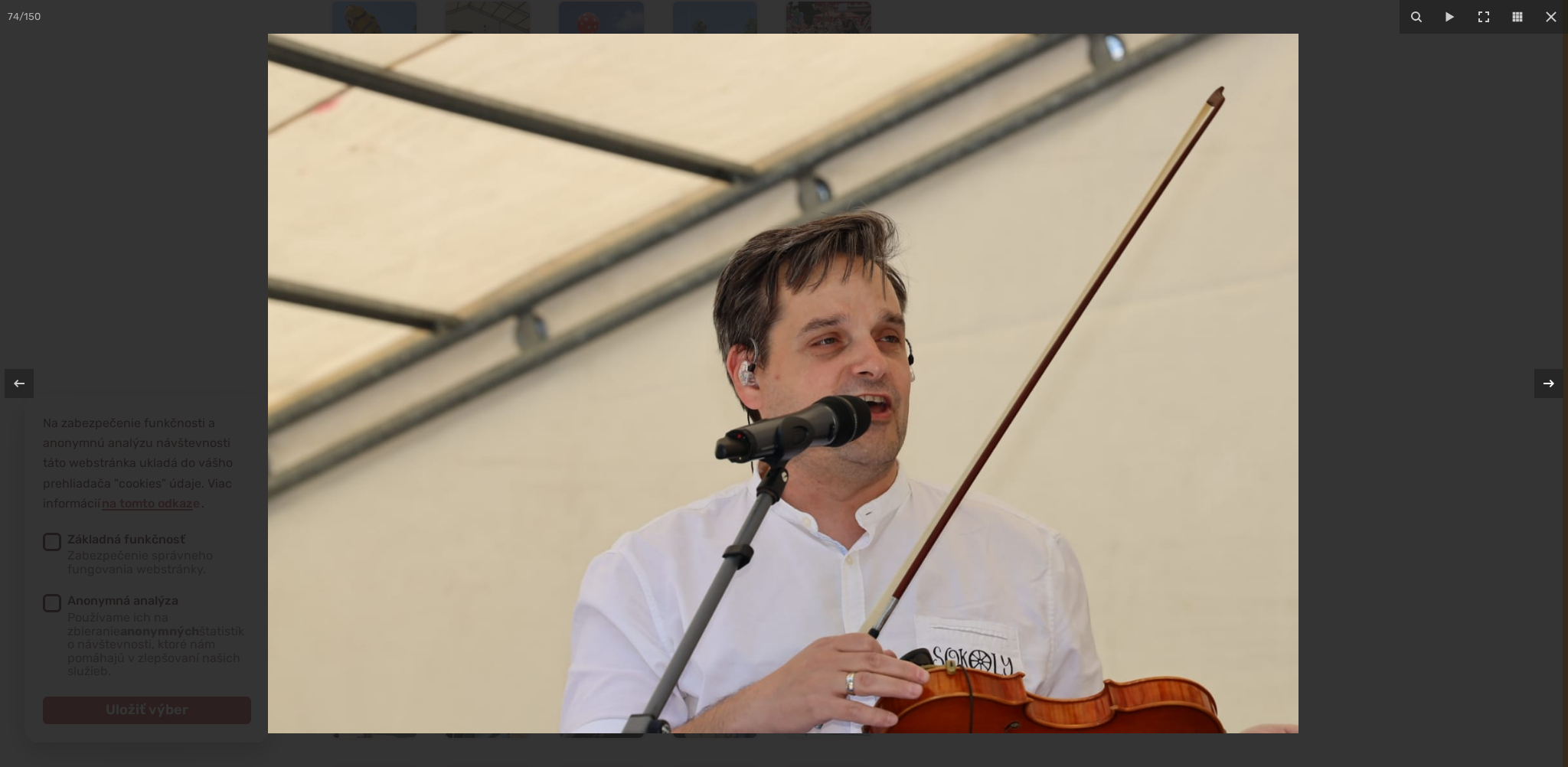
click at [1552, 380] on icon at bounding box center [1549, 384] width 18 height 18
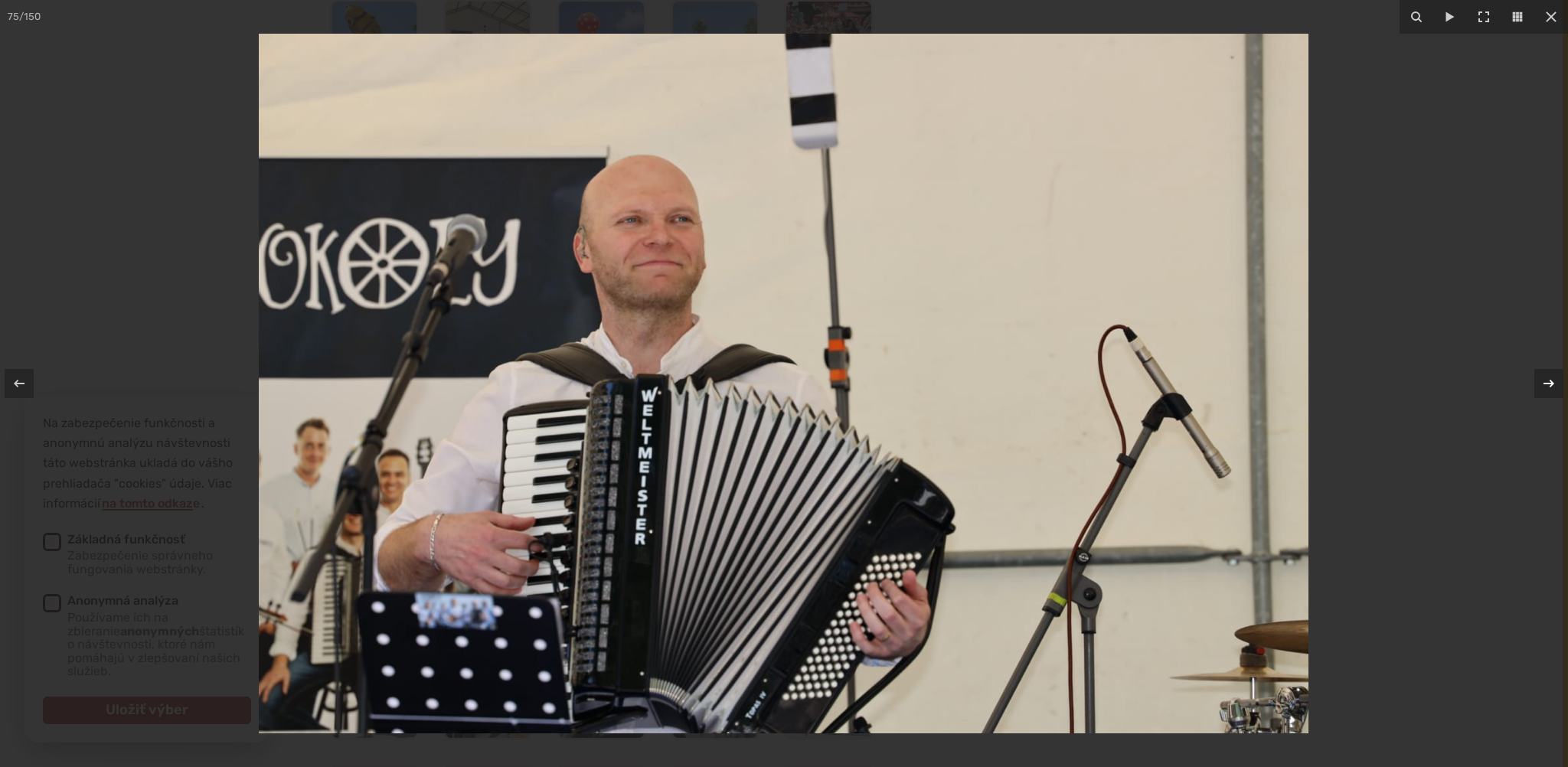
click at [1552, 380] on icon at bounding box center [1549, 384] width 18 height 18
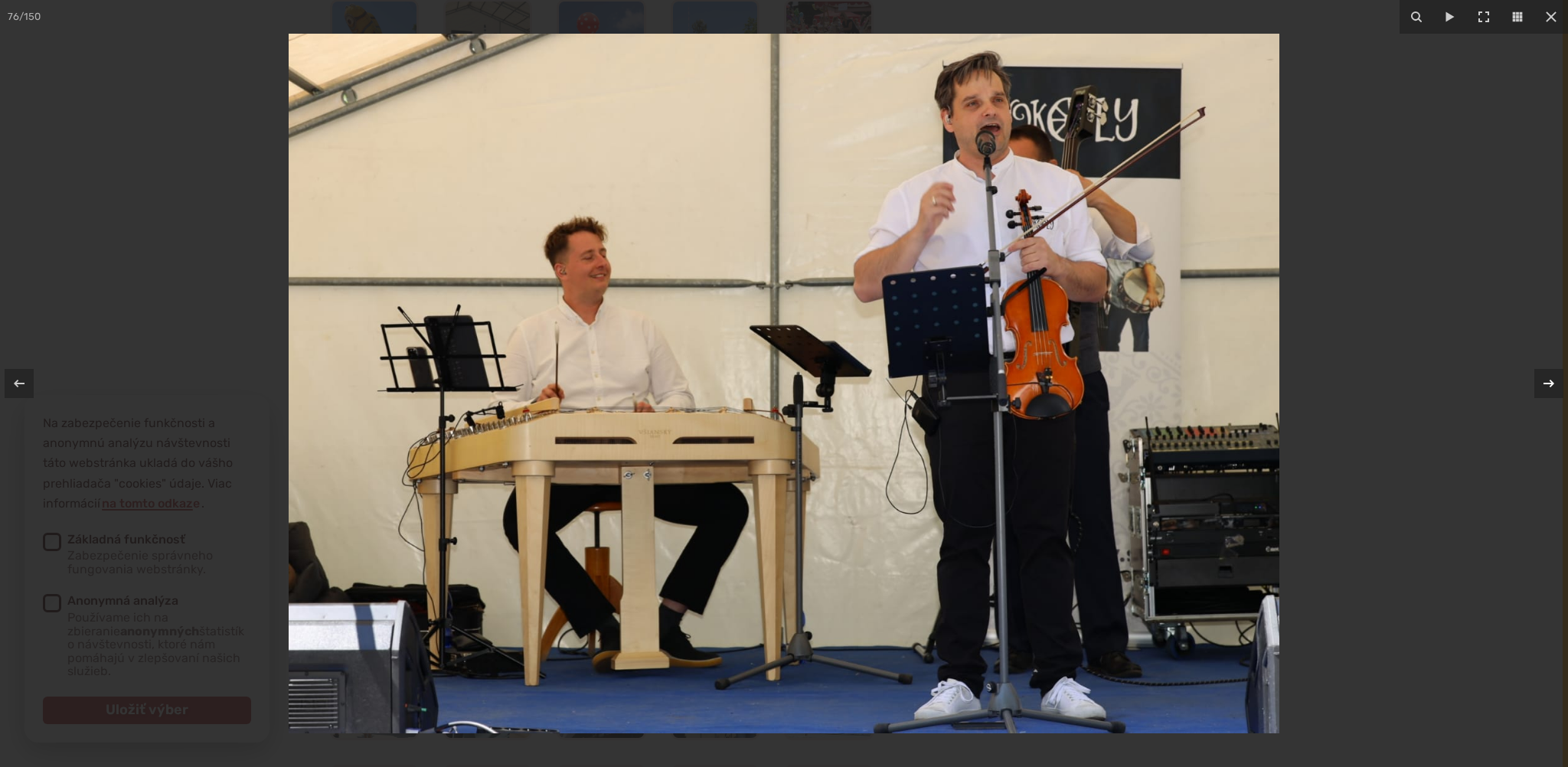
click at [1552, 380] on icon at bounding box center [1549, 384] width 18 height 18
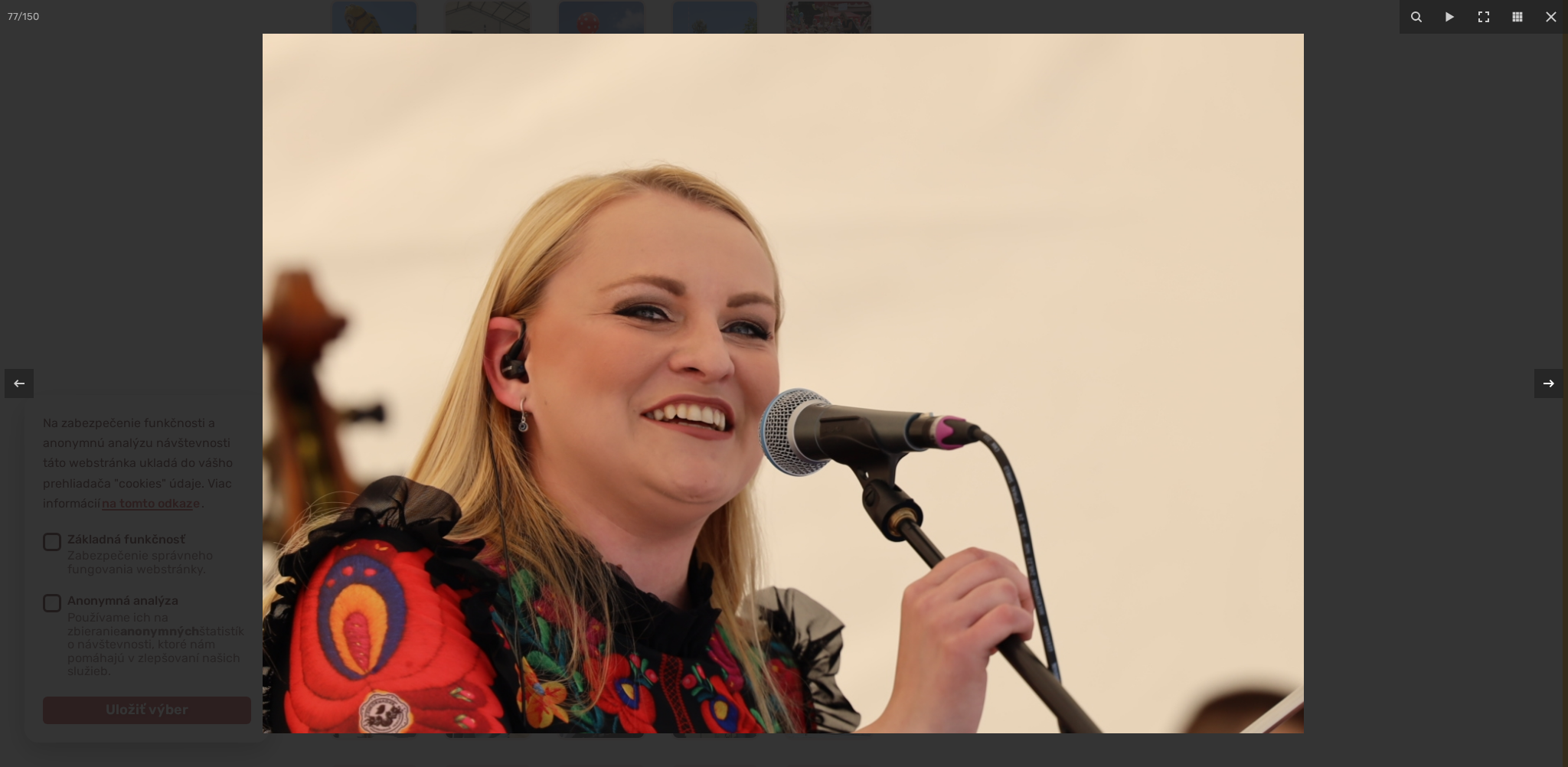
click at [1552, 380] on icon at bounding box center [1549, 384] width 18 height 18
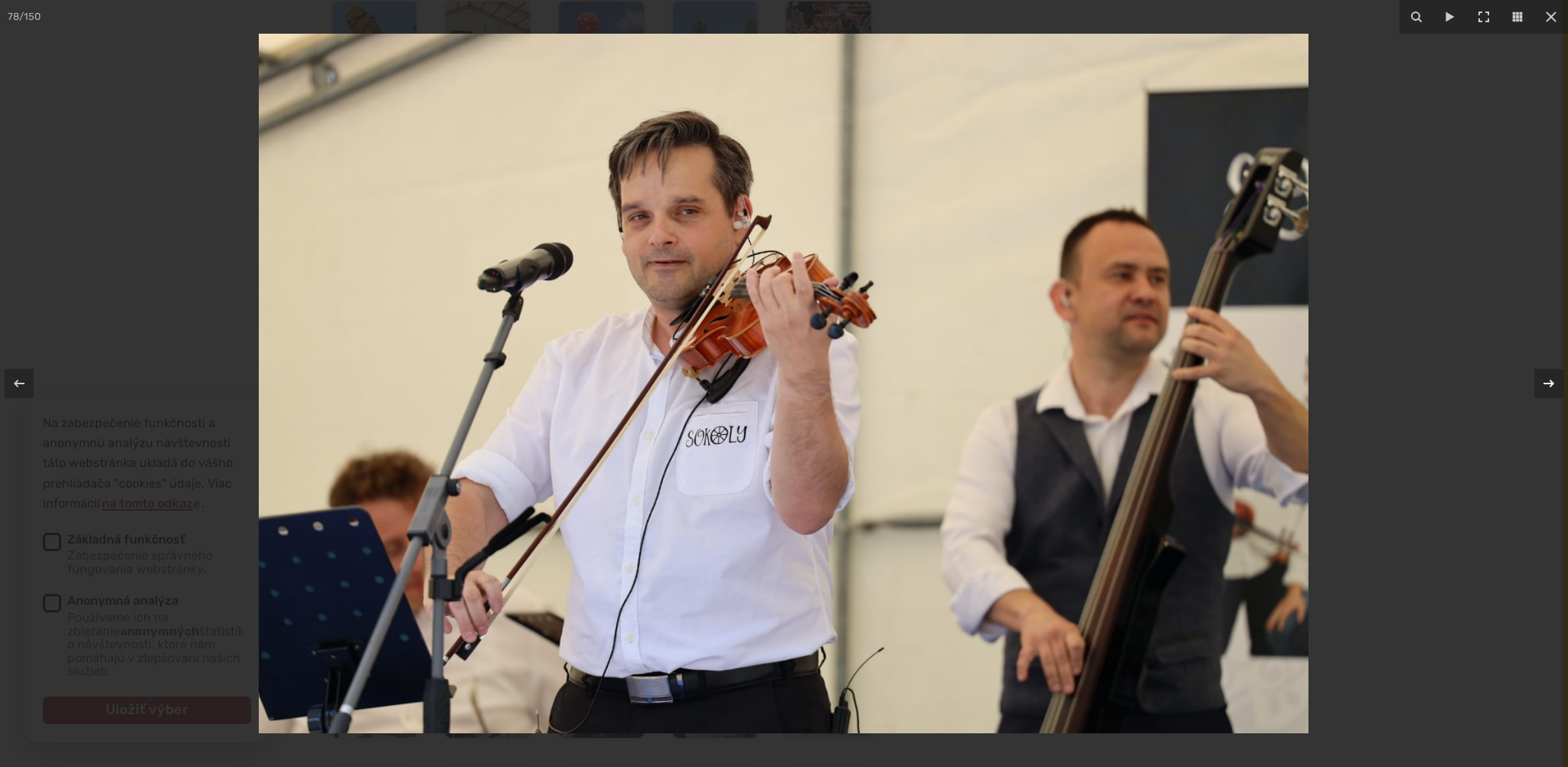
click at [1552, 380] on icon at bounding box center [1549, 384] width 18 height 18
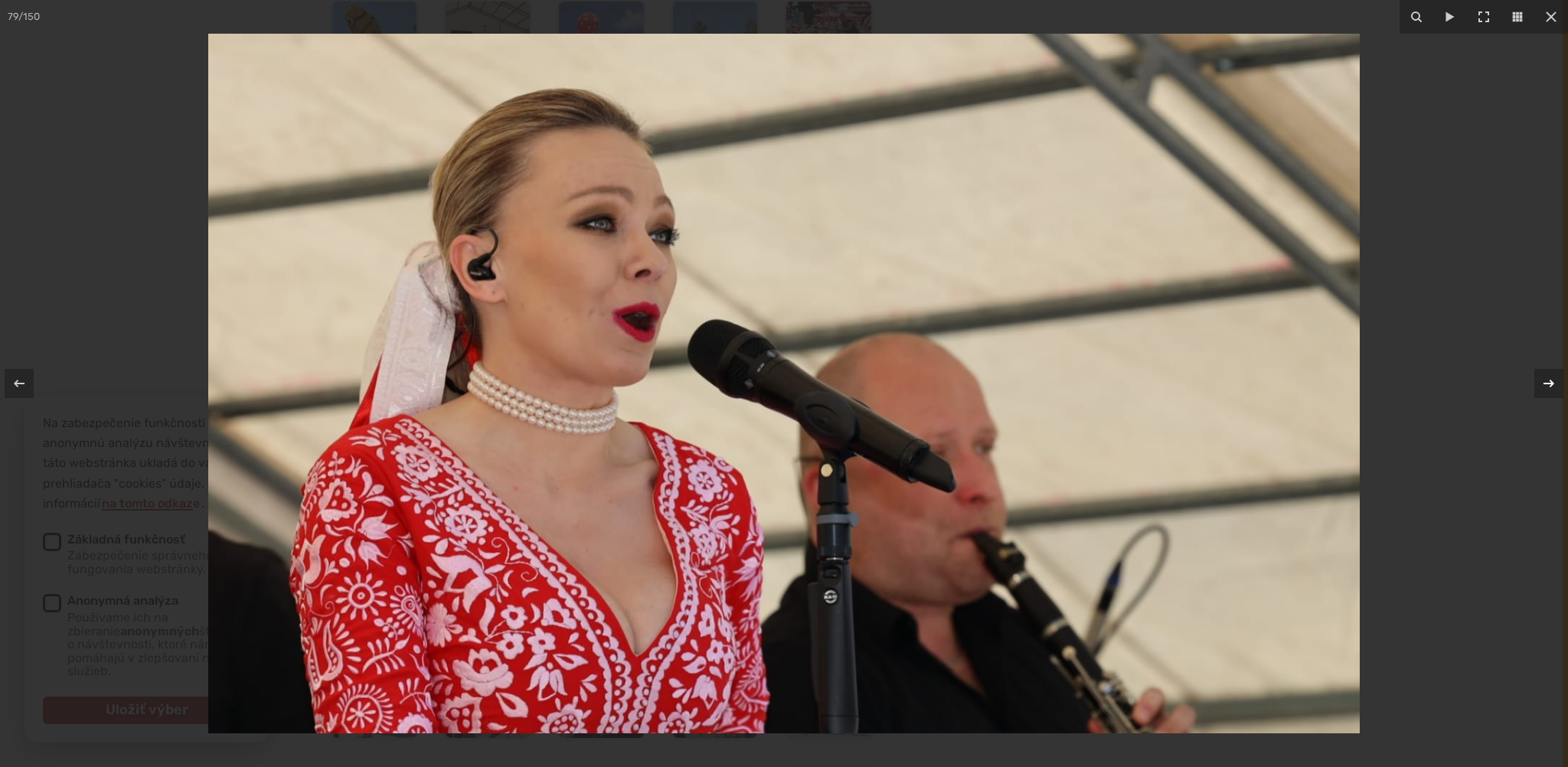
click at [1552, 380] on icon at bounding box center [1549, 384] width 18 height 18
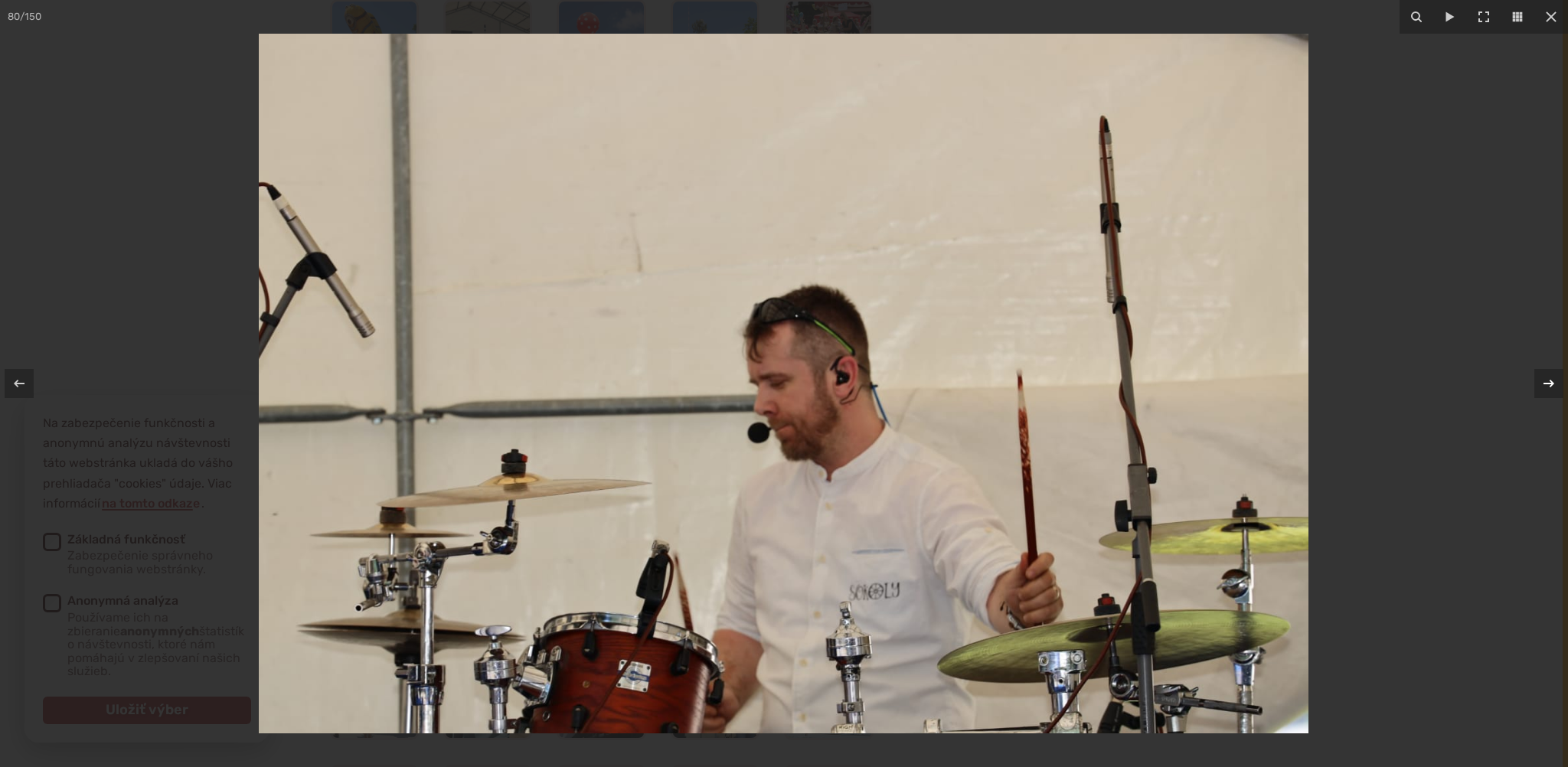
click at [1552, 380] on icon at bounding box center [1549, 384] width 18 height 18
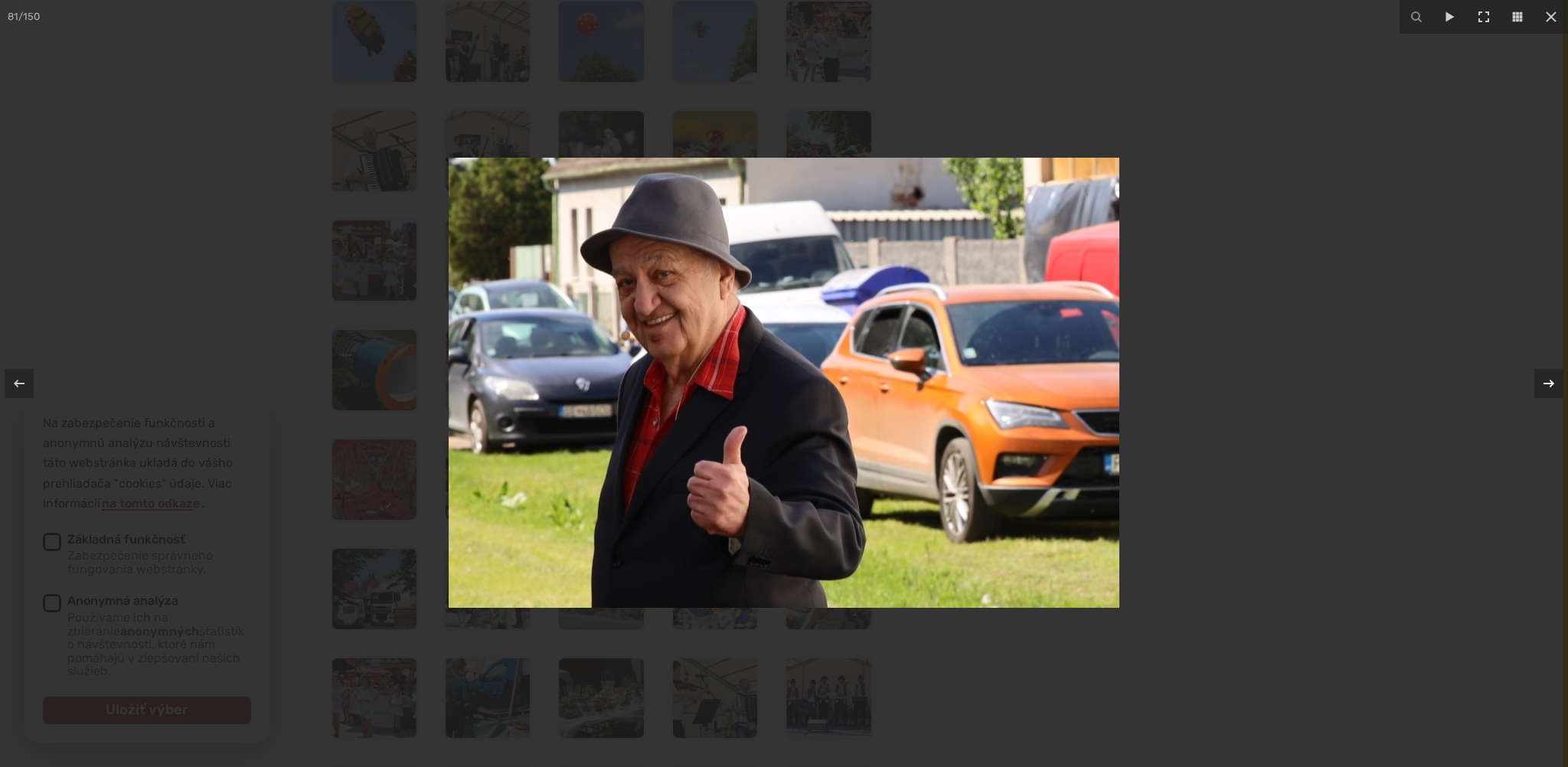
click at [1552, 380] on icon at bounding box center [1549, 384] width 18 height 18
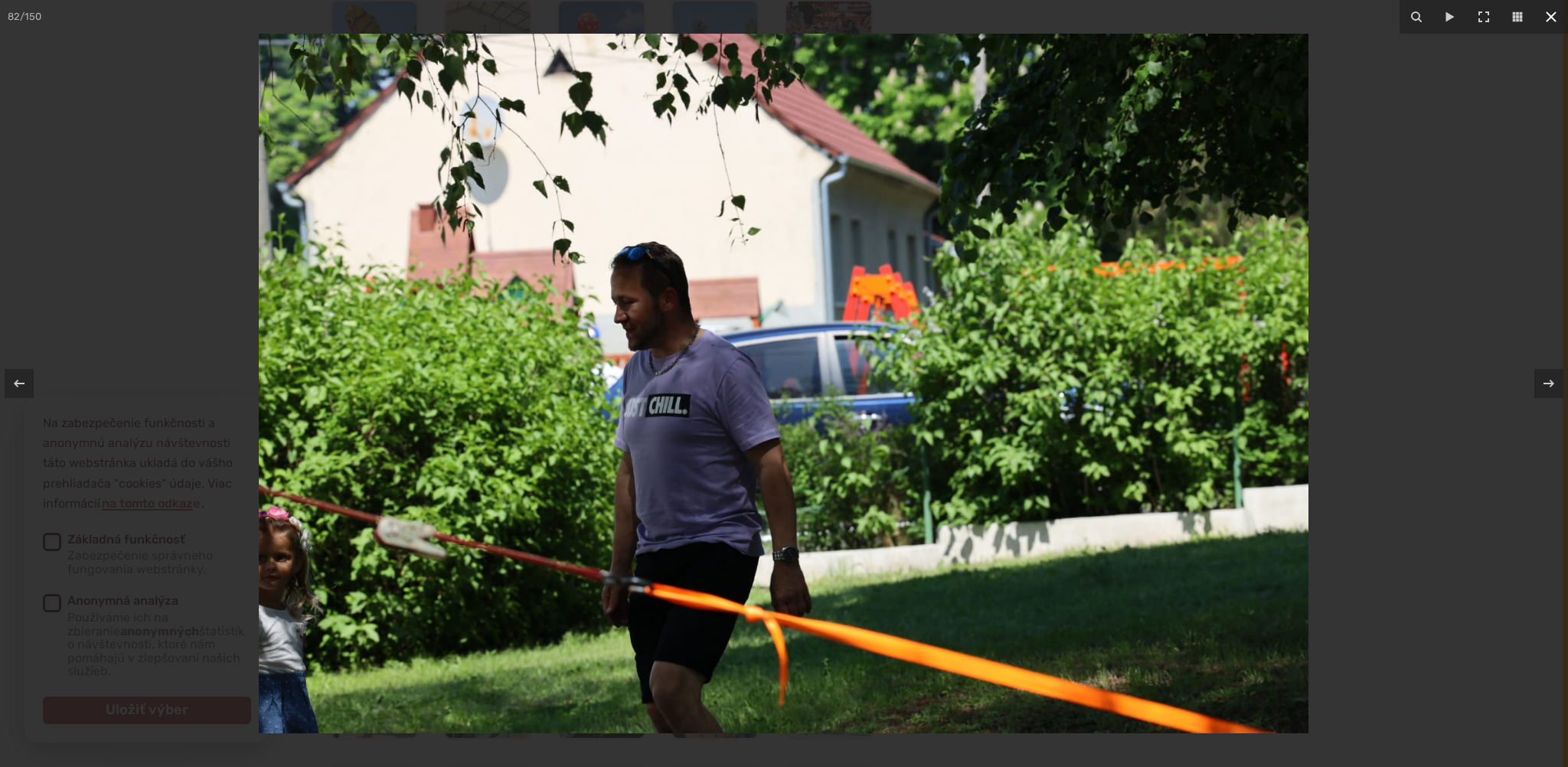
click at [1546, 14] on icon at bounding box center [1551, 17] width 18 height 18
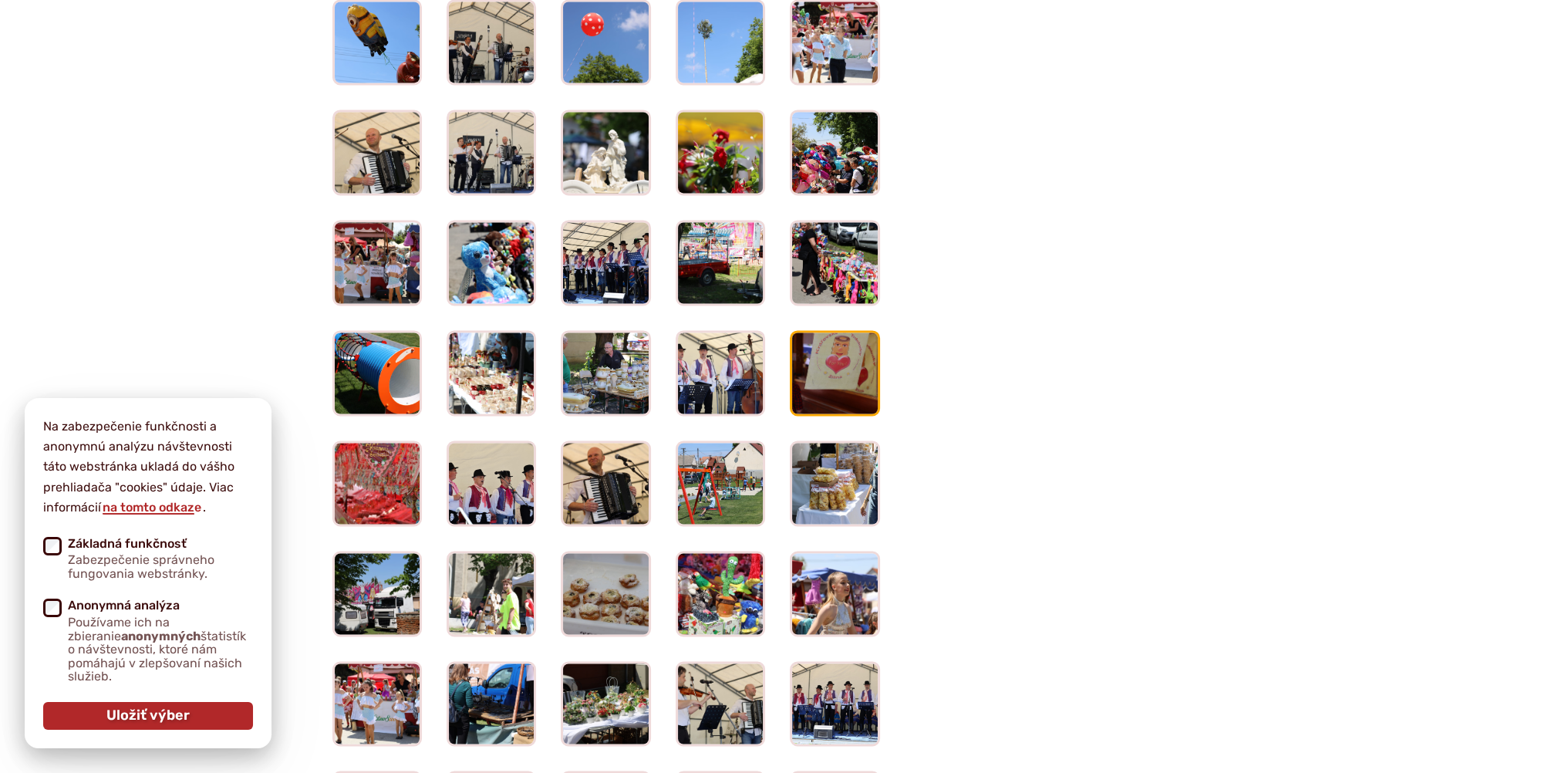
click at [848, 354] on img at bounding box center [835, 373] width 93 height 89
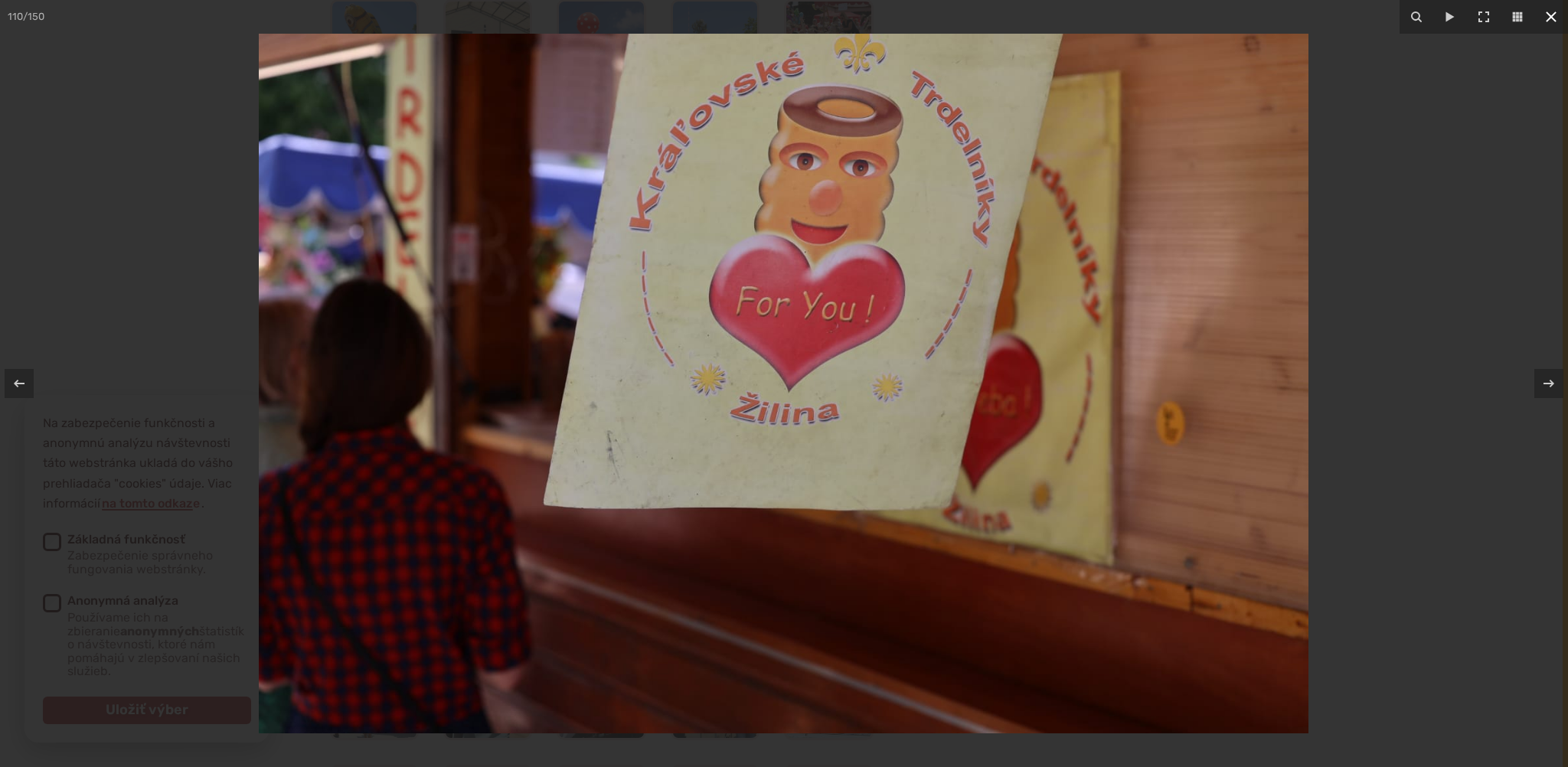
click at [1547, 14] on icon at bounding box center [1551, 17] width 11 height 11
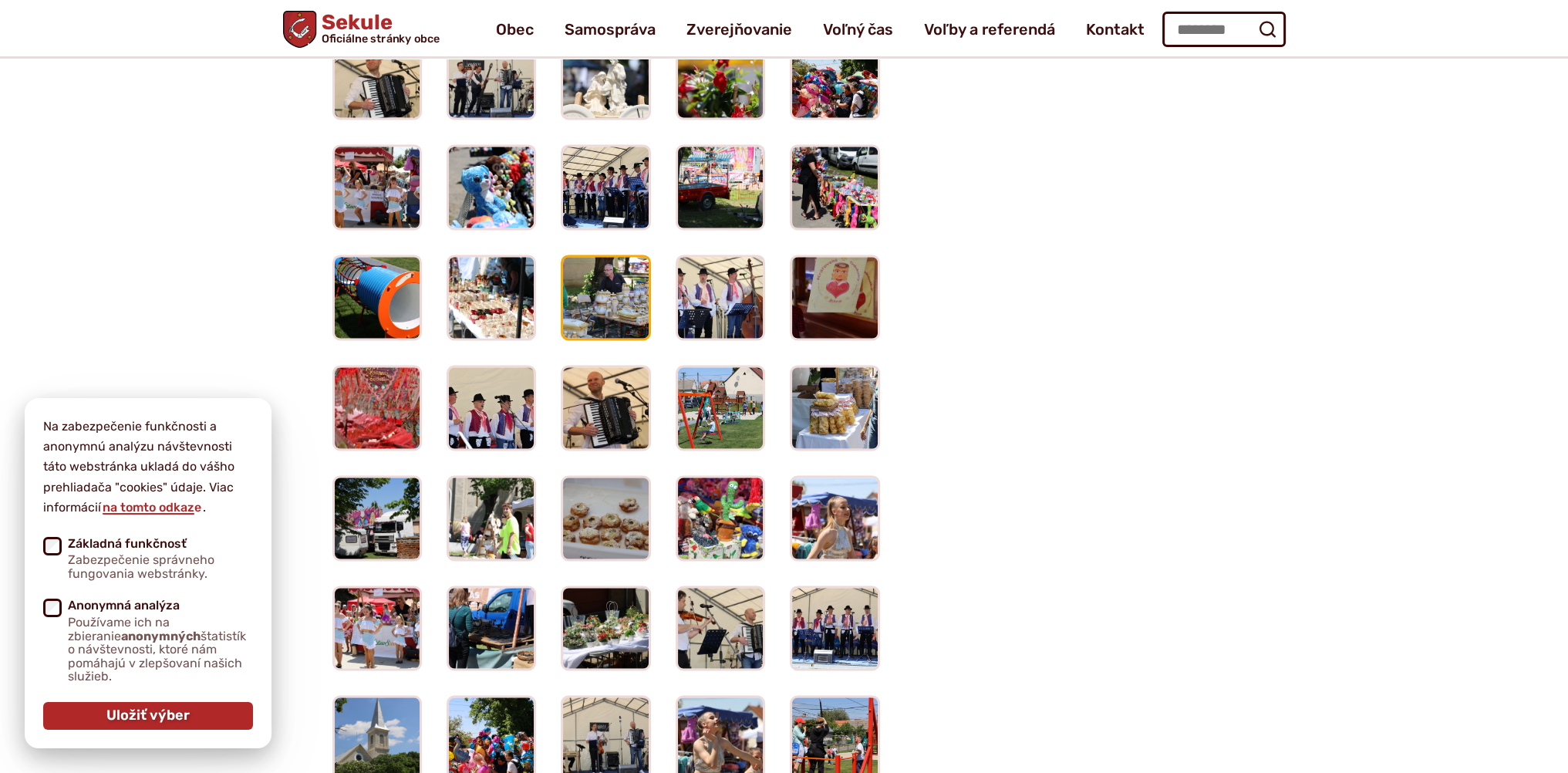
scroll to position [3009, 0]
